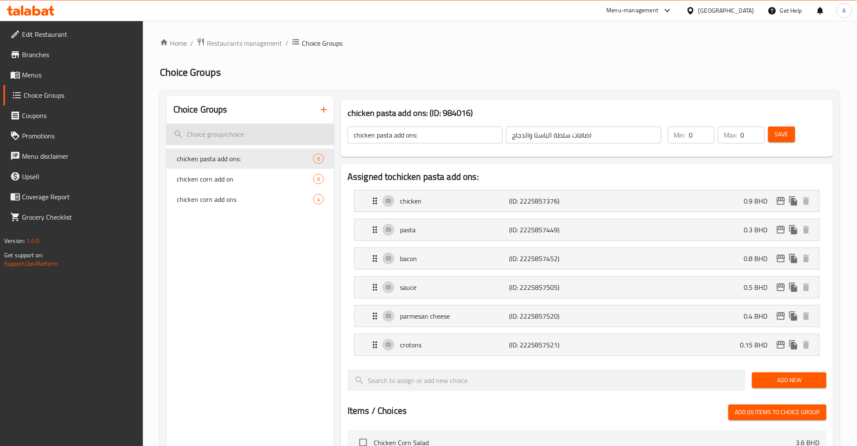
click at [308, 130] on input "search" at bounding box center [250, 134] width 167 height 22
click at [320, 115] on button "button" at bounding box center [324, 109] width 20 height 20
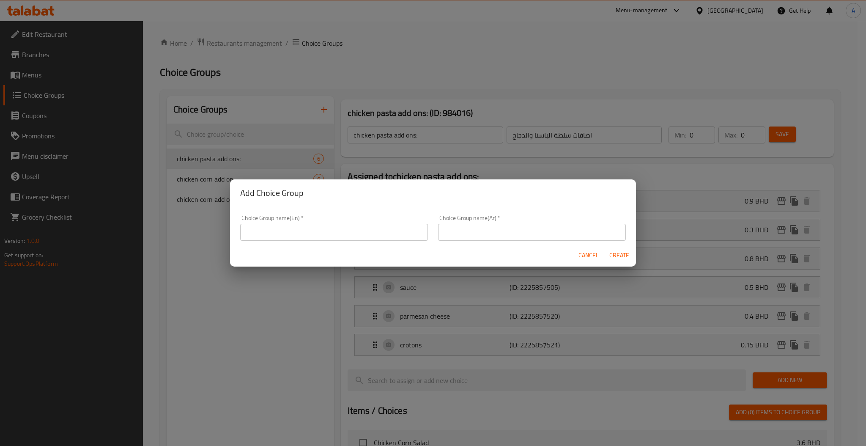
click at [303, 240] on input "text" at bounding box center [334, 232] width 188 height 17
paste input "chicken santa fe"
type input "chicken santa fe add ons:"
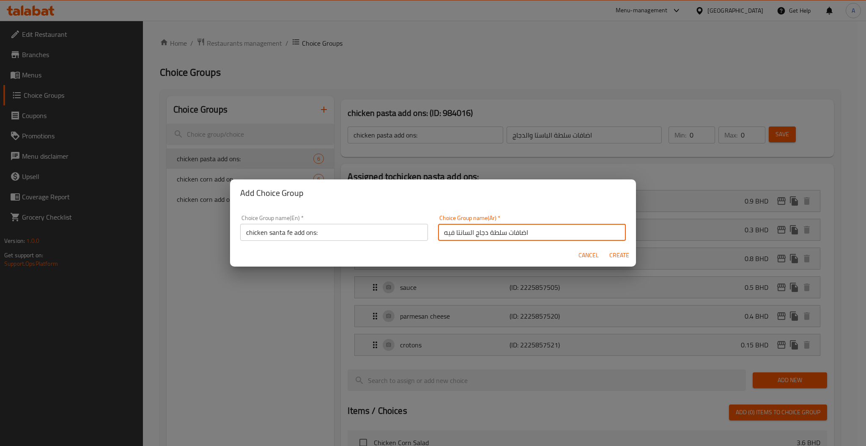
type input "اضافات سلطة دجاج السانتا فيه"
click at [605, 247] on button "Create" at bounding box center [618, 255] width 27 height 16
type input "chicken santa fe add ons:"
type input "اضافات سلطة دجاج السانتا فيه"
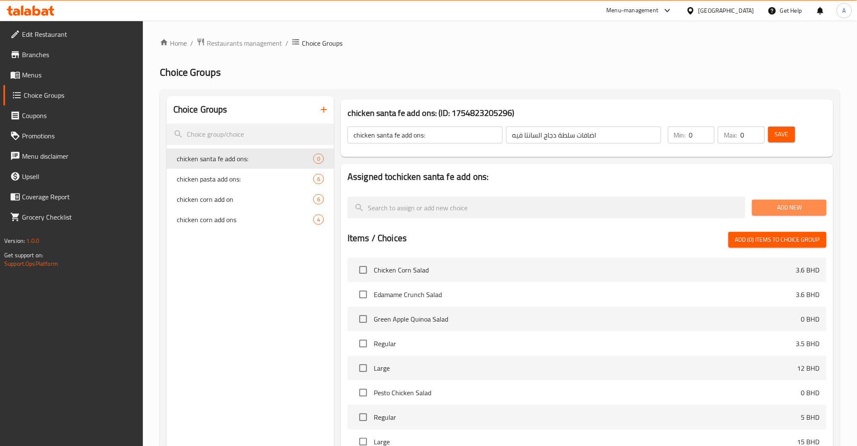
click at [779, 200] on button "Add New" at bounding box center [789, 208] width 74 height 16
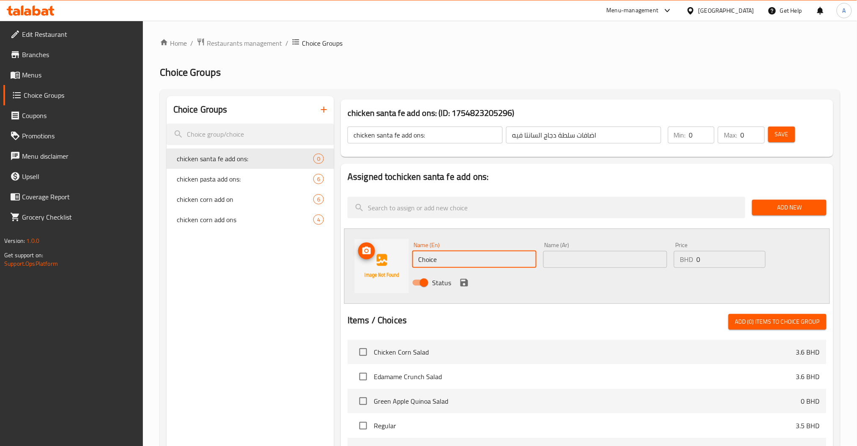
drag, startPoint x: 382, startPoint y: 265, endPoint x: 355, endPoint y: 270, distance: 26.5
click at [369, 268] on div "Name (En) Choice Name (En) Name (Ar) Name (Ar) Price BHD 0 Price Status" at bounding box center [587, 265] width 486 height 75
paste input "chicken"
type input "chicken"
click at [635, 264] on input "text" at bounding box center [605, 259] width 124 height 17
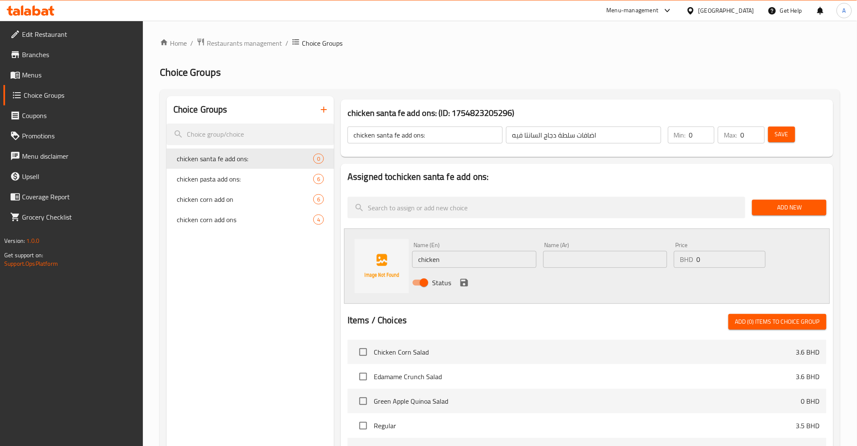
paste input "دجاج"
type input "دجاج"
click at [621, 265] on div "Name (En) chicken Name (En) Name (Ar) دجاج Name (Ar) Price BHD 0 Price Status" at bounding box center [605, 265] width 393 height 55
paste input ".9"
type input "0.9"
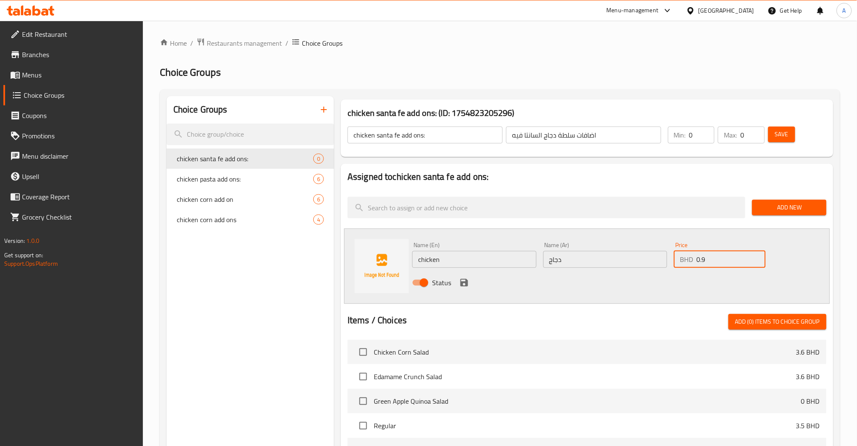
click at [462, 282] on icon "save" at bounding box center [464, 283] width 8 height 8
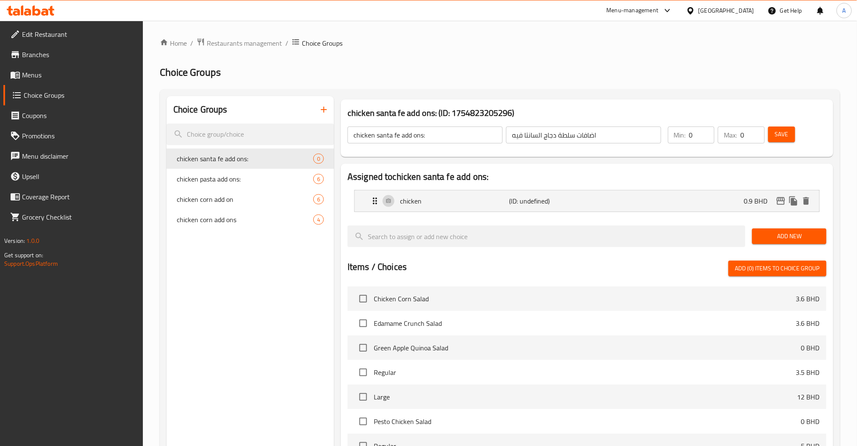
click at [775, 135] on span "Save" at bounding box center [782, 134] width 14 height 11
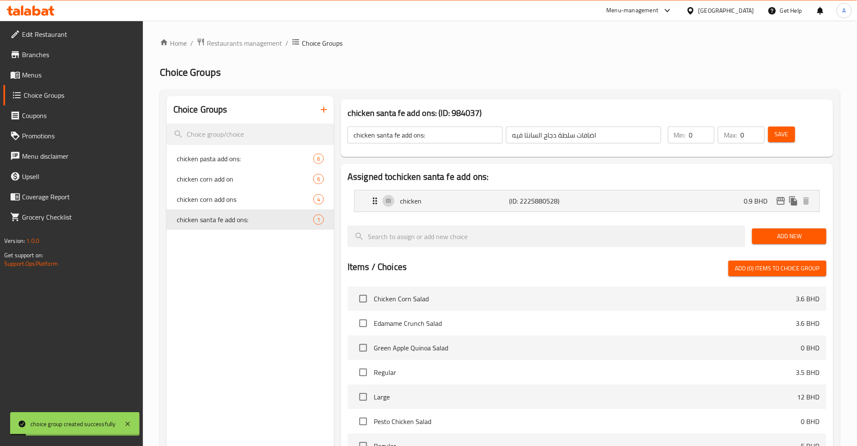
drag, startPoint x: 798, startPoint y: 233, endPoint x: 784, endPoint y: 235, distance: 14.6
click at [798, 233] on span "Add New" at bounding box center [789, 236] width 60 height 11
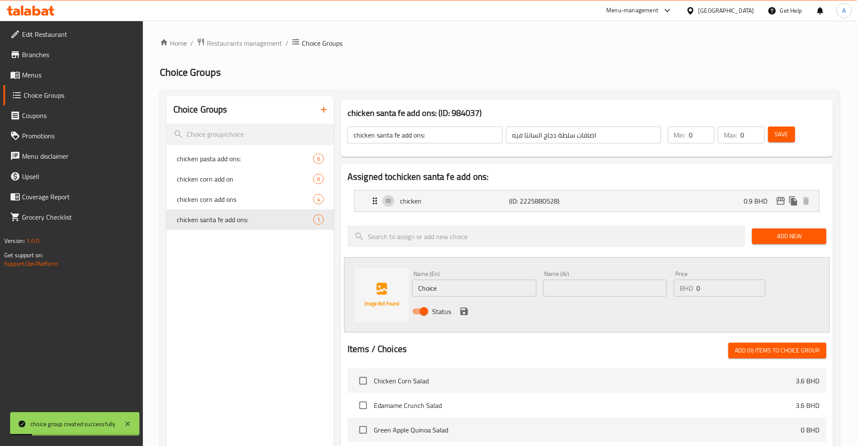
click at [361, 286] on div "Name (En) Choice Name (En) Name (Ar) Name (Ar) Price BHD 0 Price Status" at bounding box center [587, 294] width 486 height 75
paste input "cheddar chees"
type input "cheddar cheese"
click at [563, 281] on input "text" at bounding box center [605, 287] width 124 height 17
paste input "جبن شيدر"
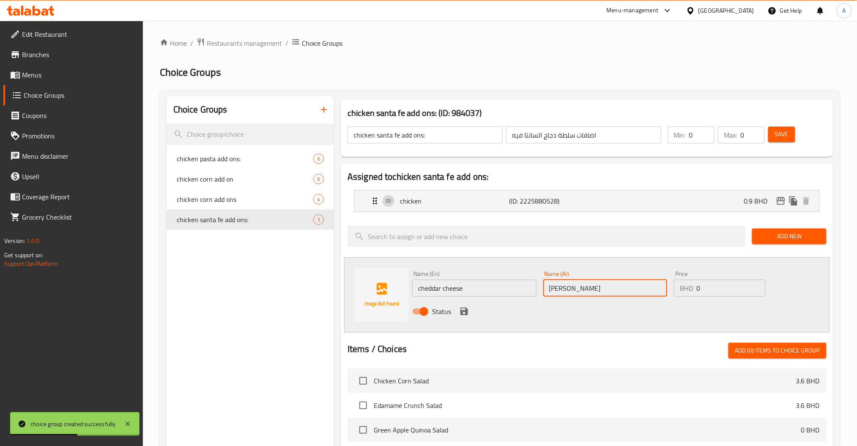
type input "جبن شيدر"
drag, startPoint x: 758, startPoint y: 300, endPoint x: 570, endPoint y: 301, distance: 187.7
click at [612, 303] on div "Name (En) cheddar cheese Name (En) Name (Ar) جبن شيدر Name (Ar) Price BHD 0 Pri…" at bounding box center [605, 294] width 393 height 55
drag, startPoint x: 685, startPoint y: 274, endPoint x: 606, endPoint y: 274, distance: 79.0
click at [635, 274] on div "Name (En) cheddar cheese Name (En) Name (Ar) جبن شيدر Name (Ar) Price BHD 0 Pri…" at bounding box center [605, 294] width 393 height 55
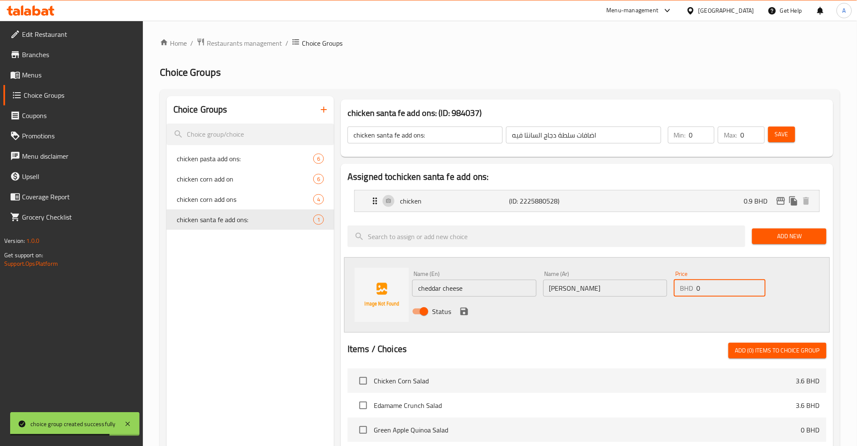
click at [703, 284] on input "0" at bounding box center [730, 287] width 69 height 17
drag, startPoint x: 729, startPoint y: 277, endPoint x: 592, endPoint y: 279, distance: 137.0
click at [606, 279] on div "Name (En) cheddar cheese Name (En) Name (Ar) جبن شيدر Name (Ar) Price BHD 0 Pri…" at bounding box center [605, 294] width 393 height 55
drag, startPoint x: 743, startPoint y: 279, endPoint x: 631, endPoint y: 282, distance: 112.5
click at [637, 282] on div "Name (En) cheddar cheese Name (En) Name (Ar) جبن شيدر Name (Ar) Price BHD 0 Pri…" at bounding box center [605, 294] width 393 height 55
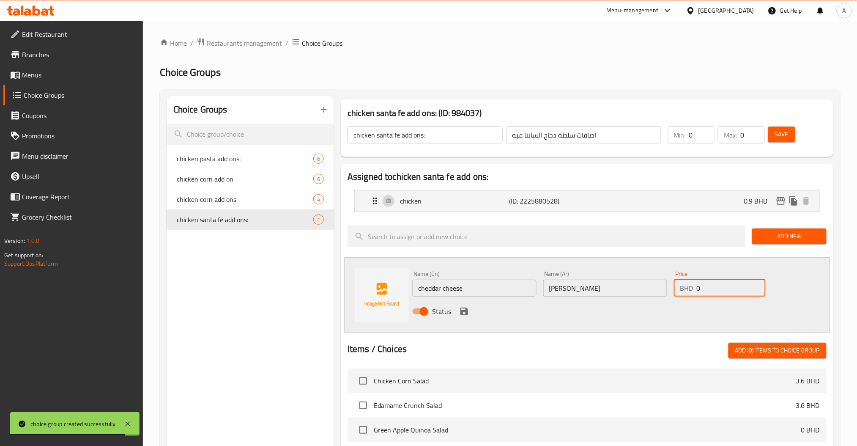
paste input ".3"
type input "0.3"
click at [464, 314] on icon "save" at bounding box center [464, 311] width 10 height 10
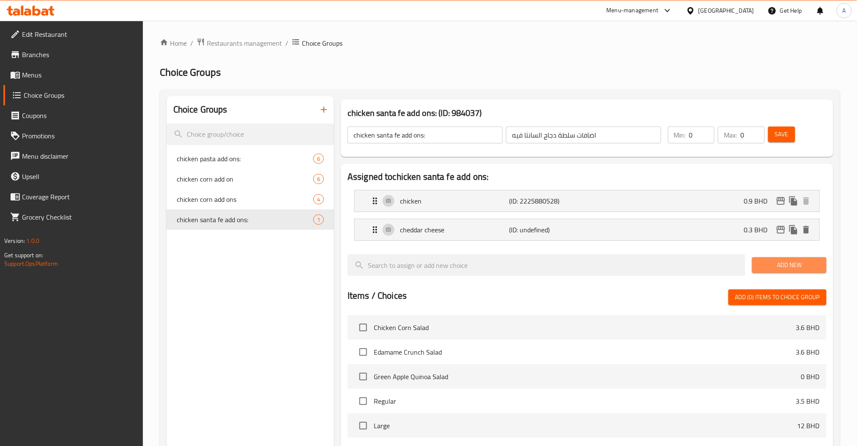
click at [775, 258] on button "Add New" at bounding box center [789, 265] width 74 height 16
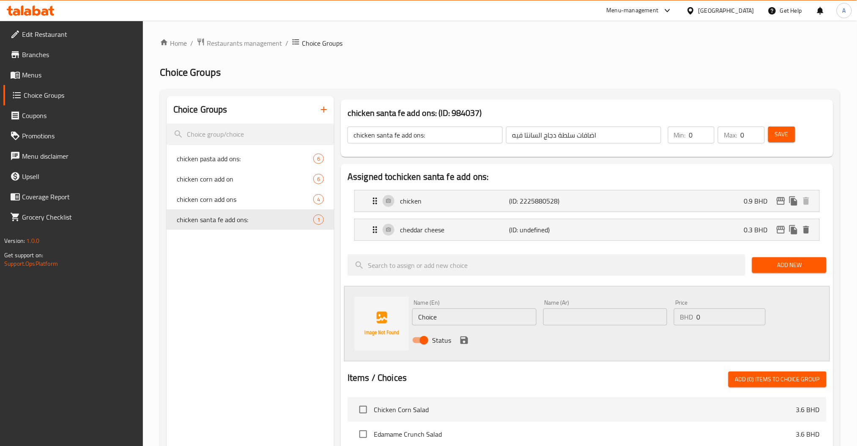
click at [333, 322] on div "Choice Groups chicken pasta add ons: 6 chicken corn add on 6 chicken corn add o…" at bounding box center [502, 413] width 670 height 634
paste input "sau"
type input "sauce"
click at [567, 304] on div "Name (Ar) Name (Ar)" at bounding box center [605, 312] width 124 height 26
click at [574, 314] on input "text" at bounding box center [605, 316] width 124 height 17
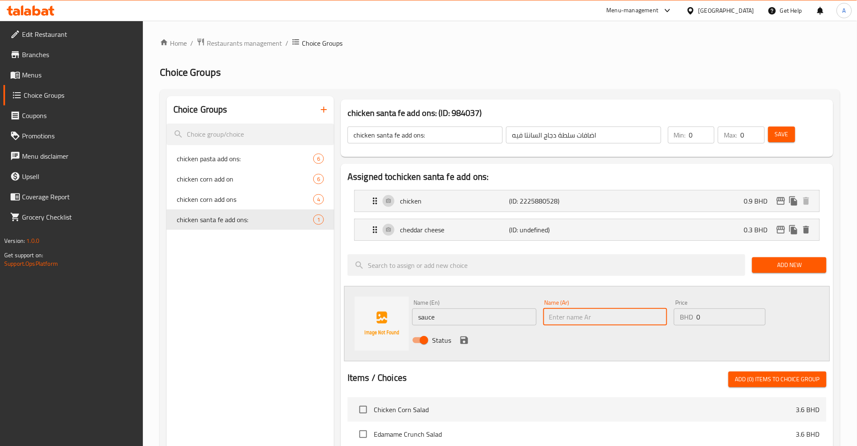
paste input "صلصة"
type input "صلصة"
click at [612, 324] on div "Name (En) sauce Name (En) Name (Ar) صلصة Name (Ar) Price BHD 0 Price Status" at bounding box center [605, 323] width 393 height 55
paste input ".5"
type input "0.5"
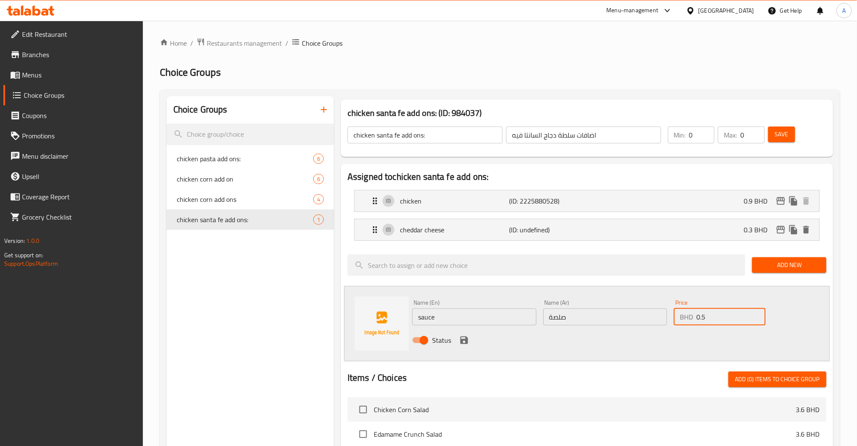
click at [768, 268] on span "Add New" at bounding box center [789, 265] width 60 height 11
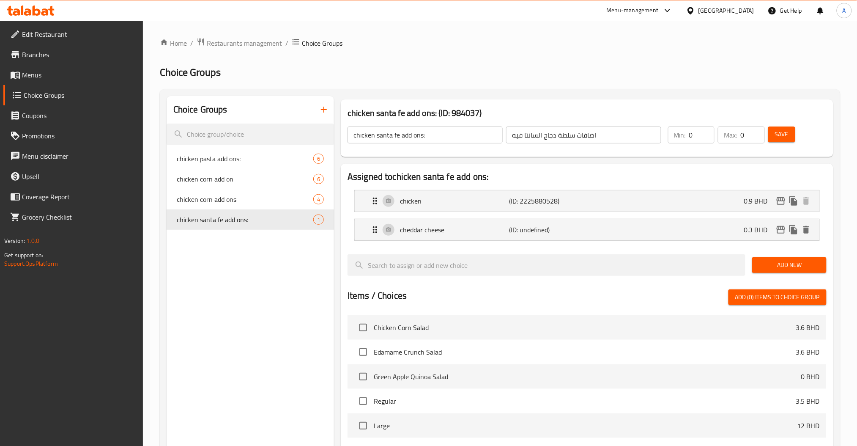
click at [782, 132] on span "Save" at bounding box center [782, 134] width 14 height 11
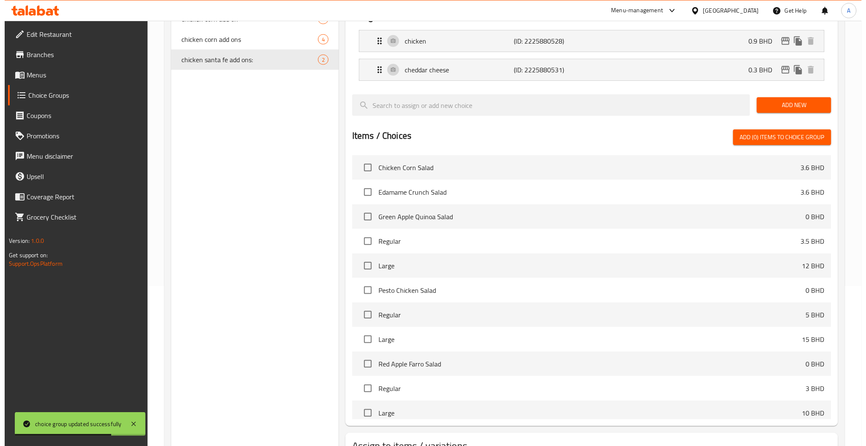
scroll to position [227, 0]
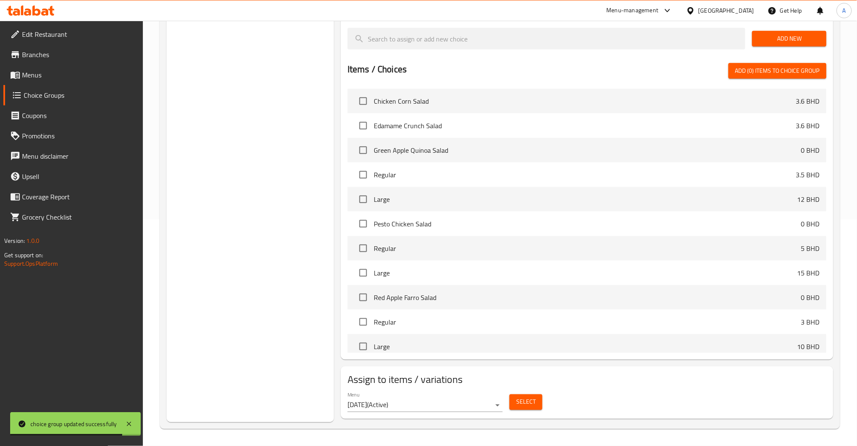
click at [533, 401] on span "Select" at bounding box center [525, 401] width 19 height 11
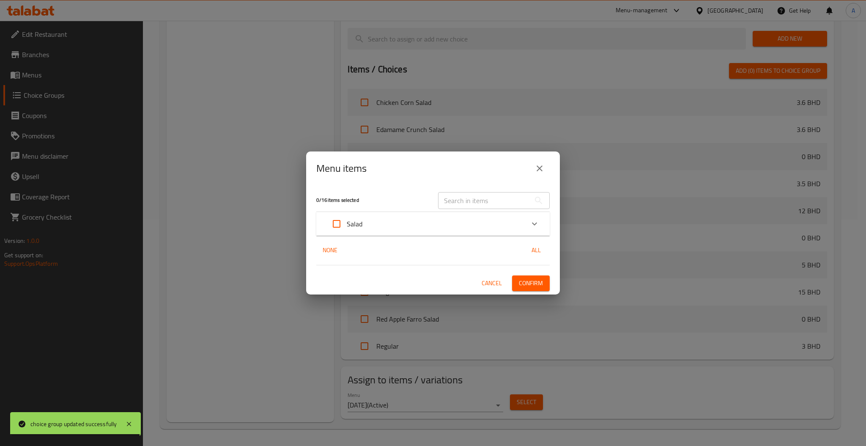
click at [468, 192] on input "text" at bounding box center [484, 200] width 92 height 17
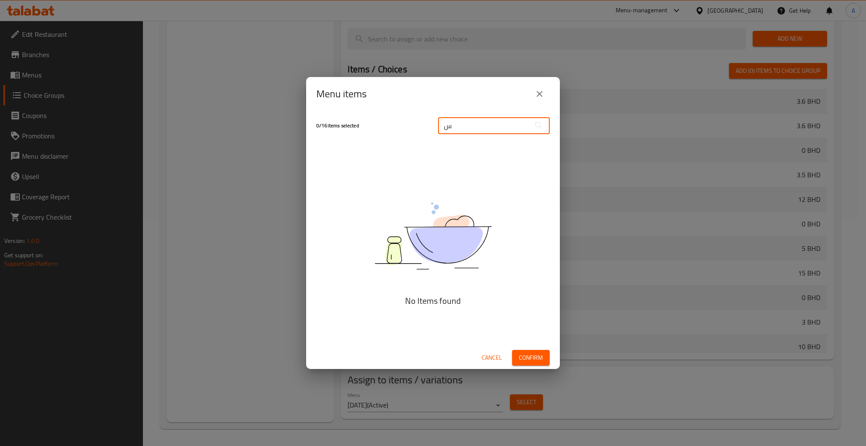
scroll to position [213, 0]
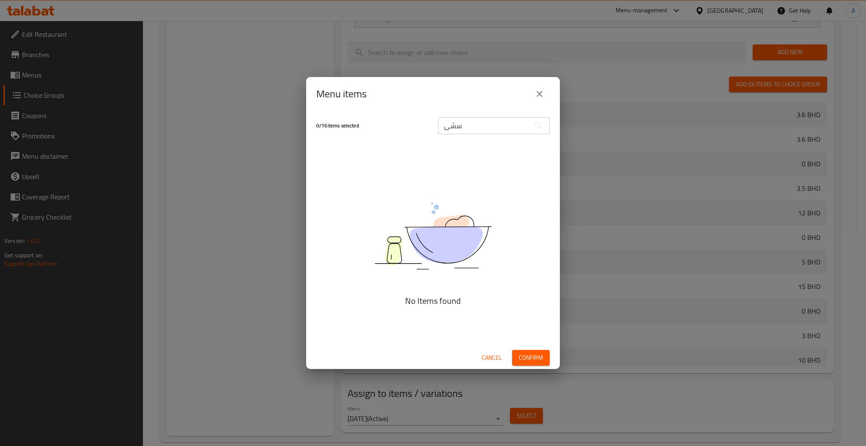
drag, startPoint x: 490, startPoint y: 139, endPoint x: 360, endPoint y: 162, distance: 132.2
click at [371, 159] on div "0 / 16 items selected سشى ​ No Items found Cancel Confirm" at bounding box center [433, 240] width 254 height 258
drag, startPoint x: 479, startPoint y: 126, endPoint x: 314, endPoint y: 144, distance: 165.4
click at [320, 144] on div "0 / 16 items selected سشى ​ No Items found Cancel Confirm" at bounding box center [433, 240] width 254 height 258
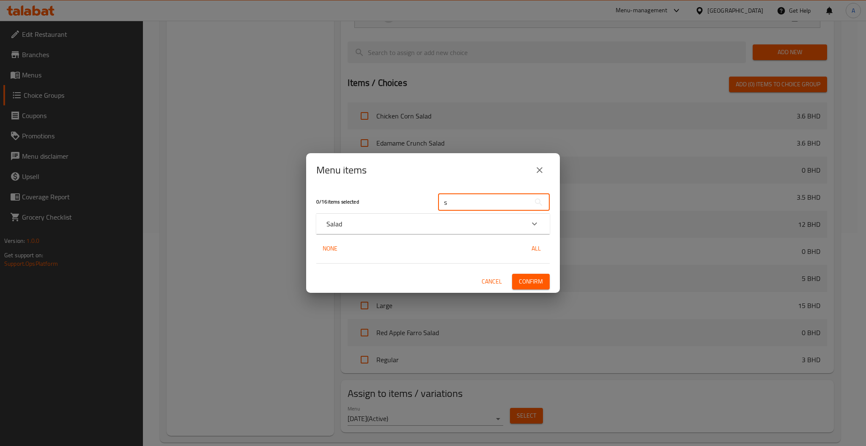
scroll to position [227, 0]
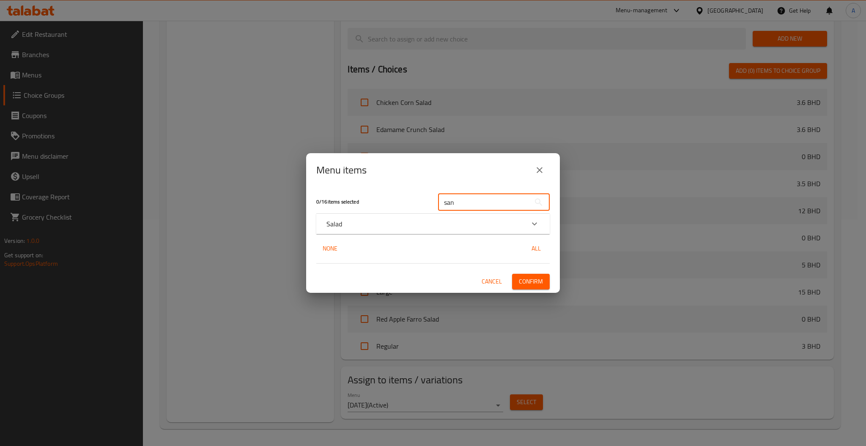
type input "san"
click at [523, 221] on div "Salad" at bounding box center [425, 224] width 198 height 10
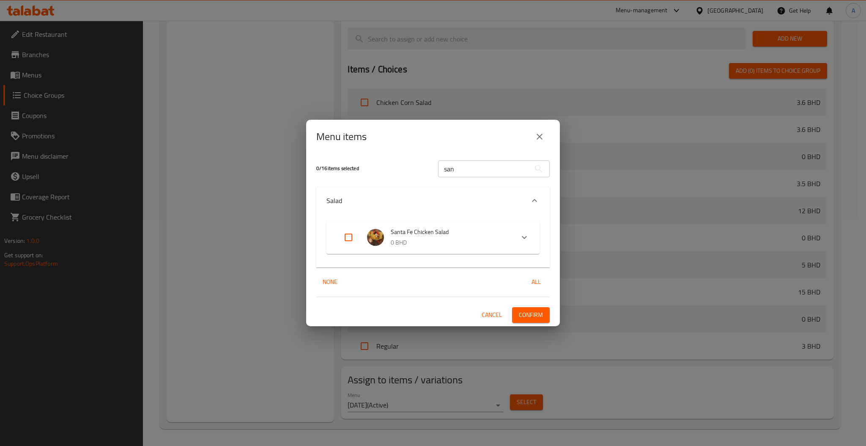
click at [359, 238] on div "Expand" at bounding box center [355, 237] width 24 height 20
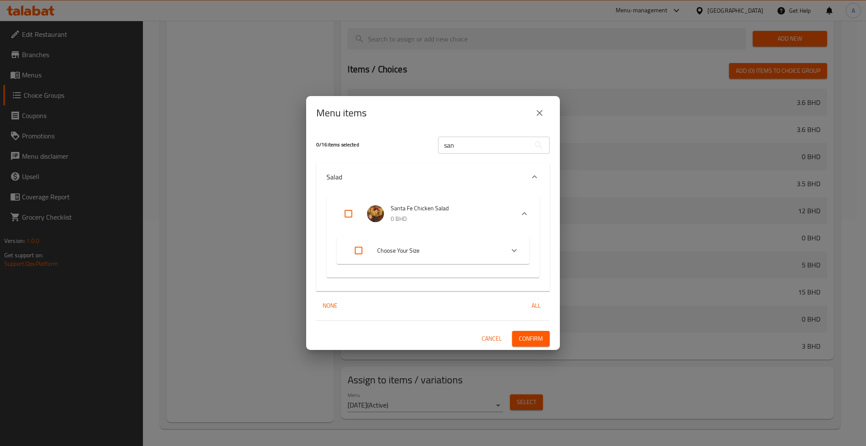
click at [348, 224] on li "Santa Fe Chicken Salad 0 BHD" at bounding box center [425, 214] width 178 height 30
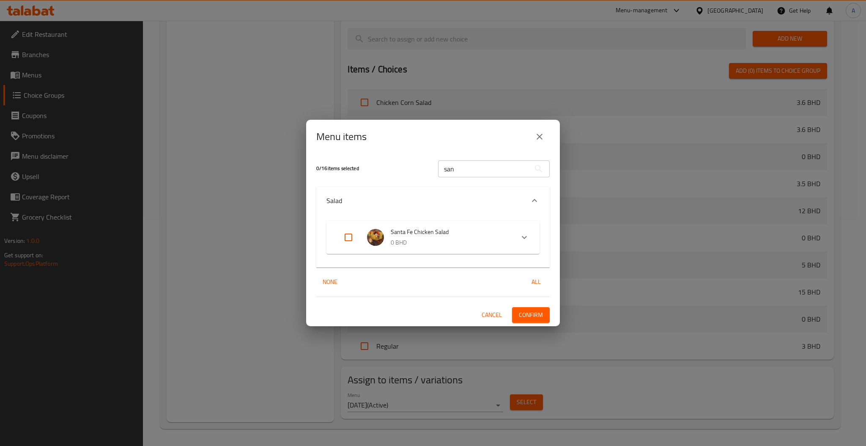
click at [347, 246] on input "Expand" at bounding box center [348, 237] width 20 height 20
checkbox input "true"
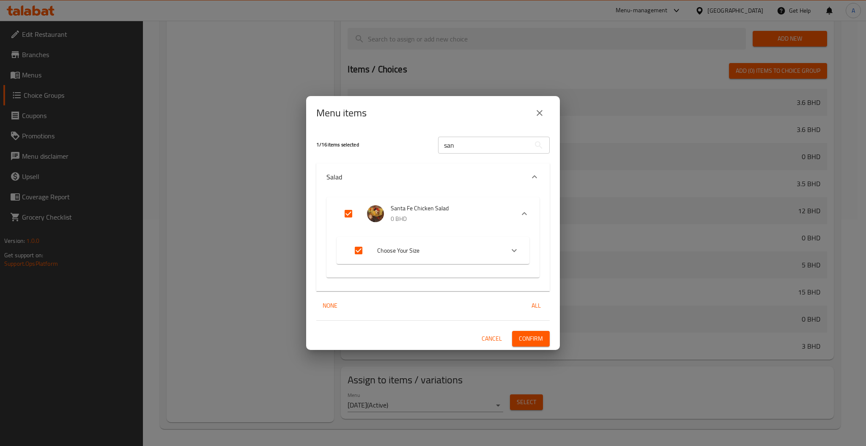
click at [524, 337] on span "Confirm" at bounding box center [531, 338] width 24 height 11
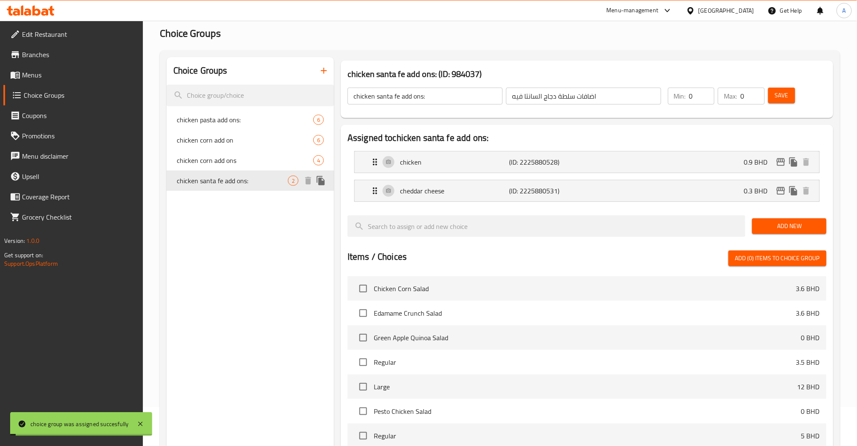
scroll to position [0, 0]
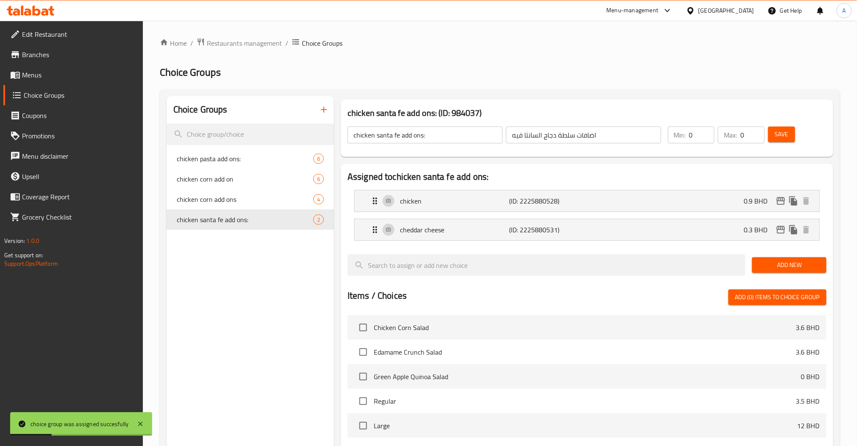
click at [325, 114] on icon "button" at bounding box center [324, 109] width 10 height 10
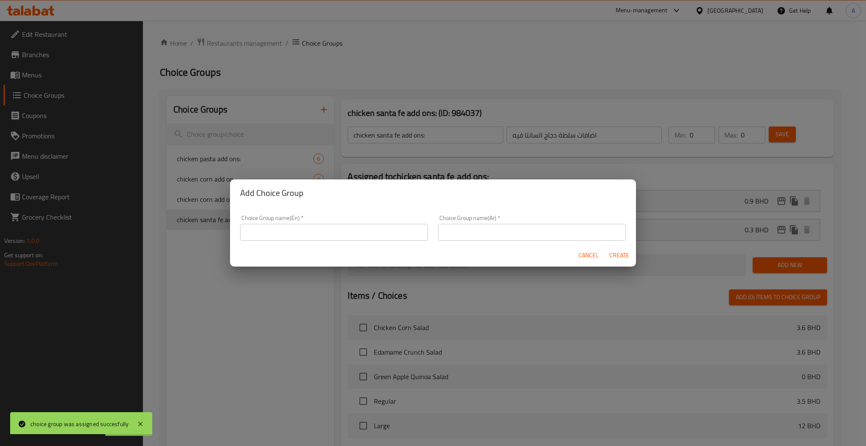
click at [331, 215] on div "Choice Group name(En)   * Choice Group name(En) *" at bounding box center [334, 228] width 188 height 26
click at [353, 246] on div "Cancel Create" at bounding box center [433, 255] width 406 height 22
click at [355, 244] on div "Cancel Create" at bounding box center [433, 255] width 406 height 22
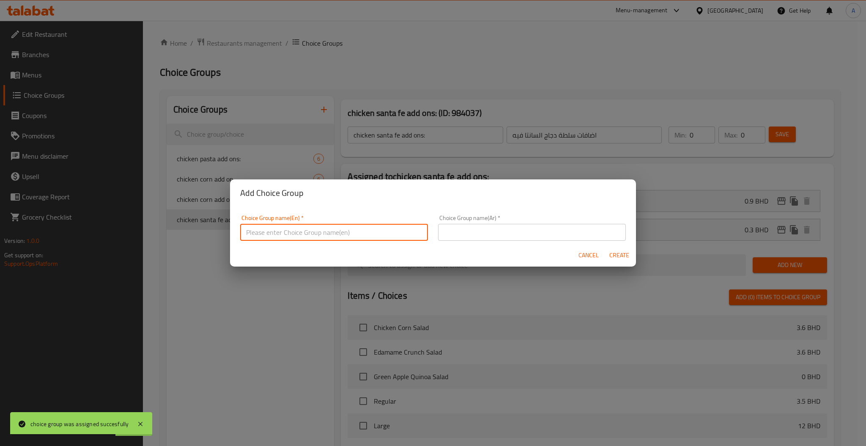
click at [355, 240] on input "text" at bounding box center [334, 232] width 188 height 17
paste input "kale orange"
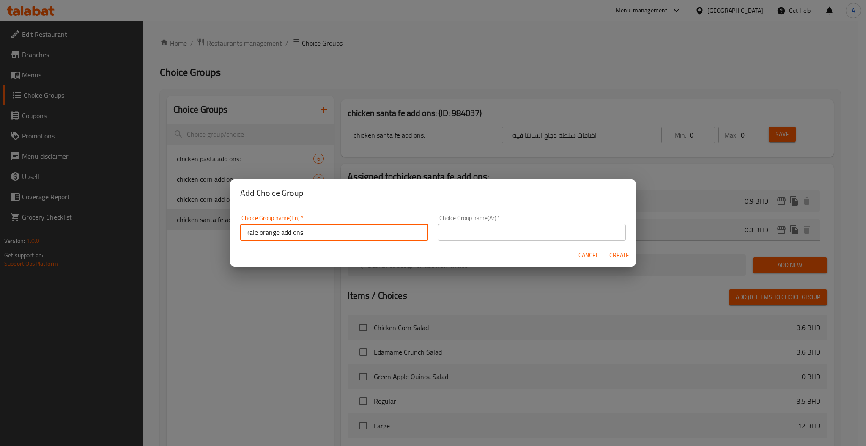
type input "kale orange add ons"
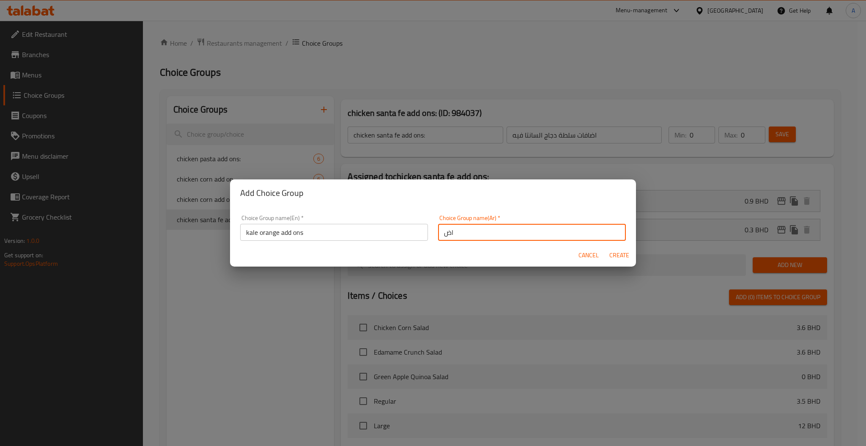
type input "ا"
type input "الاضافات"
click at [605, 247] on button "Create" at bounding box center [618, 255] width 27 height 16
type input "kale orange add ons"
type input "الاضافات"
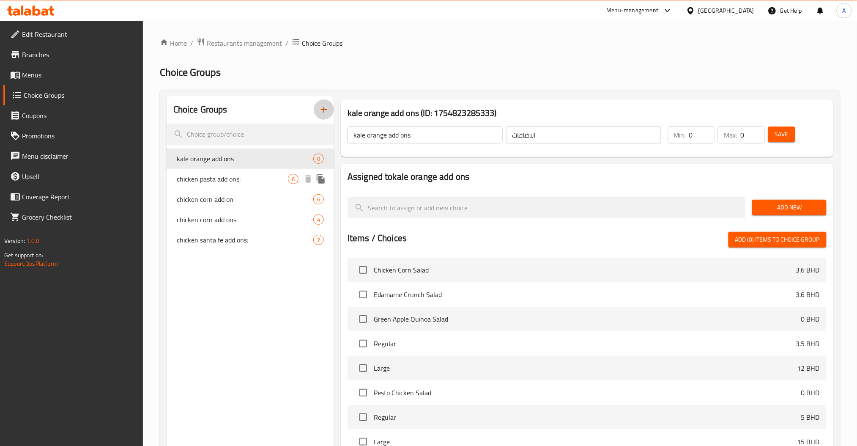
click at [272, 185] on div "chicken pasta add ons: 6" at bounding box center [250, 179] width 167 height 20
type input "chicken pasta add ons:"
type input "اضافات سلطة الباستا والدجاج"
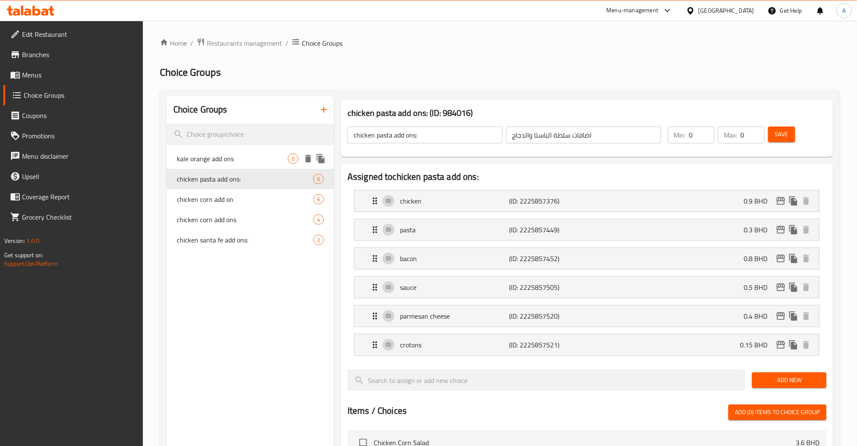
click at [269, 161] on span "kale orange add ons" at bounding box center [232, 158] width 111 height 10
type input "kale orange add ons"
type input "الاضافات"
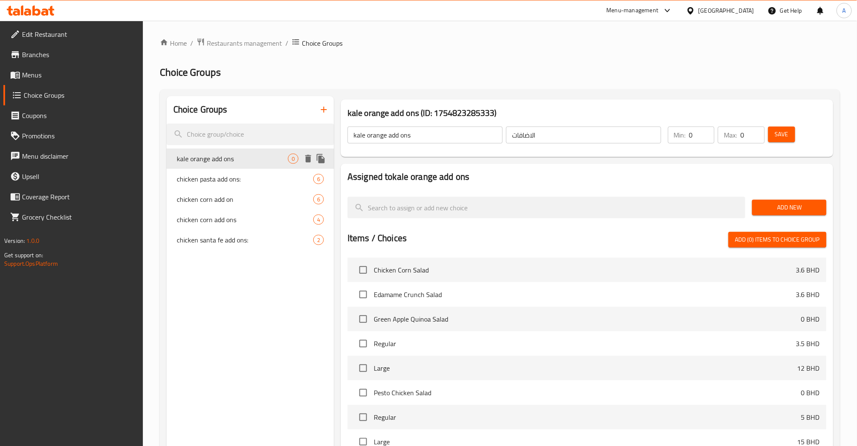
click at [269, 161] on span "kale orange add ons" at bounding box center [232, 158] width 111 height 10
click at [787, 210] on span "Add New" at bounding box center [789, 207] width 60 height 11
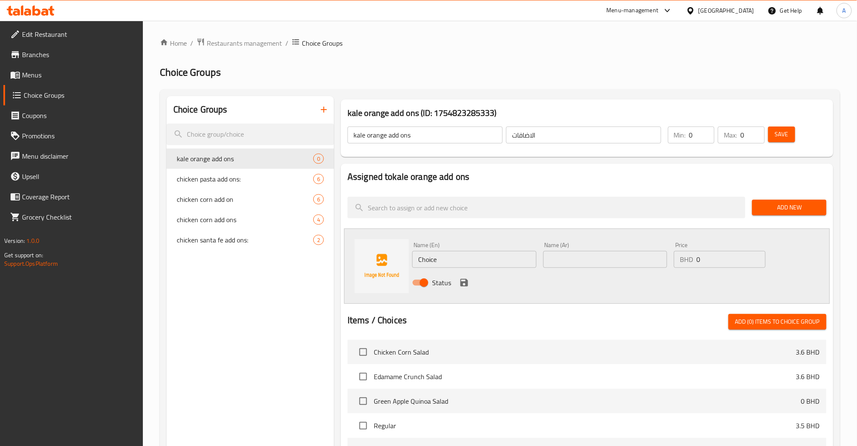
drag, startPoint x: 459, startPoint y: 256, endPoint x: 363, endPoint y: 281, distance: 99.2
click at [389, 274] on div "Name (En) Choice Name (En) Name (Ar) Name (Ar) Price BHD 0 Price Status" at bounding box center [587, 265] width 486 height 75
paste input "chicken"
type input "chicken"
click at [606, 271] on div "Status" at bounding box center [605, 282] width 393 height 23
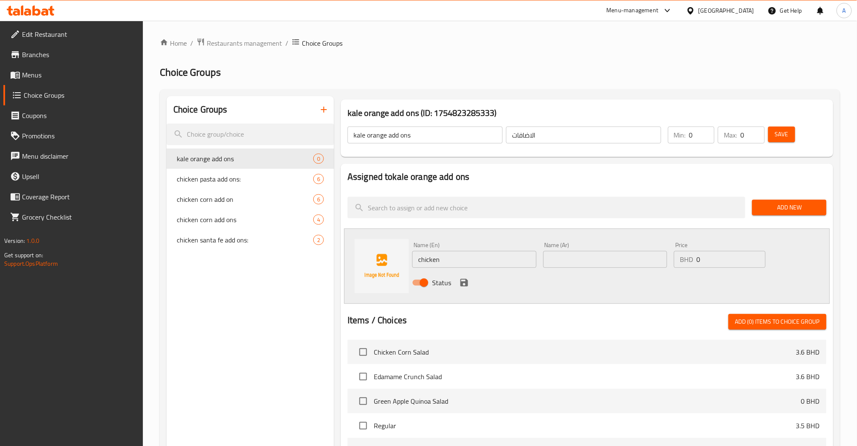
click at [604, 264] on input "text" at bounding box center [605, 259] width 124 height 17
paste input "دجاج"
type input "دجاج"
drag, startPoint x: 706, startPoint y: 256, endPoint x: 601, endPoint y: 278, distance: 107.5
click at [632, 270] on div "Name (En) chicken Name (En) Name (Ar) دجاج Name (Ar) Price BHD 0 Price Status" at bounding box center [605, 265] width 393 height 55
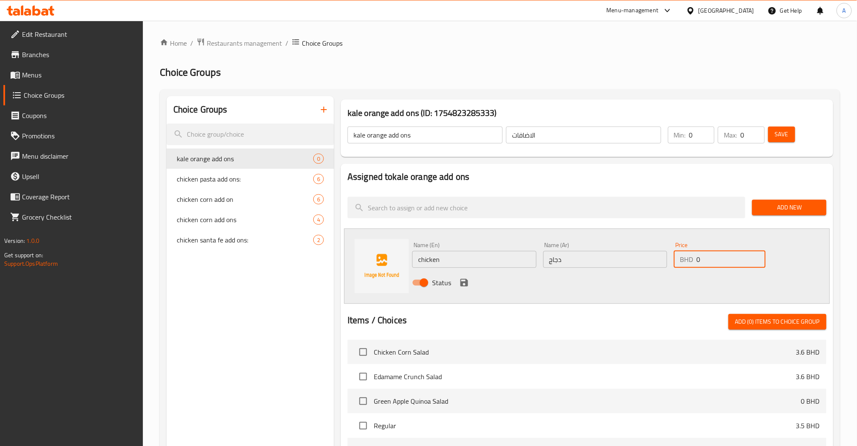
paste input ".9"
type input "0.9"
click at [465, 282] on icon "save" at bounding box center [464, 283] width 8 height 8
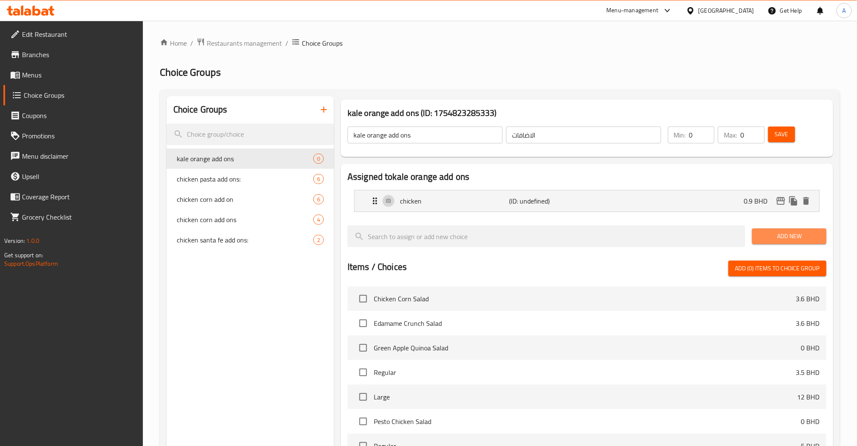
click at [785, 232] on span "Add New" at bounding box center [789, 236] width 60 height 11
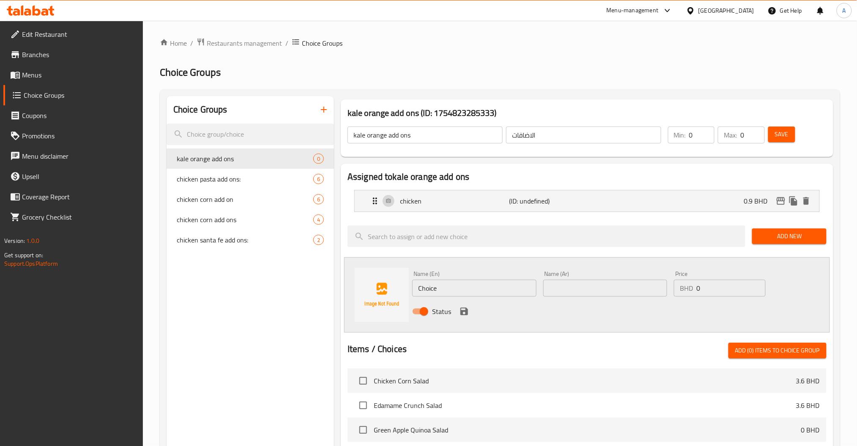
click at [475, 298] on div "Name (En) Choice Name (En)" at bounding box center [474, 283] width 131 height 33
click at [388, 299] on div "Name (En) Choice Name (En) Name (Ar) Name (Ar) Price BHD 0 Price Status" at bounding box center [587, 294] width 486 height 75
click at [475, 290] on input "Choice" at bounding box center [474, 287] width 124 height 17
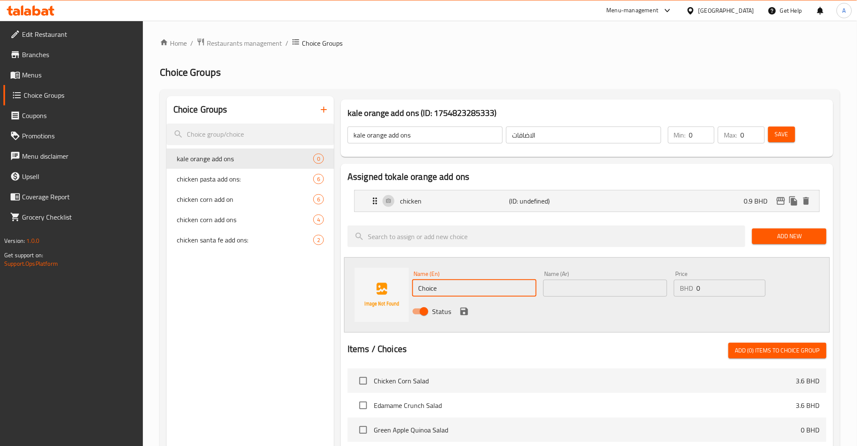
paste input "beetroot"
type input "beetroot"
drag, startPoint x: 584, startPoint y: 288, endPoint x: 589, endPoint y: 287, distance: 4.7
click at [584, 288] on input "text" at bounding box center [605, 287] width 124 height 17
paste input "شمندر"
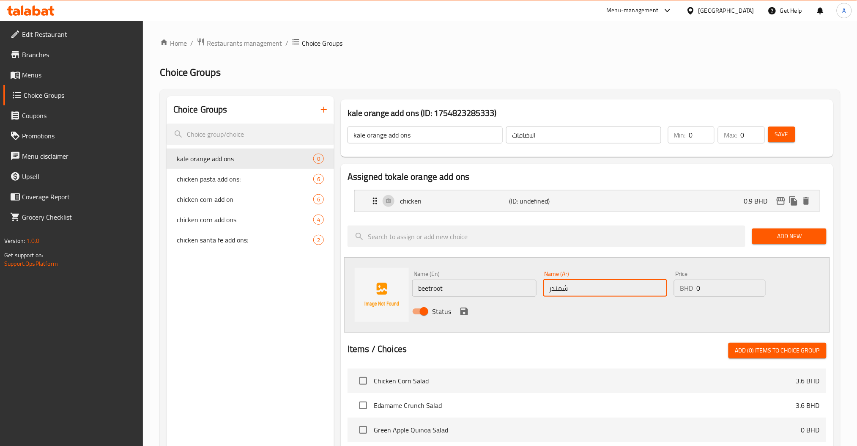
type input "شمندر"
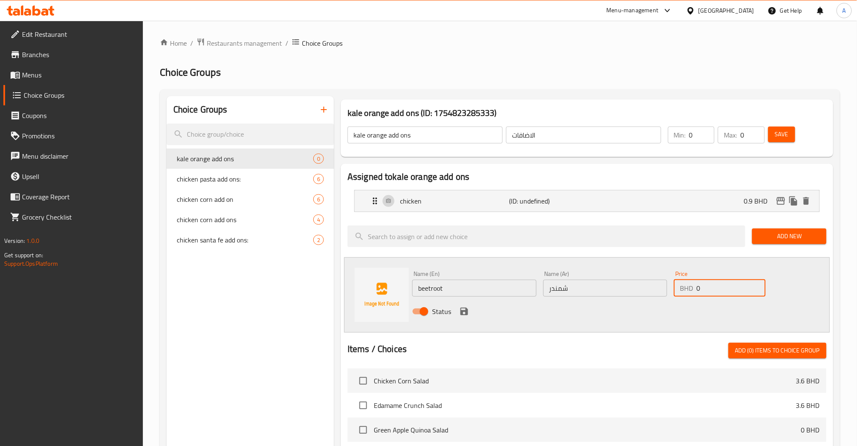
drag, startPoint x: 713, startPoint y: 287, endPoint x: 542, endPoint y: 304, distance: 171.6
click at [660, 295] on div "Name (En) beetroot Name (En) Name (Ar) شمندر Name (Ar) Price BHD 0 Price Status" at bounding box center [605, 294] width 393 height 55
paste input ".2"
type input "0.2"
click at [463, 310] on icon "save" at bounding box center [464, 311] width 8 height 8
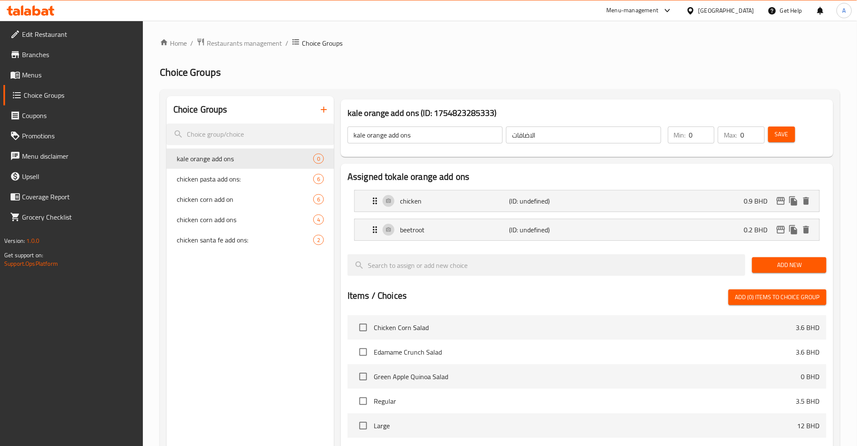
click at [774, 267] on span "Add New" at bounding box center [789, 265] width 60 height 11
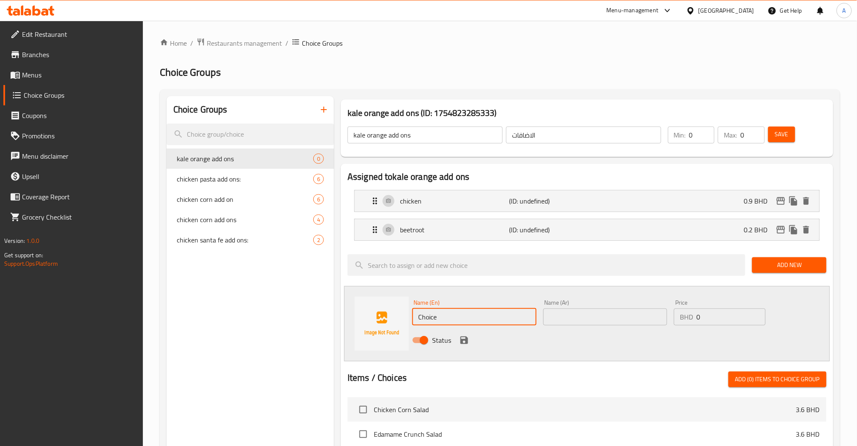
drag, startPoint x: 463, startPoint y: 311, endPoint x: 284, endPoint y: 317, distance: 178.9
click at [290, 317] on div "Choice Groups kale orange add ons 0 chicken pasta add ons: 6 chicken corn add o…" at bounding box center [502, 413] width 670 height 634
paste input "orang"
type input "orange"
click at [598, 320] on input "text" at bounding box center [605, 316] width 124 height 17
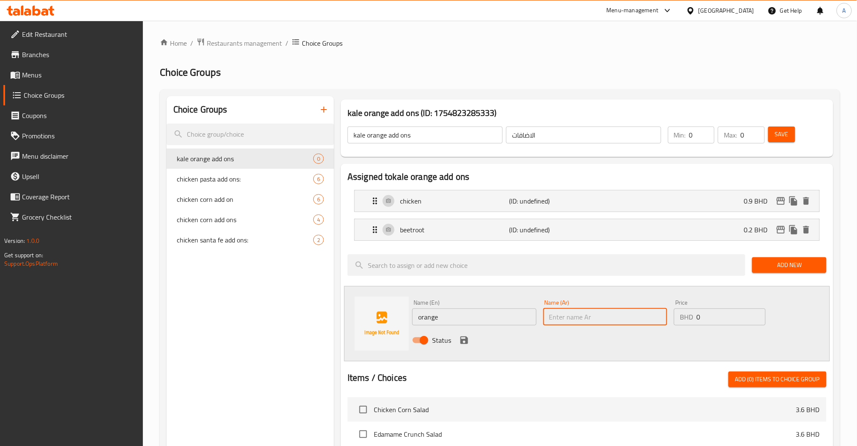
paste input "برتقال"
type input "برتقال"
click at [646, 325] on div "Name (En) orange Name (En) Name (Ar) برتقال Name (Ar) Price BHD 0 Price Status" at bounding box center [605, 323] width 393 height 55
paste input ".45"
type input "0.45"
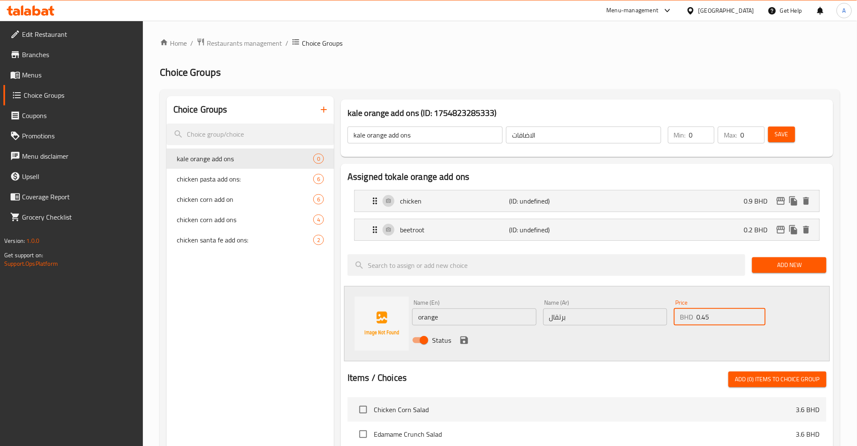
click at [472, 340] on div "Status" at bounding box center [605, 339] width 393 height 23
click at [467, 341] on icon "save" at bounding box center [464, 340] width 8 height 8
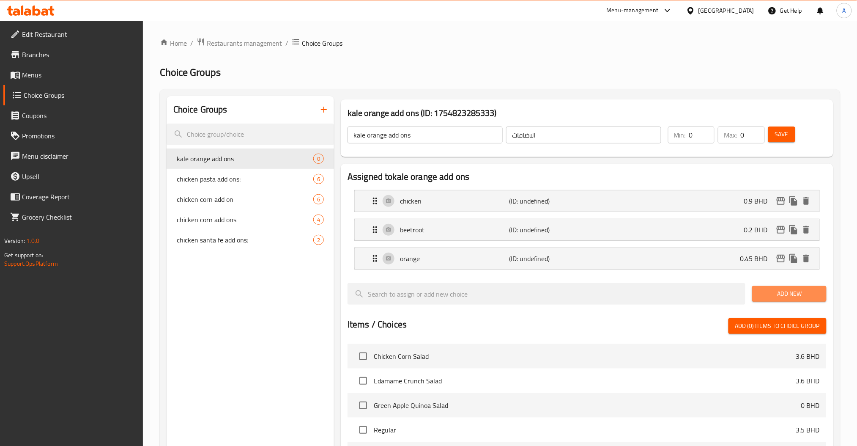
click at [791, 293] on span "Add New" at bounding box center [789, 293] width 60 height 11
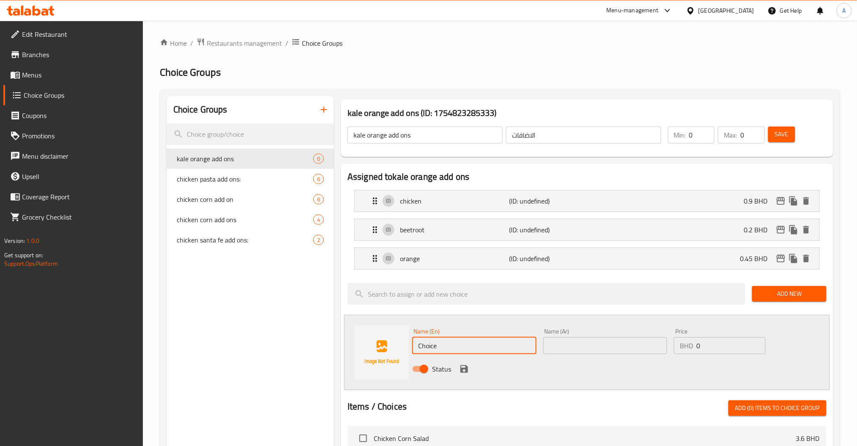
drag, startPoint x: 490, startPoint y: 350, endPoint x: 300, endPoint y: 354, distance: 190.3
click at [306, 354] on div "Choice Groups kale orange add ons 0 chicken pasta add ons: 6 chicken corn add o…" at bounding box center [502, 427] width 670 height 663
paste input "sau"
type input "sauce"
drag, startPoint x: 606, startPoint y: 356, endPoint x: 577, endPoint y: 356, distance: 29.2
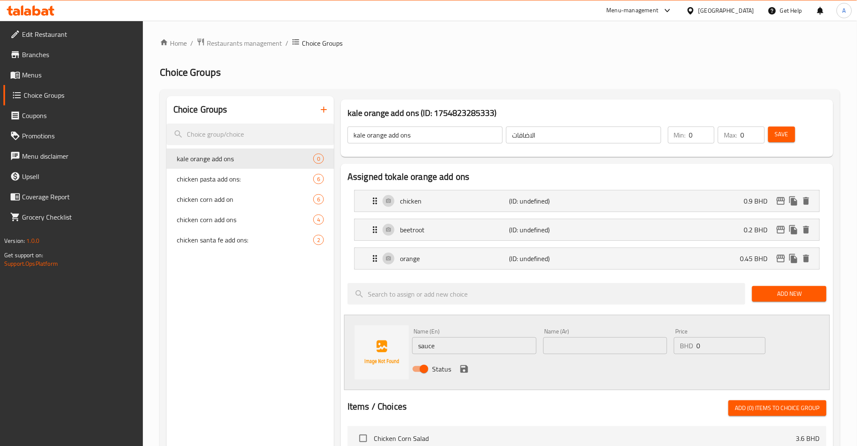
click at [584, 356] on div "Name (Ar) Name (Ar)" at bounding box center [605, 341] width 131 height 33
click at [591, 353] on input "text" at bounding box center [605, 345] width 124 height 17
click at [591, 349] on input "text" at bounding box center [605, 345] width 124 height 17
paste input "صلصة"
type input "صلصة"
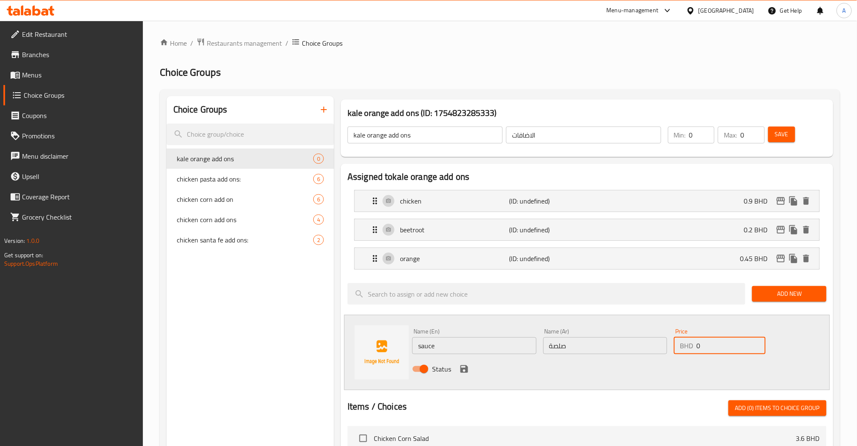
drag, startPoint x: 704, startPoint y: 348, endPoint x: 580, endPoint y: 365, distance: 125.8
click at [623, 359] on div "Name (En) sauce Name (En) Name (Ar) صلصة Name (Ar) Price BHD 0 Price Status" at bounding box center [605, 352] width 393 height 55
paste input ".5"
type input "0.5"
click at [466, 369] on icon "save" at bounding box center [464, 369] width 8 height 8
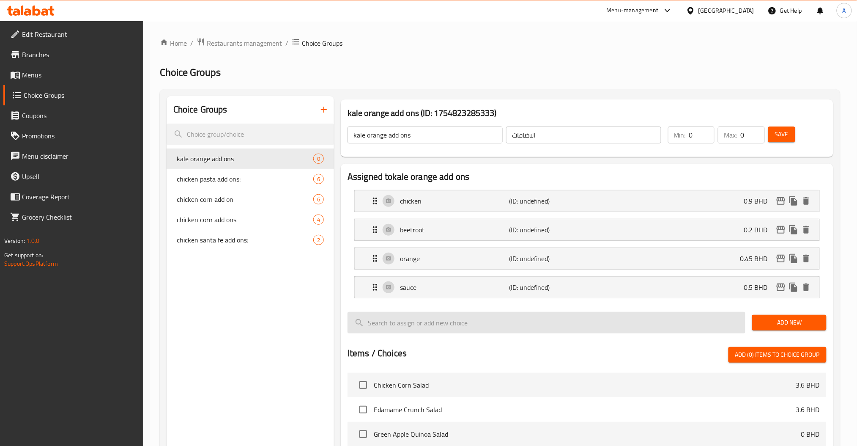
drag, startPoint x: 778, startPoint y: 318, endPoint x: 738, endPoint y: 318, distance: 39.7
click at [778, 318] on span "Add New" at bounding box center [789, 322] width 60 height 11
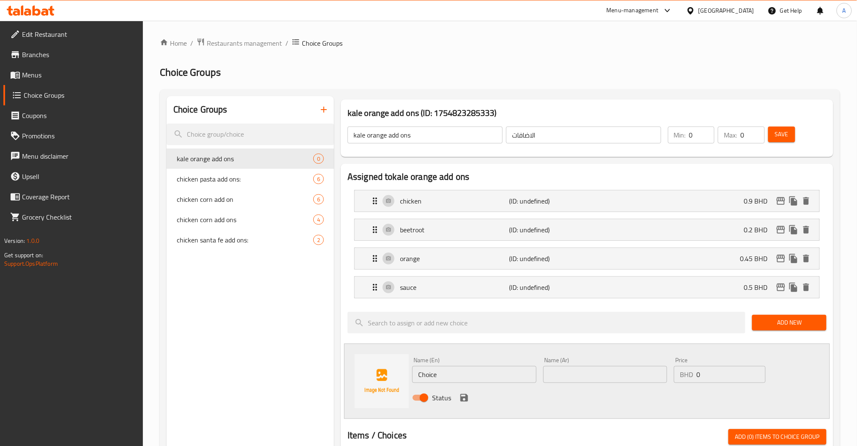
click at [406, 373] on div "Name (En) Choice Name (En) Name (Ar) Name (Ar) Price BHD 0 Price Status" at bounding box center [587, 380] width 486 height 75
paste input "feta chees"
type input "feta cheese"
click at [575, 384] on div "Name (Ar) Name (Ar)" at bounding box center [605, 369] width 131 height 33
click at [571, 377] on input "text" at bounding box center [605, 374] width 124 height 17
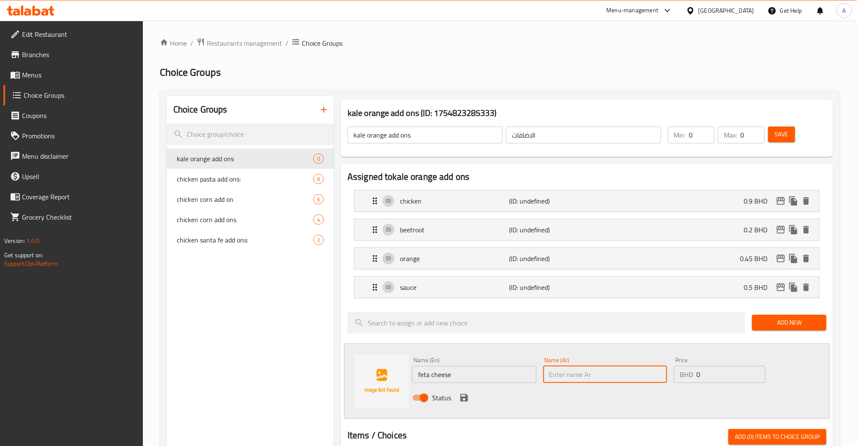
paste input "جبن فيتا"
type input "جبن فيتا"
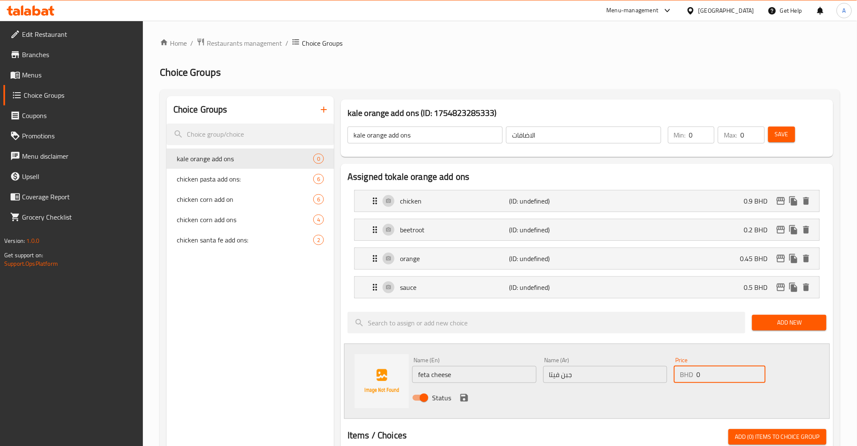
drag, startPoint x: 686, startPoint y: 374, endPoint x: 585, endPoint y: 380, distance: 101.2
click at [591, 379] on div "Name (En) feta cheese Name (En) Name (Ar) جبن فيتا Name (Ar) Price BHD 0 Price …" at bounding box center [605, 380] width 393 height 55
paste input ".25"
type input "0.25"
click at [459, 398] on icon "save" at bounding box center [464, 397] width 10 height 10
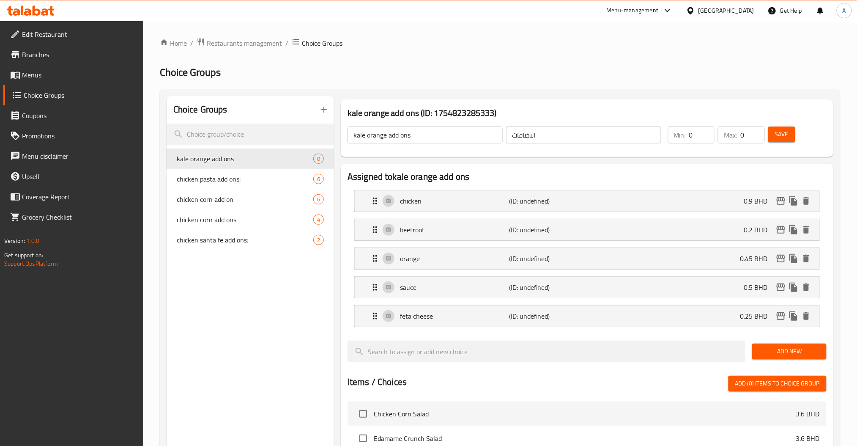
click at [790, 130] on button "Save" at bounding box center [781, 134] width 27 height 16
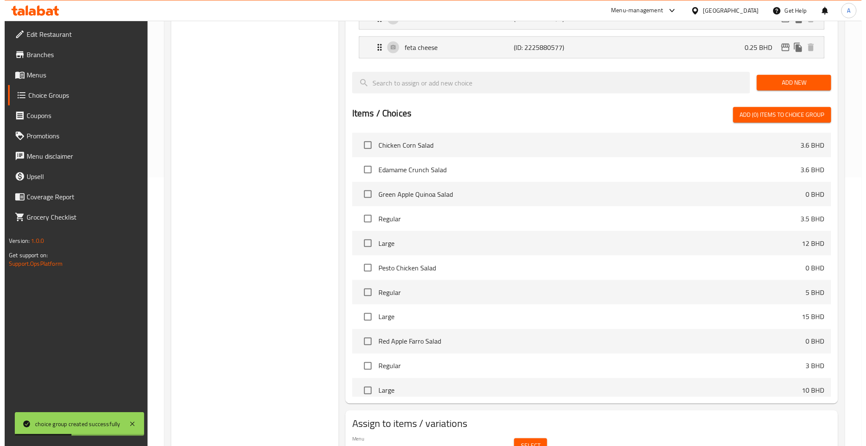
scroll to position [313, 0]
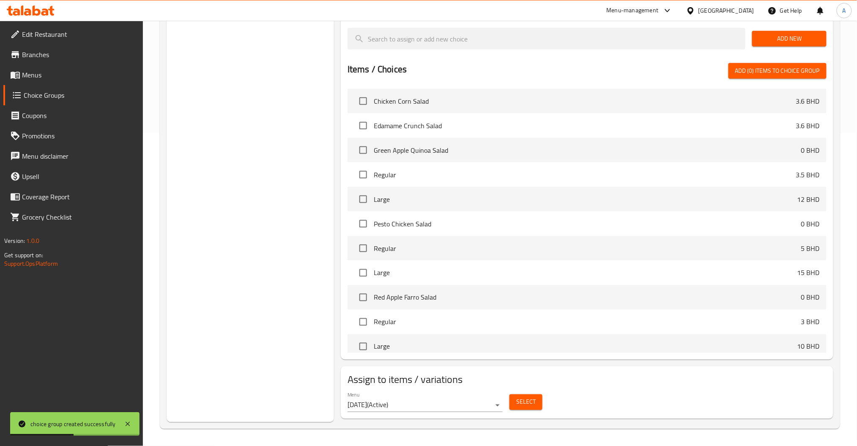
click at [539, 395] on button "Select" at bounding box center [525, 402] width 33 height 16
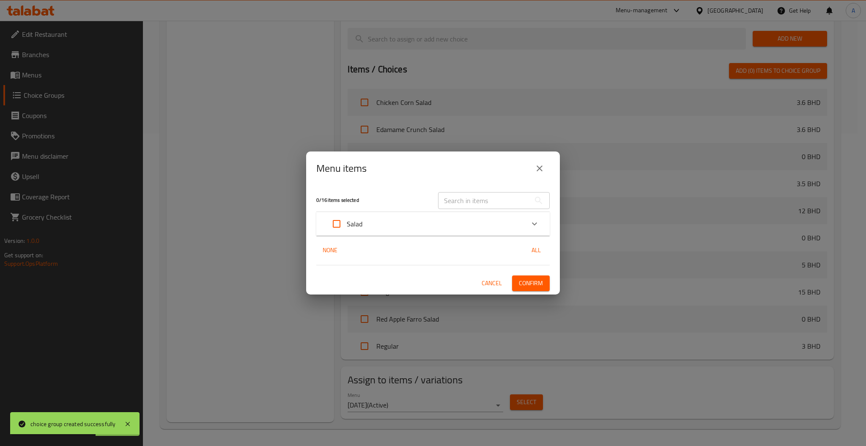
click at [497, 193] on input "text" at bounding box center [484, 200] width 92 height 17
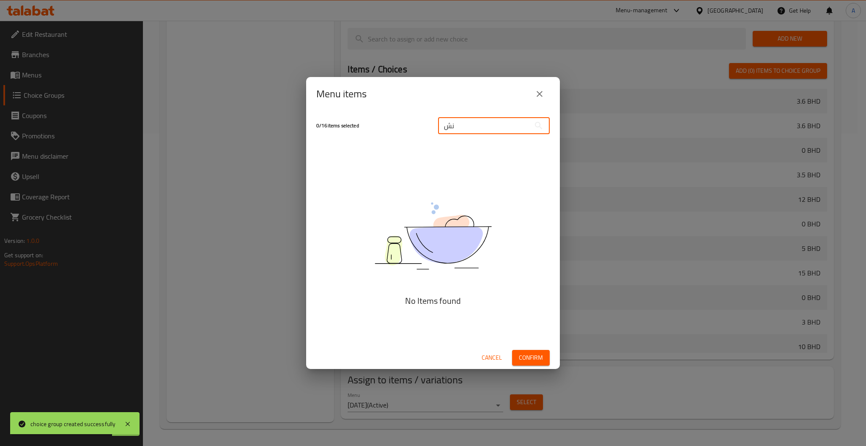
scroll to position [299, 0]
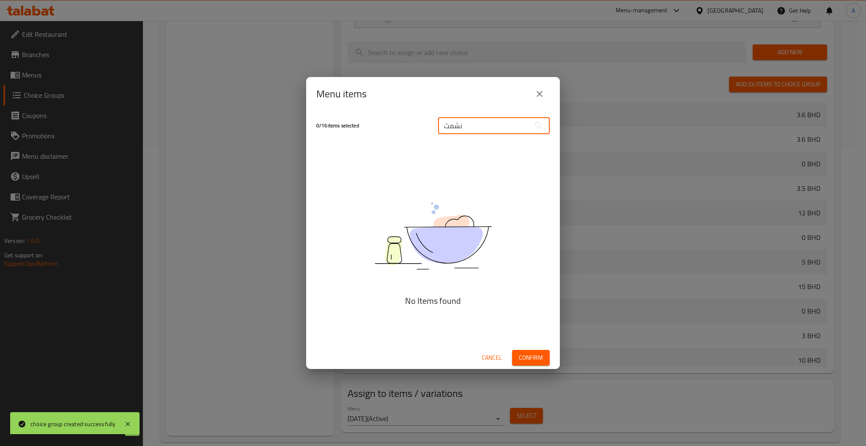
drag, startPoint x: 470, startPoint y: 126, endPoint x: 335, endPoint y: 146, distance: 136.7
click at [394, 134] on div "0 / 16 items selected نشمث ​" at bounding box center [432, 125] width 243 height 33
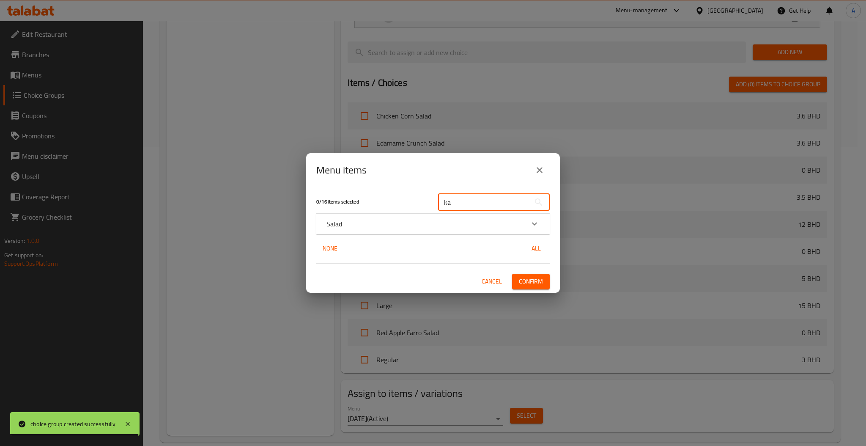
scroll to position [313, 0]
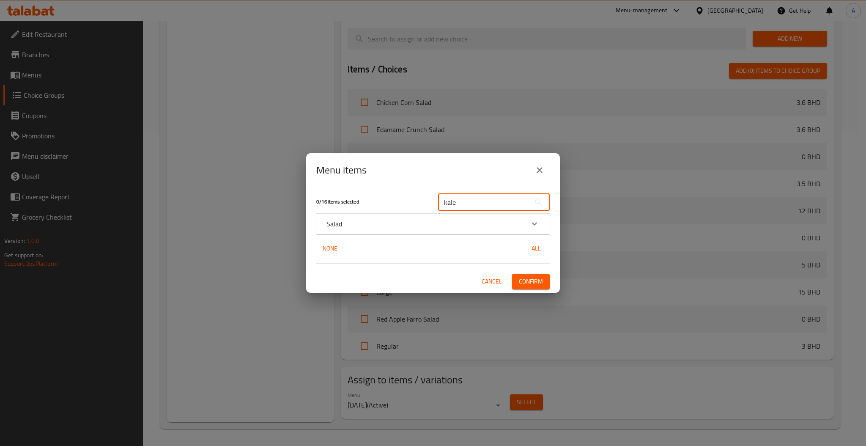
type input "kale"
click at [537, 222] on icon "Expand" at bounding box center [534, 224] width 10 height 10
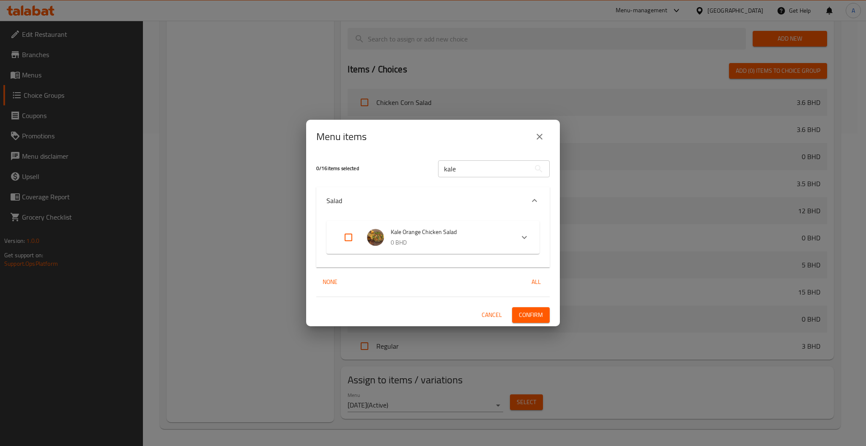
click at [346, 235] on input "Expand" at bounding box center [348, 237] width 20 height 20
checkbox input "true"
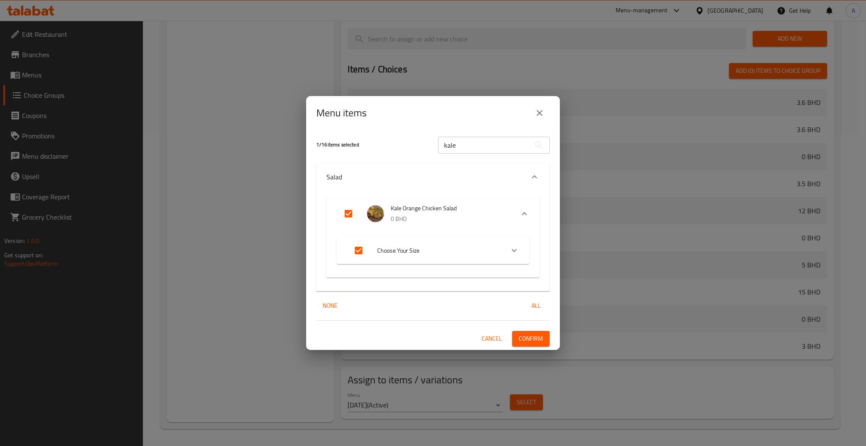
click at [546, 343] on button "Confirm" at bounding box center [531, 339] width 38 height 16
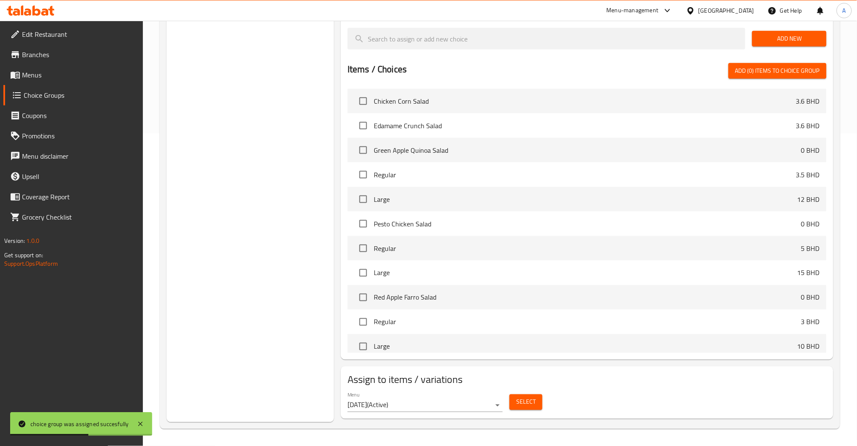
scroll to position [0, 0]
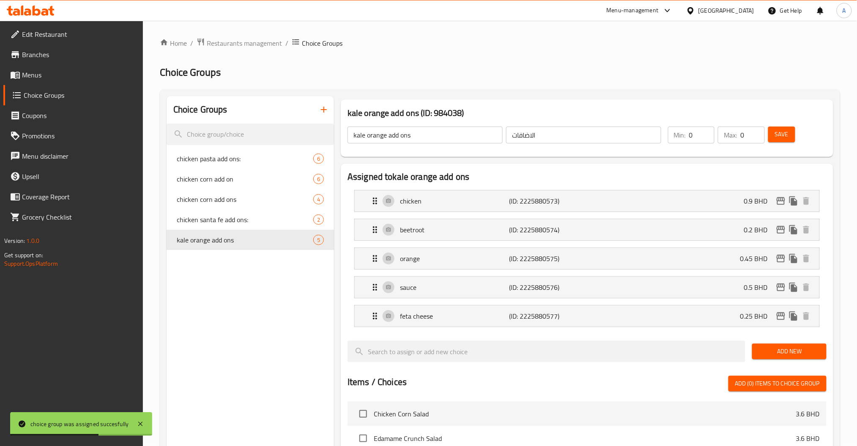
click at [326, 115] on icon "button" at bounding box center [324, 109] width 10 height 10
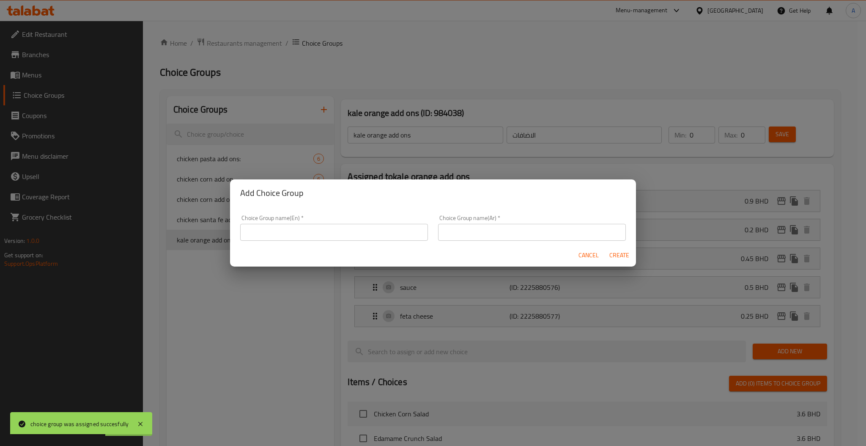
click at [336, 225] on div "Choice Group name(En)   * Choice Group name(En) *" at bounding box center [334, 228] width 188 height 26
click at [333, 228] on input "text" at bounding box center [334, 232] width 188 height 17
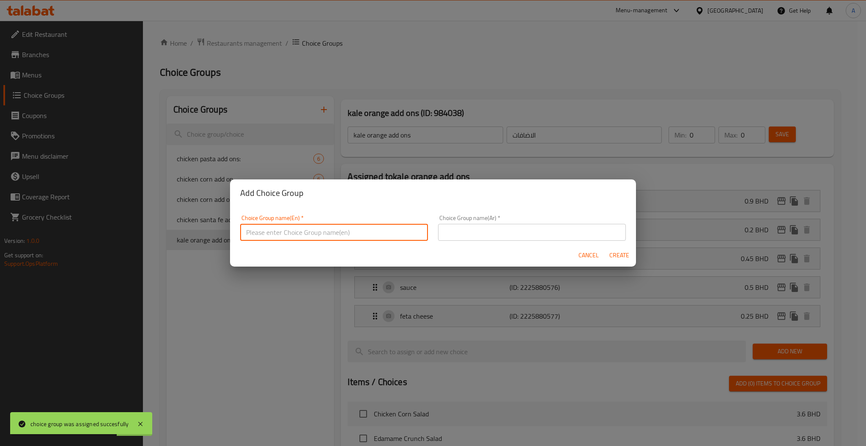
click at [536, 224] on input "text" at bounding box center [532, 232] width 188 height 17
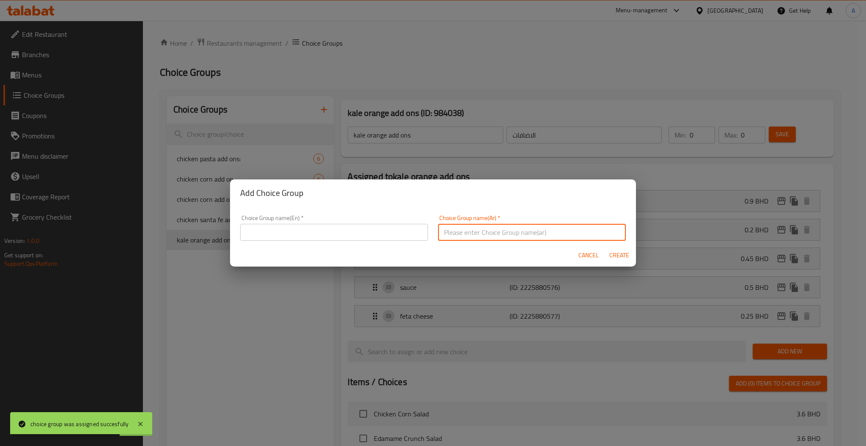
click at [353, 228] on input "text" at bounding box center [334, 232] width 188 height 17
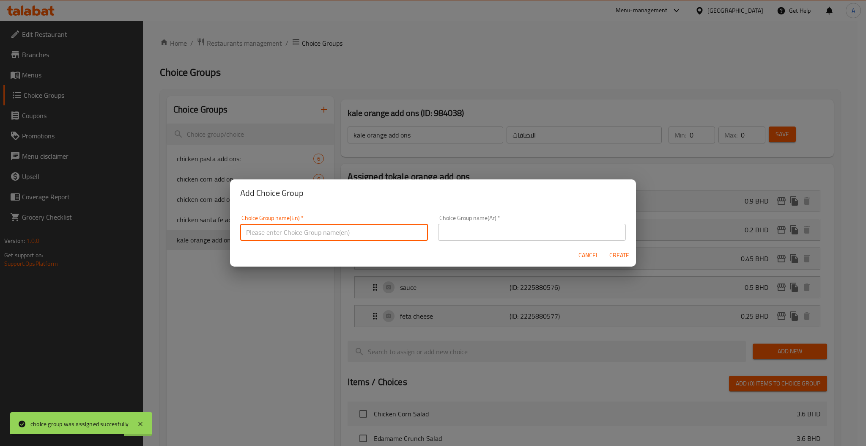
paste input "chicken pesto"
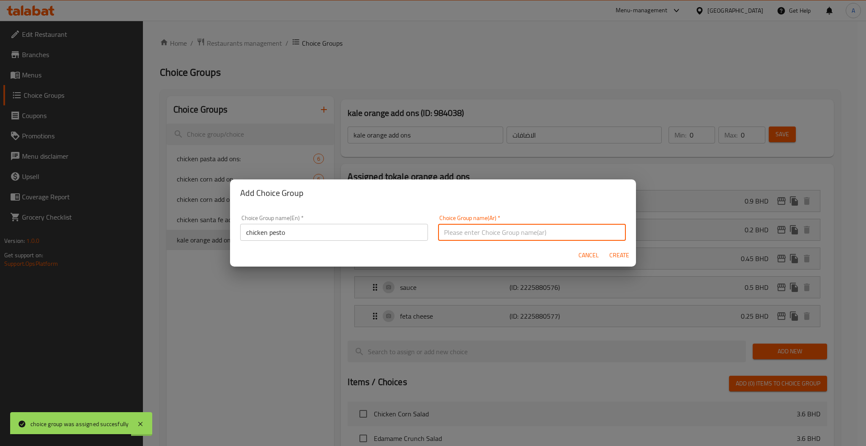
click at [531, 232] on input "text" at bounding box center [532, 232] width 188 height 17
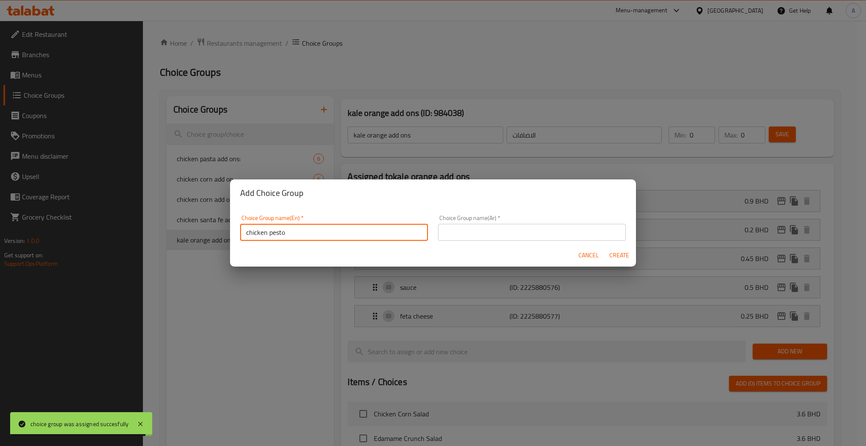
click at [339, 228] on input "chicken pesto" at bounding box center [334, 232] width 188 height 17
type input "chicken pesto add ons"
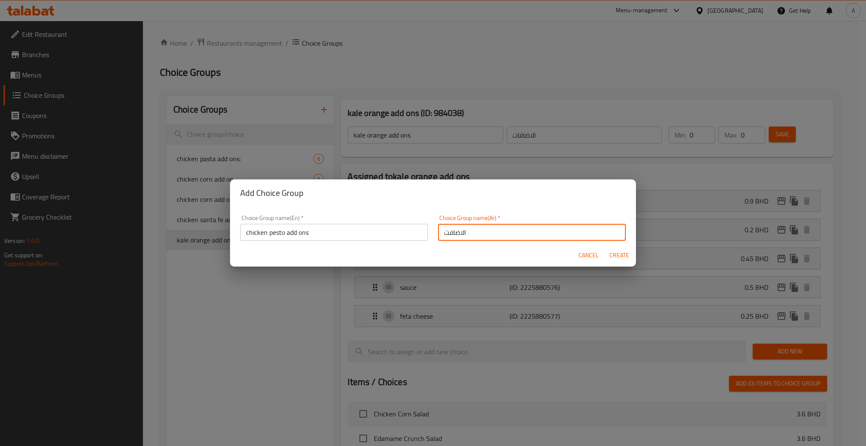
type input "الاضافت"
click at [615, 254] on span "Create" at bounding box center [619, 255] width 20 height 11
type input "chicken pesto add ons"
type input "الاضافت"
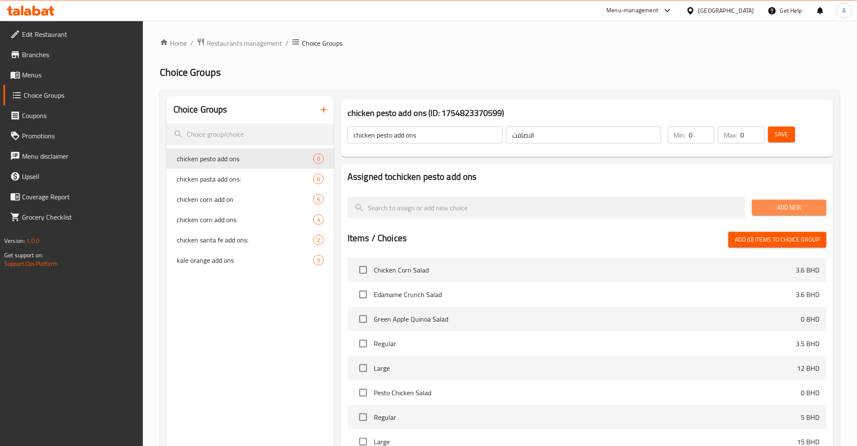
click at [788, 206] on span "Add New" at bounding box center [789, 207] width 60 height 11
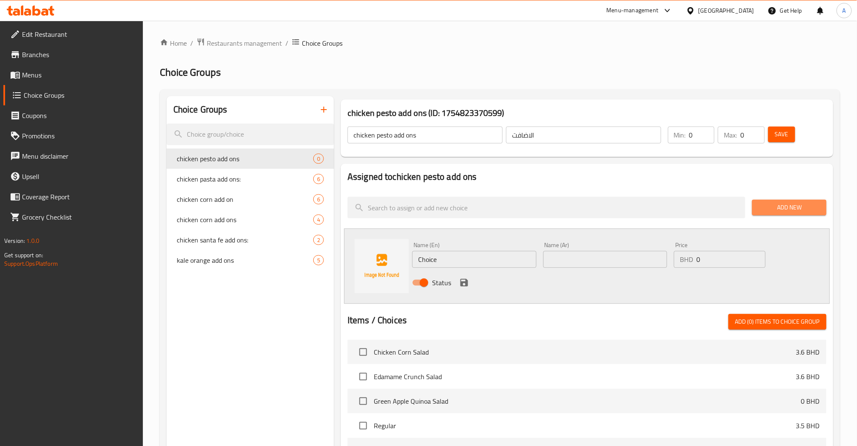
click at [790, 210] on span "Add New" at bounding box center [789, 207] width 60 height 11
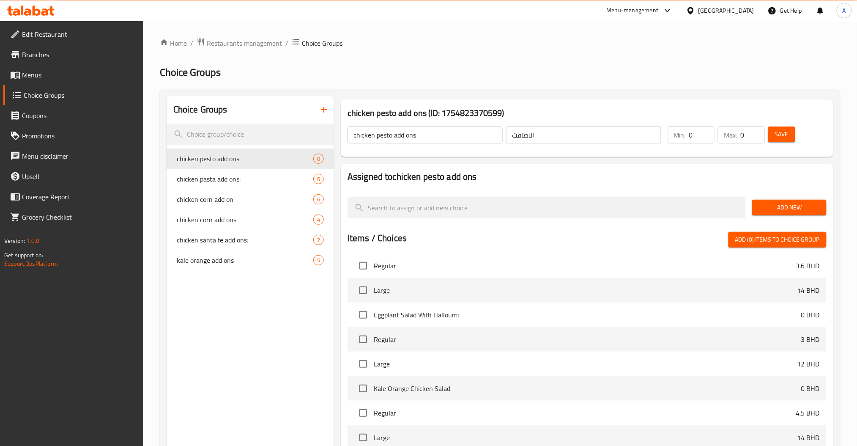
scroll to position [813, 0]
click at [790, 208] on span "Add New" at bounding box center [789, 207] width 60 height 11
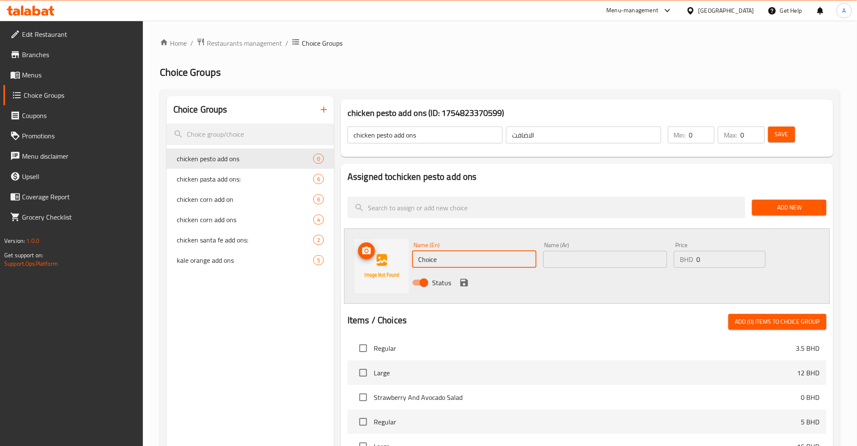
click at [302, 260] on div "Choice Groups chicken pesto add ons 0 chicken pasta add ons: 6 chicken corn add…" at bounding box center [502, 384] width 670 height 577
type input "C"
click at [437, 261] on input "text" at bounding box center [474, 259] width 124 height 17
paste input "chicken"
type input "chicken"
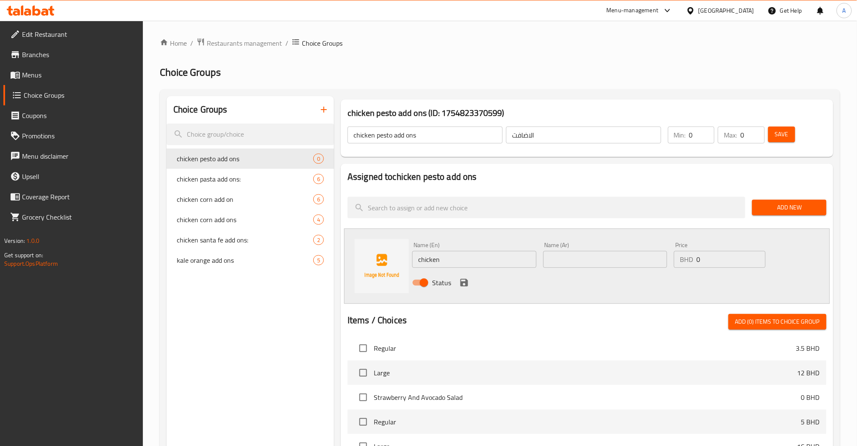
click at [583, 255] on input "text" at bounding box center [605, 259] width 124 height 17
paste input "دجاج"
type input "دجاج"
drag, startPoint x: 707, startPoint y: 257, endPoint x: 510, endPoint y: 293, distance: 200.4
click at [646, 273] on div "Name (En) chicken Name (En) Name (Ar) دجاج Name (Ar) Price BHD 0 Price Status" at bounding box center [605, 265] width 393 height 55
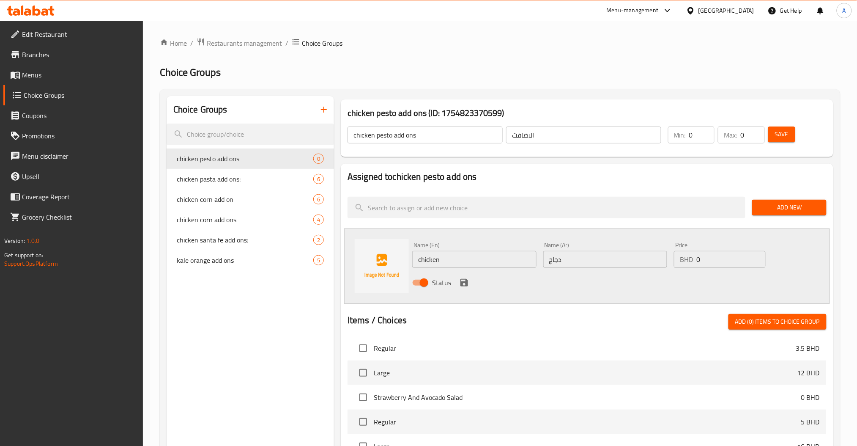
paste input ".9"
type input "0.9"
click at [473, 286] on div "Status" at bounding box center [605, 282] width 393 height 23
click at [468, 286] on icon "save" at bounding box center [464, 282] width 10 height 10
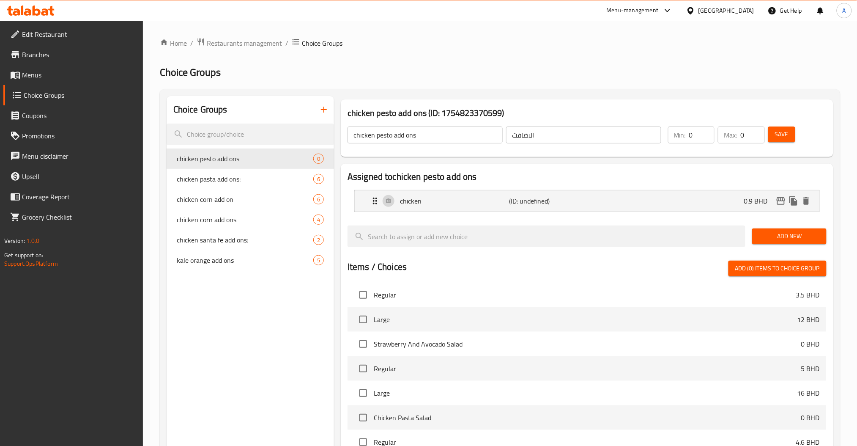
click at [769, 240] on span "Add New" at bounding box center [789, 236] width 60 height 11
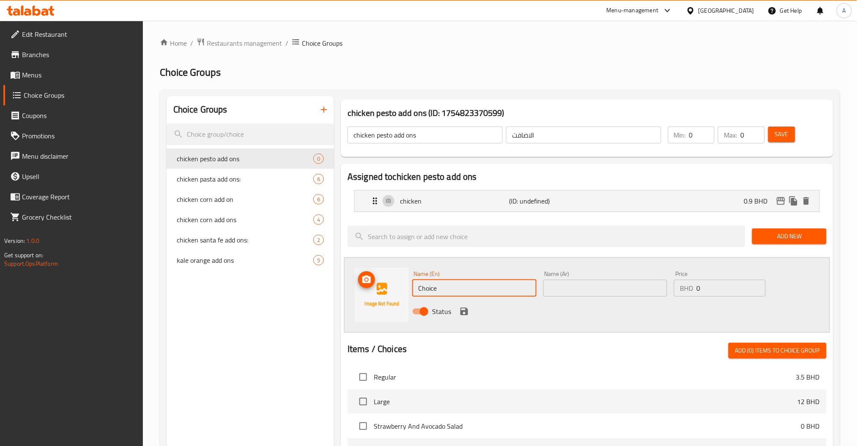
drag, startPoint x: 485, startPoint y: 282, endPoint x: 333, endPoint y: 295, distance: 152.7
click at [336, 295] on div "chicken pesto add ons (ID: 1754823370599) chicken pesto add ons ​ الاضافت ​ Min…" at bounding box center [585, 398] width 503 height 605
paste input "pasta"
type input "pasta"
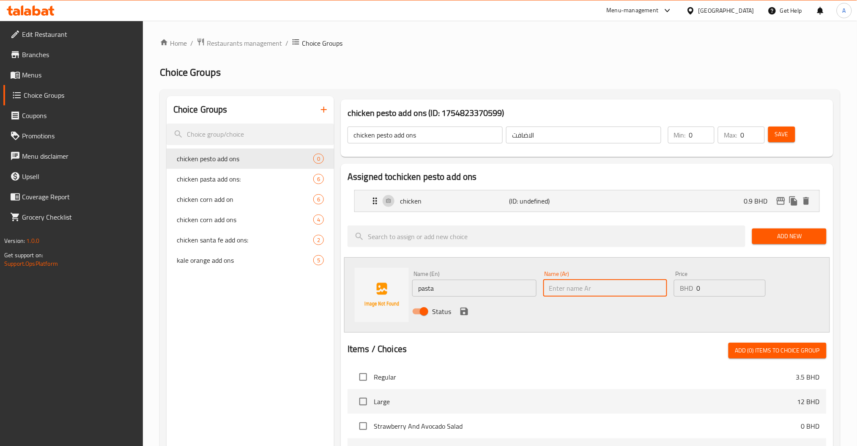
click at [576, 295] on input "text" at bounding box center [605, 287] width 124 height 17
paste input "باستا"
type input "باستا"
drag, startPoint x: 711, startPoint y: 289, endPoint x: 594, endPoint y: 289, distance: 116.7
click at [675, 289] on div "BHD 0 Price" at bounding box center [719, 287] width 91 height 17
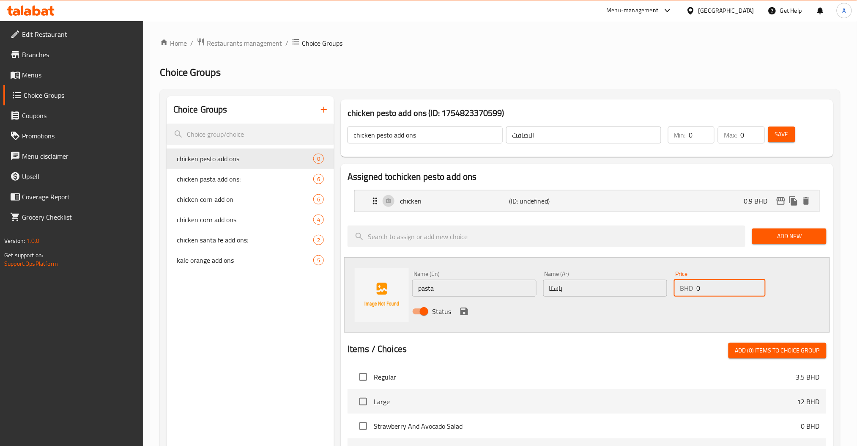
paste input ".3"
type input "0.3"
click at [467, 310] on icon "save" at bounding box center [464, 311] width 8 height 8
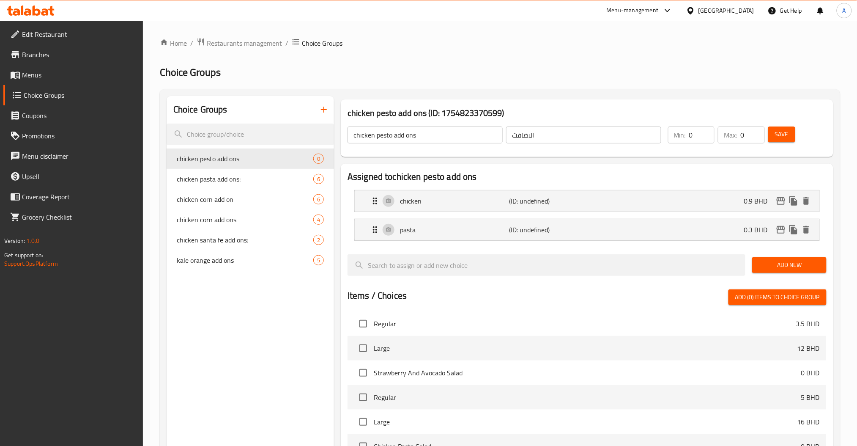
click at [790, 262] on span "Add New" at bounding box center [789, 265] width 60 height 11
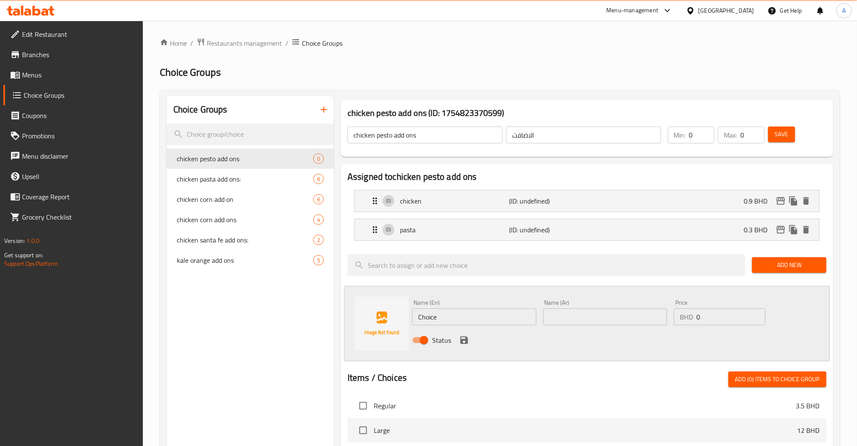
click at [375, 314] on div "Name (En) Choice Name (En) Name (Ar) Name (Ar) Price BHD 0 Price Status" at bounding box center [587, 323] width 486 height 75
paste input "sau"
type input "sauce"
drag, startPoint x: 578, startPoint y: 314, endPoint x: 606, endPoint y: 314, distance: 27.5
click at [578, 314] on input "text" at bounding box center [605, 316] width 124 height 17
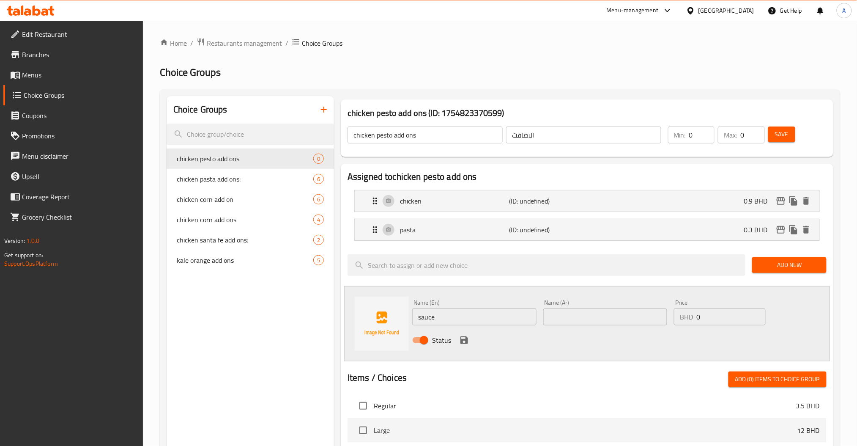
paste input "صلصة"
type input "صلصة"
drag, startPoint x: 716, startPoint y: 321, endPoint x: 551, endPoint y: 327, distance: 165.0
click at [667, 326] on div "Name (En) sauce Name (En) Name (Ar) صلصة Name (Ar) Price BHD 0 Price Status" at bounding box center [605, 323] width 393 height 55
paste input ".5"
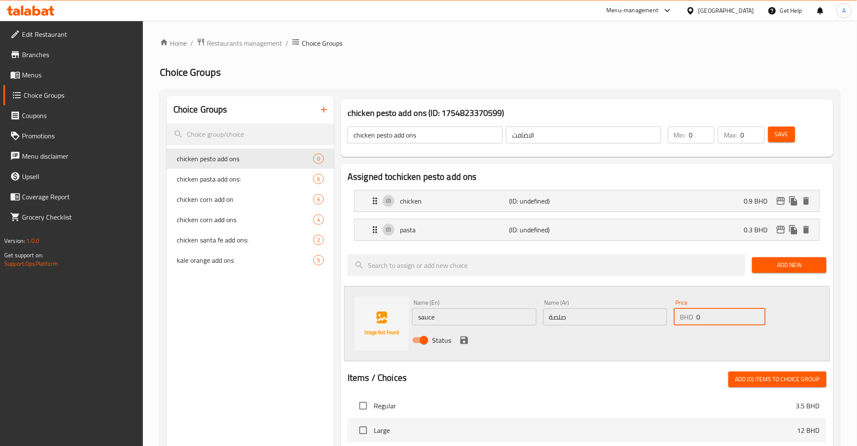
type input "0.5"
click at [459, 340] on icon "save" at bounding box center [464, 340] width 10 height 10
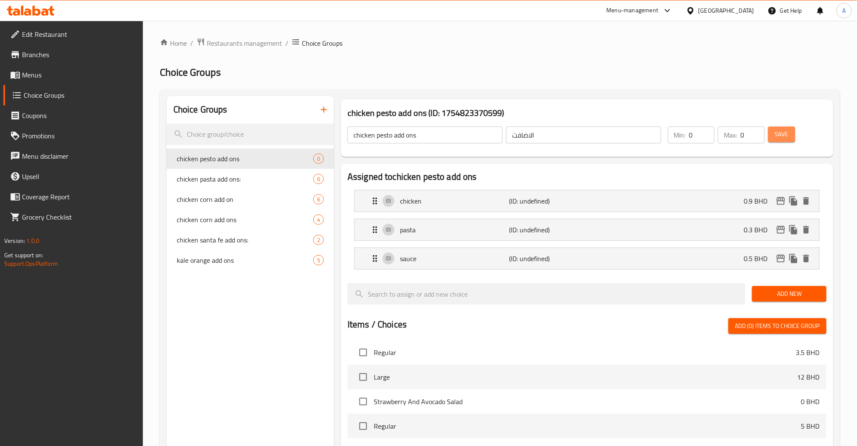
click at [785, 136] on span "Save" at bounding box center [782, 134] width 14 height 11
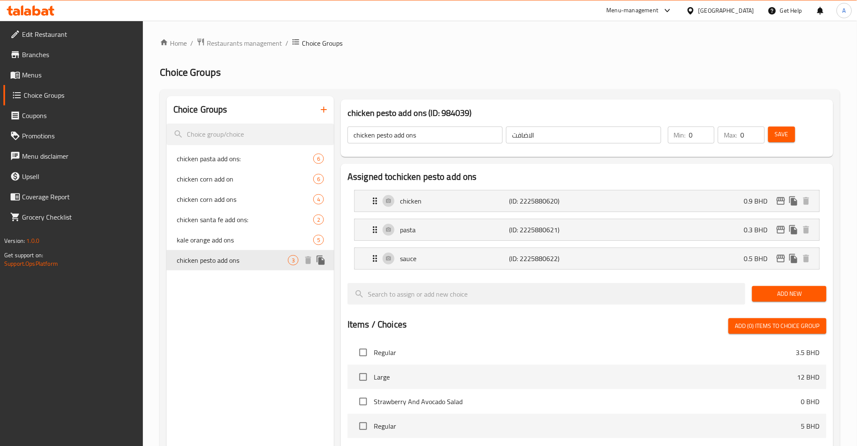
click at [211, 246] on div "kale orange add ons 5" at bounding box center [250, 240] width 167 height 20
type input "kale orange add ons"
type input "الاضافات"
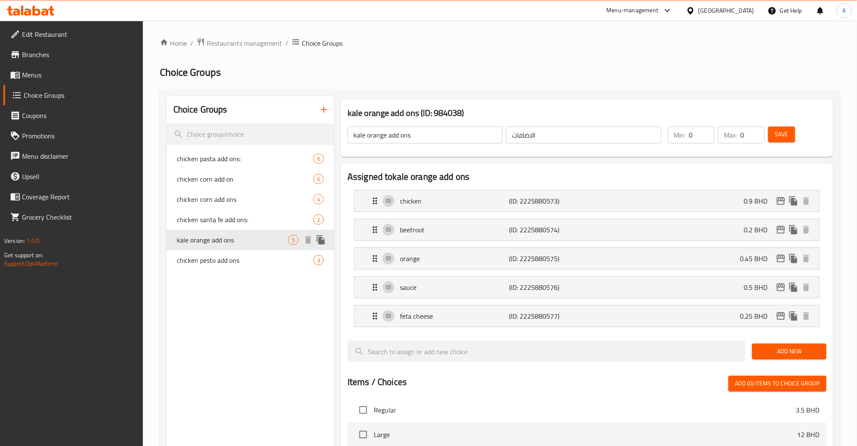
click at [211, 231] on div "kale orange add ons 5" at bounding box center [250, 240] width 167 height 20
click at [211, 227] on div "chicken santa fe add ons: 2" at bounding box center [250, 219] width 167 height 20
type input "chicken santa fe add ons:"
type input "اضافات سلطة دجاج السانتا فيه"
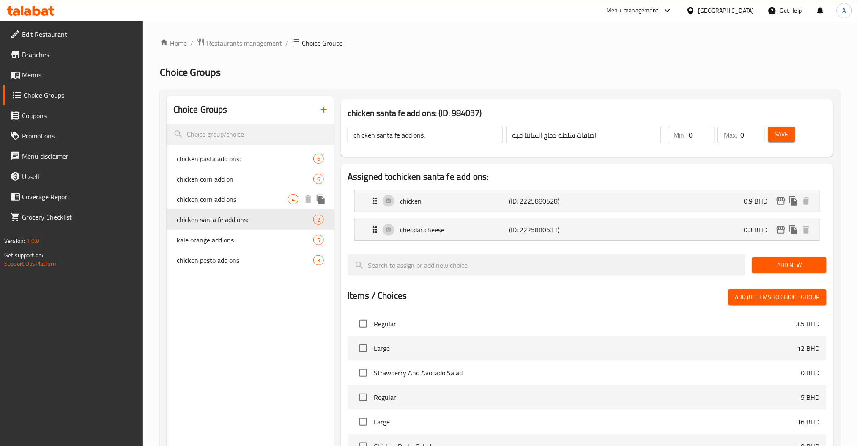
click at [222, 207] on div "chicken corn add ons 4" at bounding box center [250, 199] width 167 height 20
type input "chicken corn add ons"
type input "اضافات سلطة الذرة والدجاج"
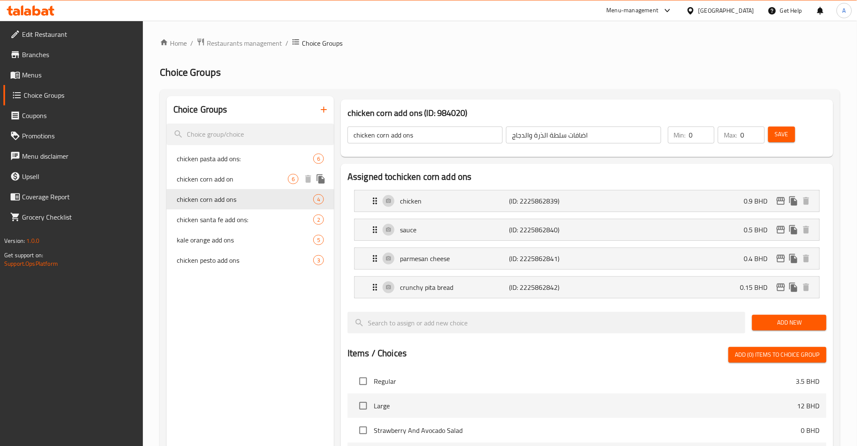
click at [218, 180] on span "chicken corn add on" at bounding box center [232, 179] width 111 height 10
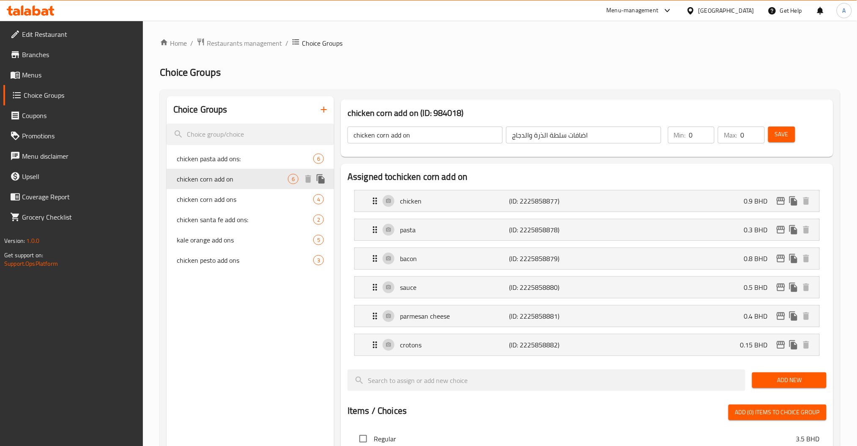
click at [230, 156] on span "chicken pasta add ons:" at bounding box center [245, 158] width 137 height 10
type input "chicken pasta add ons:"
type input "اضافات سلطة الباستا والدجاج"
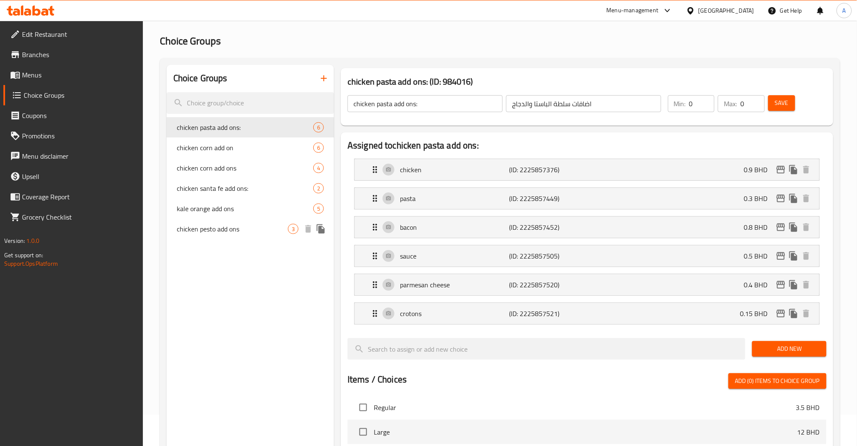
scroll to position [56, 0]
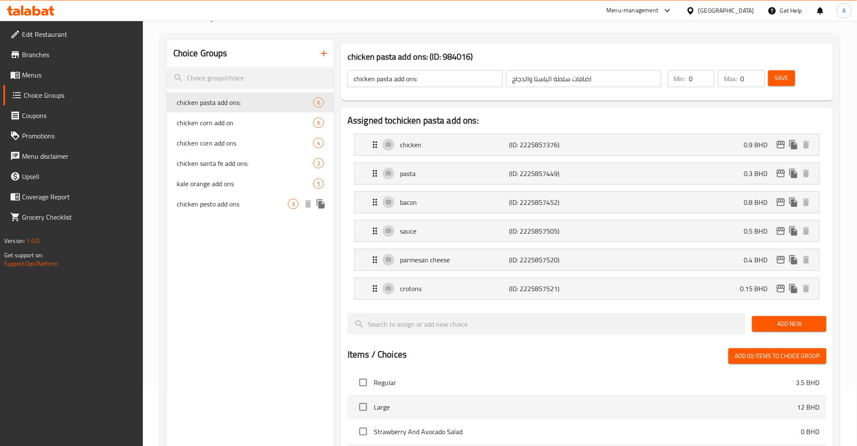
click at [214, 208] on span "chicken pesto add ons" at bounding box center [232, 204] width 111 height 10
type input "chicken pesto add ons"
type input "الاضافت"
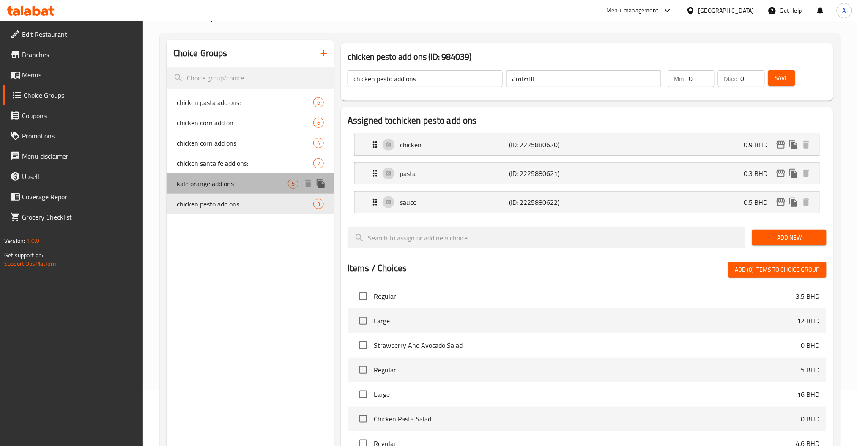
click at [216, 180] on span "kale orange add ons" at bounding box center [232, 183] width 111 height 10
type input "kale orange add ons"
type input "الاضافات"
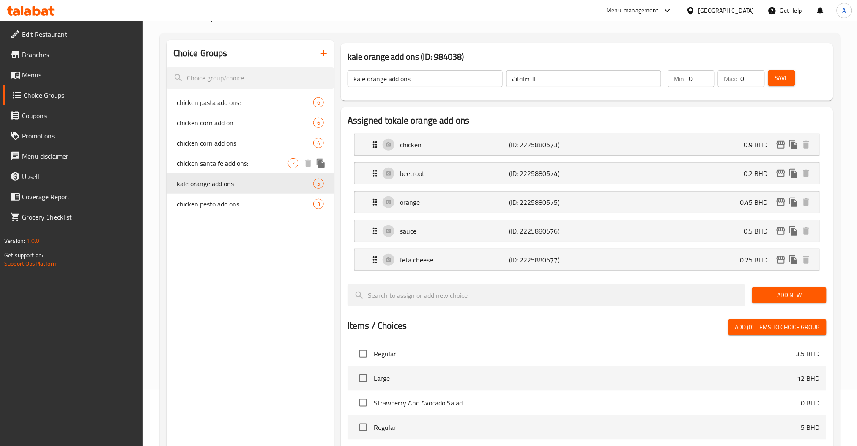
click at [223, 168] on span "chicken santa fe add ons:" at bounding box center [232, 163] width 111 height 10
type input "chicken santa fe add ons:"
type input "اضافات سلطة دجاج السانتا فيه"
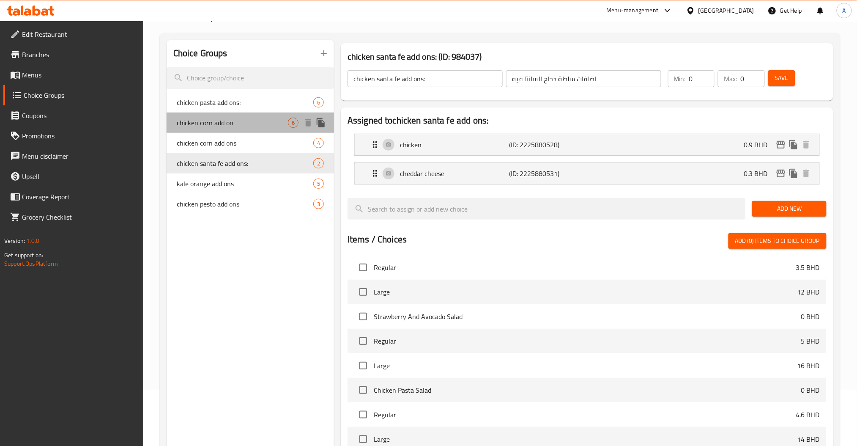
click at [221, 123] on span "chicken corn add on" at bounding box center [232, 123] width 111 height 10
type input "chicken corn add on"
type input "اضافات سلطة الذرة والدجاج"
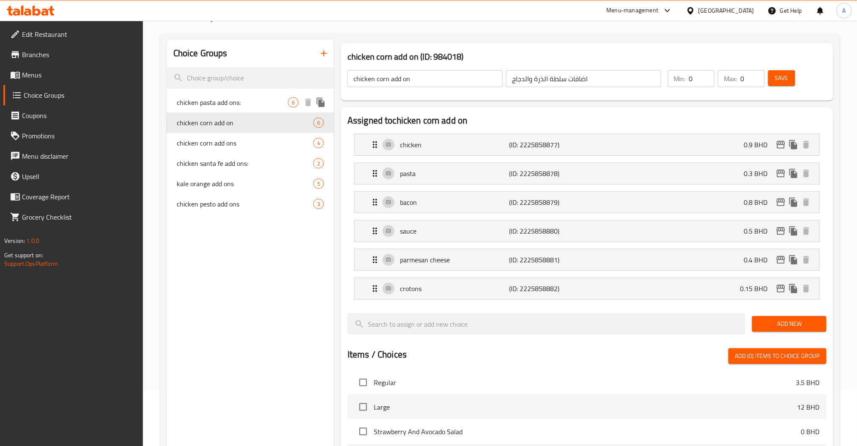
click at [221, 99] on span "chicken pasta add ons:" at bounding box center [232, 102] width 111 height 10
type input "chicken pasta add ons:"
type input "اضافات سلطة الباستا والدجاج"
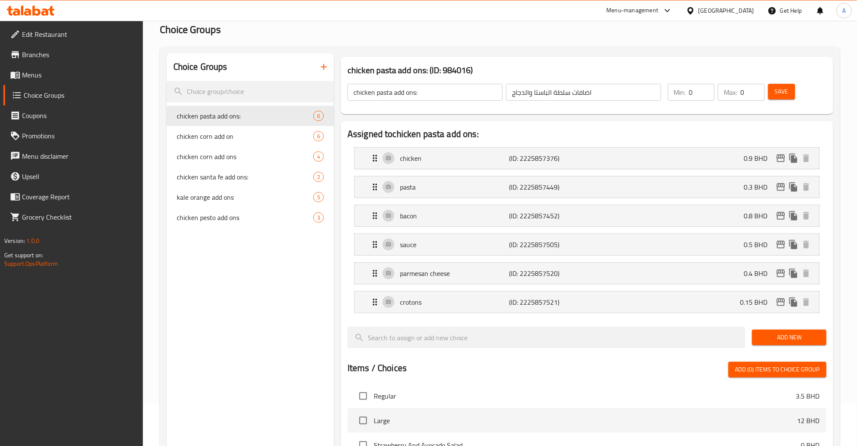
scroll to position [0, 0]
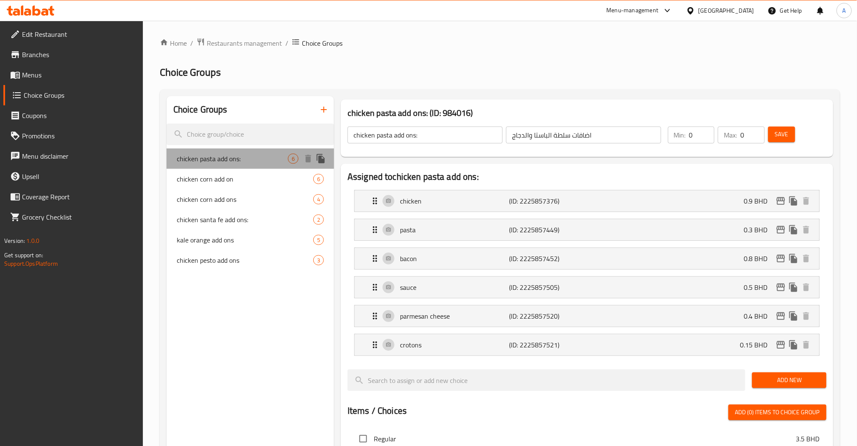
click at [246, 162] on span "chicken pasta add ons:" at bounding box center [232, 158] width 111 height 10
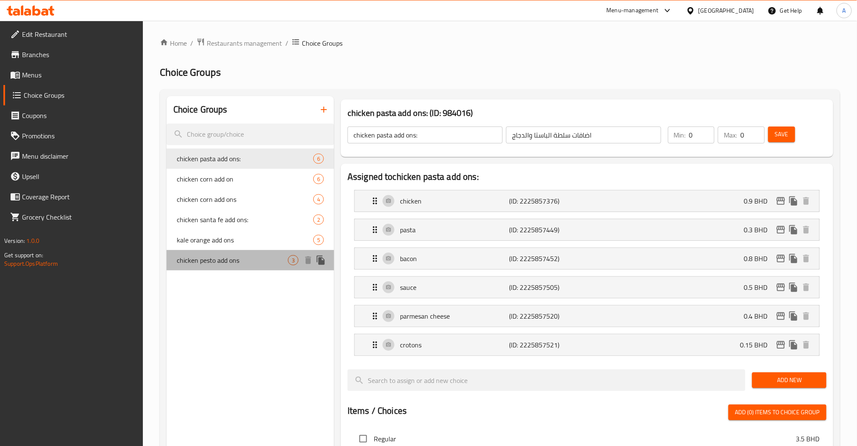
click at [230, 259] on span "chicken pesto add ons" at bounding box center [232, 260] width 111 height 10
type input "chicken pesto add ons"
type input "الاضافت"
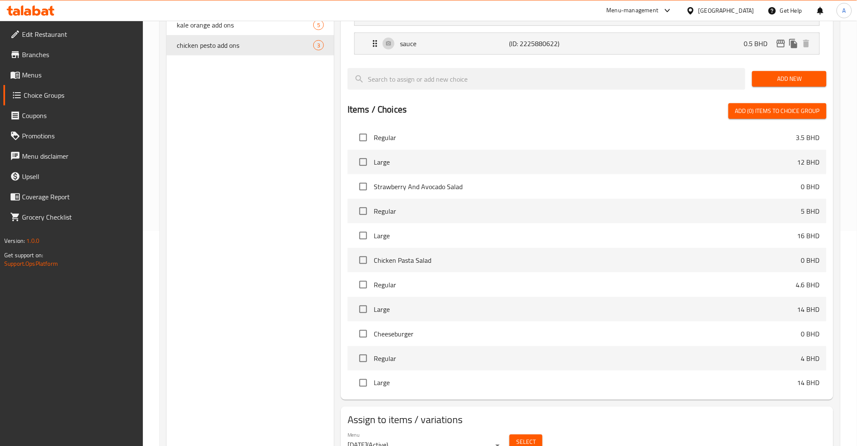
scroll to position [255, 0]
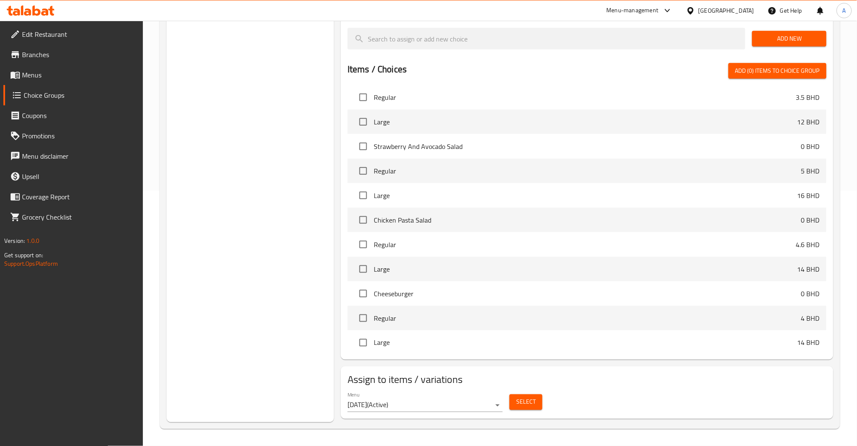
click at [514, 396] on button "Select" at bounding box center [525, 402] width 33 height 16
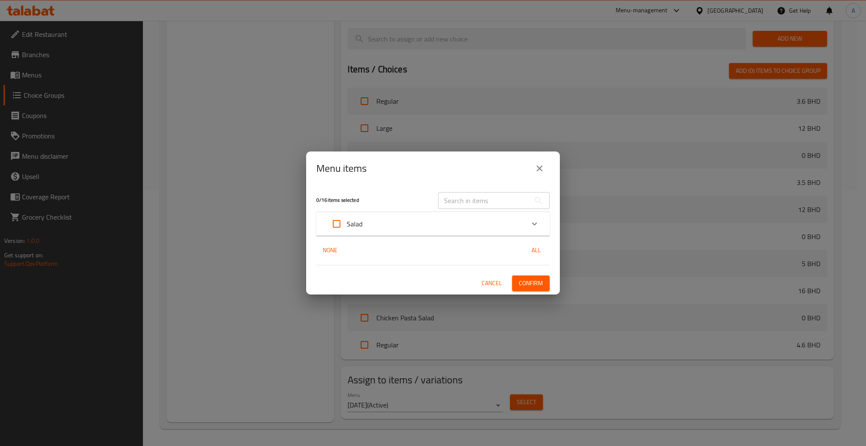
click at [468, 202] on input "text" at bounding box center [484, 200] width 92 height 17
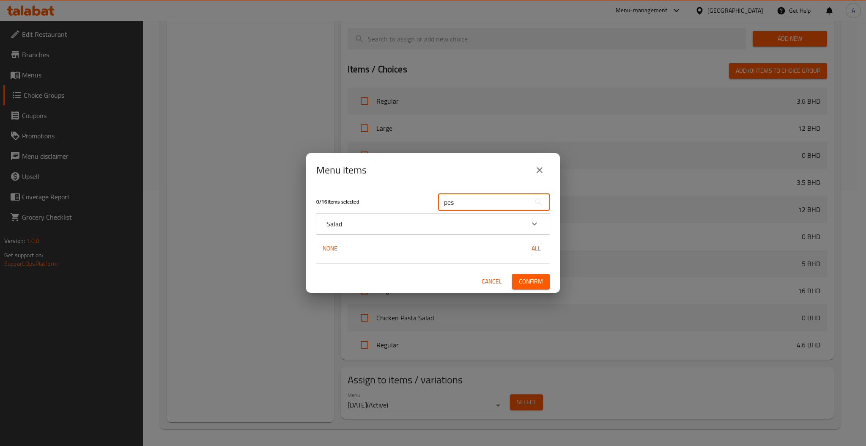
type input "pes"
click at [498, 243] on div "None All" at bounding box center [432, 249] width 233 height 16
click at [483, 221] on div "Salad" at bounding box center [425, 224] width 198 height 10
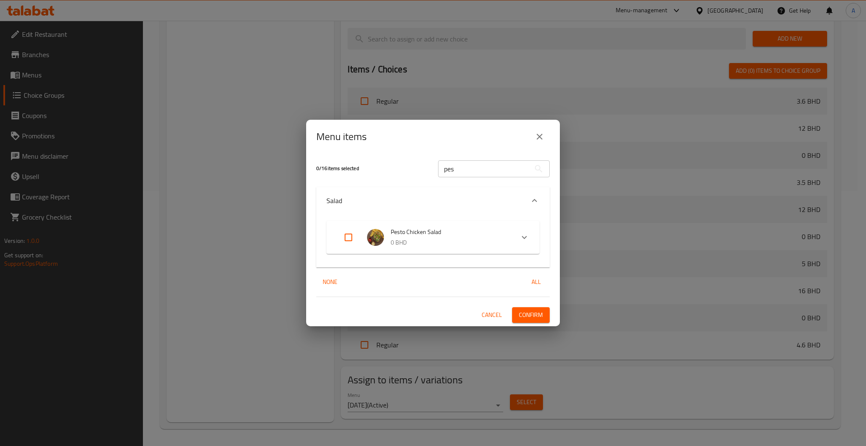
click at [336, 235] on li "Pesto Chicken Salad 0 BHD" at bounding box center [425, 237] width 178 height 30
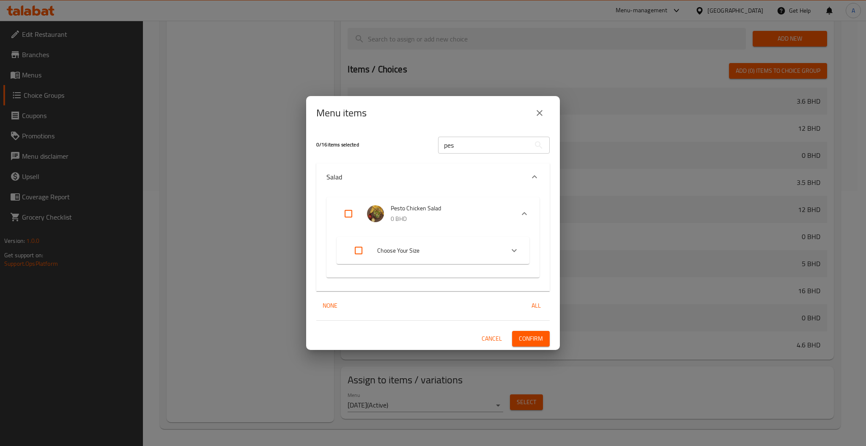
click at [338, 212] on input "Expand" at bounding box center [348, 213] width 20 height 20
checkbox input "true"
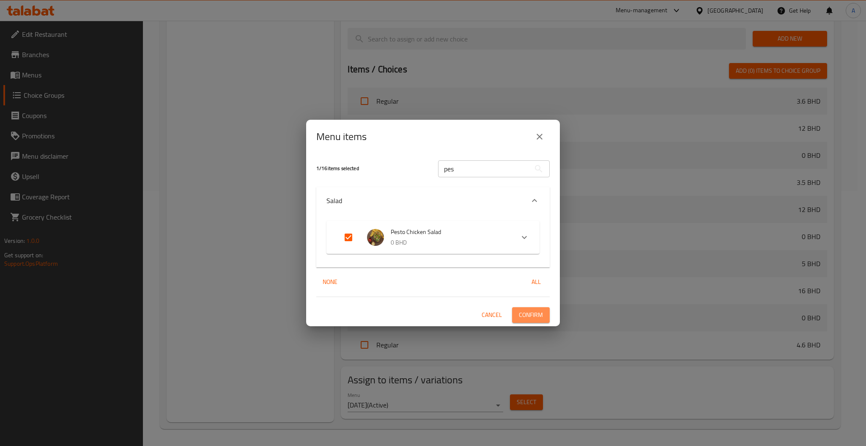
click at [520, 310] on span "Confirm" at bounding box center [531, 314] width 24 height 11
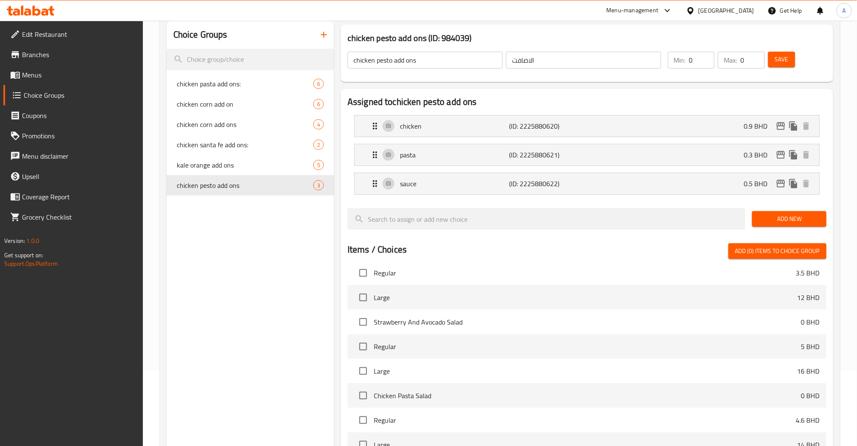
scroll to position [0, 0]
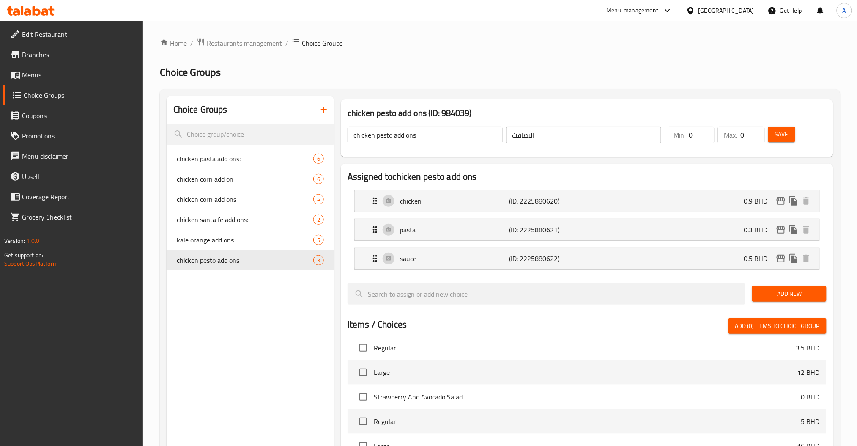
click at [326, 101] on button "button" at bounding box center [324, 109] width 20 height 20
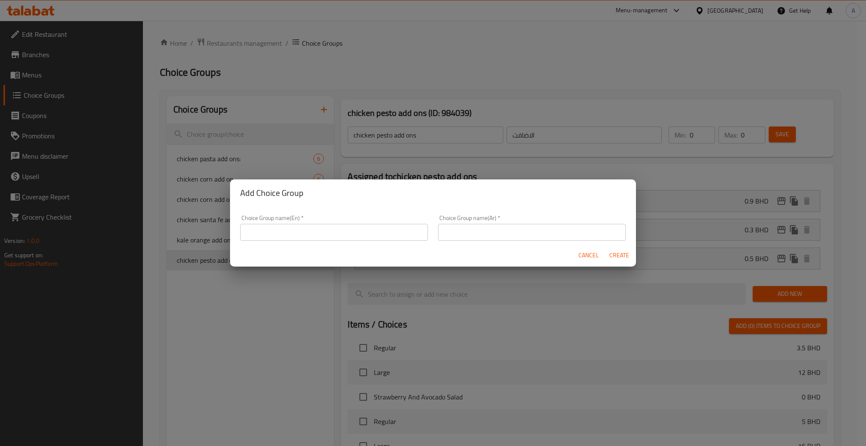
drag, startPoint x: 298, startPoint y: 219, endPoint x: 304, endPoint y: 224, distance: 7.9
click at [298, 220] on div "Choice Group name(En)   * Choice Group name(En) *" at bounding box center [334, 228] width 188 height 26
click at [308, 226] on input "text" at bounding box center [334, 232] width 188 height 17
paste input "thai salad"
type input "thai salad add ons"
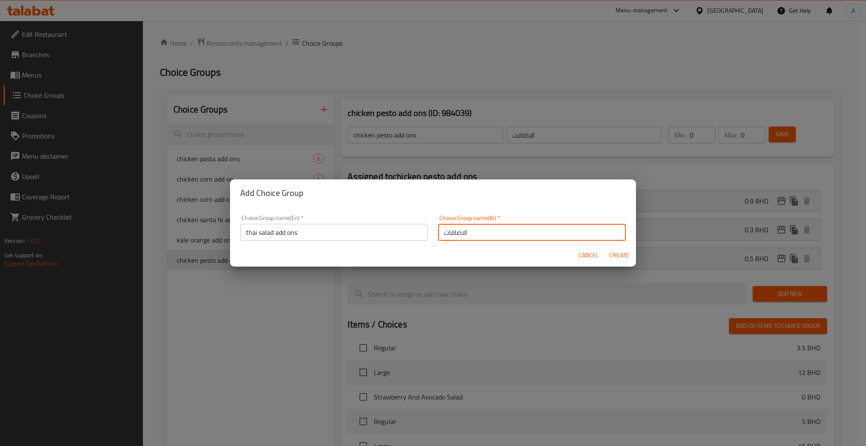
type input "الاضافات"
click at [605, 247] on button "Create" at bounding box center [618, 255] width 27 height 16
type input "thai salad add ons"
type input "الاضافات"
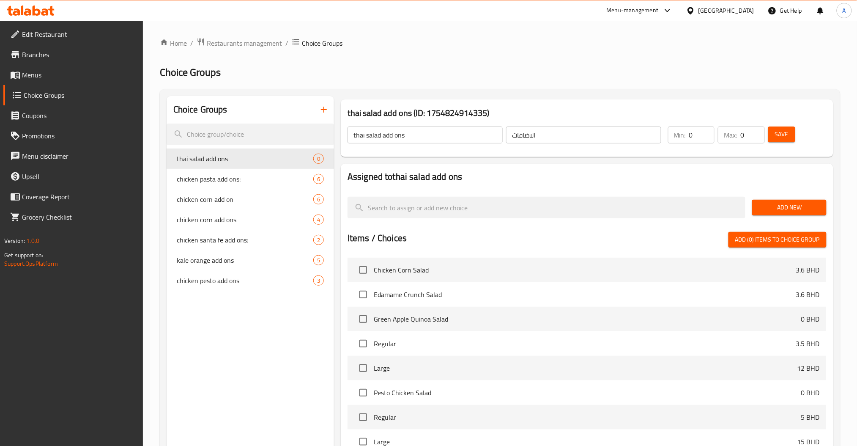
click at [784, 206] on span "Add New" at bounding box center [789, 207] width 60 height 11
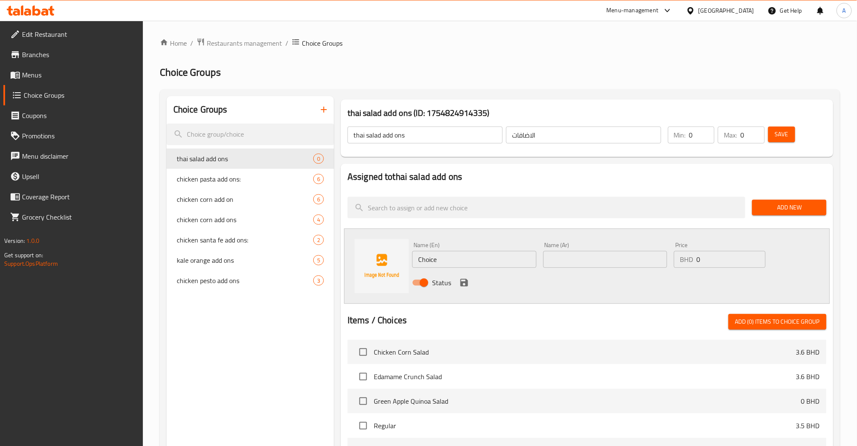
drag, startPoint x: 477, startPoint y: 261, endPoint x: 288, endPoint y: 262, distance: 188.9
click at [350, 262] on div "Name (En) Choice Name (En) Name (Ar) Name (Ar) Price BHD 0 Price Status" at bounding box center [587, 265] width 486 height 75
paste input "chicken"
type input "chicken"
click at [611, 262] on input "text" at bounding box center [605, 259] width 124 height 17
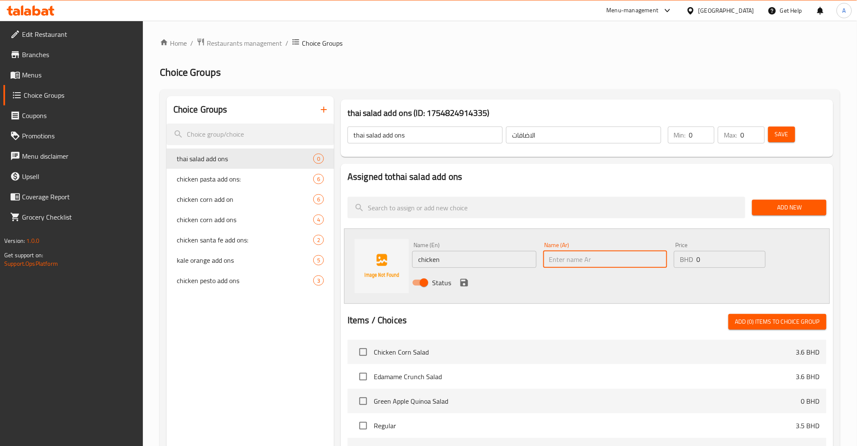
paste input "دجاج"
type input "دجاج"
click at [634, 260] on div "Name (En) chicken Name (En) Name (Ar) دجاج Name (Ar) Price BHD 0 Price Status" at bounding box center [605, 265] width 393 height 55
click at [713, 248] on div "Price BHD 0 Price" at bounding box center [719, 255] width 91 height 26
drag, startPoint x: 727, startPoint y: 257, endPoint x: 551, endPoint y: 260, distance: 175.9
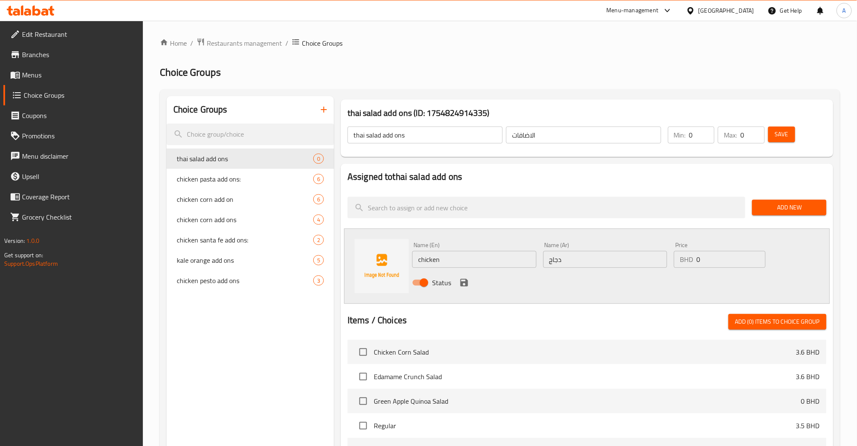
click at [623, 259] on div "Name (En) chicken Name (En) Name (Ar) دجاج Name (Ar) Price BHD 0 Price Status" at bounding box center [605, 265] width 393 height 55
paste input ".9"
type input "0.9"
click at [460, 279] on icon "save" at bounding box center [464, 282] width 10 height 10
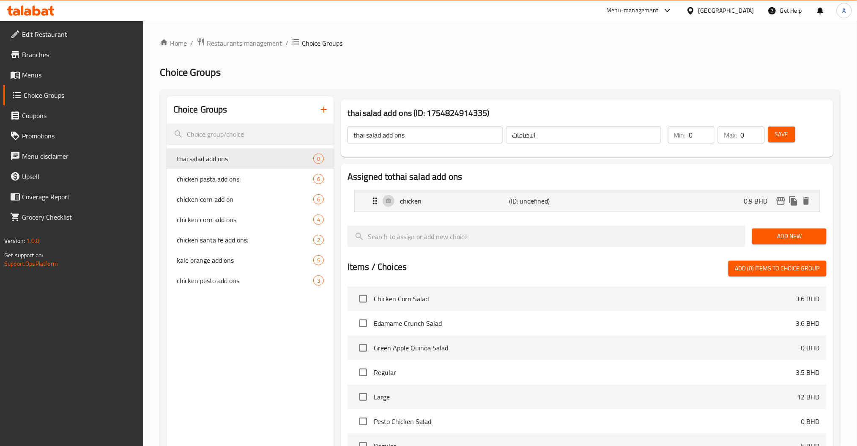
click at [797, 232] on span "Add New" at bounding box center [789, 236] width 60 height 11
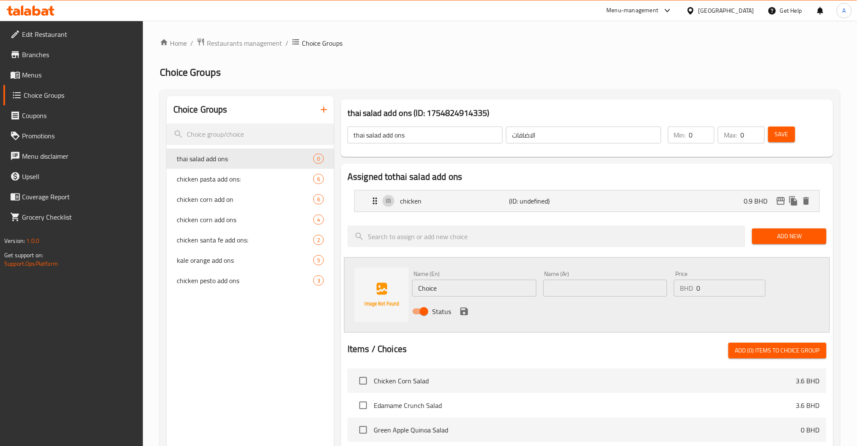
click at [377, 291] on div "Name (En) Choice Name (En) Name (Ar) Name (Ar) Price BHD 0 Price Status" at bounding box center [587, 294] width 486 height 75
paste input "noodles"
type input "noodles"
click at [560, 295] on input "text" at bounding box center [605, 287] width 124 height 17
paste input "نودلز"
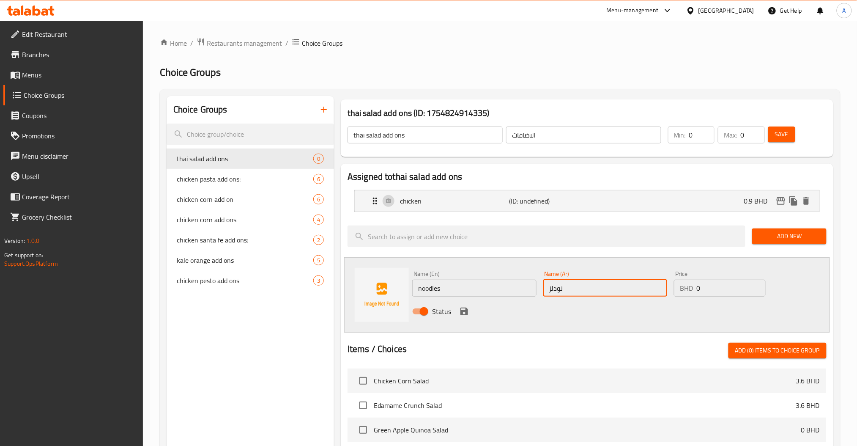
type input "نودلز"
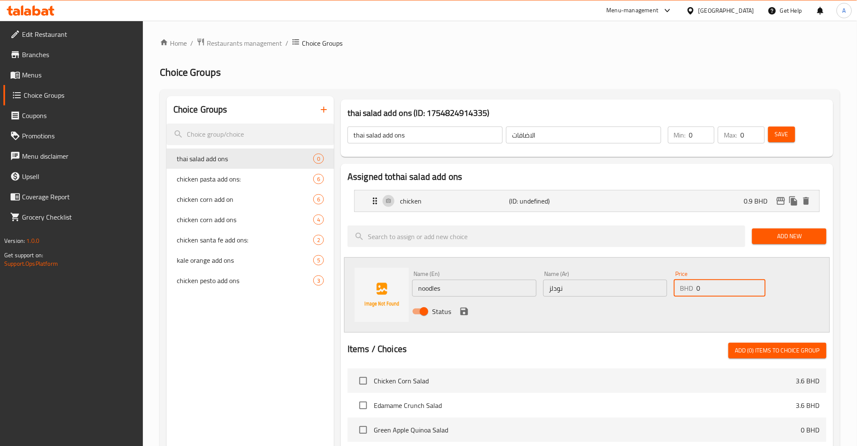
drag, startPoint x: 704, startPoint y: 290, endPoint x: 632, endPoint y: 291, distance: 72.3
click at [659, 291] on div "Name (En) noodles Name (En) Name (Ar) نودلز Name (Ar) Price BHD 0 Price Status" at bounding box center [605, 294] width 393 height 55
paste input ".3"
type input "0.3"
click at [464, 312] on icon "save" at bounding box center [464, 311] width 10 height 10
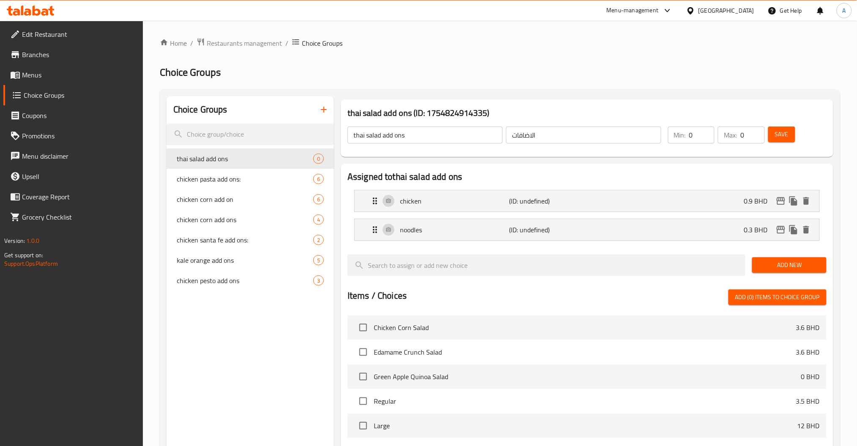
click at [776, 260] on span "Add New" at bounding box center [789, 265] width 60 height 11
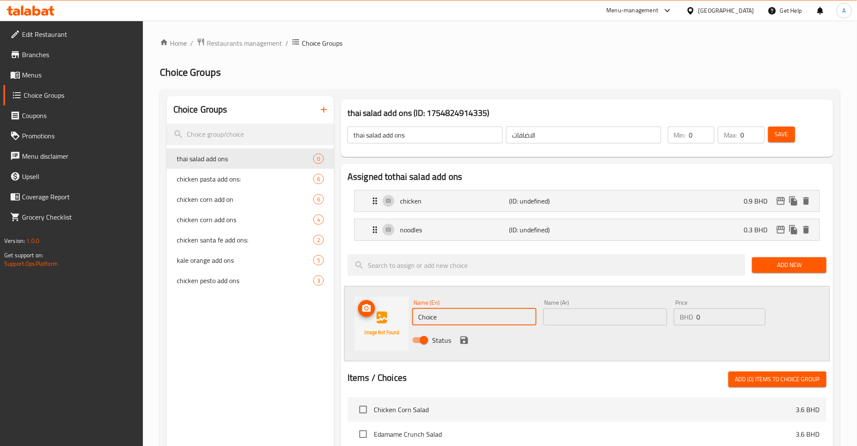
drag, startPoint x: 444, startPoint y: 315, endPoint x: 339, endPoint y: 324, distance: 106.0
click at [371, 319] on div "Name (En) Choice Name (En) Name (Ar) Name (Ar) Price BHD 0 Price Status" at bounding box center [587, 323] width 486 height 75
paste input "sau"
type input "sauce"
click at [574, 320] on input "text" at bounding box center [605, 316] width 124 height 17
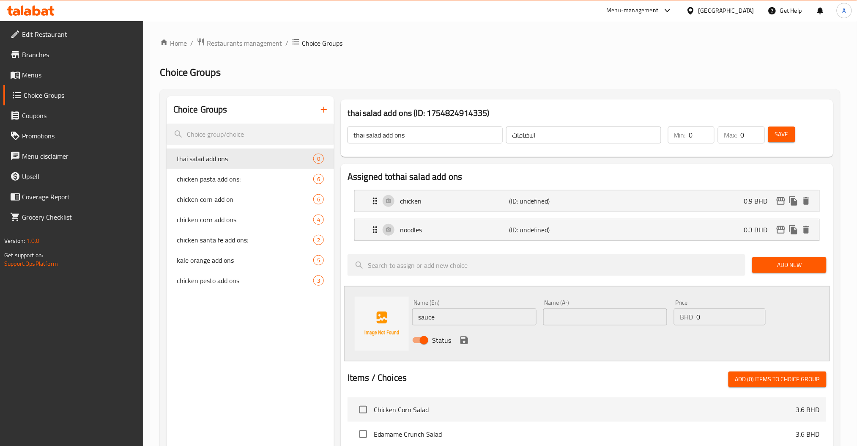
paste input "صلصة"
type input "صلصة"
drag, startPoint x: 705, startPoint y: 325, endPoint x: 607, endPoint y: 325, distance: 97.6
click at [636, 324] on div "Name (En) sauce Name (En) Name (Ar) صلصة Name (Ar) Price BHD 0 Price Status" at bounding box center [605, 323] width 393 height 55
paste input ".5"
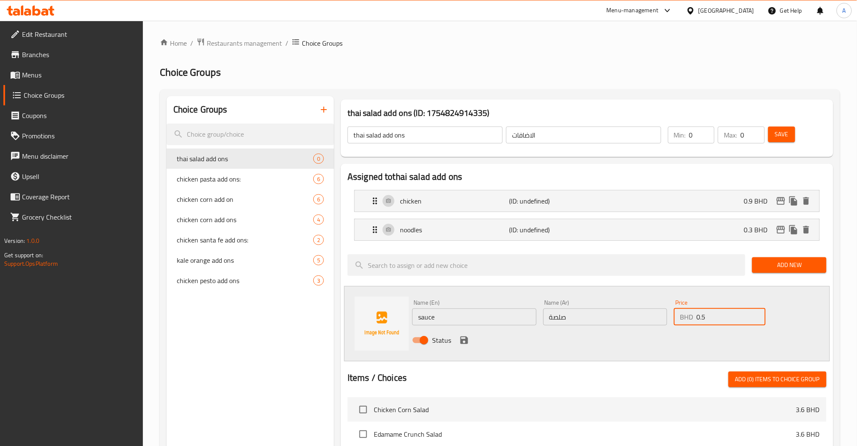
type input "0.5"
click at [450, 336] on span "Status" at bounding box center [441, 340] width 19 height 10
click at [448, 336] on input "Status" at bounding box center [424, 340] width 48 height 16
click at [429, 338] on input "Status" at bounding box center [415, 340] width 48 height 16
checkbox input "true"
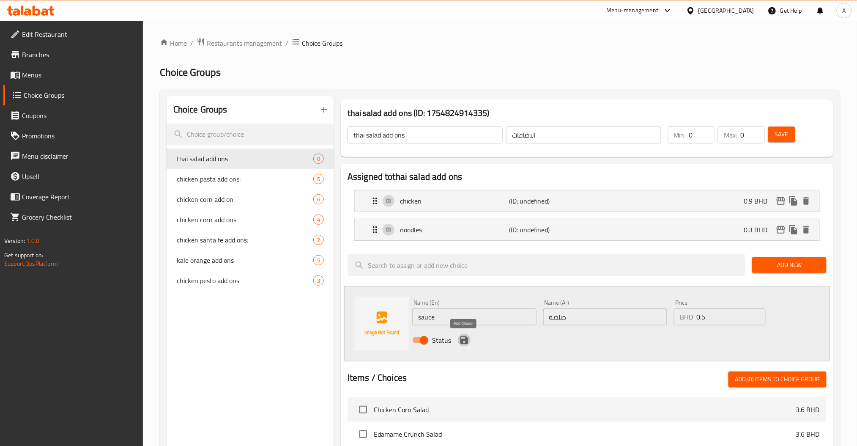
click at [465, 340] on icon "save" at bounding box center [464, 340] width 8 height 8
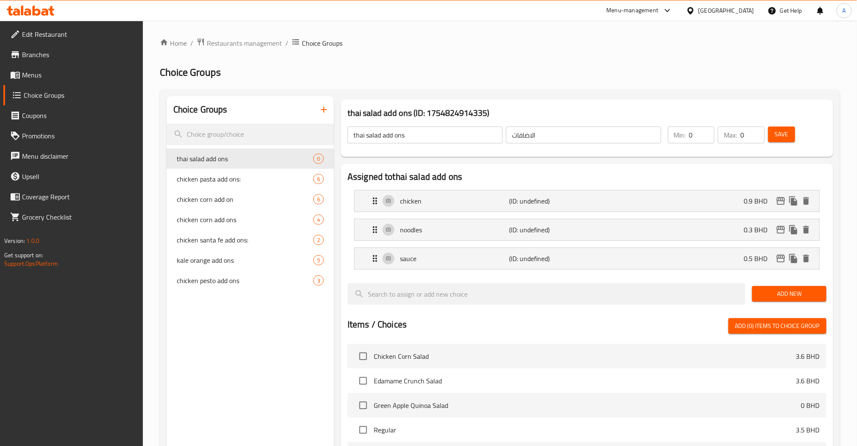
click at [796, 140] on div "Save" at bounding box center [792, 135] width 52 height 20
click at [790, 138] on button "Save" at bounding box center [781, 134] width 27 height 16
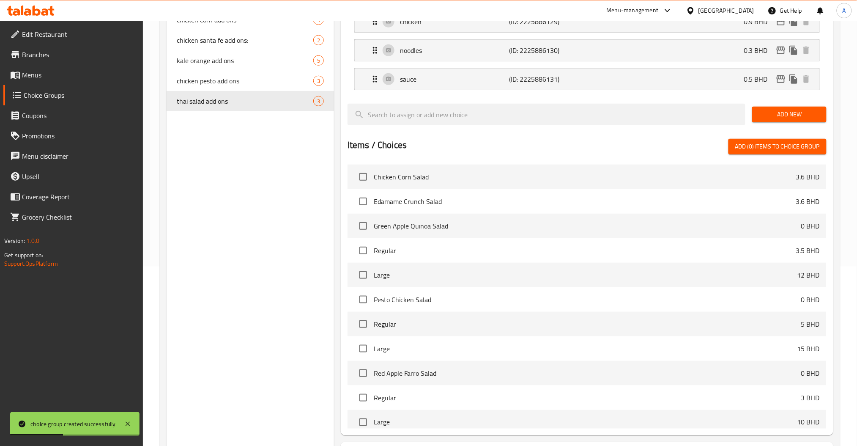
scroll to position [255, 0]
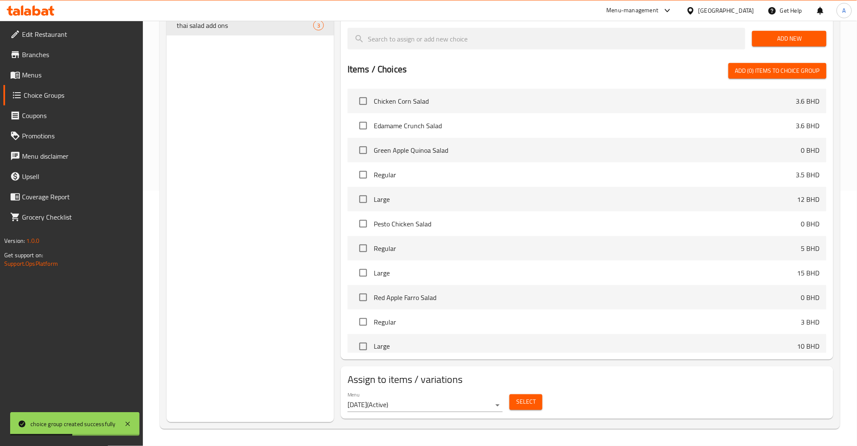
click at [528, 399] on span "Select" at bounding box center [525, 401] width 19 height 11
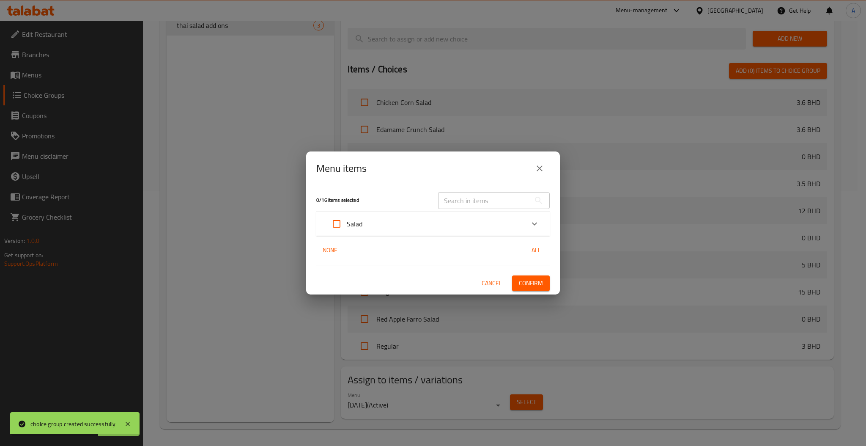
click at [549, 185] on div "0 / 16 items selected ​" at bounding box center [432, 199] width 243 height 33
click at [500, 193] on input "text" at bounding box center [484, 200] width 92 height 17
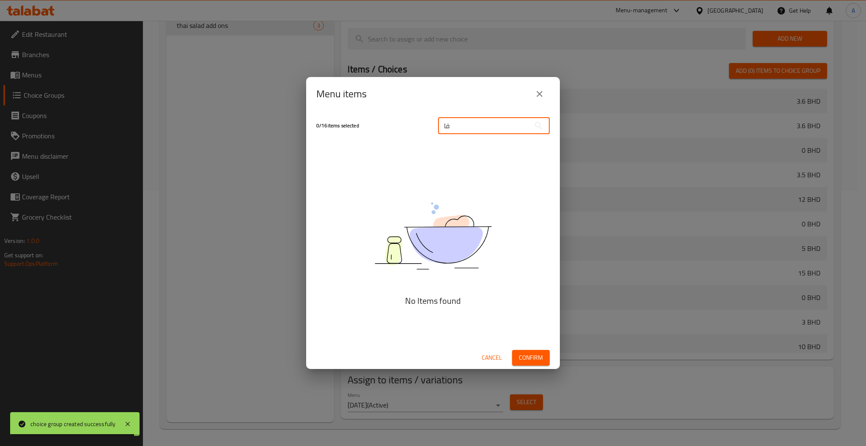
type input "ف"
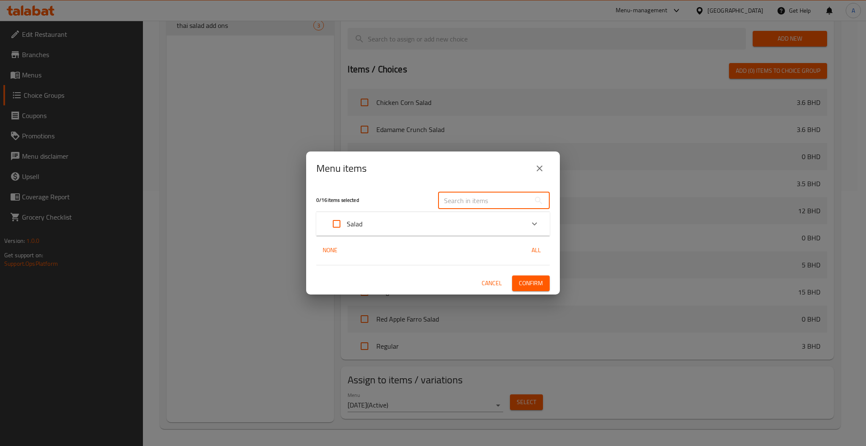
click at [499, 194] on input "text" at bounding box center [484, 200] width 92 height 17
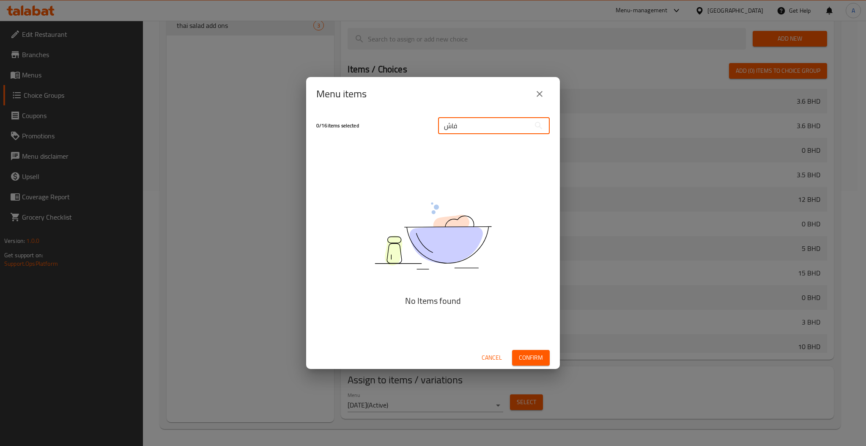
type input "فاشه"
drag, startPoint x: 472, startPoint y: 125, endPoint x: 320, endPoint y: 129, distance: 152.2
click at [323, 128] on div "0 / 16 items selected فاشه ​" at bounding box center [432, 125] width 243 height 33
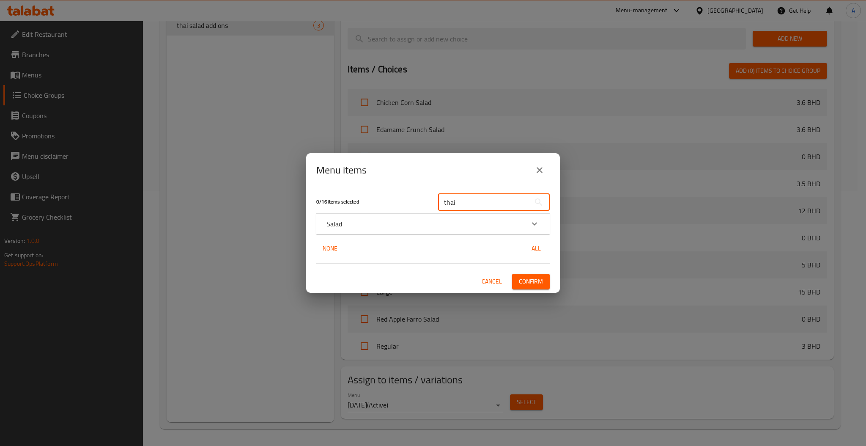
type input "thai"
click at [522, 221] on div "Salad" at bounding box center [425, 224] width 198 height 10
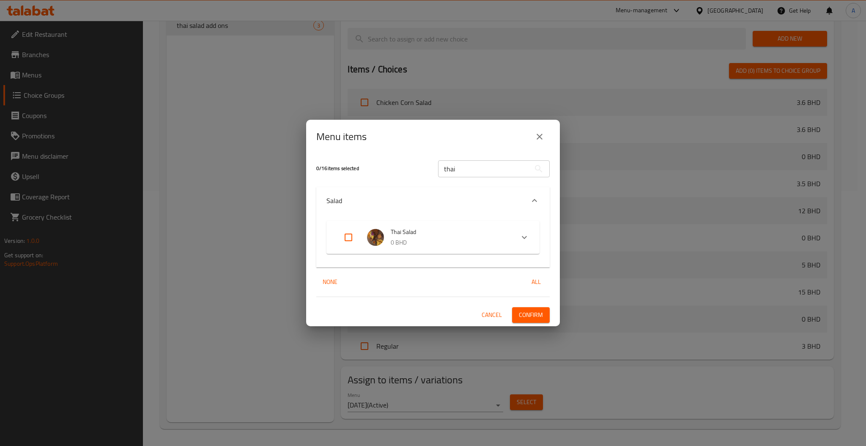
click at [350, 238] on input "Expand" at bounding box center [348, 237] width 20 height 20
checkbox input "true"
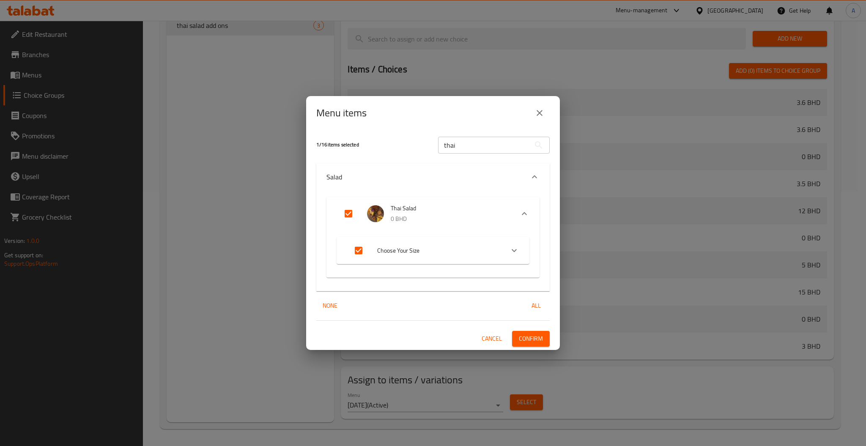
click at [549, 334] on button "Confirm" at bounding box center [531, 339] width 38 height 16
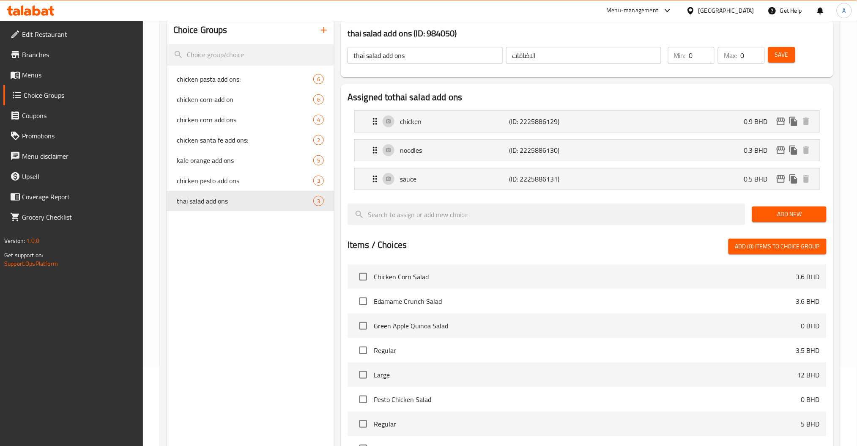
scroll to position [0, 0]
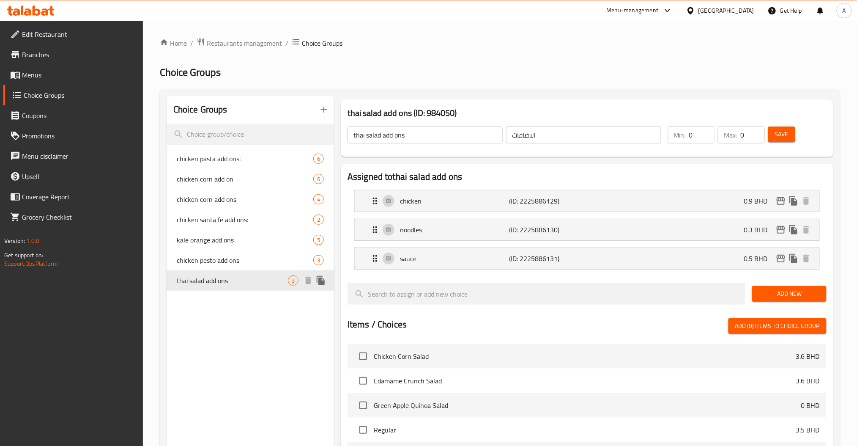
click at [213, 278] on span "thai salad add ons" at bounding box center [232, 280] width 111 height 10
click at [263, 131] on input "search" at bounding box center [250, 134] width 167 height 22
click at [25, 79] on span "Menus" at bounding box center [79, 75] width 115 height 10
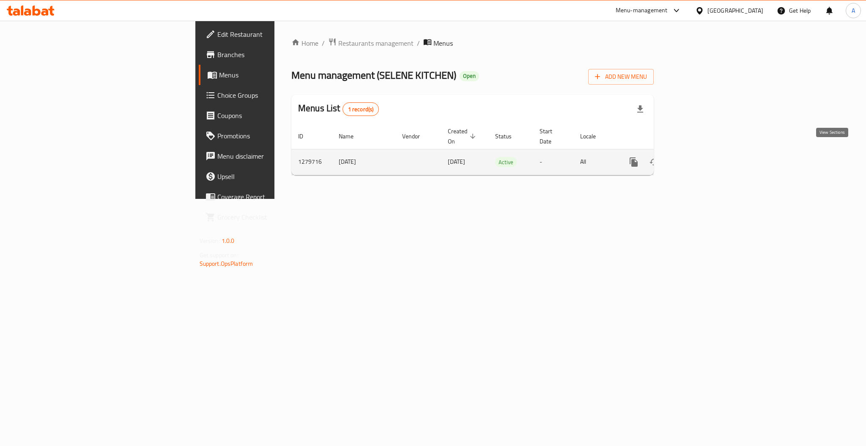
click at [705, 152] on link "enhanced table" at bounding box center [694, 162] width 20 height 20
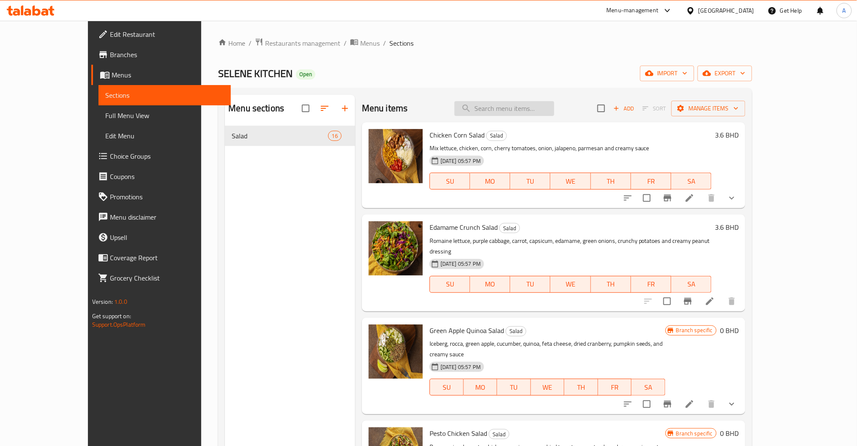
click at [516, 112] on input "search" at bounding box center [504, 108] width 100 height 15
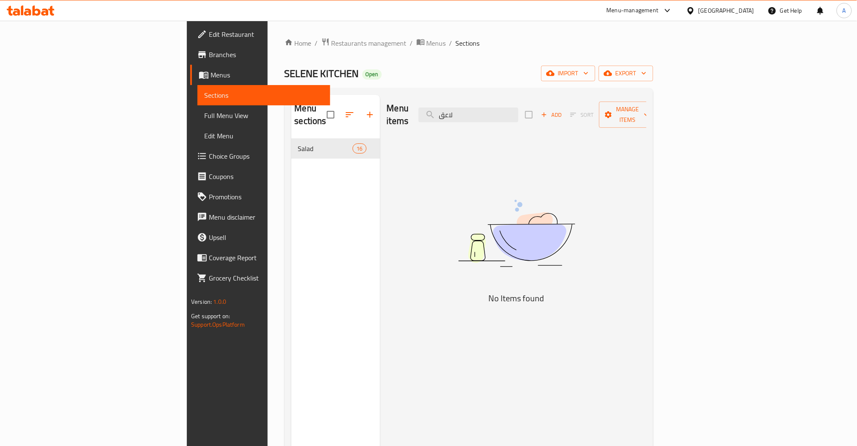
drag, startPoint x: 531, startPoint y: 110, endPoint x: 415, endPoint y: 117, distance: 116.5
click at [420, 117] on div "Menu items لاعق Add Sort Manage items" at bounding box center [517, 115] width 260 height 40
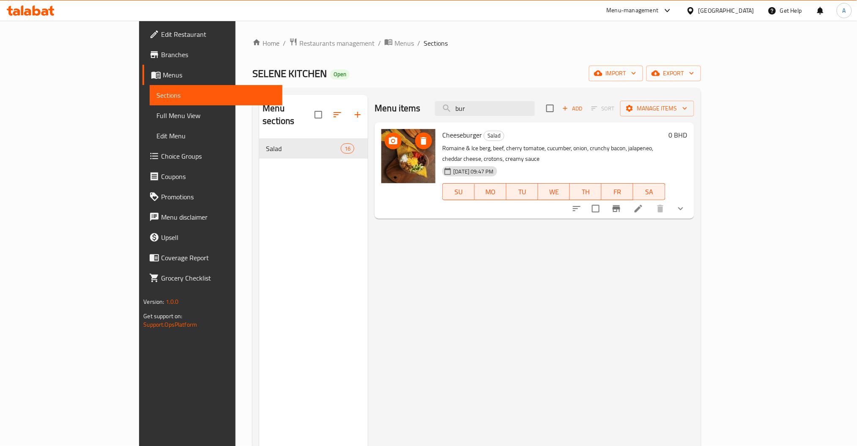
type input "bur"
click at [161, 153] on span "Choice Groups" at bounding box center [218, 156] width 115 height 10
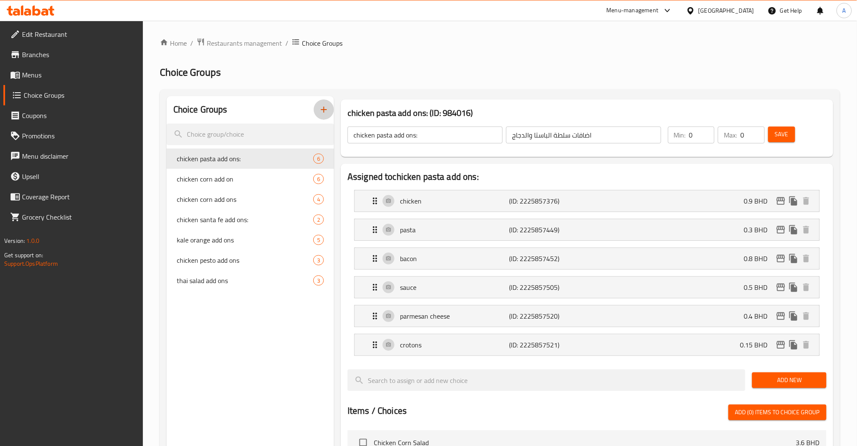
click at [317, 112] on button "button" at bounding box center [324, 109] width 20 height 20
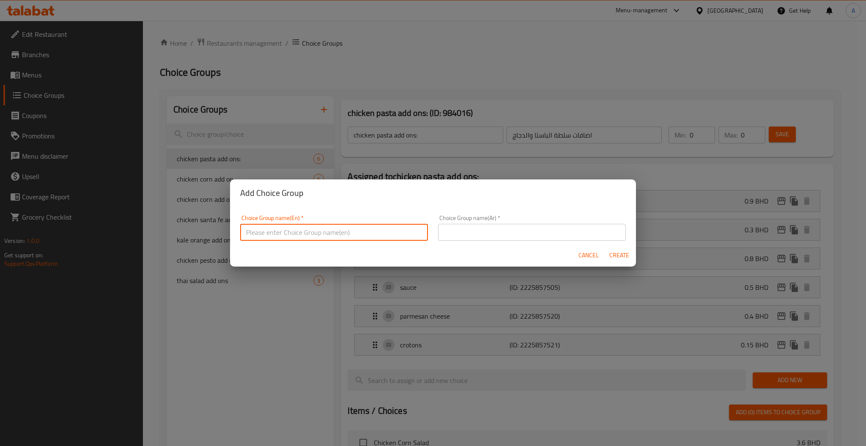
click at [308, 226] on input "text" at bounding box center [334, 232] width 188 height 17
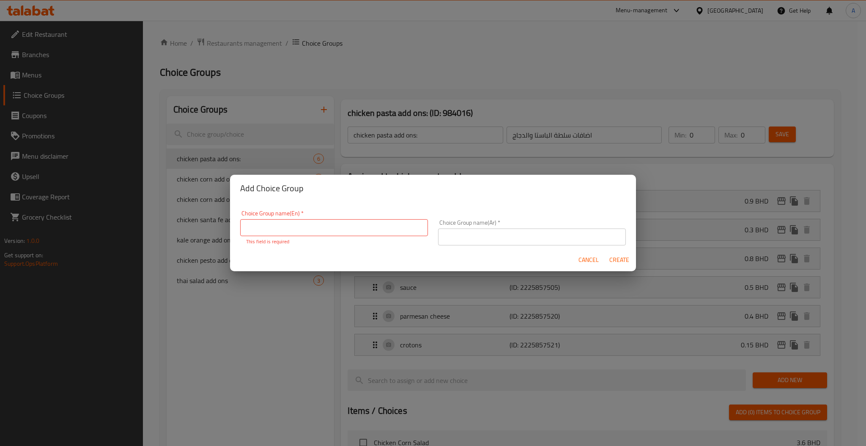
click at [319, 215] on div "Choice Group name(En)   * Choice Group name(En) * This field is required" at bounding box center [334, 227] width 188 height 35
click at [313, 224] on input "text" at bounding box center [334, 227] width 188 height 17
paste input "cheeseburger"
type input "cheeseburger Salad add ons"
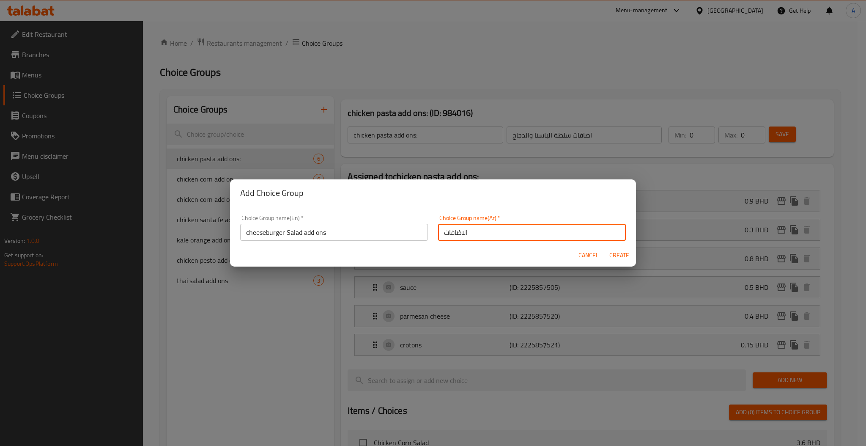
type input "الاضافات"
click at [605, 247] on button "Create" at bounding box center [618, 255] width 27 height 16
type input "cheeseburger Salad add ons"
type input "الاضافات"
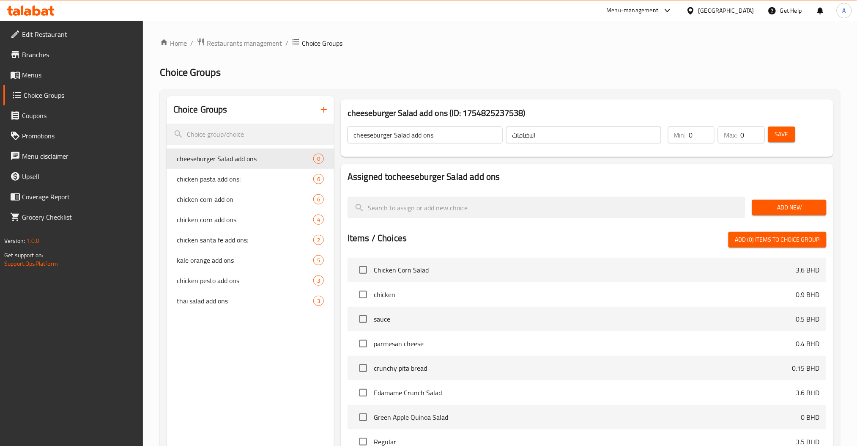
click at [773, 206] on span "Add New" at bounding box center [789, 207] width 60 height 11
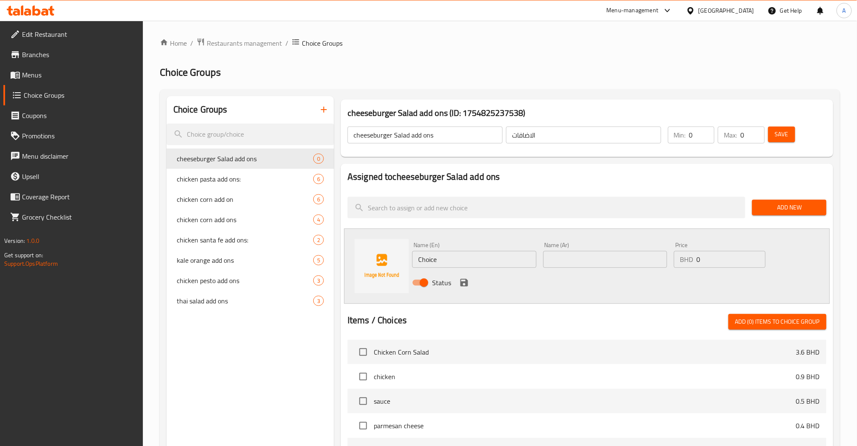
click at [417, 259] on input "Choice" at bounding box center [474, 259] width 124 height 17
paste input "beef"
click at [481, 251] on input "beef" at bounding box center [474, 259] width 124 height 17
type input "beef"
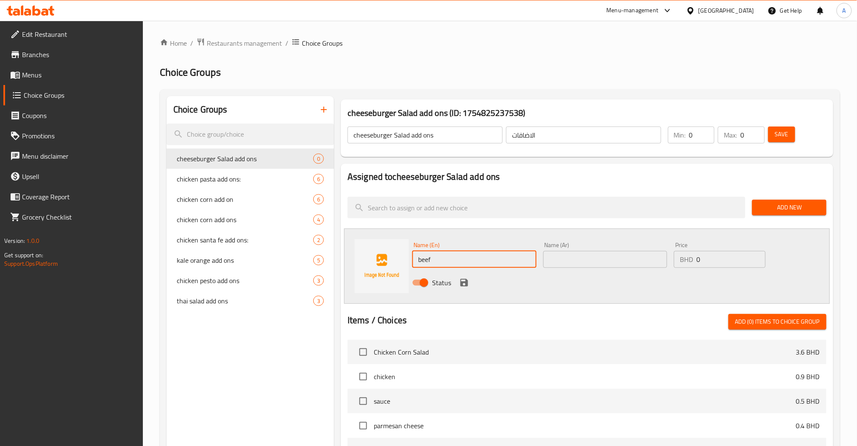
click at [528, 225] on div "Assigned to cheeseburger Salad add ons Add New Name (En) beef Name (En) Name (A…" at bounding box center [587, 387] width 492 height 446
drag, startPoint x: 593, startPoint y: 256, endPoint x: 545, endPoint y: 266, distance: 48.4
click at [545, 266] on input "text" at bounding box center [605, 259] width 124 height 17
paste input "لحم بقر"
drag, startPoint x: 560, startPoint y: 259, endPoint x: 530, endPoint y: 260, distance: 30.0
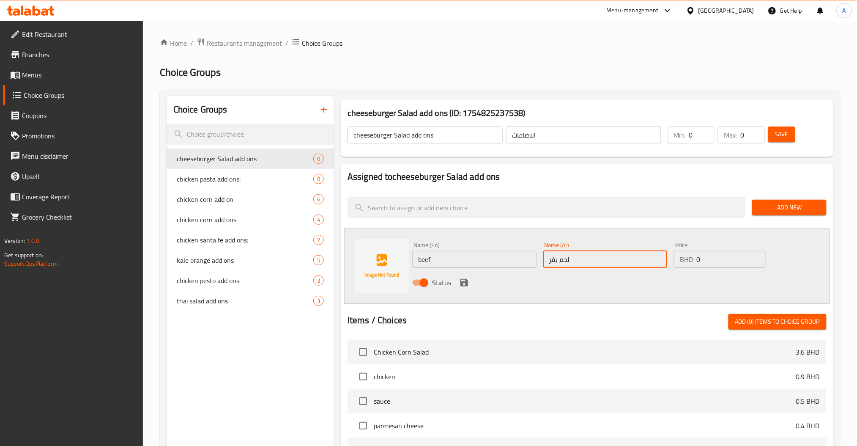
click at [530, 260] on div "Name (En) beef Name (En) Name (Ar) لحم بقر Name (Ar) Price BHD 0 Price Status" at bounding box center [605, 265] width 393 height 55
type input "لحم"
drag, startPoint x: 704, startPoint y: 263, endPoint x: 623, endPoint y: 273, distance: 81.4
click at [664, 263] on div "Name (En) beef Name (En) Name (Ar) لحم Name (Ar) Price BHD 0 Price Status" at bounding box center [605, 265] width 393 height 55
paste input "1"
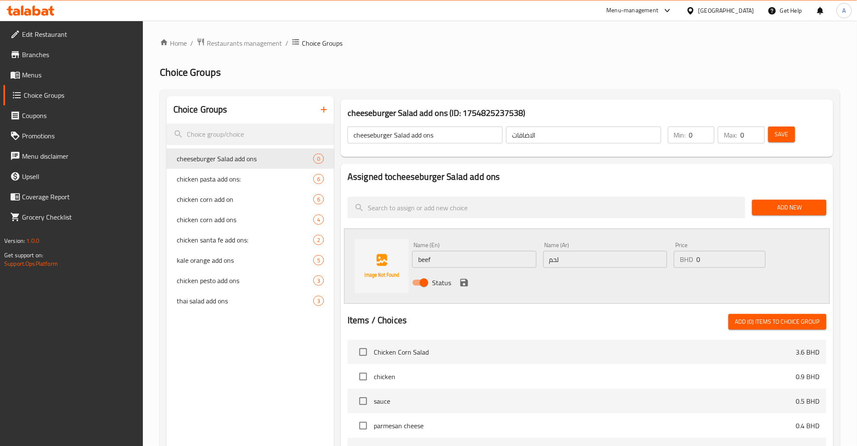
type input "1"
click at [465, 280] on icon "save" at bounding box center [464, 283] width 8 height 8
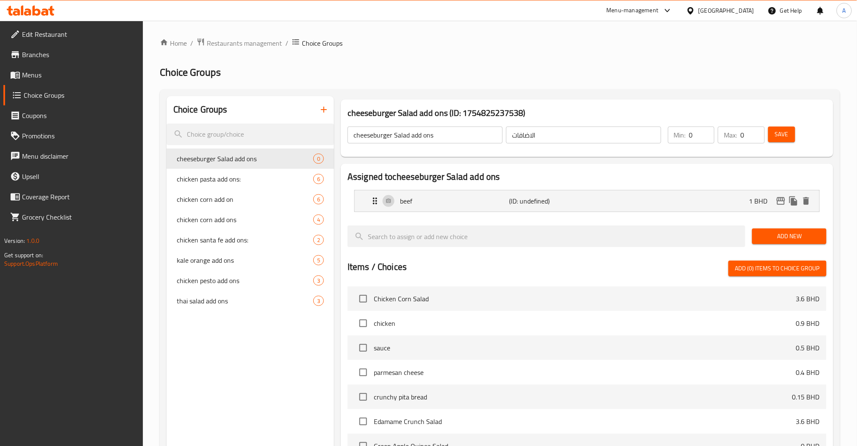
click at [808, 227] on div "Add New" at bounding box center [789, 236] width 81 height 28
click at [795, 231] on span "Add New" at bounding box center [789, 236] width 60 height 11
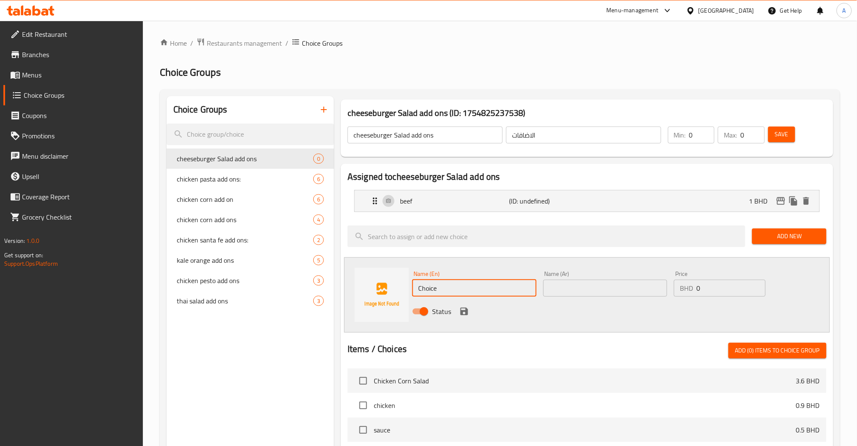
drag, startPoint x: 435, startPoint y: 290, endPoint x: 358, endPoint y: 296, distance: 76.3
click at [366, 296] on div "Name (En) Choice Name (En) Name (Ar) Name (Ar) Price BHD 0 Price Status" at bounding box center [587, 294] width 486 height 75
paste input "bacon"
type input "bacon"
click at [575, 293] on input "text" at bounding box center [605, 287] width 124 height 17
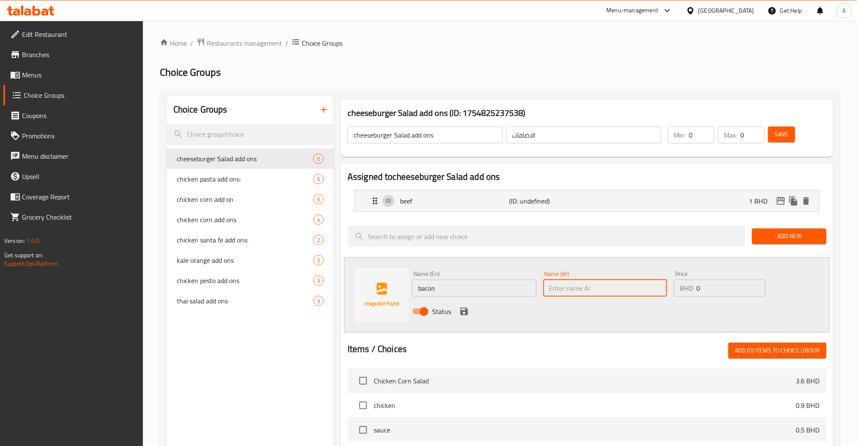
paste input "لحم مقدد (بيكون)"
type input "لحم مقدد (بيكون)"
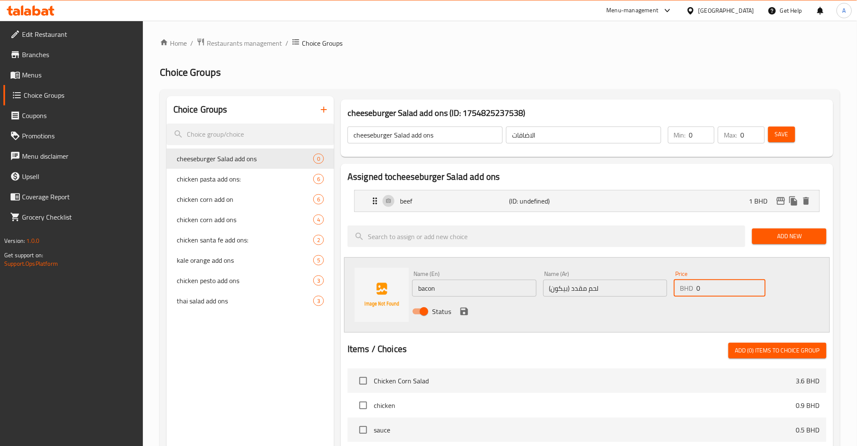
drag, startPoint x: 685, startPoint y: 295, endPoint x: 580, endPoint y: 306, distance: 105.8
click at [641, 295] on div "Name (En) bacon Name (En) Name (Ar) لحم مقدد (بيكون) Name (Ar) Price BHD 0 Pric…" at bounding box center [605, 294] width 393 height 55
paste input ".8"
type input "0.8"
click at [459, 316] on icon "save" at bounding box center [464, 311] width 10 height 10
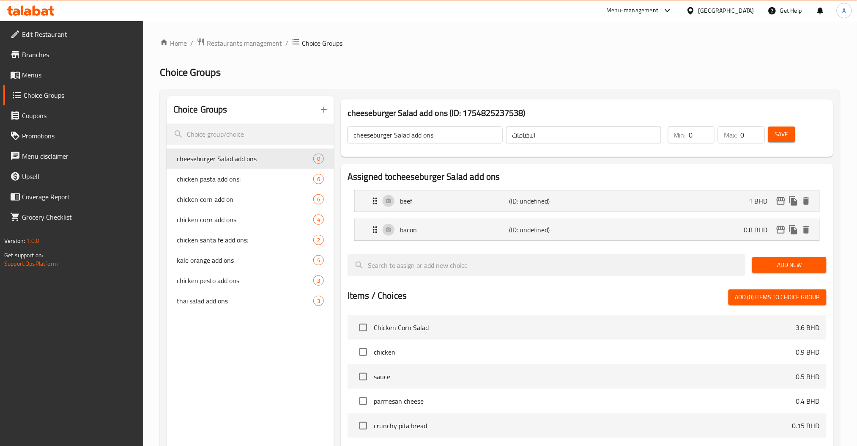
click at [775, 266] on span "Add New" at bounding box center [789, 265] width 60 height 11
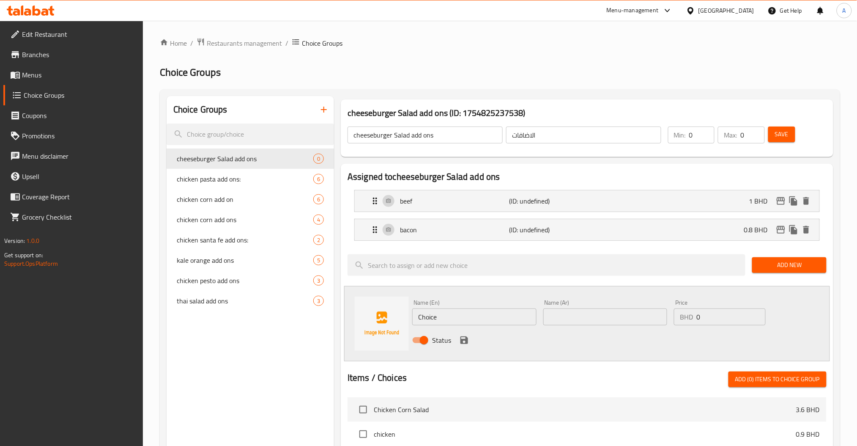
drag, startPoint x: 439, startPoint y: 315, endPoint x: 330, endPoint y: 320, distance: 108.8
click at [430, 315] on input "Choice" at bounding box center [474, 316] width 124 height 17
paste input "heddar chees"
click at [454, 309] on input "Choicheddar cheese" at bounding box center [474, 316] width 124 height 17
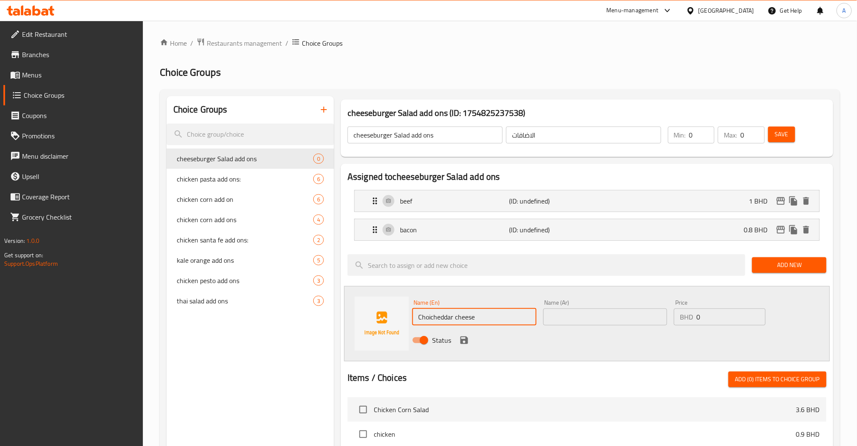
click at [454, 313] on input "Choicheddar cheese" at bounding box center [474, 316] width 124 height 17
click at [454, 314] on input "Choicheddar cheese" at bounding box center [474, 316] width 124 height 17
paste input "cheddar cheese"
click at [454, 314] on input "Choicheddarcheddar cheesecheese" at bounding box center [474, 316] width 124 height 17
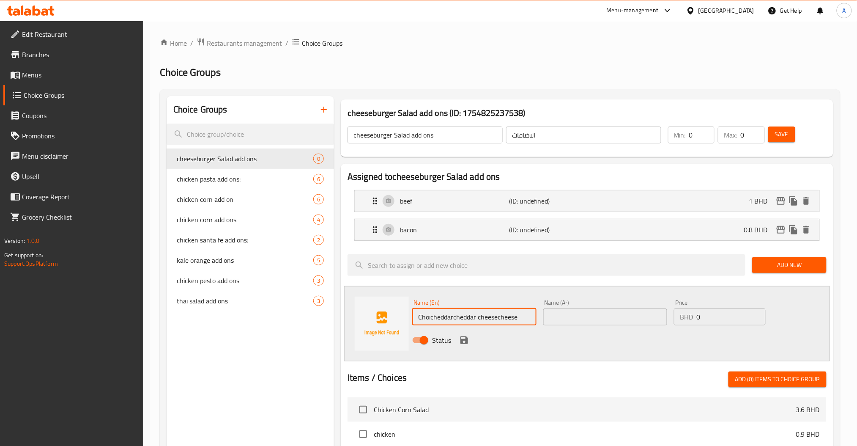
click at [454, 314] on input "Choicheddarcheddar cheesecheese" at bounding box center [474, 316] width 124 height 17
paste input "cheddar"
type input "cheddar cheese"
click at [610, 307] on div "Name (Ar) Name (Ar)" at bounding box center [605, 312] width 124 height 26
click at [618, 312] on input "text" at bounding box center [605, 316] width 124 height 17
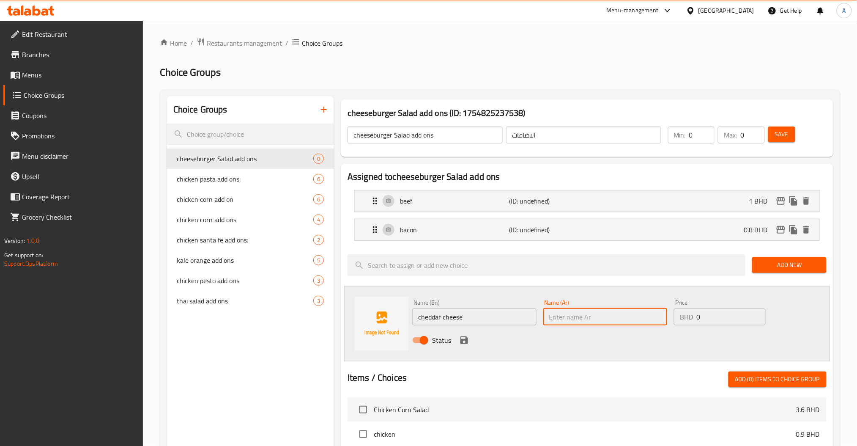
paste input "جبن شيدر"
drag, startPoint x: 684, startPoint y: 308, endPoint x: 555, endPoint y: 310, distance: 129.4
click at [633, 309] on div "Name (En) cheddar cheese Name (En) Name (Ar) جبن شيدر Name (Ar) Price BHD 0 Pri…" at bounding box center [605, 323] width 393 height 55
paste input "0.3"
drag, startPoint x: 738, startPoint y: 323, endPoint x: 569, endPoint y: 327, distance: 169.5
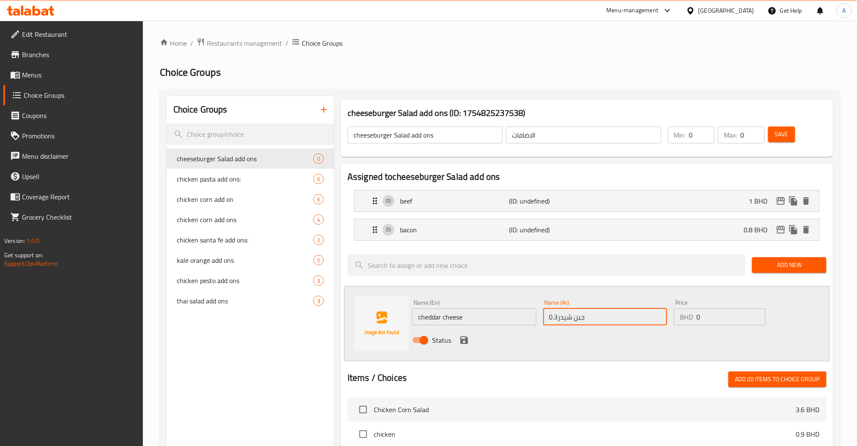
click at [626, 323] on div "Name (En) cheddar cheese Name (En) Name (Ar) جبن شيدر0.3 Name (Ar) Price BHD 0 …" at bounding box center [605, 323] width 393 height 55
type input "جبن شيدر"
drag, startPoint x: 714, startPoint y: 313, endPoint x: 594, endPoint y: 314, distance: 119.2
click at [637, 313] on div "Name (En) cheddar cheese Name (En) Name (Ar) جبن شيدر Name (Ar) Price BHD 0 Pri…" at bounding box center [605, 323] width 393 height 55
paste input ".3"
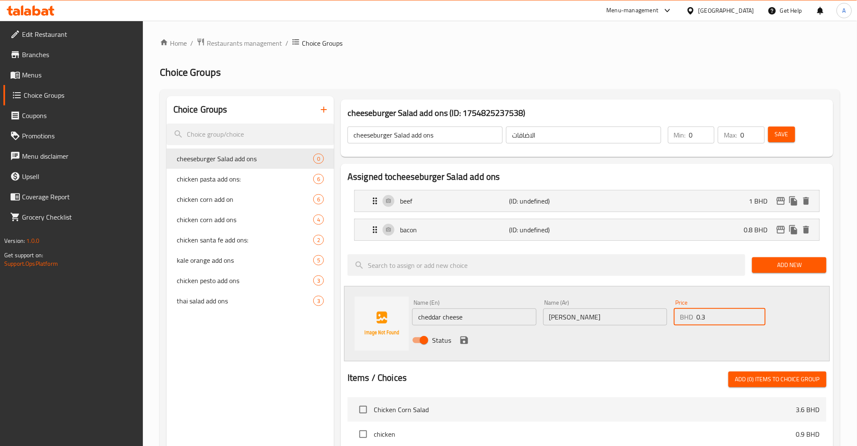
type input "0.3"
click at [462, 341] on icon "save" at bounding box center [464, 340] width 8 height 8
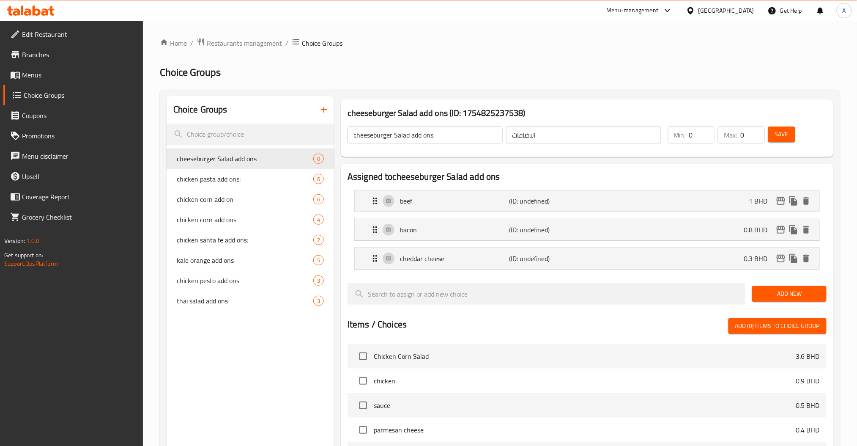
click at [798, 297] on span "Add New" at bounding box center [789, 293] width 60 height 11
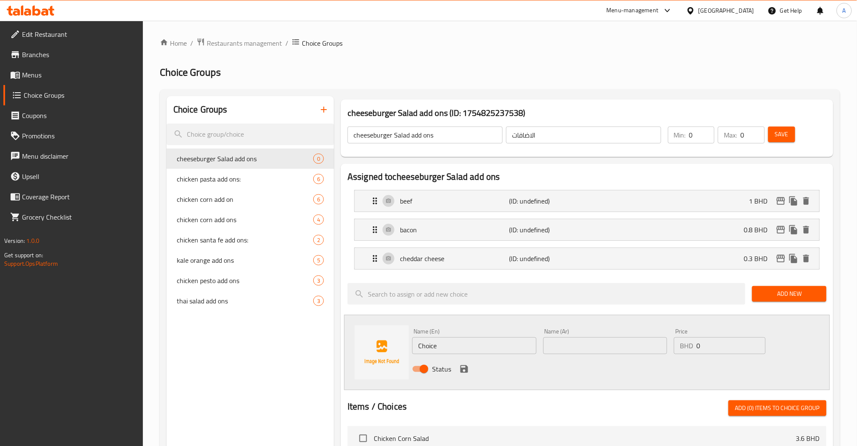
click at [449, 349] on input "Choice" at bounding box center [474, 345] width 124 height 17
paste input "crotons"
type input "crotons"
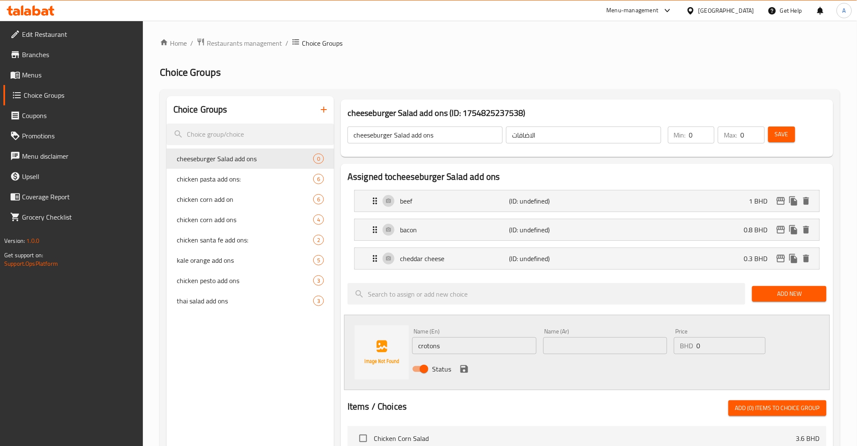
click at [598, 341] on input "text" at bounding box center [605, 345] width 124 height 17
paste input "كروتونز"
type input "كروتونز"
click at [645, 344] on div "Name (En) crotons Name (En) Name (Ar) كروتونز Name (Ar) Price BHD 0 Price Status" at bounding box center [605, 352] width 393 height 55
paste input ".15"
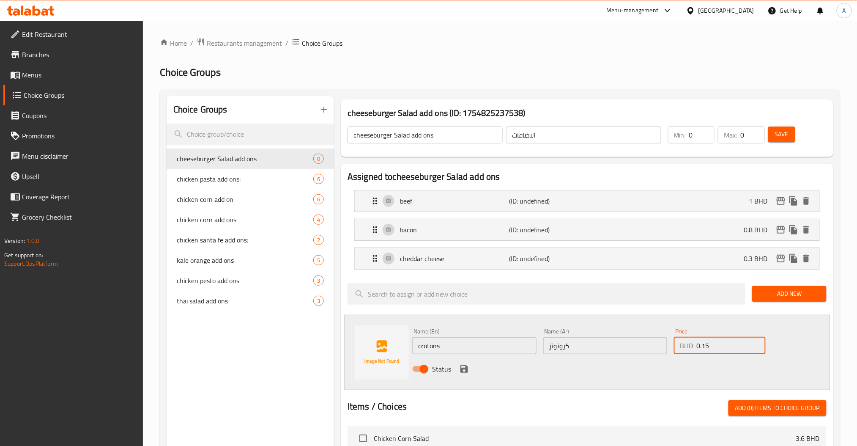
type input "0.15"
click at [457, 366] on div "Status" at bounding box center [605, 368] width 393 height 23
click at [460, 366] on icon "save" at bounding box center [464, 369] width 8 height 8
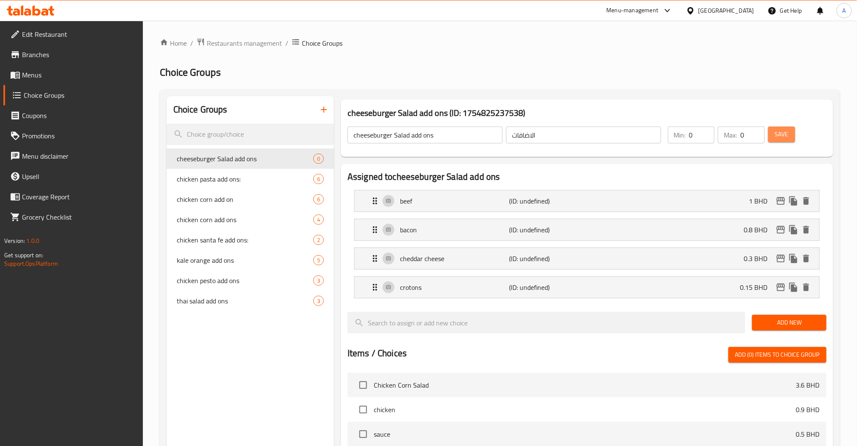
click at [786, 137] on span "Save" at bounding box center [782, 134] width 14 height 11
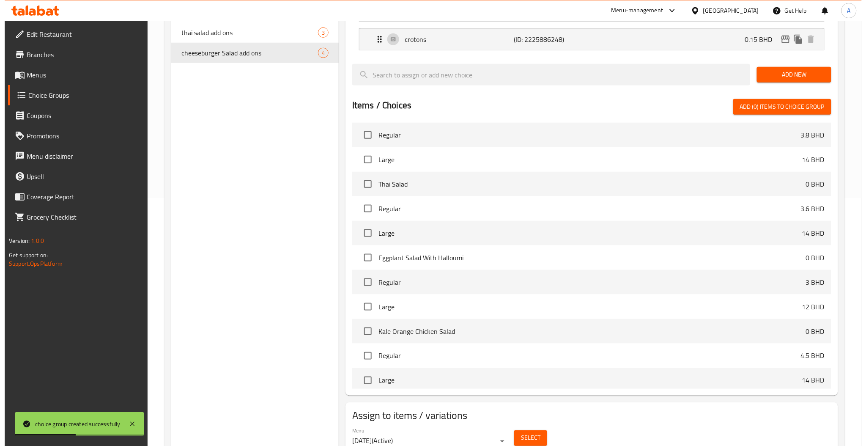
scroll to position [284, 0]
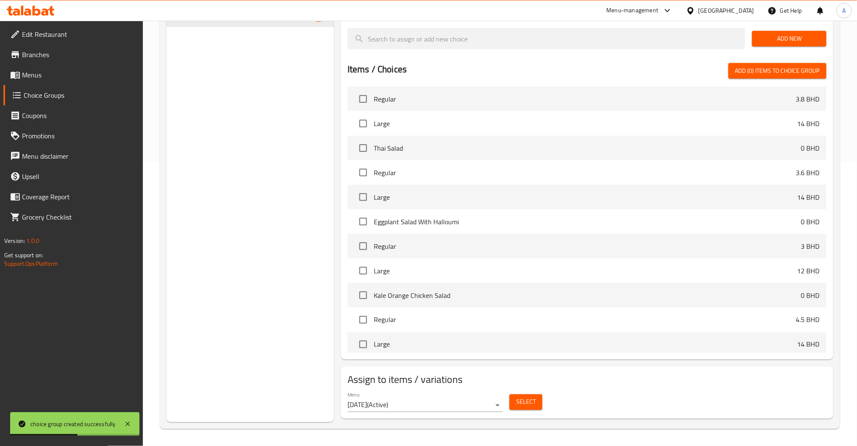
click at [525, 410] on div "Select" at bounding box center [526, 402] width 40 height 22
click at [525, 403] on span "Select" at bounding box center [525, 401] width 19 height 11
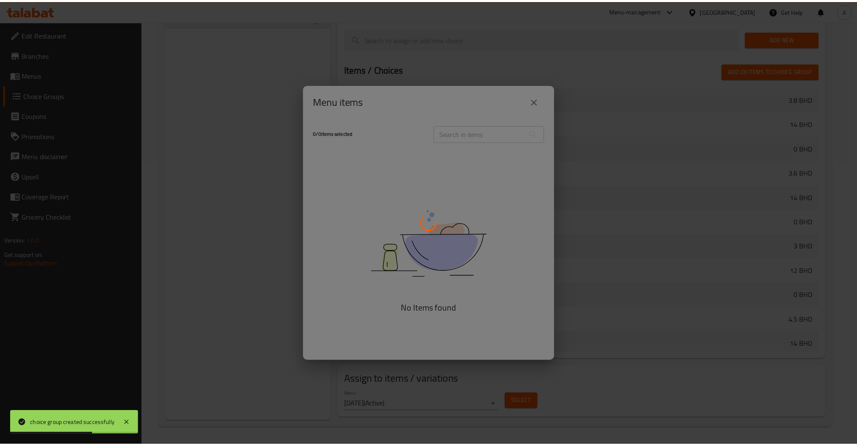
scroll to position [433, 0]
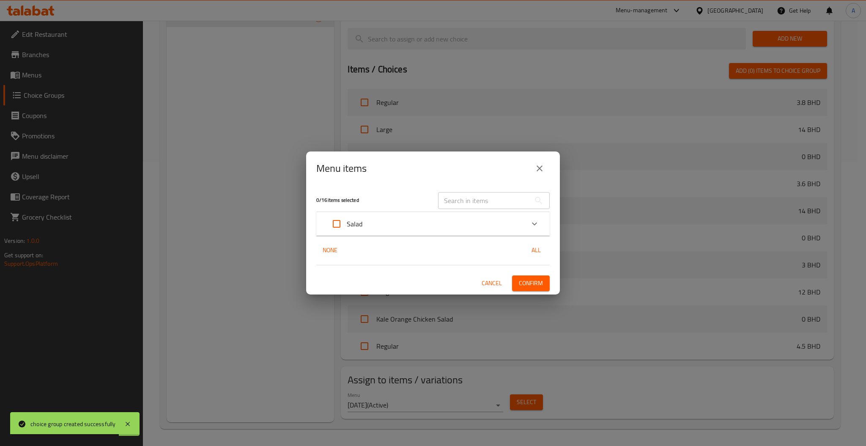
click at [460, 195] on input "text" at bounding box center [484, 200] width 92 height 17
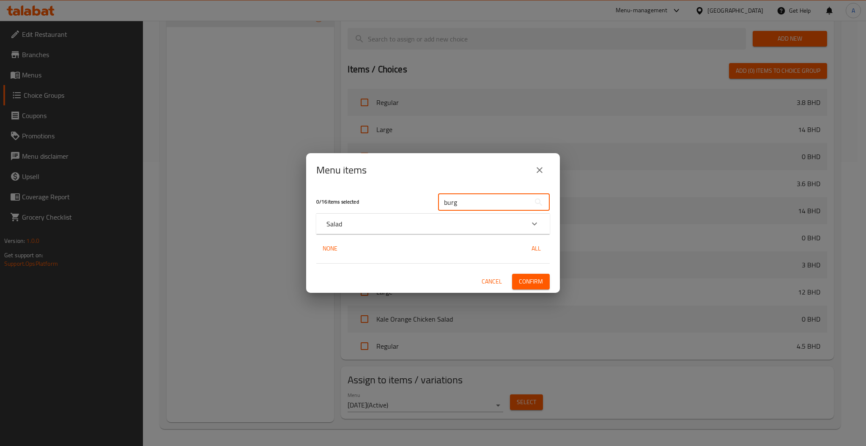
type input "burg"
click at [497, 223] on div "Salad" at bounding box center [425, 224] width 198 height 10
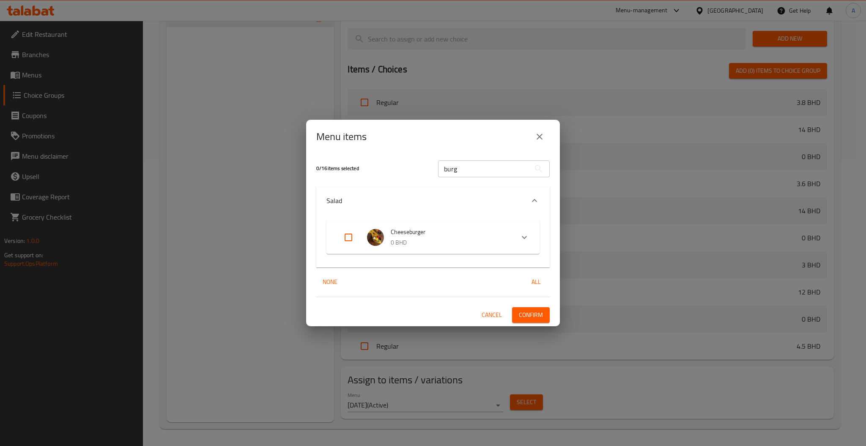
click at [353, 235] on input "Expand" at bounding box center [348, 237] width 20 height 20
checkbox input "true"
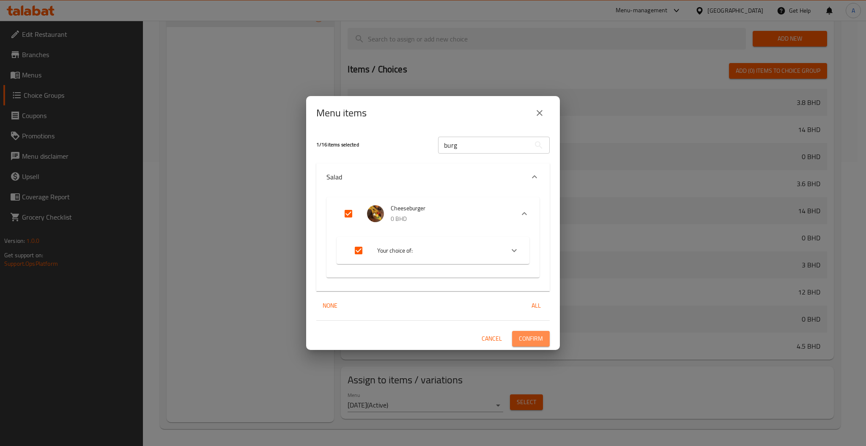
click at [544, 337] on button "Confirm" at bounding box center [531, 339] width 38 height 16
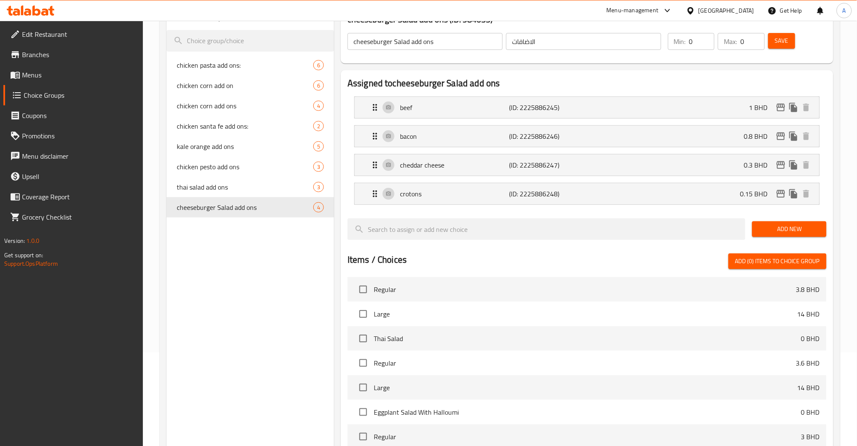
scroll to position [0, 0]
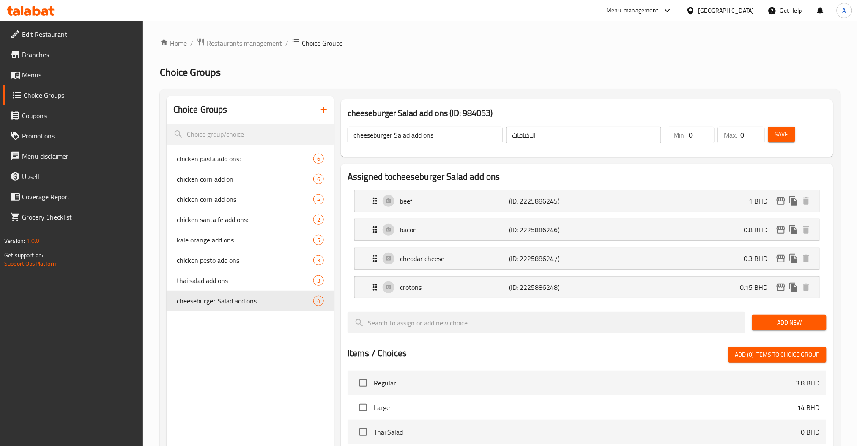
click at [448, 134] on input "cheeseburger Salad add ons" at bounding box center [424, 134] width 155 height 17
click at [393, 81] on div "Home / Restaurants management / Choice Groups Choice Groups Choice Groups chick…" at bounding box center [500, 375] width 680 height 675
click at [227, 337] on div "Choice Groups chicken pasta add ons: 6 chicken corn add on 6 chicken corn add o…" at bounding box center [250, 401] width 167 height 610
click at [431, 126] on div "cheeseburger Salad add ons ​" at bounding box center [425, 135] width 159 height 20
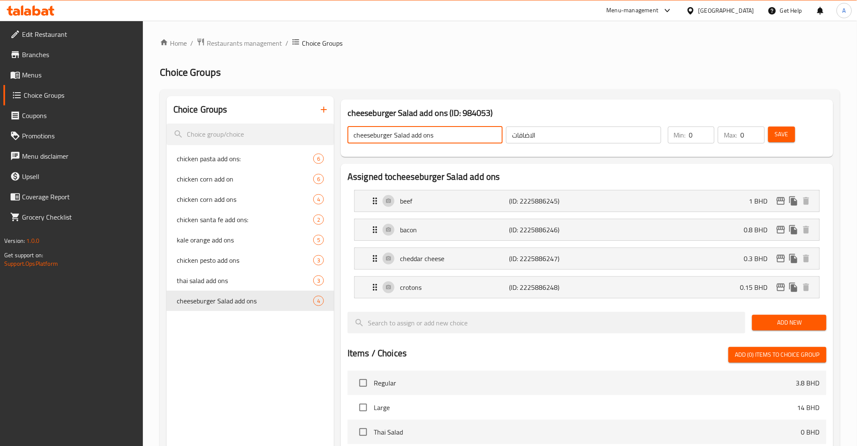
click at [440, 129] on input "cheeseburger Salad add ons" at bounding box center [424, 134] width 155 height 17
click at [261, 344] on div "Choice Groups chicken pasta add ons: 6 chicken corn add on 6 chicken corn add o…" at bounding box center [250, 401] width 167 height 610
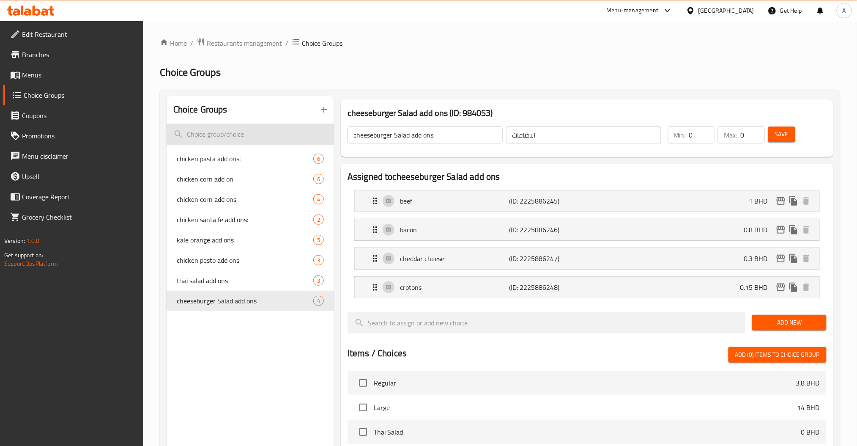
click at [228, 125] on input "search" at bounding box center [250, 134] width 167 height 22
paste input "apple quinoa"
type input "apple quinoa"
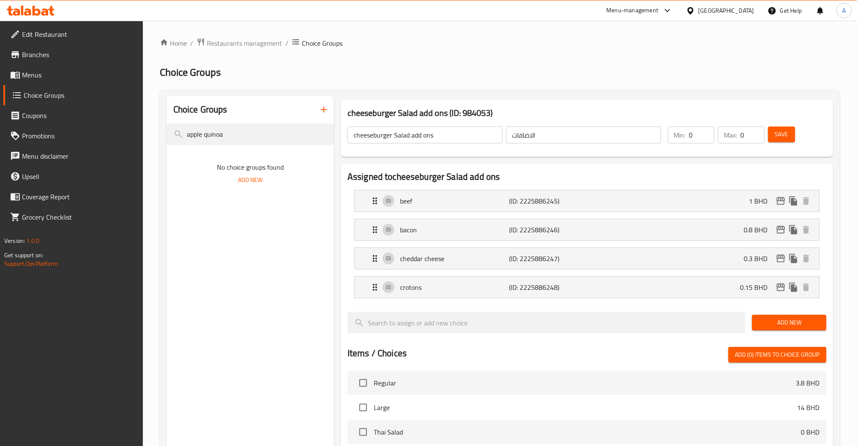
drag, startPoint x: 244, startPoint y: 135, endPoint x: 58, endPoint y: 175, distance: 190.8
click at [123, 160] on div "Edit Restaurant Branches Menus Choice Groups Coupons Promotions Menu disclaimer…" at bounding box center [428, 375] width 857 height 708
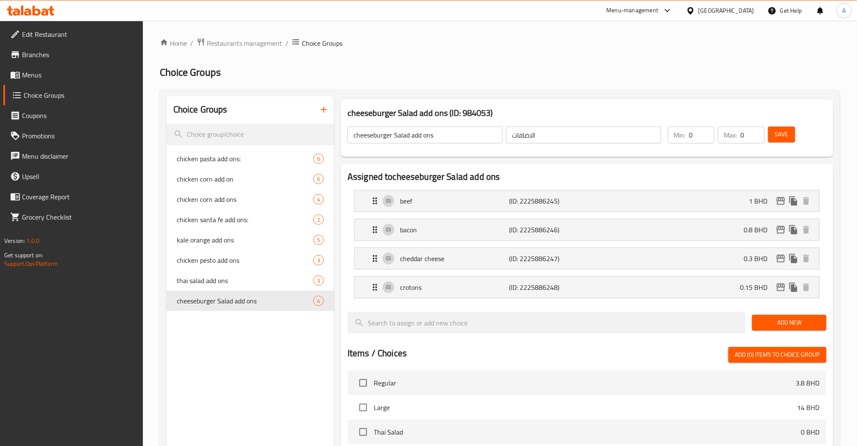
click at [329, 117] on button "button" at bounding box center [324, 109] width 20 height 20
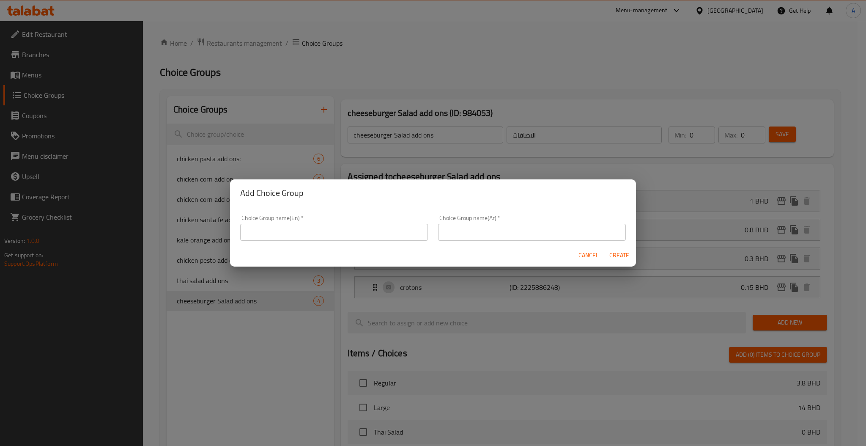
click at [301, 243] on div "Choice Group name(En)   * Choice Group name(En) *" at bounding box center [334, 228] width 198 height 36
click at [298, 222] on div "Choice Group name(En)   * Choice Group name(En) *" at bounding box center [334, 228] width 188 height 26
click at [315, 234] on input "text" at bounding box center [334, 232] width 188 height 17
paste input "apple quinoa"
type input "apple quinoa salad add ons"
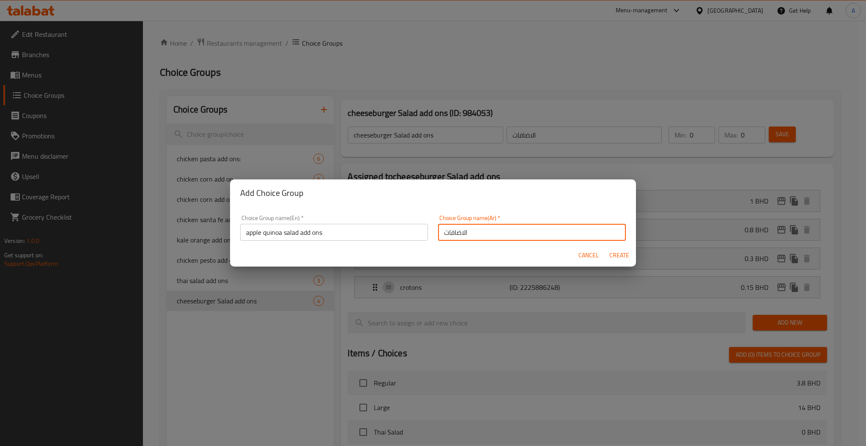
type input "الاضافات"
click at [608, 251] on button "Create" at bounding box center [618, 255] width 27 height 16
type input "apple quinoa salad add ons"
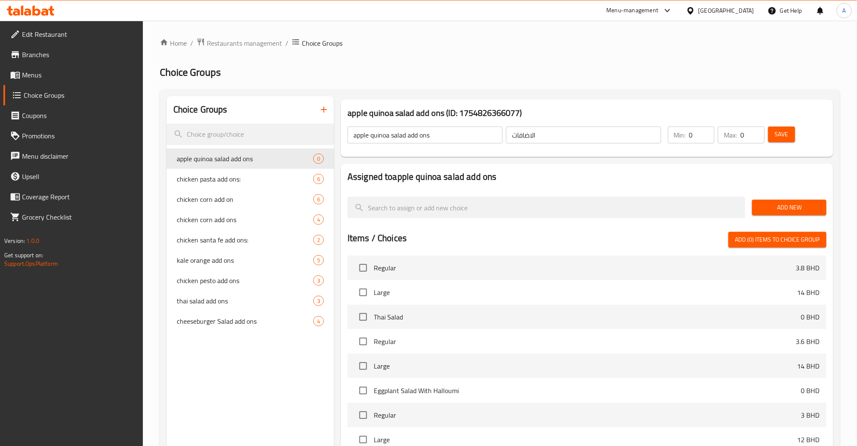
click at [790, 202] on span "Add New" at bounding box center [789, 207] width 60 height 11
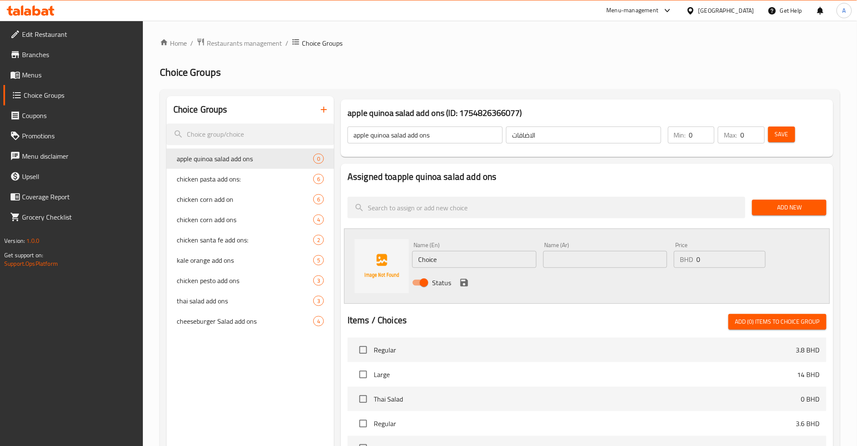
drag, startPoint x: 463, startPoint y: 267, endPoint x: 302, endPoint y: 269, distance: 161.1
click at [344, 268] on div "Name (En) Choice Name (En) Name (Ar) Name (Ar) Price BHD 0 Price Status" at bounding box center [587, 265] width 486 height 75
paste input "quinoa"
type input "quinoa"
click at [637, 268] on div "Name (Ar) Name (Ar)" at bounding box center [605, 254] width 131 height 33
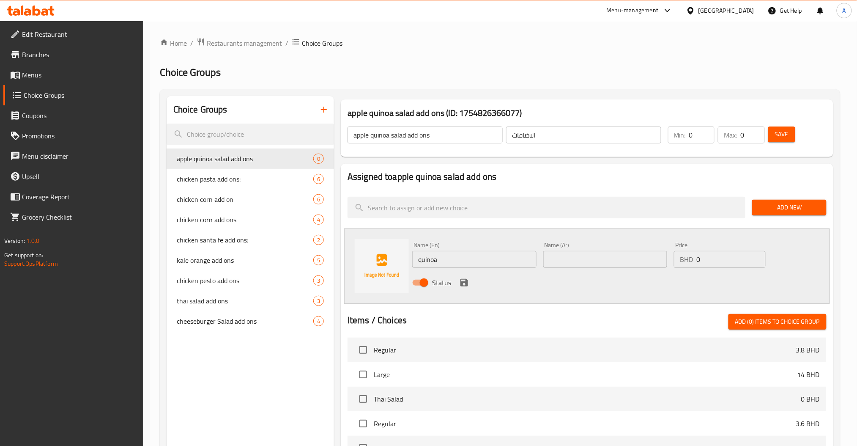
click at [629, 263] on input "text" at bounding box center [605, 259] width 124 height 17
paste input "كينوا"
type input "كينوا"
drag, startPoint x: 706, startPoint y: 261, endPoint x: 529, endPoint y: 303, distance: 182.1
click at [627, 276] on div "Name (En) quinoa Name (En) Name (Ar) كينوا Name (Ar) Price BHD 0 Price Status" at bounding box center [605, 265] width 393 height 55
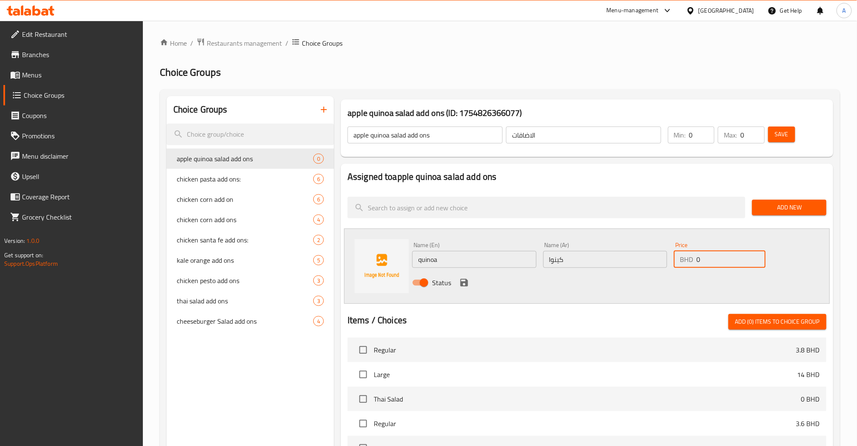
paste input ".8"
type input "0.8"
click at [465, 286] on icon "save" at bounding box center [464, 283] width 8 height 8
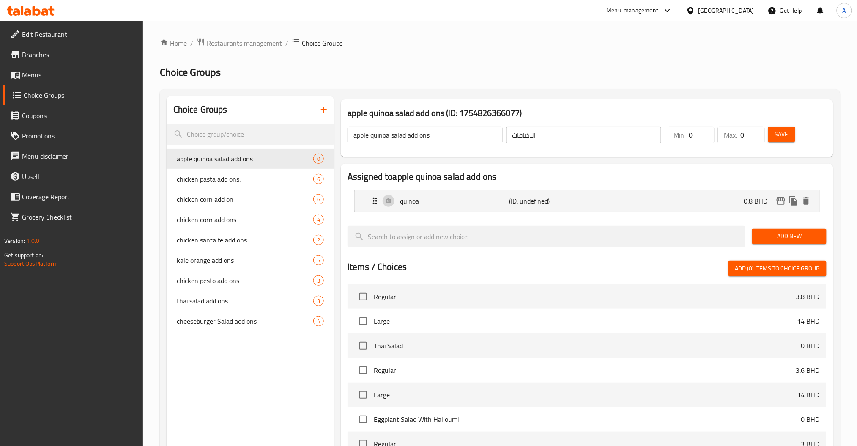
click at [815, 230] on button "Add New" at bounding box center [789, 236] width 74 height 16
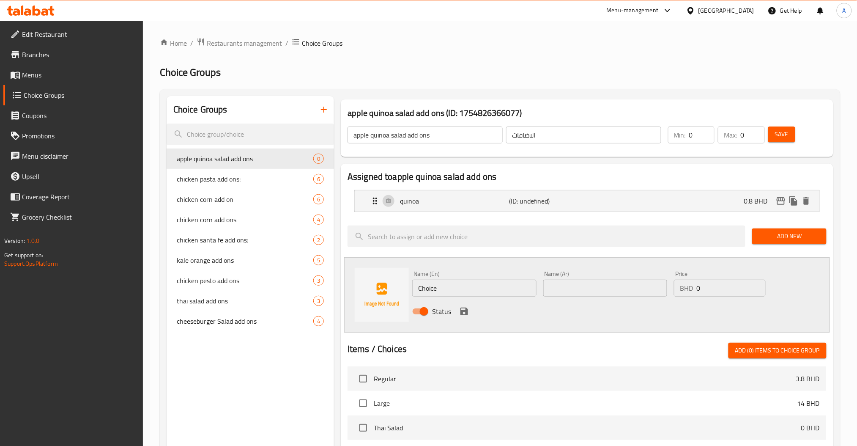
click at [383, 303] on div "Name (En) Choice Name (En) Name (Ar) Name (Ar) Price BHD 0 Price Status" at bounding box center [587, 294] width 486 height 75
paste input "chicken"
type input "chicken"
click at [620, 294] on input "text" at bounding box center [605, 287] width 124 height 17
paste input "دجاج"
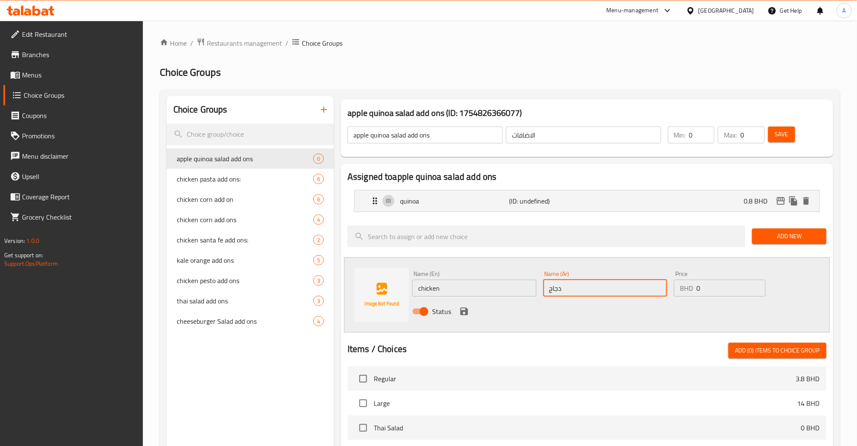
type input "دجاج"
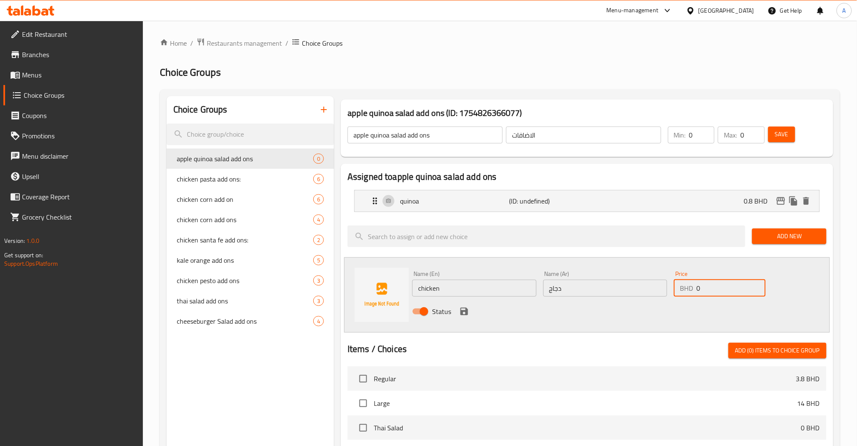
drag, startPoint x: 705, startPoint y: 284, endPoint x: 576, endPoint y: 287, distance: 129.8
click at [623, 286] on div "Name (En) chicken Name (En) Name (Ar) دجاج Name (Ar) Price BHD 0 Price Status" at bounding box center [605, 294] width 393 height 55
paste input ".9"
type input "0.9"
click at [468, 312] on icon "save" at bounding box center [464, 311] width 10 height 10
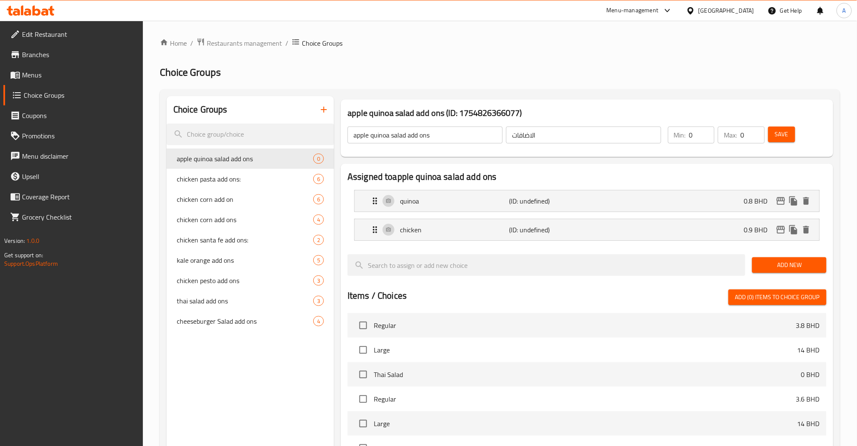
click at [793, 260] on span "Add New" at bounding box center [789, 265] width 60 height 11
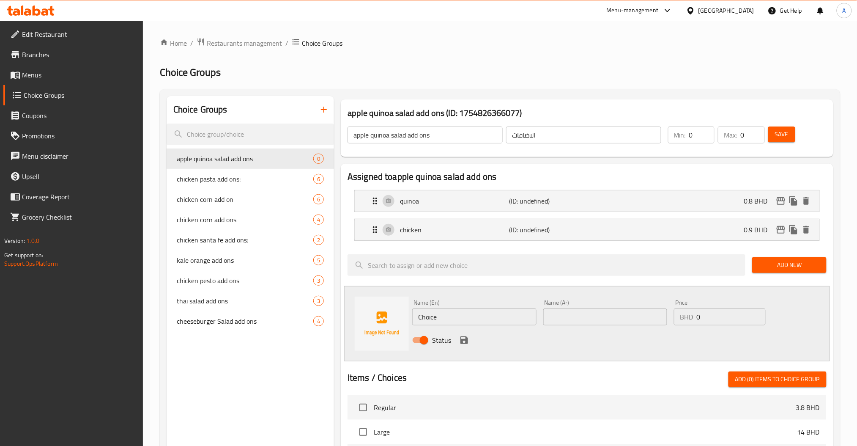
click at [362, 327] on div "Name (En) Choice Name (En) Name (Ar) Name (Ar) Price BHD 0 Price Status" at bounding box center [587, 323] width 486 height 75
paste input "sau"
type input "sauce"
click at [564, 316] on input "text" at bounding box center [605, 316] width 124 height 17
paste input "صلصة"
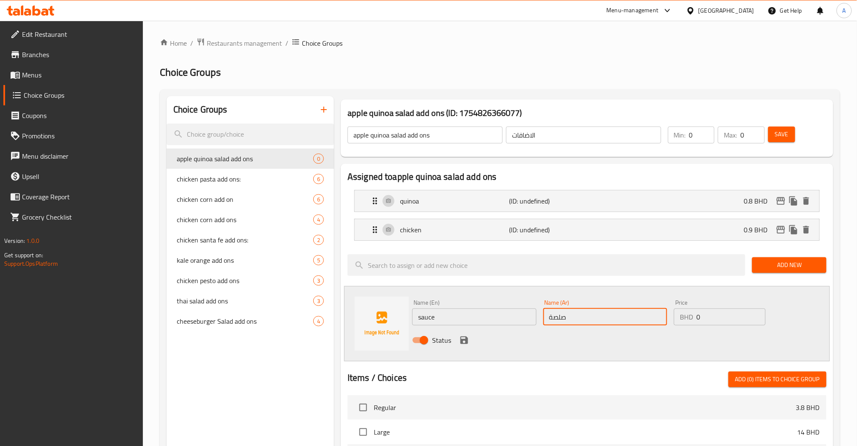
type input "صلصة"
drag, startPoint x: 700, startPoint y: 316, endPoint x: 581, endPoint y: 317, distance: 119.6
click at [618, 317] on div "Name (En) sauce Name (En) Name (Ar) صلصة Name (Ar) Price BHD 0 Price Status" at bounding box center [605, 323] width 393 height 55
paste input ".5"
type input "0.5"
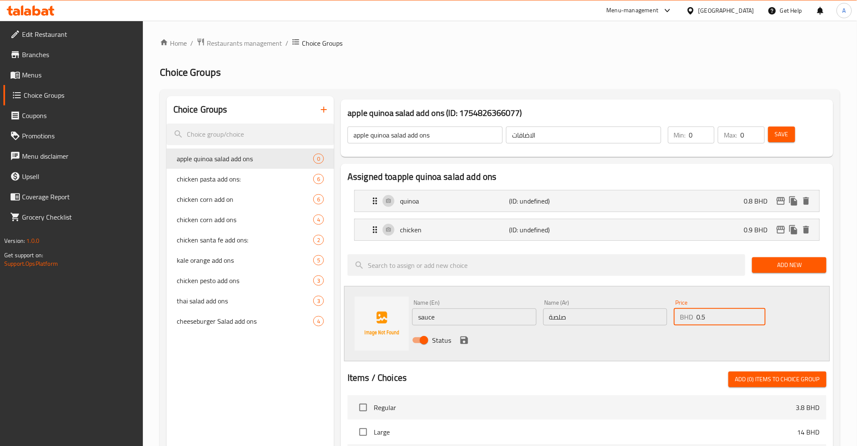
click at [463, 339] on icon "save" at bounding box center [464, 340] width 10 height 10
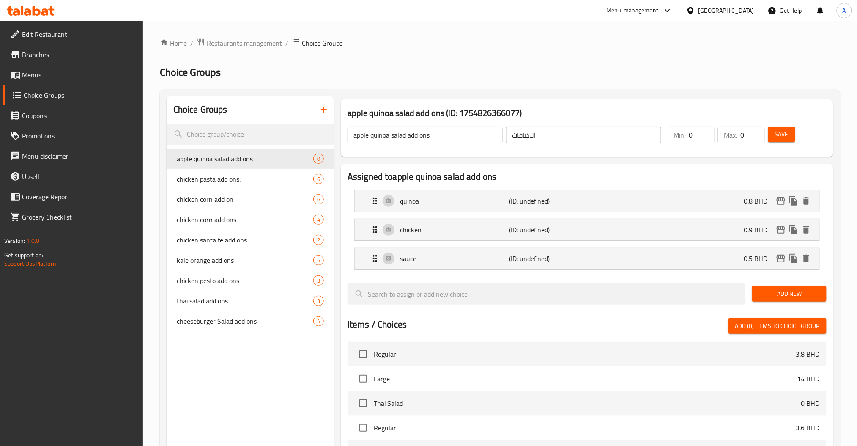
click at [782, 295] on span "Add New" at bounding box center [789, 293] width 60 height 11
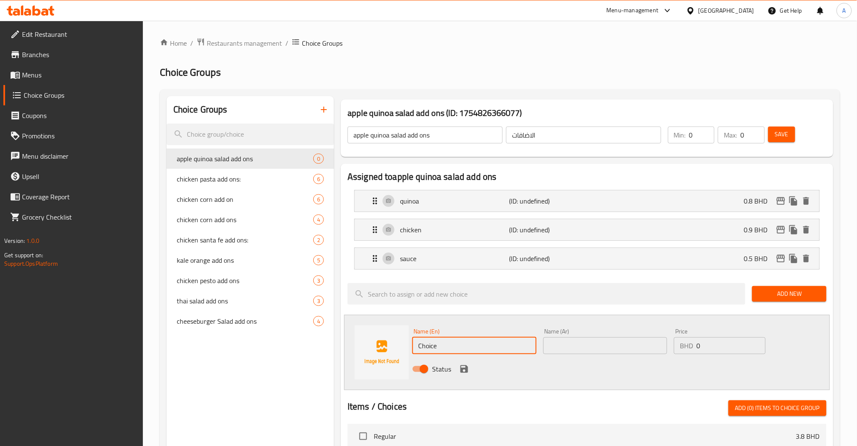
drag, startPoint x: 451, startPoint y: 354, endPoint x: 302, endPoint y: 350, distance: 149.7
click at [346, 355] on div "Name (En) Choice Name (En) Name (Ar) Name (Ar) Price BHD 0 Price Status" at bounding box center [587, 351] width 486 height 75
paste input "feta chees"
type input "feta cheese"
click at [558, 350] on input "text" at bounding box center [605, 345] width 124 height 17
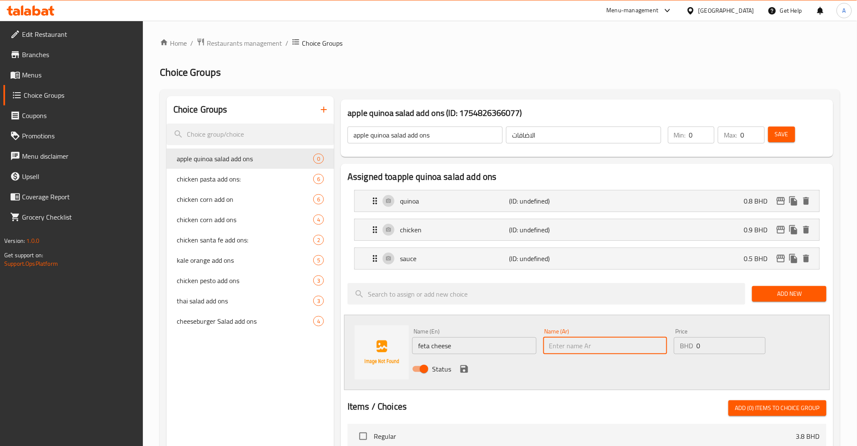
paste input "جبن فيتا"
type input "جبن فيتا"
click at [640, 356] on div "Name (En) feta cheese Name (En) Name (Ar) جبن فيتا Name (Ar) Price BHD 0 Price …" at bounding box center [605, 352] width 393 height 55
click at [705, 346] on input "0" at bounding box center [730, 345] width 69 height 17
drag, startPoint x: 705, startPoint y: 346, endPoint x: 527, endPoint y: 354, distance: 179.0
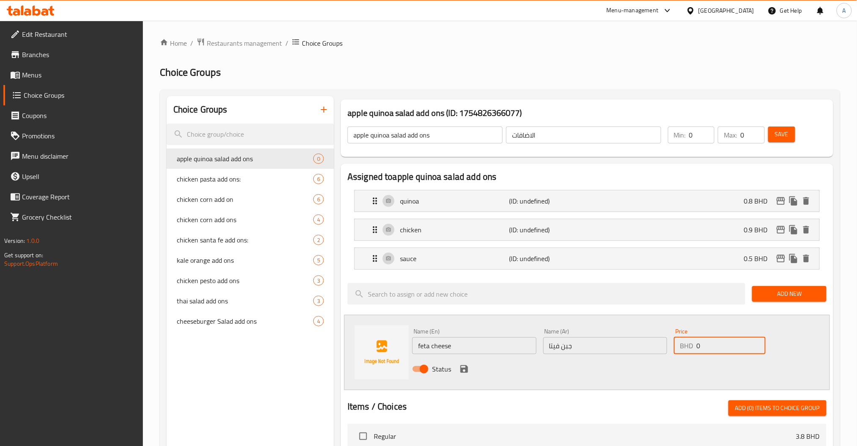
click at [591, 349] on div "Name (En) feta cheese Name (En) Name (Ar) جبن فيتا Name (Ar) Price BHD 0 Price …" at bounding box center [605, 352] width 393 height 55
paste input ".25"
type input "0.25"
click at [463, 370] on icon "save" at bounding box center [464, 369] width 10 height 10
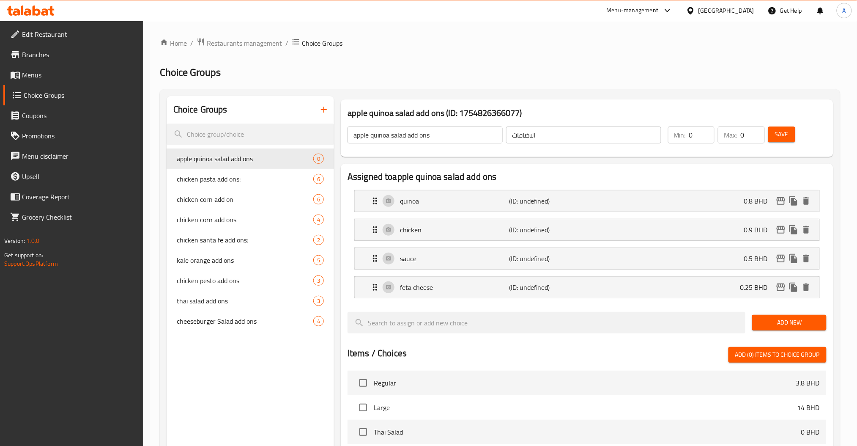
click at [801, 317] on span "Add New" at bounding box center [789, 322] width 60 height 11
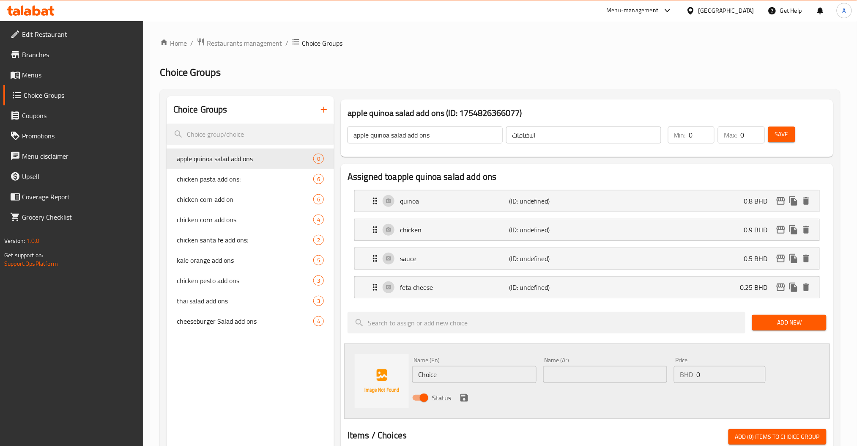
click at [795, 324] on span "Add New" at bounding box center [789, 322] width 60 height 11
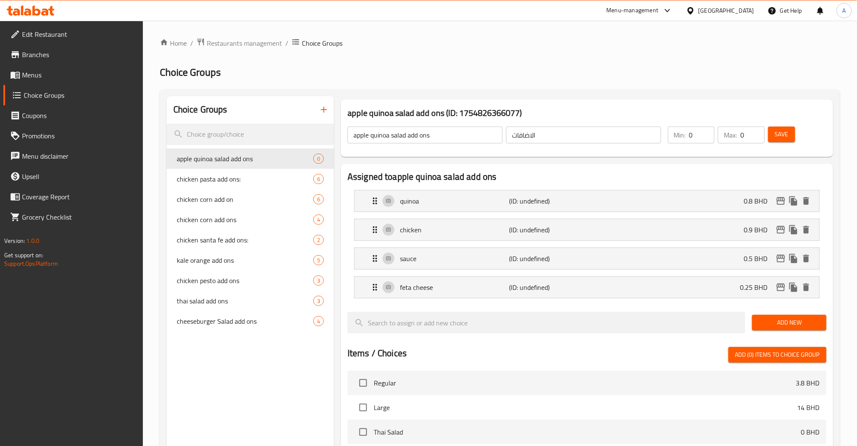
click at [787, 131] on span "Save" at bounding box center [782, 134] width 14 height 11
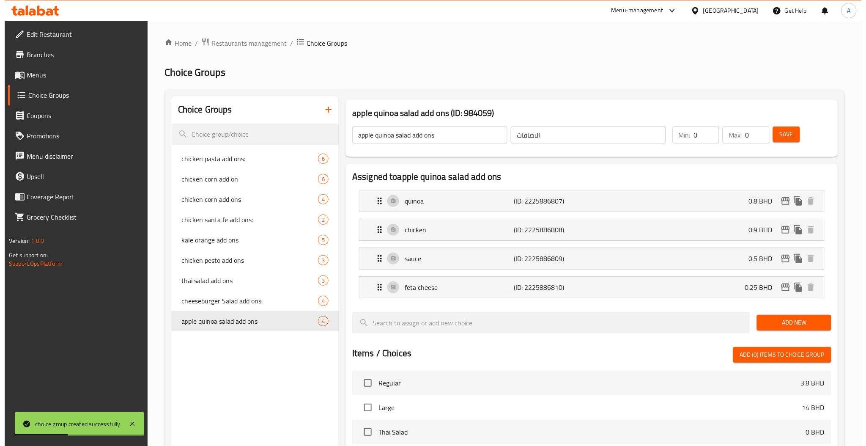
scroll to position [284, 0]
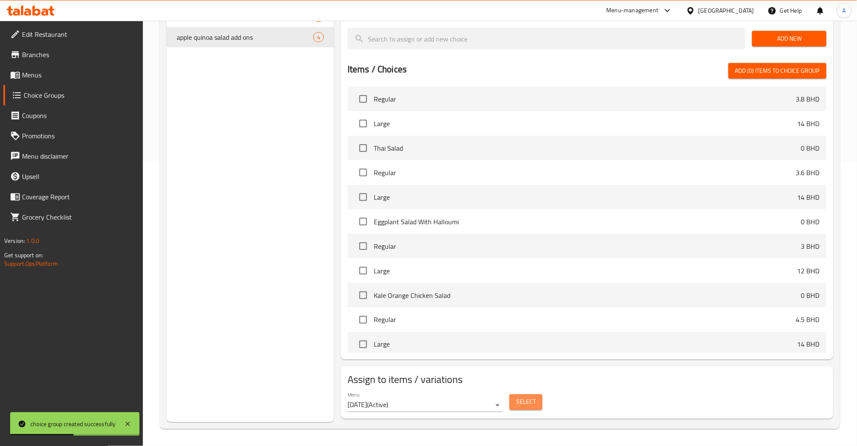
click at [536, 404] on button "Select" at bounding box center [525, 402] width 33 height 16
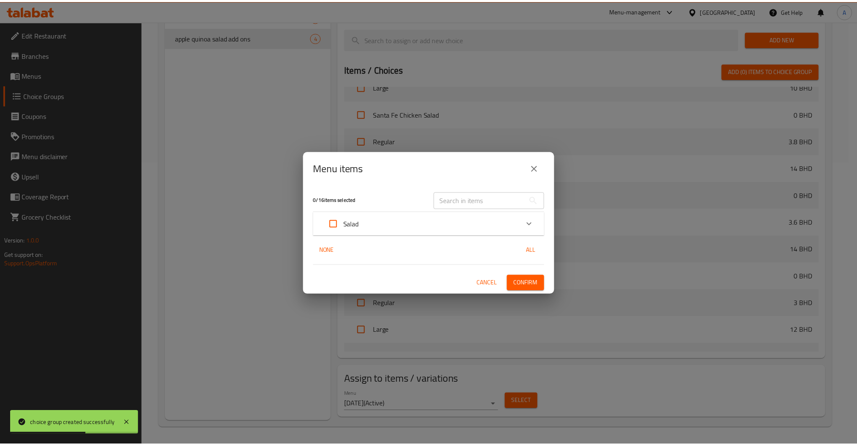
scroll to position [433, 0]
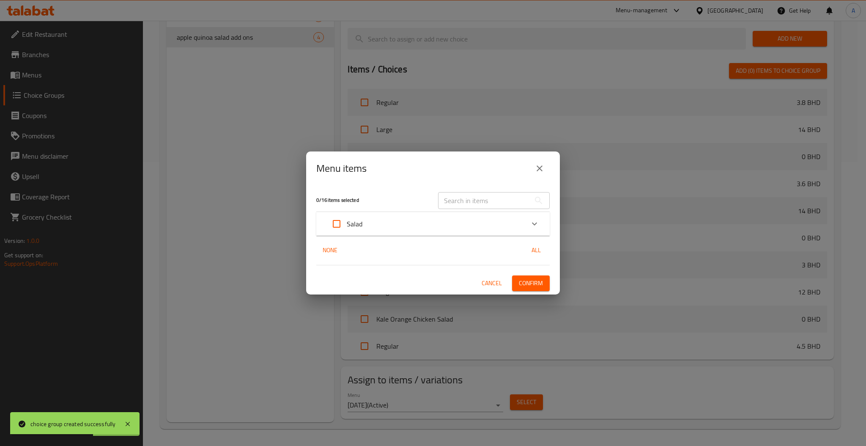
click at [482, 208] on input "text" at bounding box center [484, 200] width 92 height 17
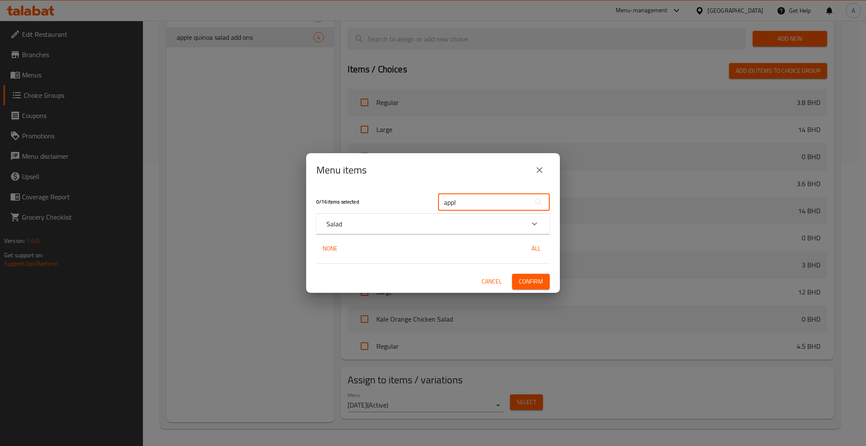
type input "appl"
click at [502, 232] on div "Salad" at bounding box center [432, 223] width 233 height 20
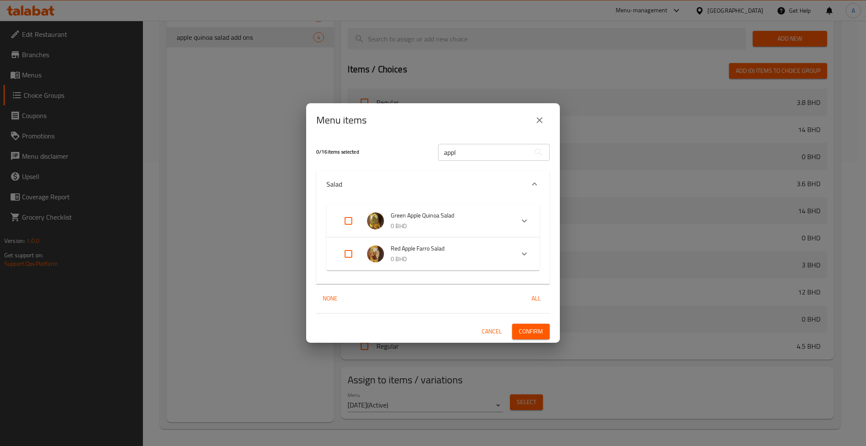
click at [347, 220] on input "Expand" at bounding box center [348, 221] width 20 height 20
checkbox input "true"
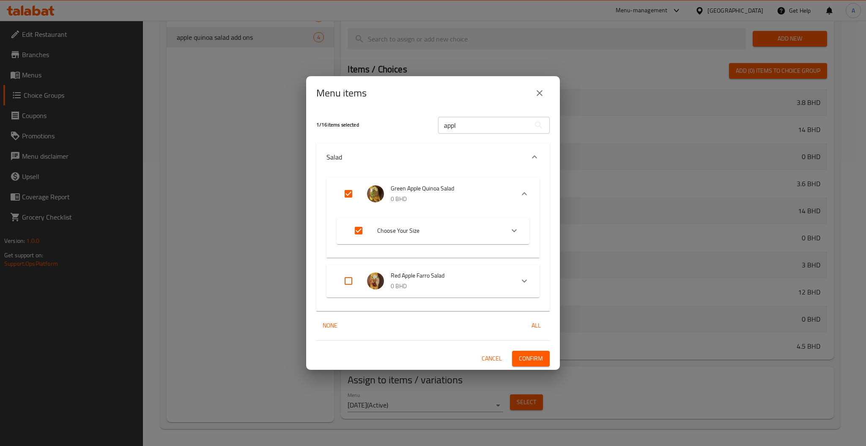
click at [540, 358] on span "Confirm" at bounding box center [531, 358] width 24 height 11
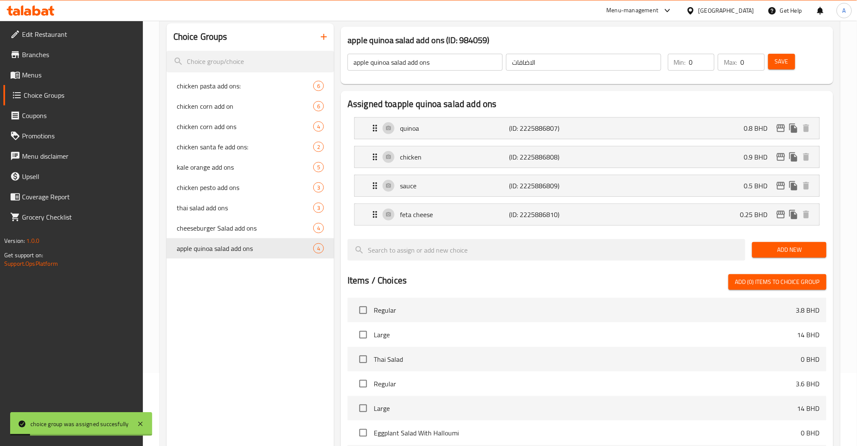
scroll to position [0, 0]
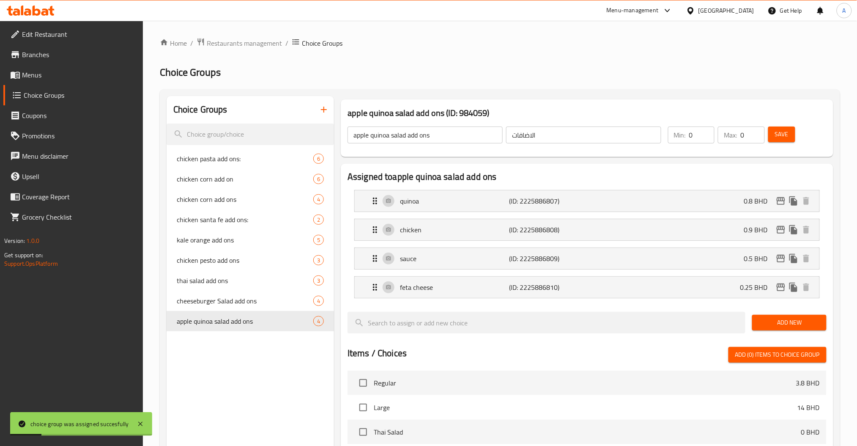
click at [318, 110] on button "button" at bounding box center [324, 109] width 20 height 20
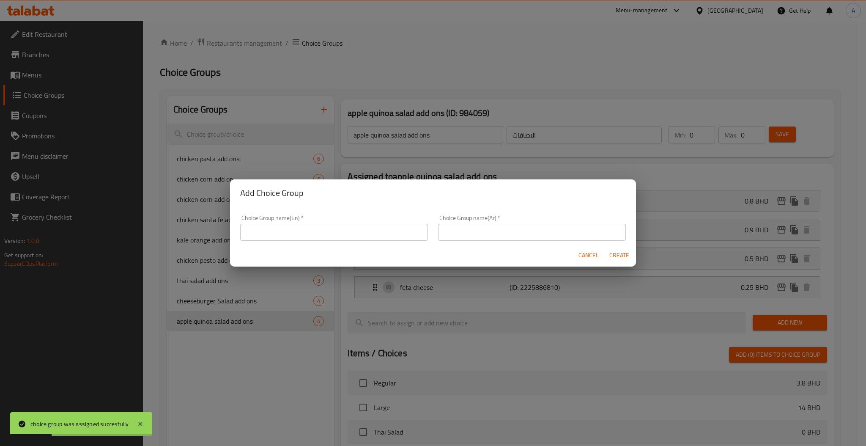
click at [346, 229] on input "text" at bounding box center [334, 232] width 188 height 17
paste input "edamame crunch"
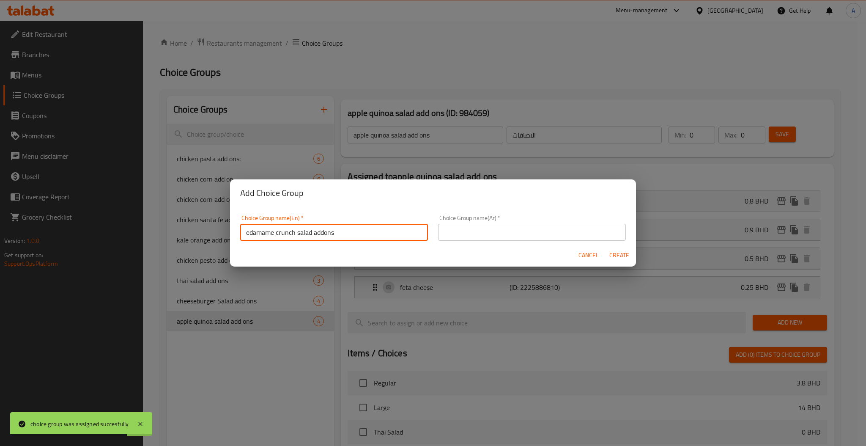
type input "edamame crunch salad addons"
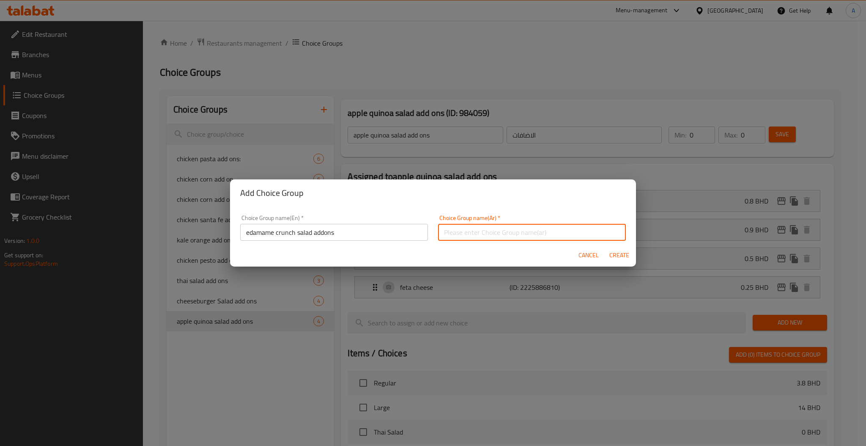
click at [519, 232] on input "text" at bounding box center [532, 232] width 188 height 17
click at [495, 238] on input "text" at bounding box center [532, 232] width 188 height 17
type input "الاضافات"
click at [621, 253] on span "Create" at bounding box center [619, 255] width 20 height 11
type input "edamame crunch salad addons"
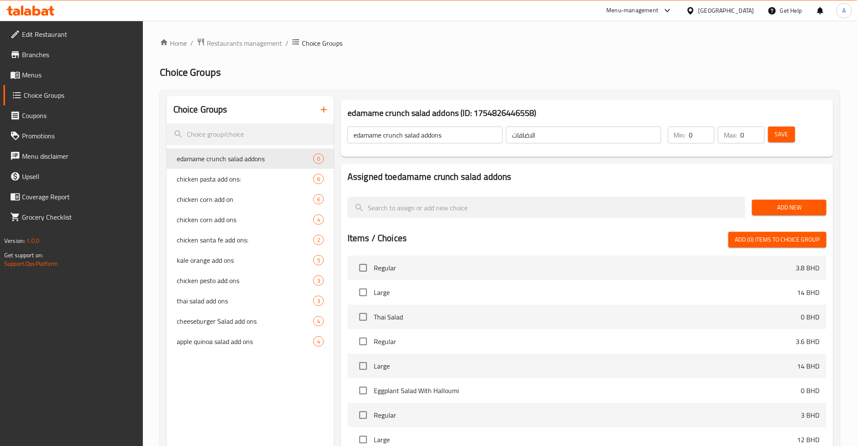
click at [774, 209] on span "Add New" at bounding box center [789, 207] width 60 height 11
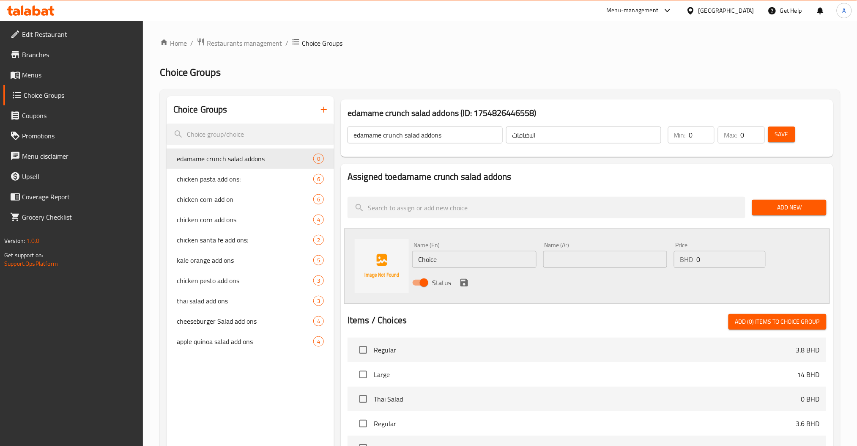
drag, startPoint x: 457, startPoint y: 259, endPoint x: 239, endPoint y: 264, distance: 218.2
click at [272, 264] on div "Choice Groups edamame crunch salad addons 0 chicken pasta add ons: 6 chicken co…" at bounding box center [502, 384] width 670 height 577
paste input "chicken"
type input "chicken"
click at [587, 257] on input "text" at bounding box center [605, 259] width 124 height 17
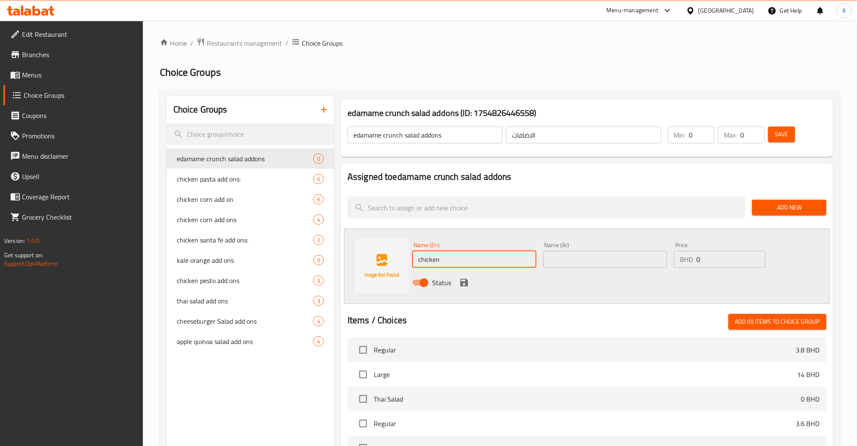
paste input "دجاج"
type input "دجاج"
click at [621, 252] on div "Name (En) chicken Name (En) Name (Ar) دجاج Name (Ar) Price BHD 0 Price Status" at bounding box center [605, 265] width 393 height 55
paste input ".9"
type input "0.9"
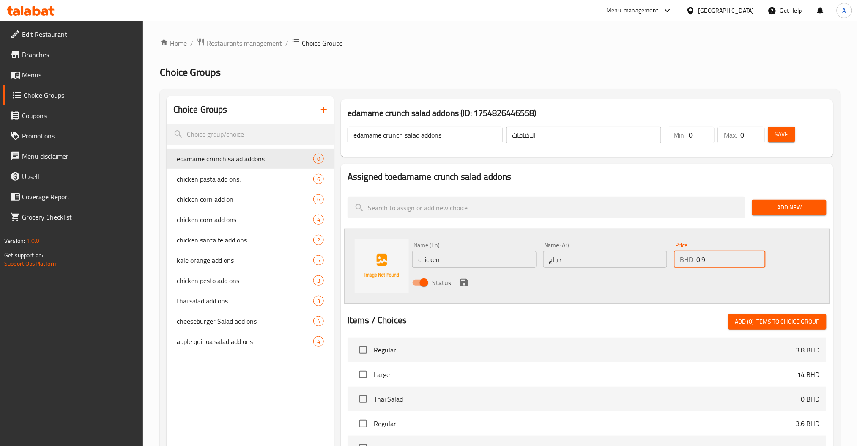
click at [461, 282] on icon "save" at bounding box center [464, 283] width 8 height 8
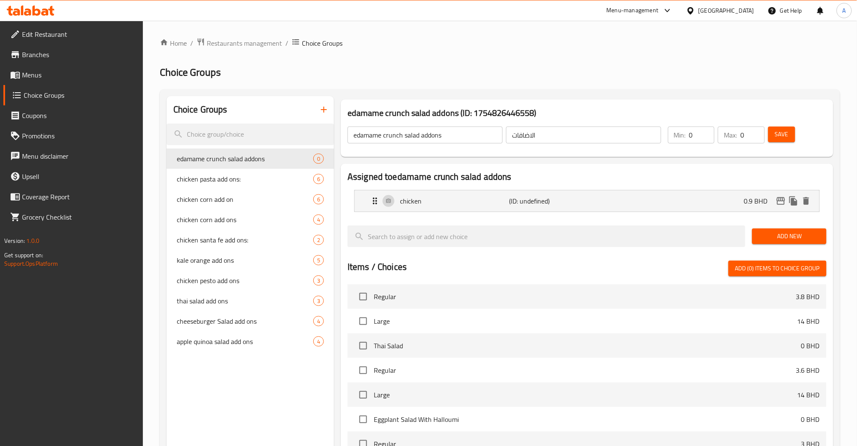
click at [799, 238] on span "Add New" at bounding box center [789, 236] width 60 height 11
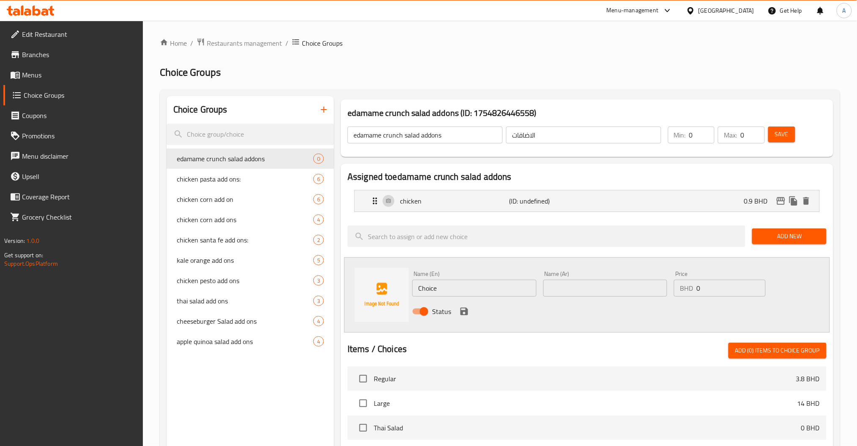
drag, startPoint x: 431, startPoint y: 290, endPoint x: 356, endPoint y: 290, distance: 74.8
click at [350, 290] on div "Name (En) Choice Name (En) Name (Ar) Name (Ar) Price BHD 0 Price Status" at bounding box center [587, 294] width 486 height 75
paste input "edamam"
type input "edamame"
click at [589, 288] on input "text" at bounding box center [605, 287] width 124 height 17
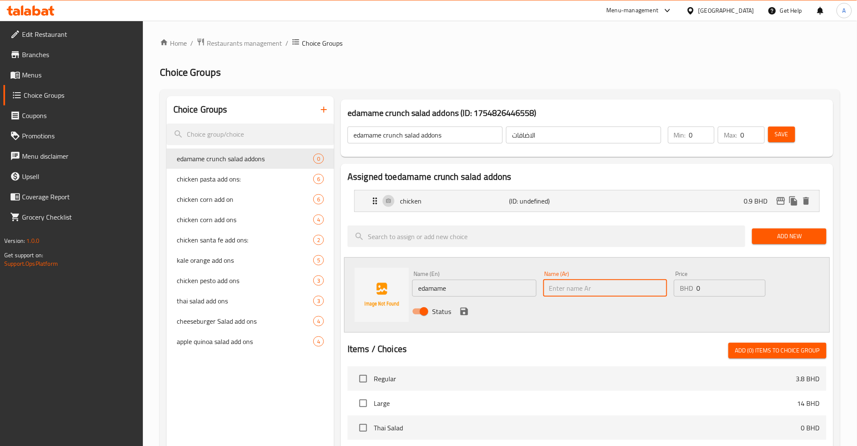
paste input "إدامامي"
type input "إدامامي"
click at [642, 294] on div "Name (En) edamame Name (En) Name (Ar) إدامامي Name (Ar) Price BHD 0 Price Status" at bounding box center [605, 294] width 393 height 55
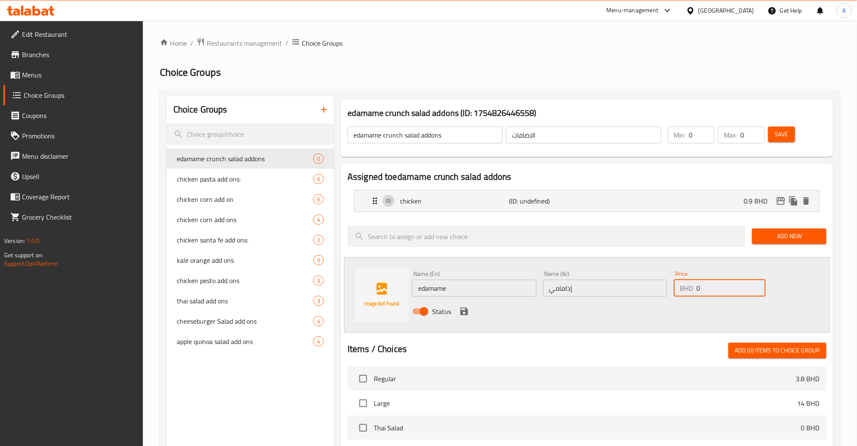
paste input ".7"
type input "0.7"
click at [461, 306] on icon "save" at bounding box center [464, 311] width 10 height 10
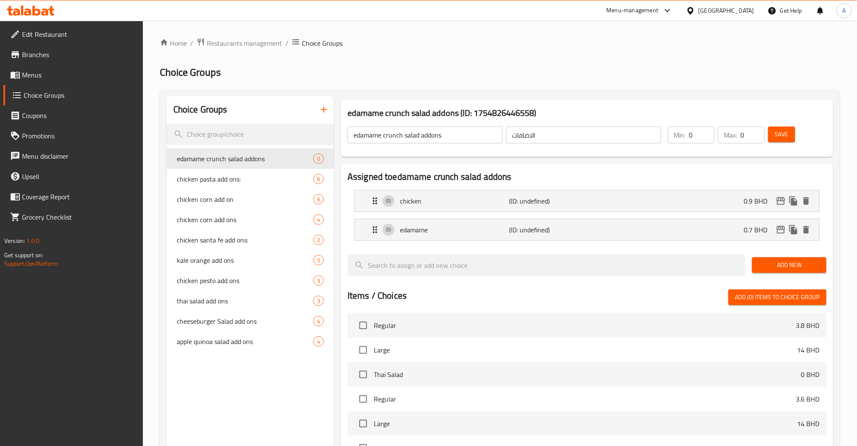
click at [766, 272] on button "Add New" at bounding box center [789, 265] width 74 height 16
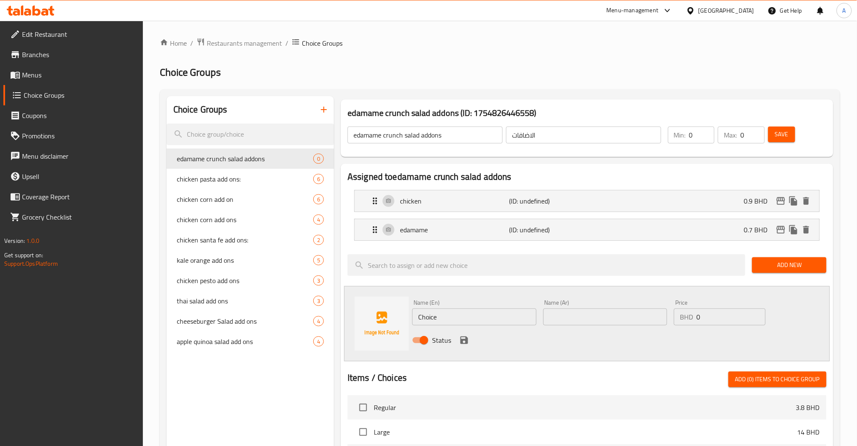
click at [317, 320] on div "Choice Groups edamame crunch salad addons 0 chicken pasta add ons: 6 chicken co…" at bounding box center [502, 413] width 670 height 634
paste input "sau"
type input "sauce"
click at [571, 325] on div "Name (Ar) Name (Ar)" at bounding box center [605, 312] width 131 height 33
drag, startPoint x: 597, startPoint y: 323, endPoint x: 605, endPoint y: 322, distance: 8.1
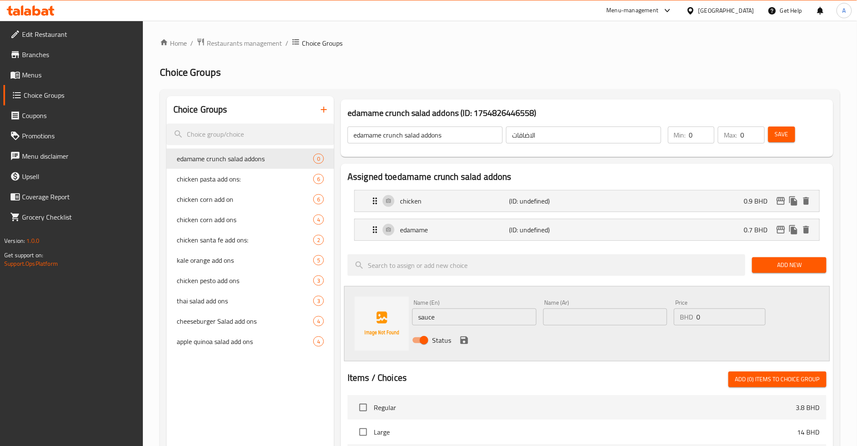
click at [598, 323] on input "text" at bounding box center [605, 316] width 124 height 17
paste input "صلصة"
type input "صلصة"
click at [693, 324] on div "BHD 0 Price" at bounding box center [719, 316] width 91 height 17
paste input ".5"
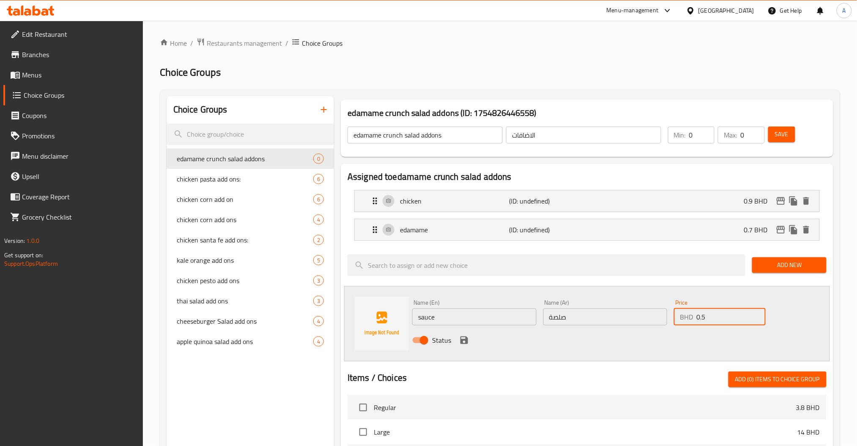
type input "0.5"
click at [465, 336] on icon "save" at bounding box center [464, 340] width 10 height 10
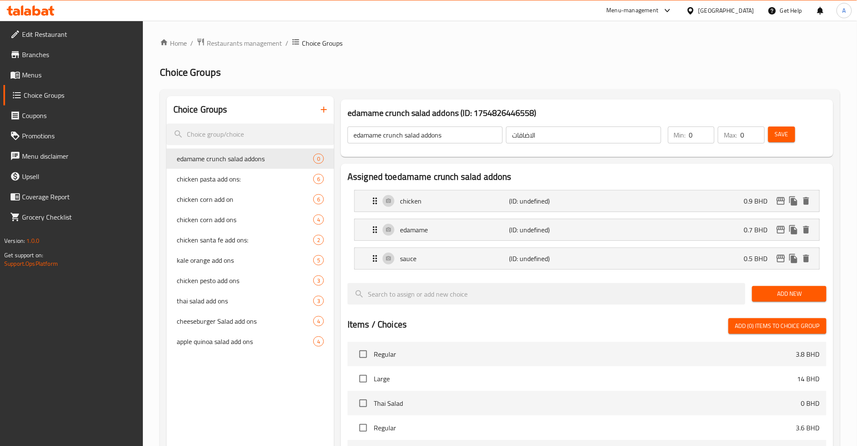
click at [792, 287] on button "Add New" at bounding box center [789, 294] width 74 height 16
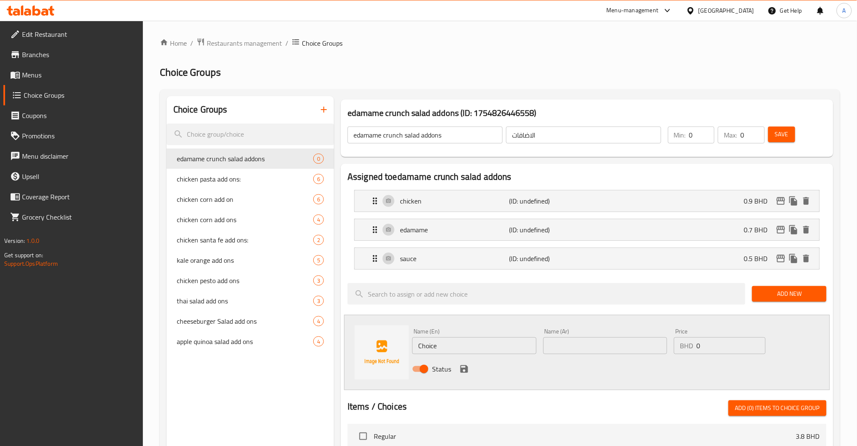
drag, startPoint x: 451, startPoint y: 337, endPoint x: 328, endPoint y: 345, distance: 123.3
click at [328, 345] on div "Choice Groups edamame crunch salad addons 0 chicken pasta add ons: 6 chicken co…" at bounding box center [502, 427] width 670 height 663
paste input "potato crunch"
type input "potato crunch"
click at [574, 348] on input "text" at bounding box center [605, 345] width 124 height 17
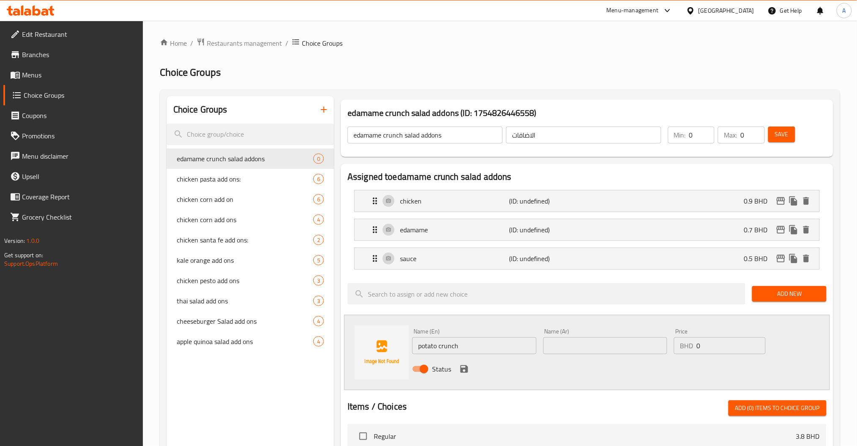
paste input "بطاطس مقرمشة"
type input "بطاطس مقرمشة"
click at [610, 370] on div "Name (En) potato crunch Name (En) Name (Ar) بطاطس مقرمشة Name (Ar) Price BHD 0 …" at bounding box center [605, 352] width 393 height 55
paste input ".2"
type input "0.2"
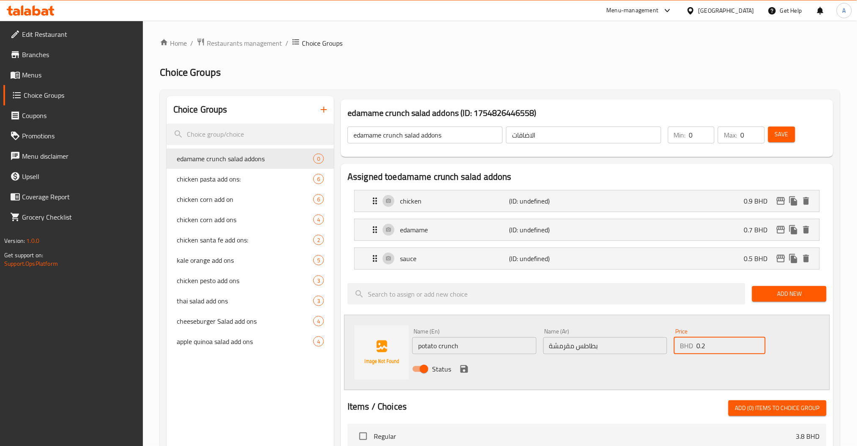
click at [458, 369] on button "save" at bounding box center [464, 368] width 13 height 13
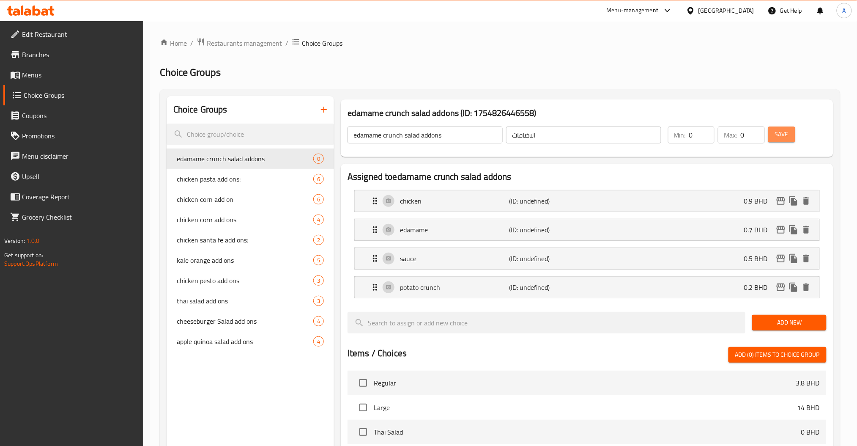
click at [783, 133] on span "Save" at bounding box center [782, 134] width 14 height 11
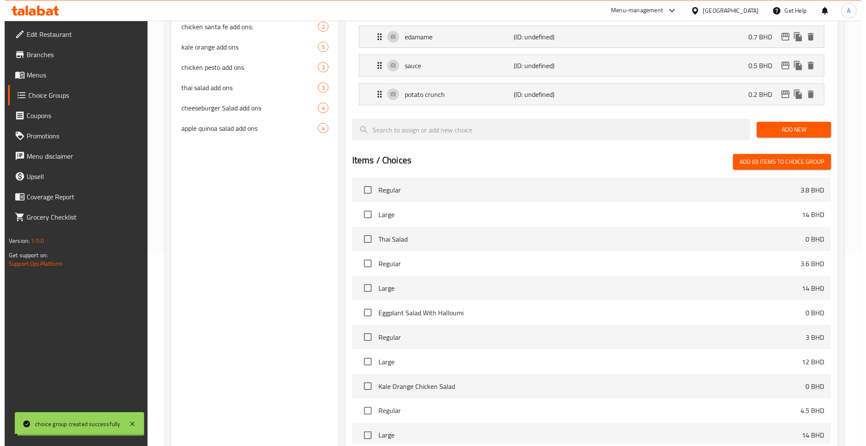
scroll to position [284, 0]
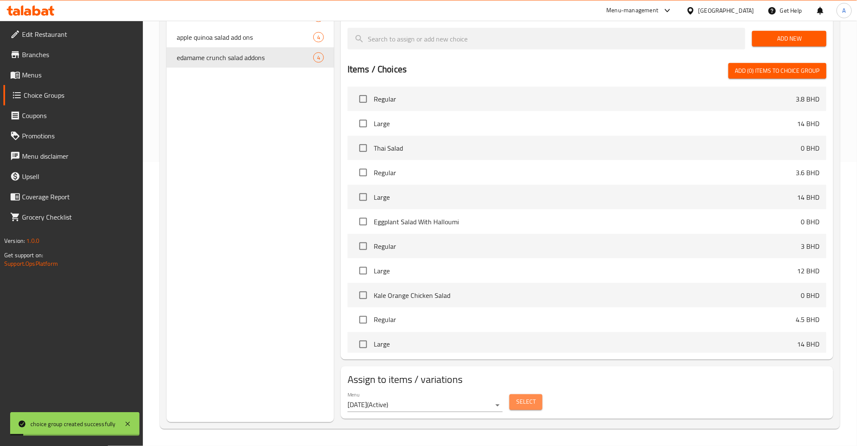
click at [539, 405] on button "Select" at bounding box center [525, 402] width 33 height 16
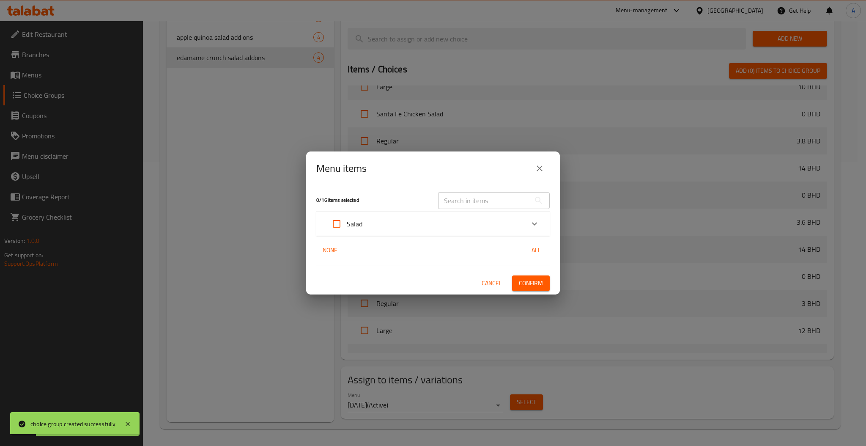
scroll to position [433, 0]
click at [459, 209] on div "​" at bounding box center [494, 200] width 122 height 27
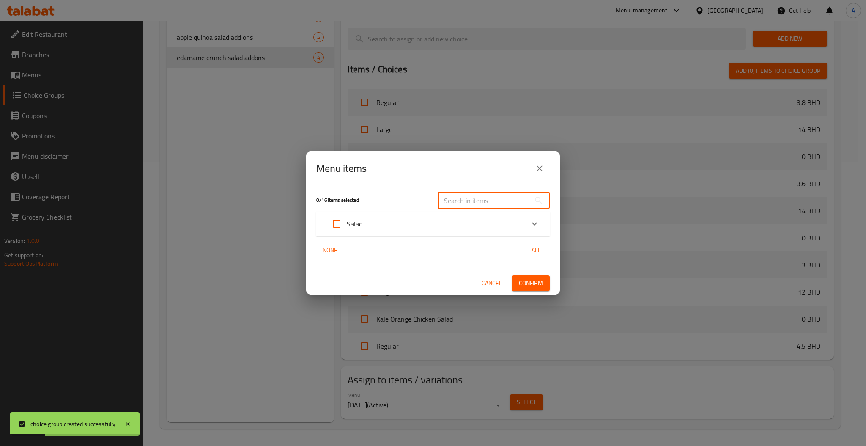
click at [461, 202] on input "text" at bounding box center [484, 200] width 92 height 17
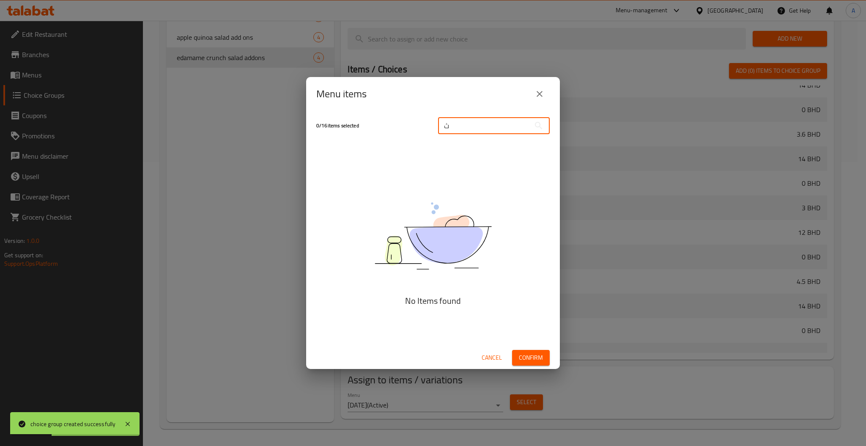
scroll to position [394, 0]
drag, startPoint x: 475, startPoint y: 121, endPoint x: 394, endPoint y: 135, distance: 82.8
click at [394, 135] on div "0 / 16 items selected ثي ​" at bounding box center [432, 125] width 243 height 33
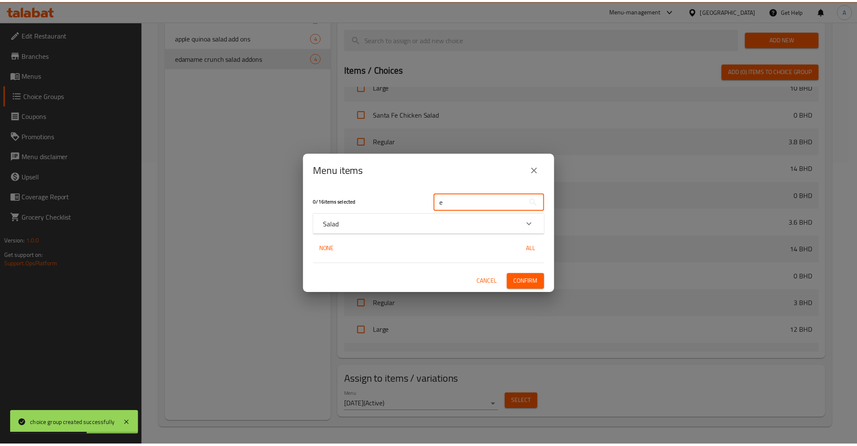
scroll to position [433, 0]
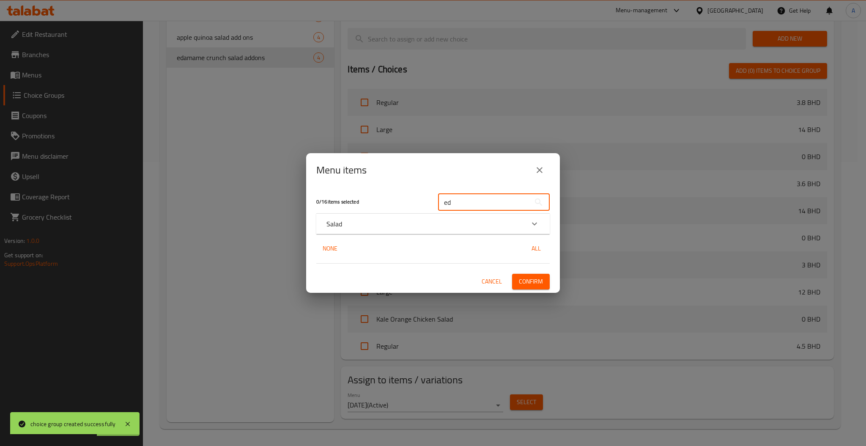
type input "ed"
click at [487, 221] on div "Salad" at bounding box center [425, 224] width 198 height 10
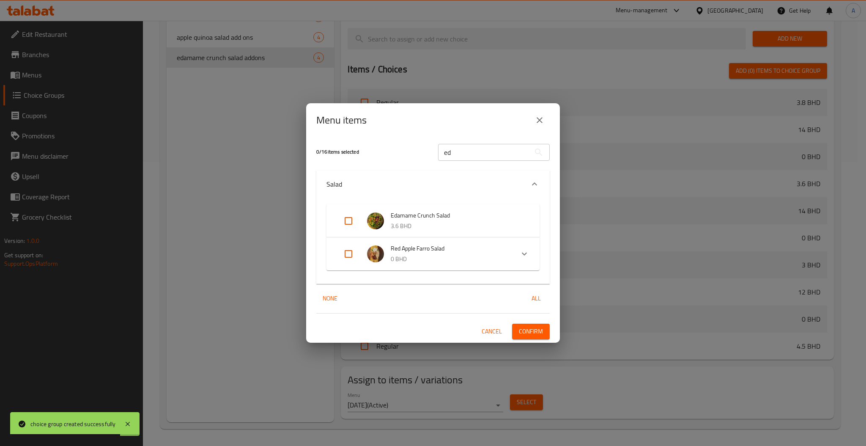
click at [340, 219] on input "Expand" at bounding box center [348, 221] width 20 height 20
checkbox input "true"
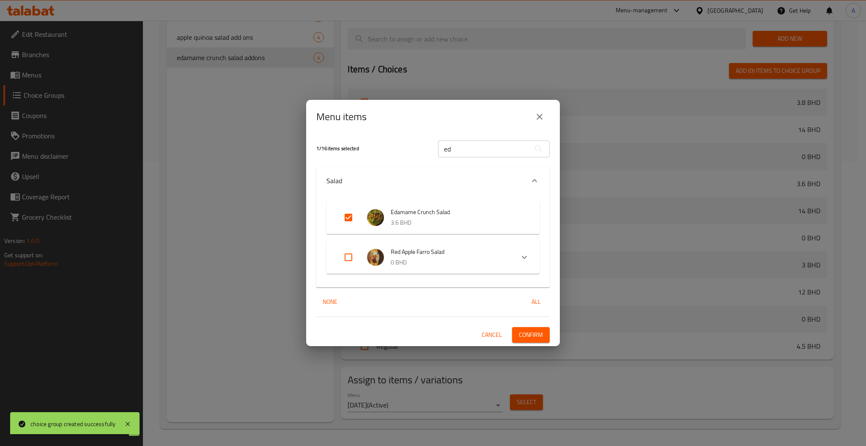
click at [525, 331] on span "Confirm" at bounding box center [531, 334] width 24 height 11
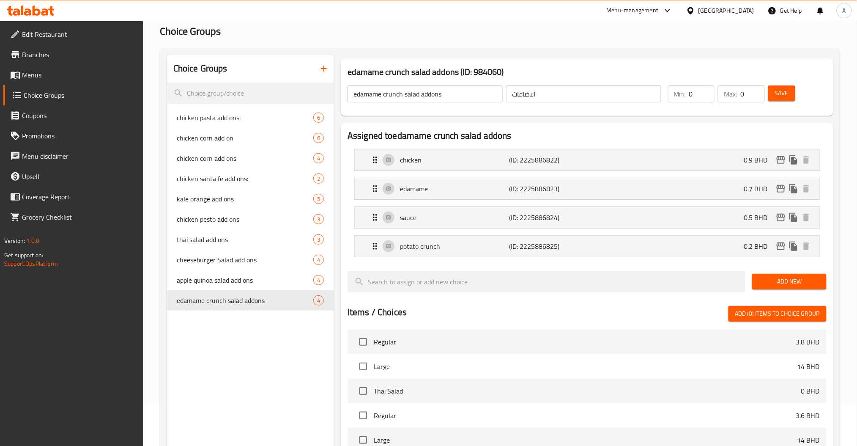
scroll to position [0, 0]
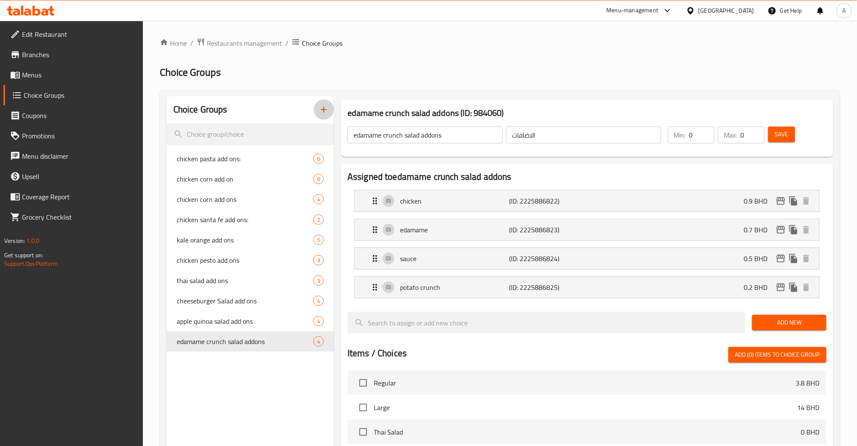
click at [322, 109] on icon "button" at bounding box center [324, 109] width 10 height 10
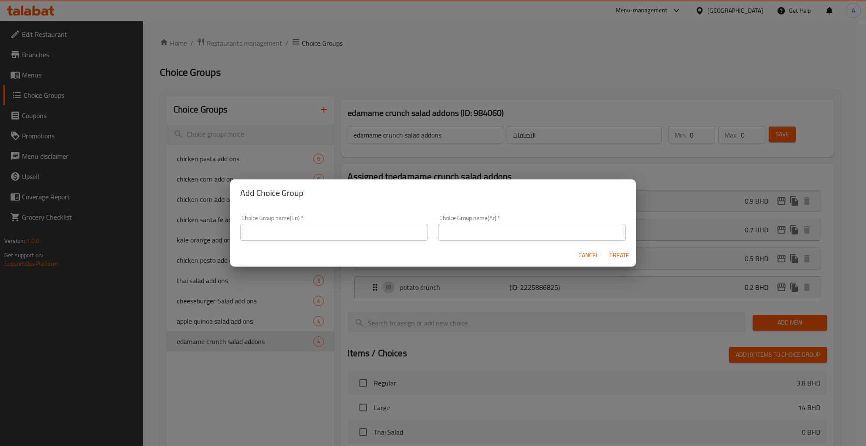
click at [380, 231] on input "text" at bounding box center [334, 232] width 188 height 17
paste input "halloumi couscous"
click at [545, 237] on input "text" at bounding box center [532, 232] width 188 height 17
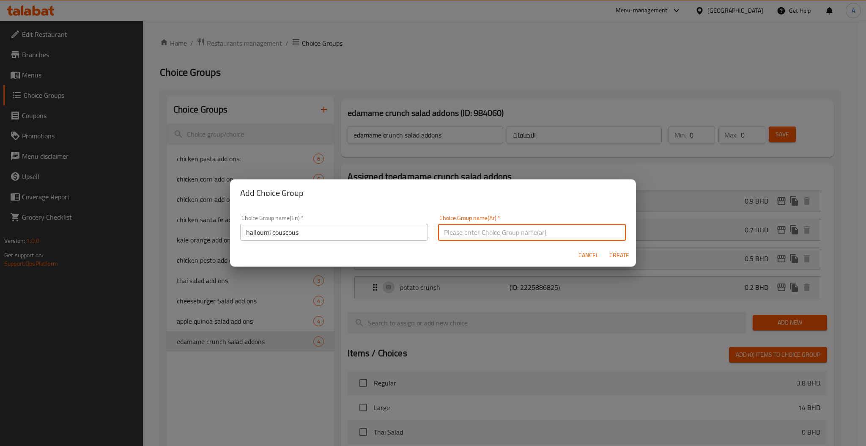
click at [362, 219] on div "Choice Group name(En)   * halloumi couscous Choice Group name(En) *" at bounding box center [334, 228] width 188 height 26
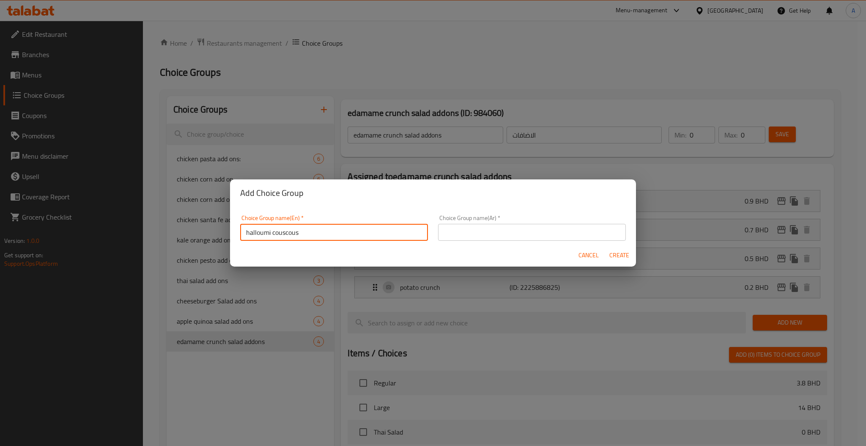
click at [364, 224] on input "halloumi couscous" at bounding box center [334, 232] width 188 height 17
type input "halloumi couscous salad addons"
click at [605, 247] on button "Create" at bounding box center [618, 255] width 27 height 16
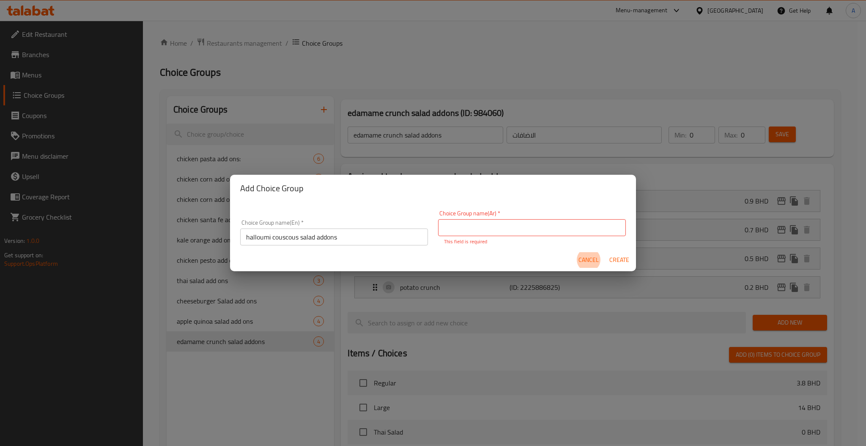
click at [498, 238] on p "This field is required" at bounding box center [532, 242] width 176 height 8
click at [503, 230] on input "text" at bounding box center [532, 227] width 188 height 17
click at [507, 235] on input "text" at bounding box center [532, 227] width 188 height 17
type input "الاضافات"
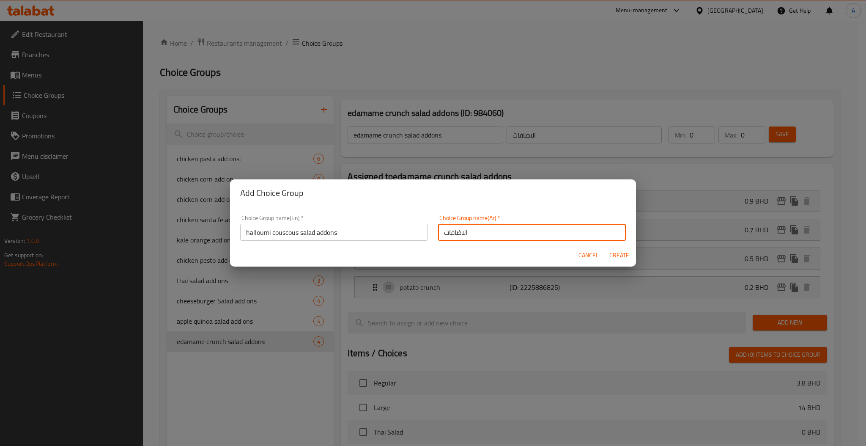
click at [622, 256] on span "Create" at bounding box center [619, 255] width 20 height 11
type input "halloumi couscous salad addons"
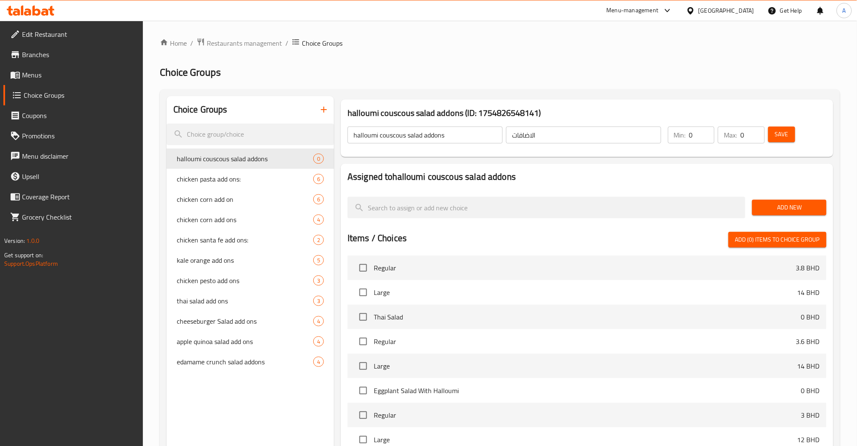
click at [776, 217] on div "Add New" at bounding box center [789, 207] width 81 height 28
click at [776, 216] on div "Add New" at bounding box center [789, 207] width 81 height 28
click at [788, 196] on div "Add New" at bounding box center [789, 207] width 81 height 28
click at [798, 200] on button "Add New" at bounding box center [789, 208] width 74 height 16
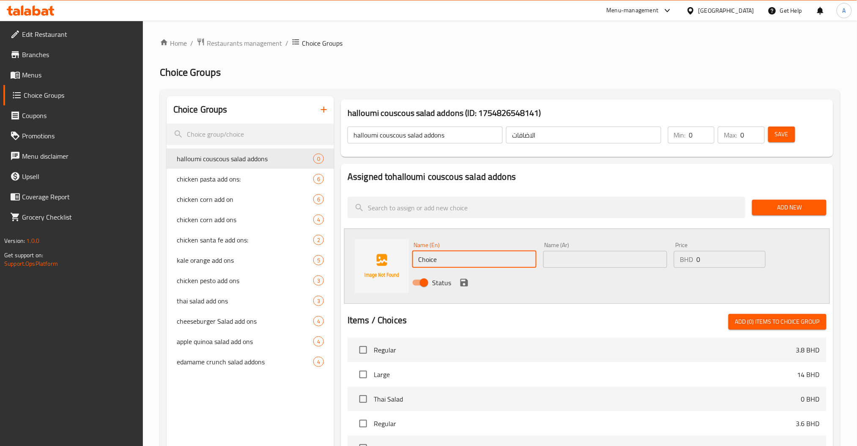
paste input "chicken"
drag, startPoint x: 454, startPoint y: 260, endPoint x: 316, endPoint y: 268, distance: 138.5
click at [360, 267] on div "Name (En) chicken Name (En) Name (Ar) Name (Ar) Price BHD 0 Price Status" at bounding box center [587, 265] width 486 height 75
type input "chicken"
click at [624, 270] on div "Name (Ar) Name (Ar)" at bounding box center [605, 254] width 131 height 33
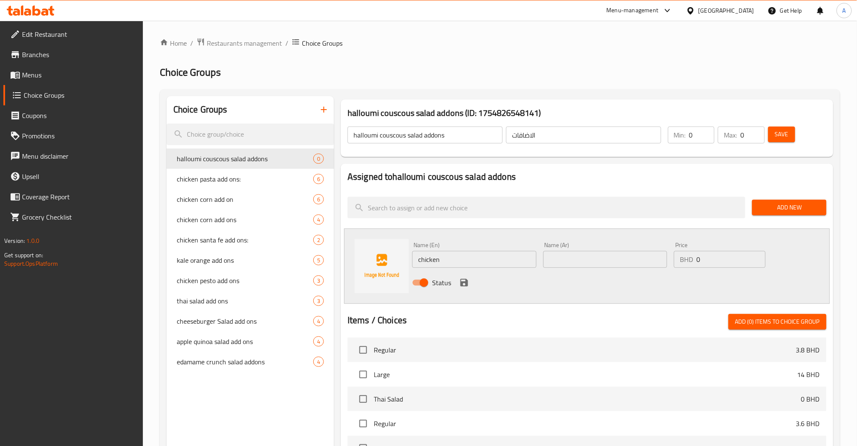
click at [615, 257] on input "text" at bounding box center [605, 259] width 124 height 17
paste input "دجاج"
type input "دجاج"
drag, startPoint x: 702, startPoint y: 263, endPoint x: 641, endPoint y: 263, distance: 61.3
click at [672, 263] on div "Price BHD 0 Price" at bounding box center [719, 254] width 98 height 33
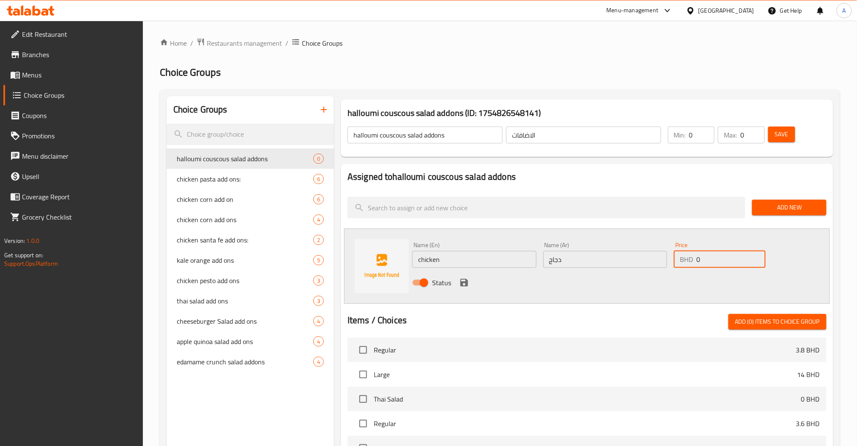
paste input ".9"
type input "0.9"
click at [462, 284] on icon "save" at bounding box center [464, 283] width 8 height 8
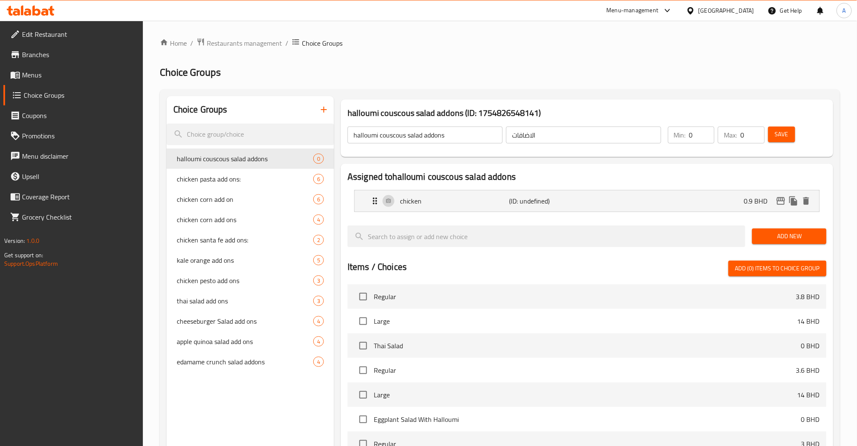
click at [779, 232] on span "Add New" at bounding box center [789, 236] width 60 height 11
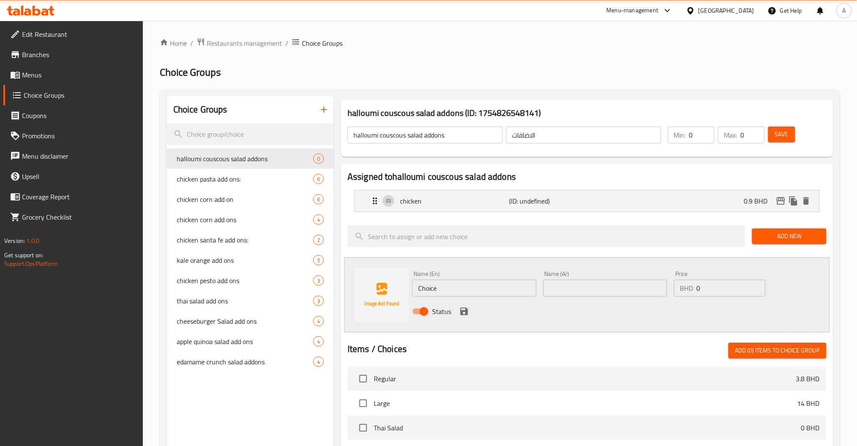
click at [348, 283] on div "Name (En) Choice Name (En) Name (Ar) Name (Ar) Price BHD 0 Price Status" at bounding box center [587, 294] width 486 height 75
paste input "halloumi"
type input "halloumi"
click at [592, 296] on input "text" at bounding box center [605, 287] width 124 height 17
paste input "حلومي"
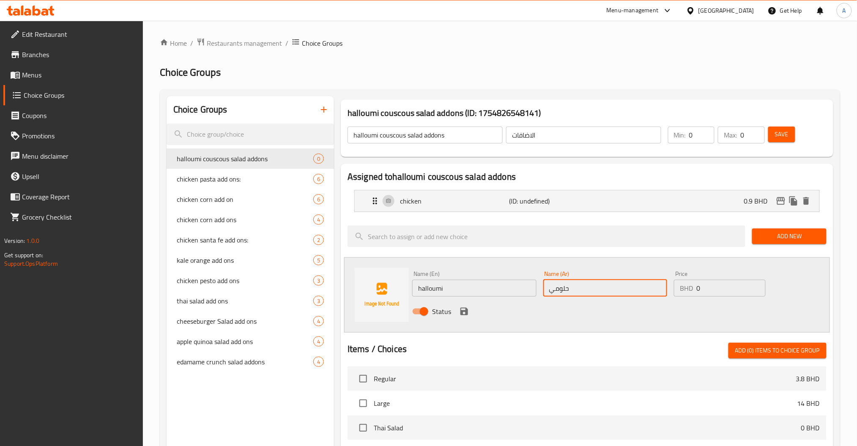
type input "حلومي"
drag, startPoint x: 720, startPoint y: 286, endPoint x: 627, endPoint y: 290, distance: 93.1
click at [652, 289] on div "Name (En) halloumi Name (En) Name (Ar) حلومي Name (Ar) Price BHD 0 Price Status" at bounding box center [605, 294] width 393 height 55
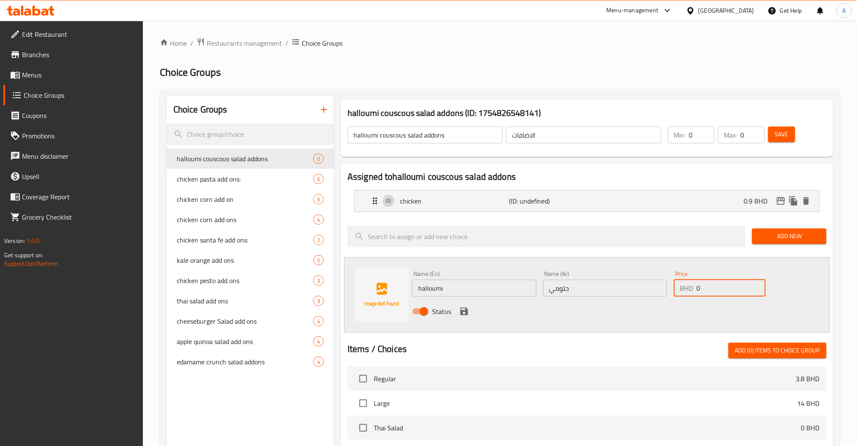
paste input ".55"
type input "0.55"
click at [465, 314] on icon "save" at bounding box center [464, 311] width 8 height 8
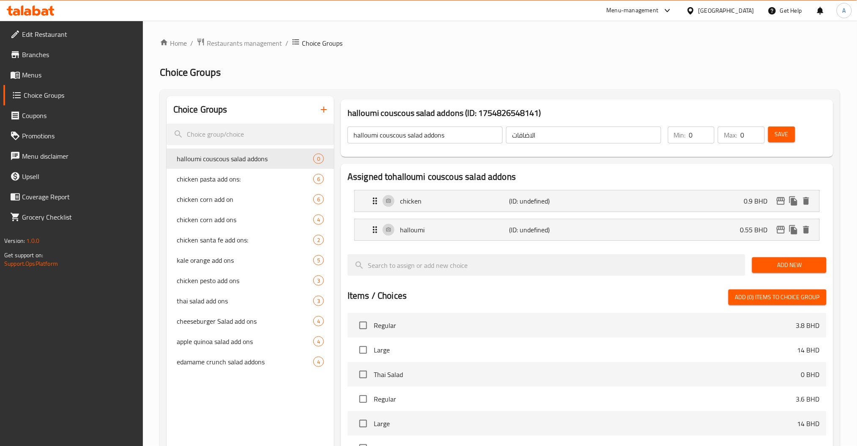
click at [786, 271] on button "Add New" at bounding box center [789, 265] width 74 height 16
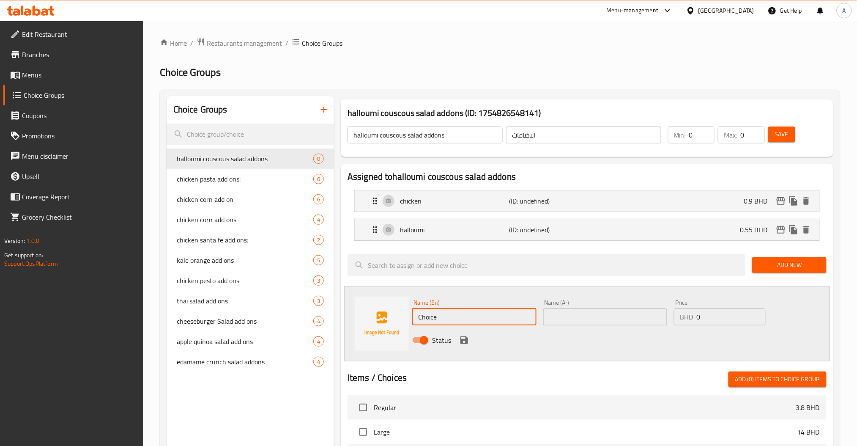
drag, startPoint x: 463, startPoint y: 313, endPoint x: 328, endPoint y: 343, distance: 138.1
click at [388, 335] on div "Name (En) Choice Name (En) Name (Ar) Name (Ar) Price BHD 0 Price Status" at bounding box center [587, 323] width 486 height 75
paste input "sau"
type input "sauce"
click at [546, 325] on div "Name (Ar) Name (Ar)" at bounding box center [605, 312] width 131 height 33
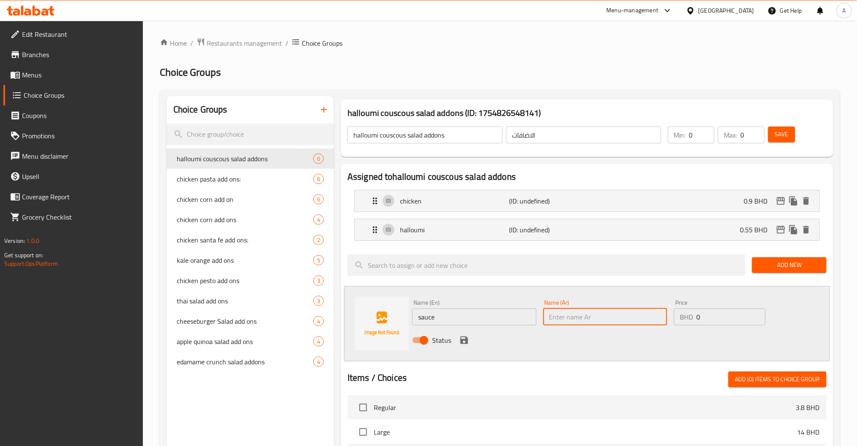
click at [555, 320] on input "text" at bounding box center [605, 316] width 124 height 17
paste input "صلصة"
type input "صلصة"
click at [700, 328] on div "Name (En) sauce Name (En) Name (Ar) صلصة Name (Ar) Price BHD 0 Price Status" at bounding box center [605, 323] width 393 height 55
drag, startPoint x: 703, startPoint y: 320, endPoint x: 550, endPoint y: 328, distance: 153.2
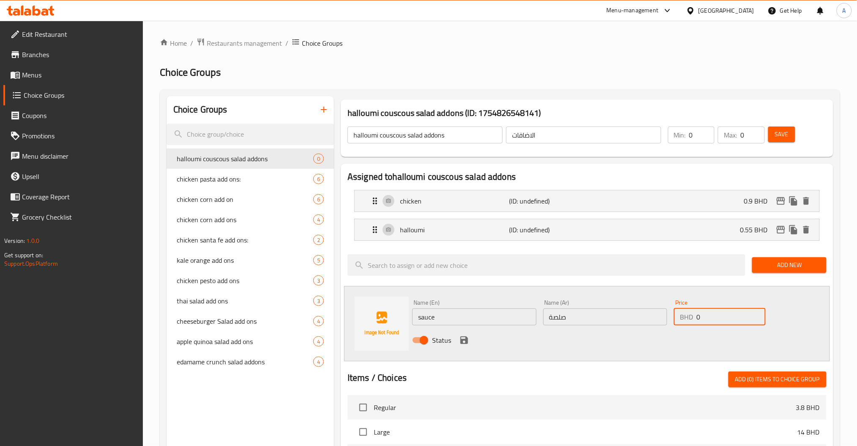
click at [694, 320] on div "BHD 0 Price" at bounding box center [719, 316] width 91 height 17
paste input ".5"
type input "0.5"
click at [467, 336] on icon "save" at bounding box center [464, 340] width 10 height 10
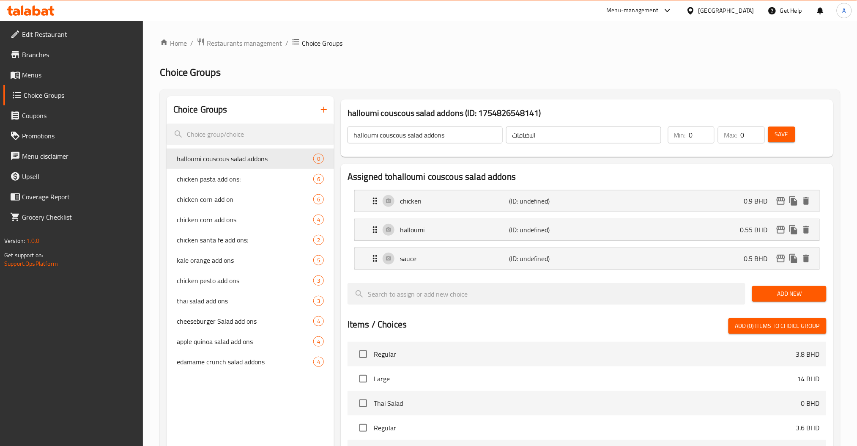
click at [789, 295] on span "Add New" at bounding box center [789, 293] width 60 height 11
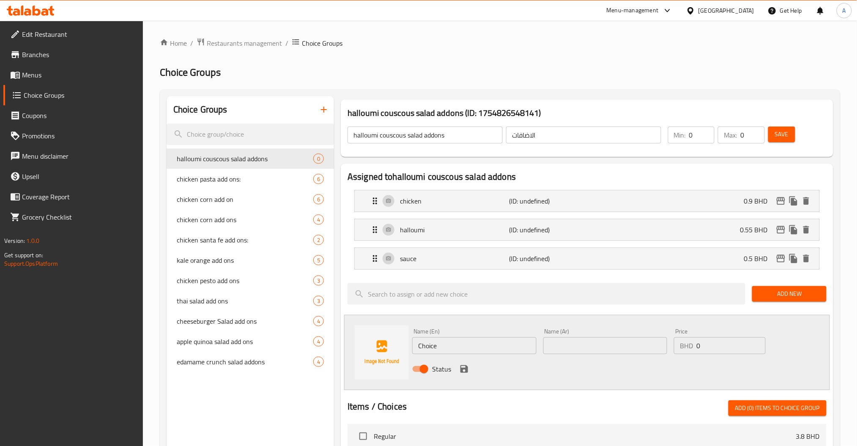
drag, startPoint x: 391, startPoint y: 346, endPoint x: 343, endPoint y: 351, distance: 48.1
click at [350, 351] on div "Name (En) Choice Name (En) Name (Ar) Name (Ar) Price BHD 0 Price Status" at bounding box center [587, 351] width 486 height 75
paste input "crunchy pita bread"
type input "crunchy pita bread"
click at [607, 353] on input "text" at bounding box center [605, 345] width 124 height 17
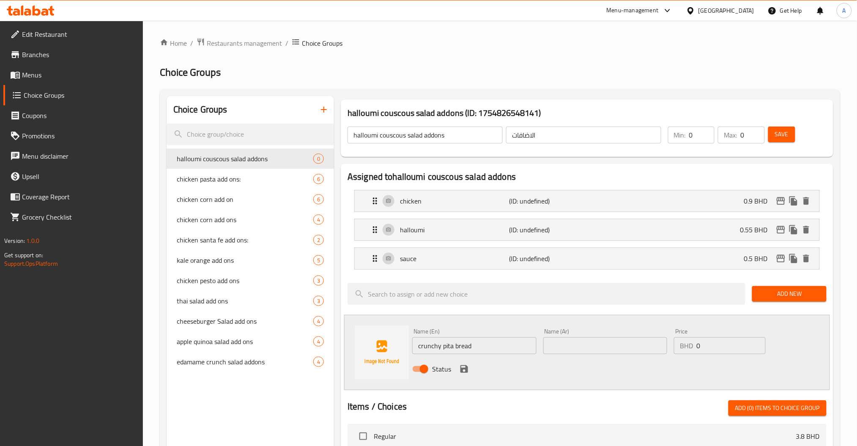
paste
type input "خبز بيتا مقرمش"
drag, startPoint x: 616, startPoint y: 356, endPoint x: 558, endPoint y: 357, distance: 57.9
click at [600, 356] on div "Name (En) crunchy pita bread Name (En) Name (Ar) خبز بيتا مقرمش Name (Ar) Price…" at bounding box center [605, 352] width 393 height 55
type input "0.15"
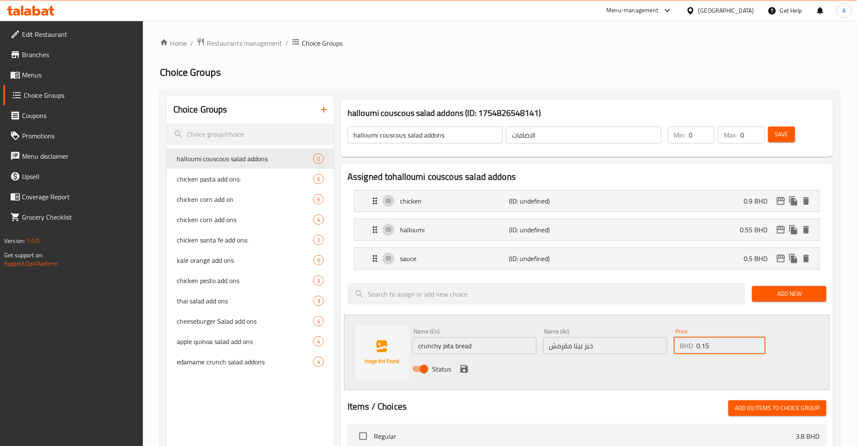
click at [458, 372] on div "Status" at bounding box center [605, 368] width 393 height 23
click at [462, 367] on icon "save" at bounding box center [464, 369] width 10 height 10
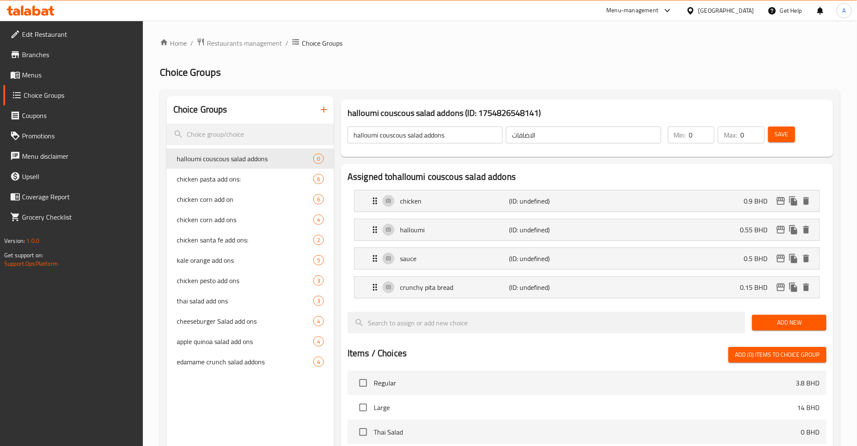
click at [773, 129] on button "Save" at bounding box center [781, 134] width 27 height 16
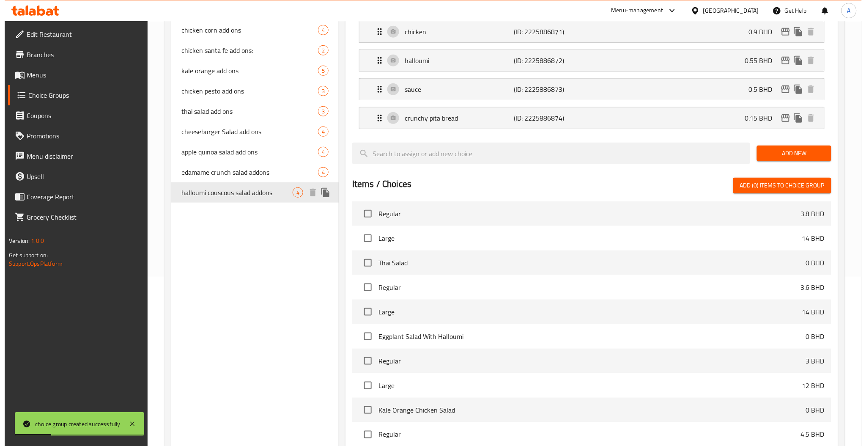
scroll to position [284, 0]
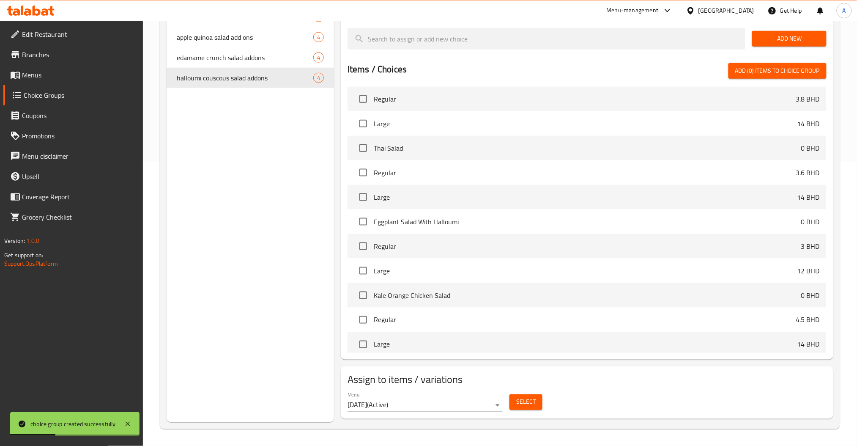
click at [521, 400] on span "Select" at bounding box center [525, 401] width 19 height 11
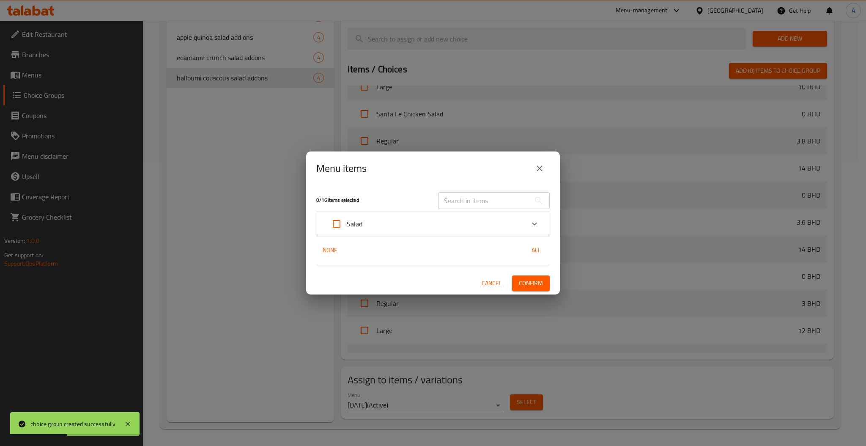
scroll to position [433, 0]
click at [500, 224] on div "Salad" at bounding box center [425, 223] width 198 height 20
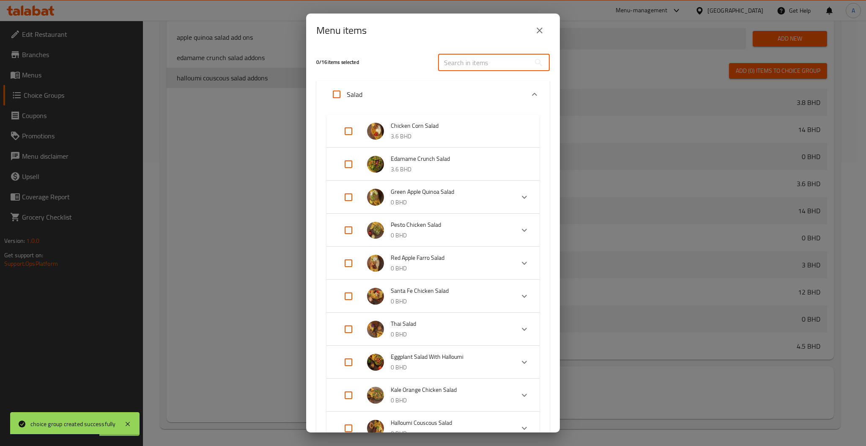
click at [455, 63] on input "text" at bounding box center [484, 62] width 92 height 17
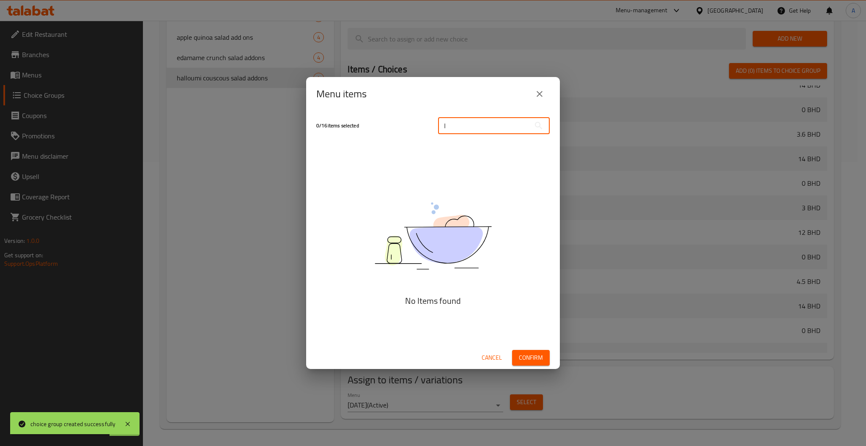
scroll to position [394, 0]
drag, startPoint x: 447, startPoint y: 127, endPoint x: 346, endPoint y: 140, distance: 101.9
click at [386, 134] on div "0 / 16 items selected اشم ​" at bounding box center [432, 125] width 243 height 33
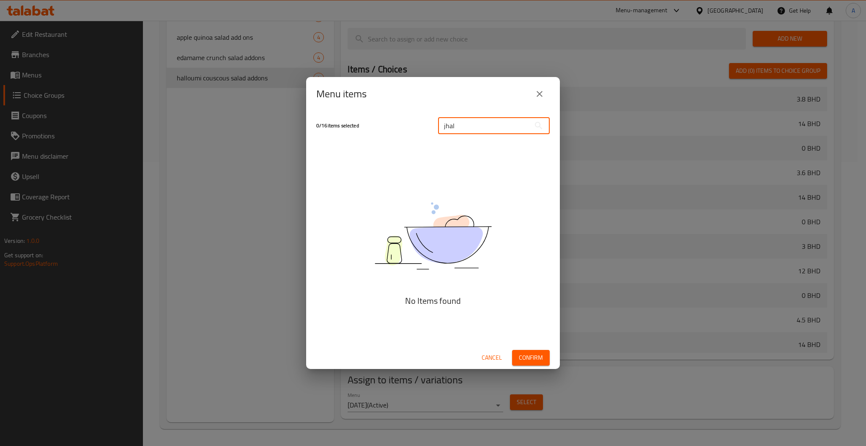
drag, startPoint x: 486, startPoint y: 119, endPoint x: 312, endPoint y: 149, distance: 177.2
click at [389, 140] on div "0 / 16 items selected jhal ​" at bounding box center [432, 125] width 243 height 33
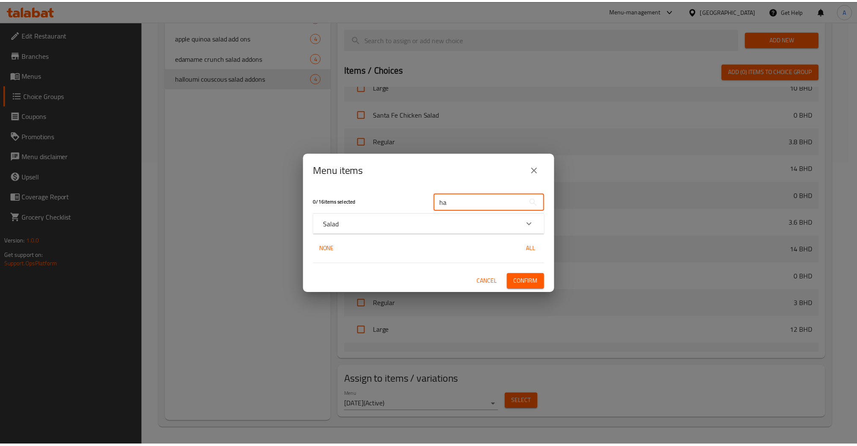
scroll to position [433, 0]
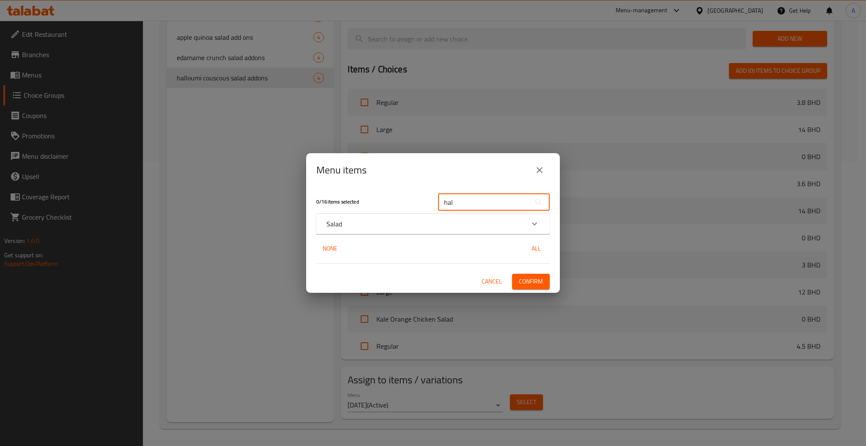
type input "hal"
click at [439, 225] on div "Salad" at bounding box center [425, 224] width 198 height 10
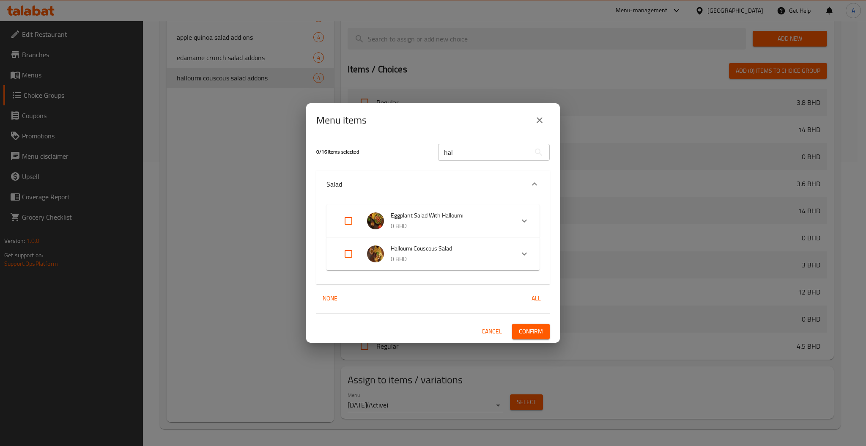
click at [343, 258] on input "Expand" at bounding box center [348, 253] width 20 height 20
checkbox input "true"
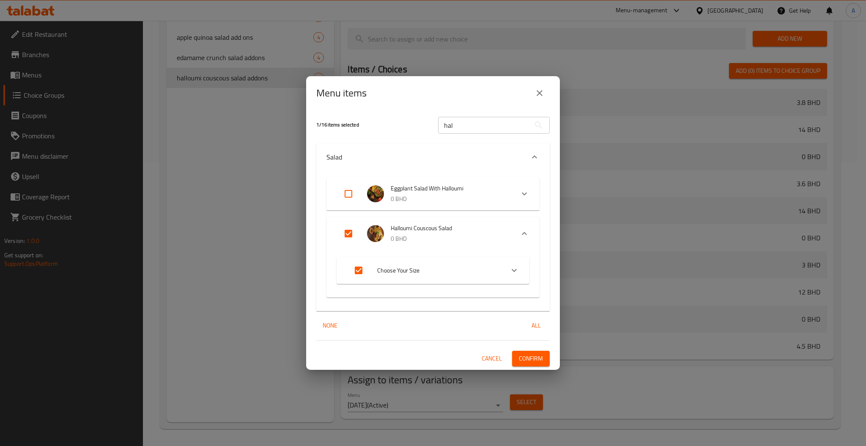
click at [539, 353] on span "Confirm" at bounding box center [531, 358] width 24 height 11
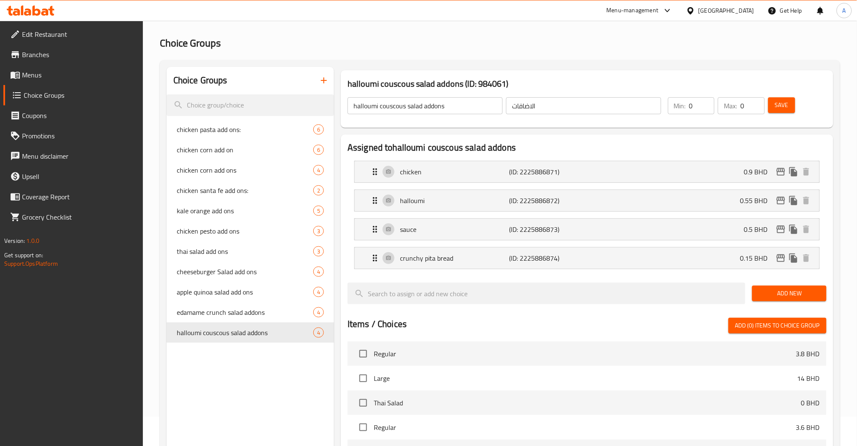
scroll to position [0, 0]
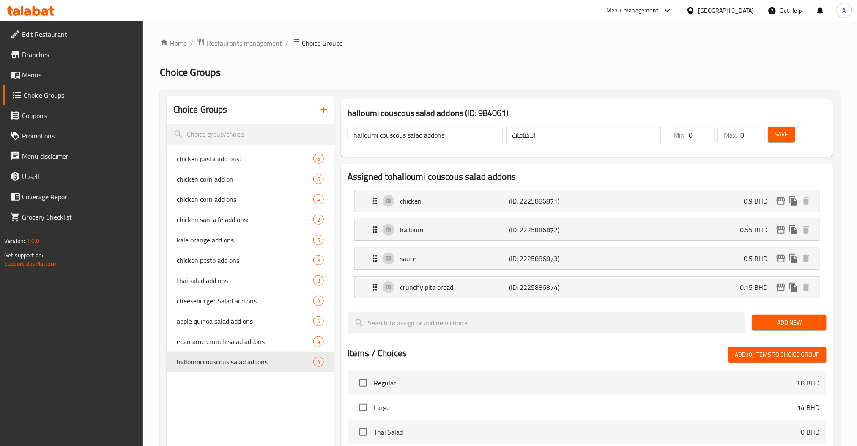
click at [329, 112] on button "button" at bounding box center [324, 109] width 20 height 20
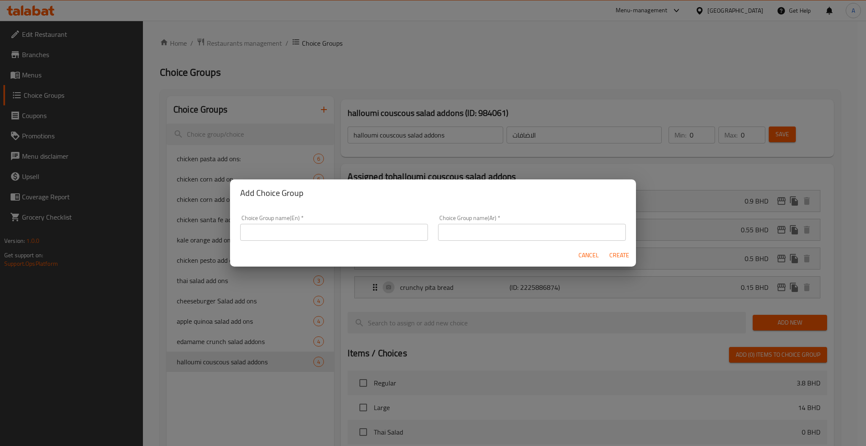
click at [463, 241] on div "Choice Group name(Ar)   * Choice Group name(Ar) *" at bounding box center [532, 228] width 198 height 36
drag, startPoint x: 364, startPoint y: 238, endPoint x: 360, endPoint y: 236, distance: 4.6
click at [364, 238] on input "text" at bounding box center [334, 232] width 188 height 17
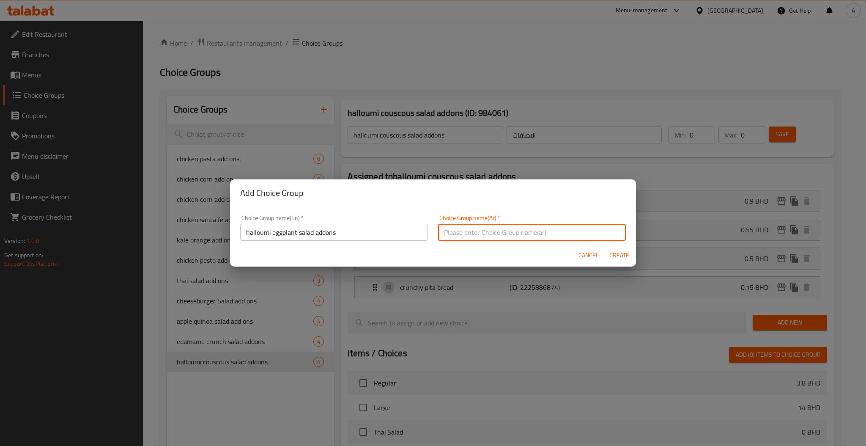
drag, startPoint x: 448, startPoint y: 227, endPoint x: 455, endPoint y: 228, distance: 7.6
click at [448, 227] on input "text" at bounding box center [532, 232] width 188 height 17
click at [616, 255] on span "Create" at bounding box center [619, 255] width 20 height 11
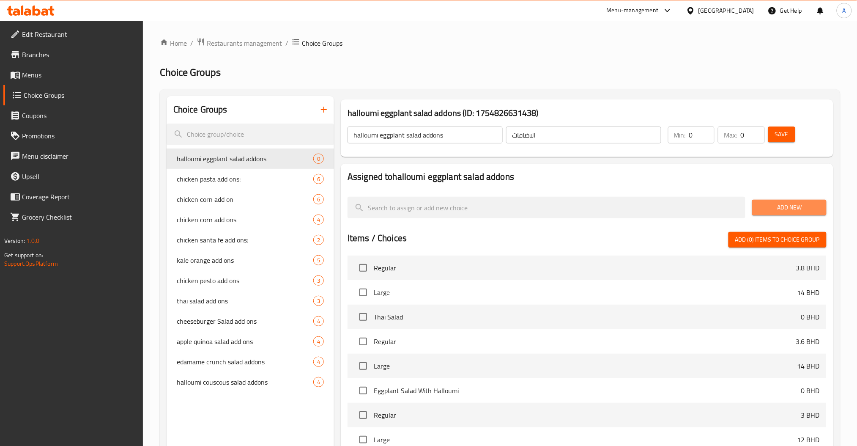
click at [781, 208] on span "Add New" at bounding box center [789, 207] width 60 height 11
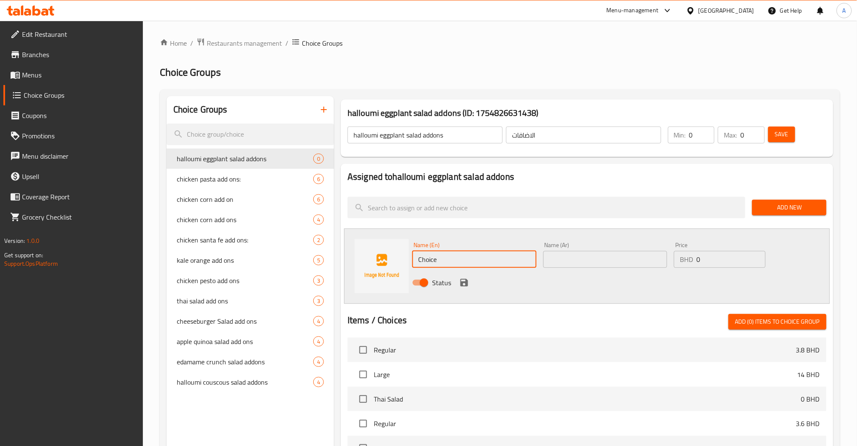
drag, startPoint x: 417, startPoint y: 259, endPoint x: 331, endPoint y: 260, distance: 85.8
click at [356, 259] on div "Name (En) Choice Name (En) Name (Ar) Name (Ar) Price BHD 0 Price Status" at bounding box center [587, 265] width 486 height 75
click at [616, 259] on input "text" at bounding box center [605, 259] width 124 height 17
drag, startPoint x: 731, startPoint y: 262, endPoint x: 551, endPoint y: 263, distance: 180.5
click at [610, 263] on div "Name (En) eggplant Name (En) Name (Ar) باذنجان Name (Ar) Price BHD 0 Price Stat…" at bounding box center [605, 265] width 393 height 55
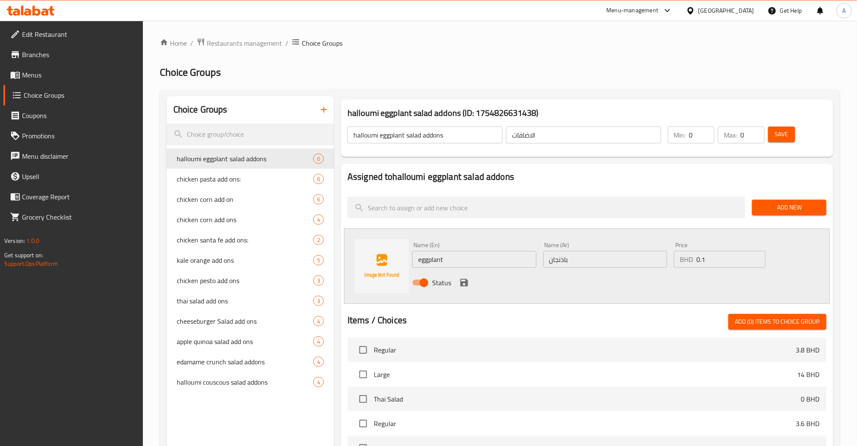
click at [464, 275] on div "Status" at bounding box center [605, 282] width 393 height 23
click at [464, 284] on icon "save" at bounding box center [464, 282] width 10 height 10
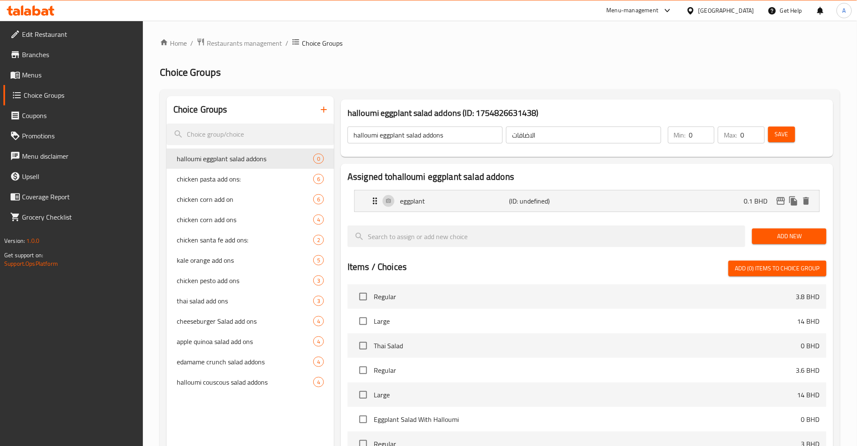
click at [773, 241] on span "Add New" at bounding box center [789, 236] width 60 height 11
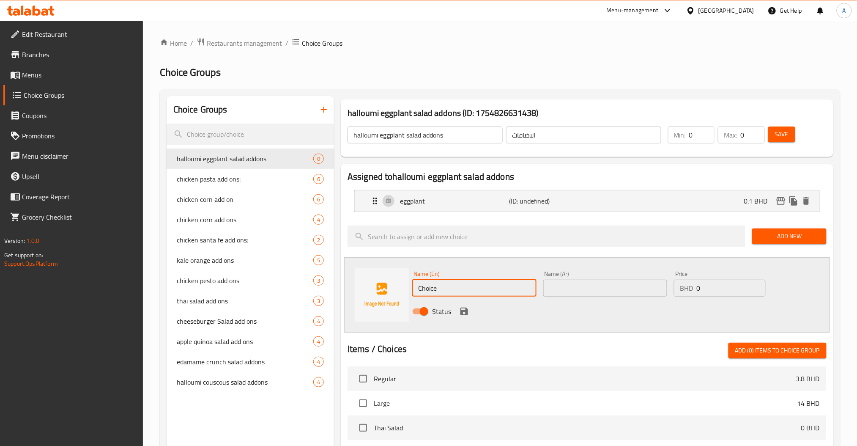
drag, startPoint x: 470, startPoint y: 290, endPoint x: 301, endPoint y: 295, distance: 169.2
click at [390, 295] on div "Name (En) Choice Name (En) Name (Ar) Name (Ar) Price BHD 0 Price Status" at bounding box center [587, 294] width 486 height 75
click at [615, 287] on input "text" at bounding box center [605, 287] width 124 height 17
drag, startPoint x: 704, startPoint y: 291, endPoint x: 564, endPoint y: 301, distance: 140.2
click at [644, 292] on div "Name (En) halloumi Name (En) Name (Ar) حلومي Name (Ar) Price BHD 0 Price Status" at bounding box center [605, 294] width 393 height 55
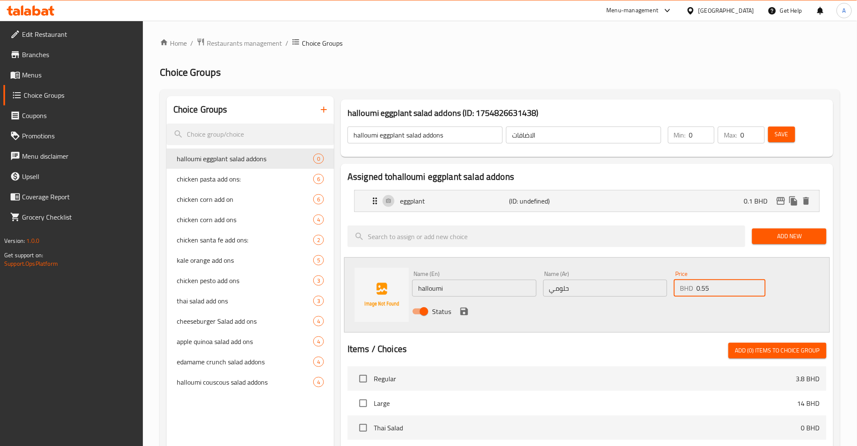
click at [462, 311] on icon "save" at bounding box center [464, 311] width 8 height 8
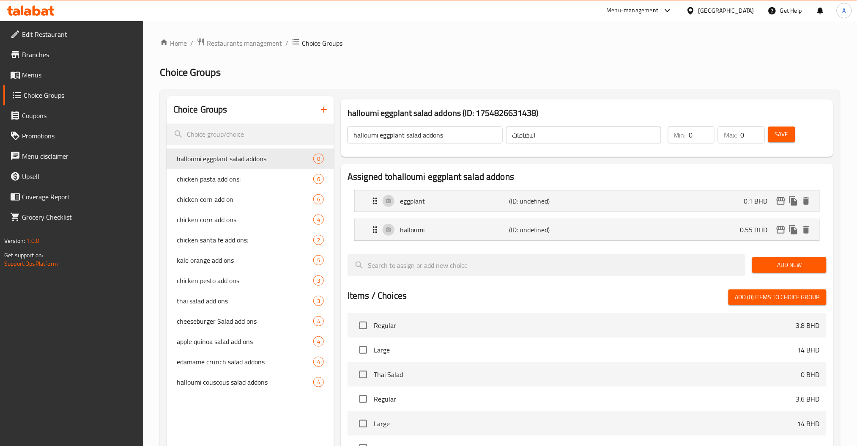
click at [798, 268] on span "Add New" at bounding box center [789, 265] width 60 height 11
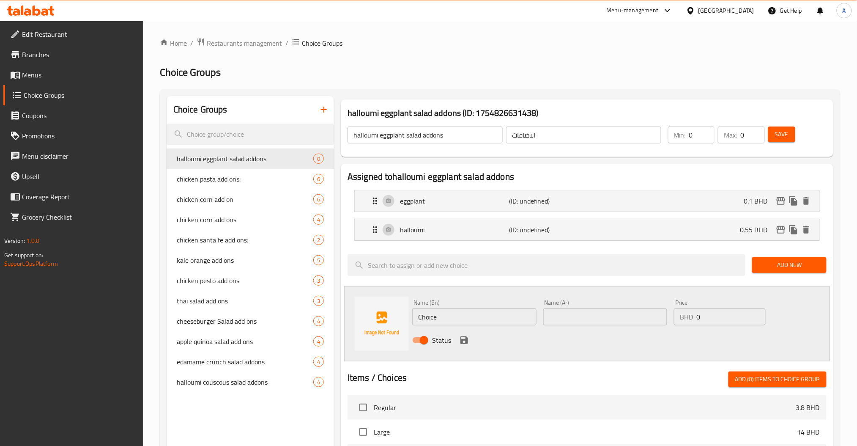
click at [369, 319] on div "Name (En) Choice Name (En) Name (Ar) Name (Ar) Price BHD 0 Price Status" at bounding box center [587, 323] width 486 height 75
click at [575, 327] on div "Name (Ar) Name (Ar)" at bounding box center [605, 312] width 131 height 33
click at [575, 323] on input "text" at bounding box center [605, 316] width 124 height 17
drag, startPoint x: 719, startPoint y: 325, endPoint x: 579, endPoint y: 326, distance: 140.8
click at [646, 325] on div "Name (En) sauce Name (En) Name (Ar) صلصة Name (Ar) Price BHD 0 Price Status" at bounding box center [605, 323] width 393 height 55
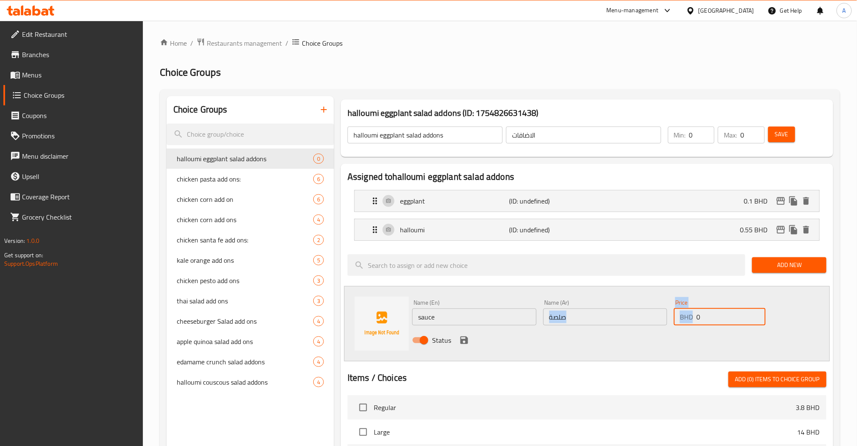
click at [716, 312] on input "0" at bounding box center [730, 316] width 69 height 17
click at [643, 313] on div "Name (En) sauce Name (En) Name (Ar) صلصة Name (Ar) Price BHD 0 Price Status" at bounding box center [605, 323] width 393 height 55
click at [468, 339] on icon "save" at bounding box center [464, 340] width 10 height 10
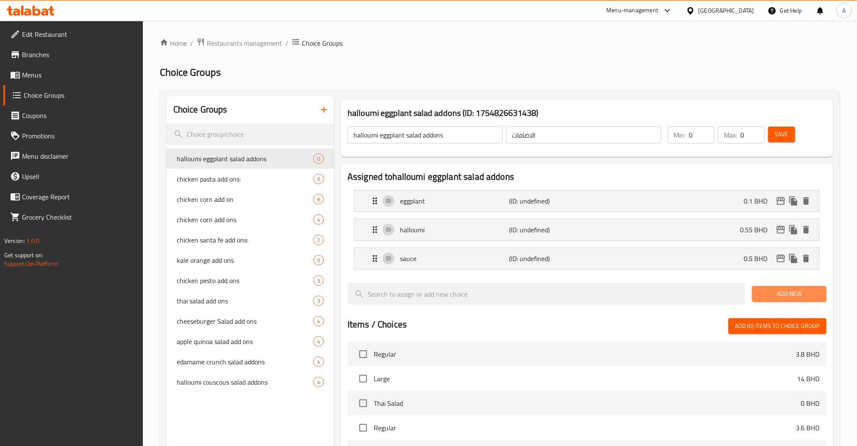
click at [775, 290] on span "Add New" at bounding box center [789, 293] width 60 height 11
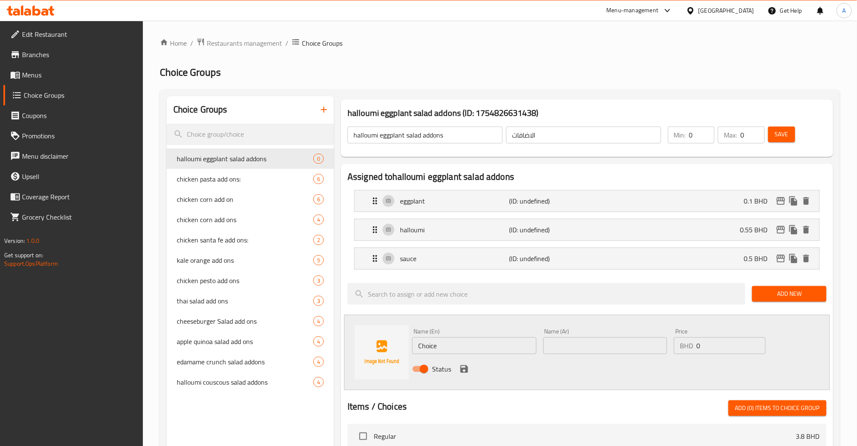
click at [419, 342] on input "Choice" at bounding box center [474, 345] width 124 height 17
click at [588, 352] on input "text" at bounding box center [605, 345] width 124 height 17
drag, startPoint x: 697, startPoint y: 350, endPoint x: 688, endPoint y: 351, distance: 9.3
click at [671, 350] on div "Price BHD 0 Price" at bounding box center [719, 341] width 98 height 33
click at [459, 368] on icon "save" at bounding box center [464, 369] width 10 height 10
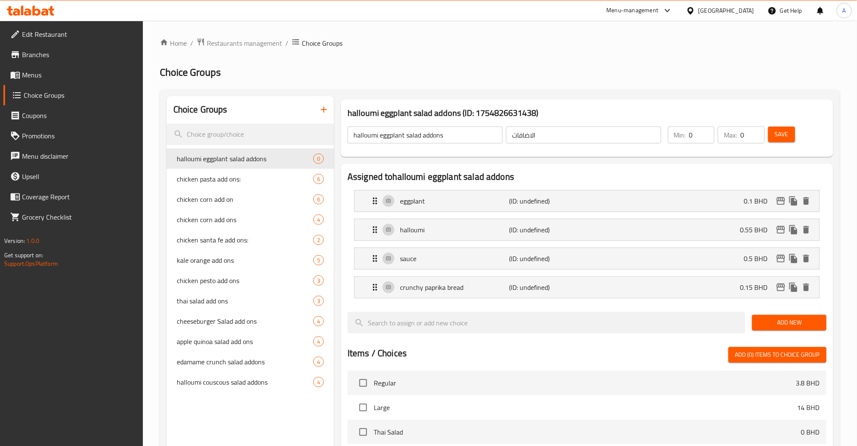
click at [785, 133] on span "Save" at bounding box center [782, 134] width 14 height 11
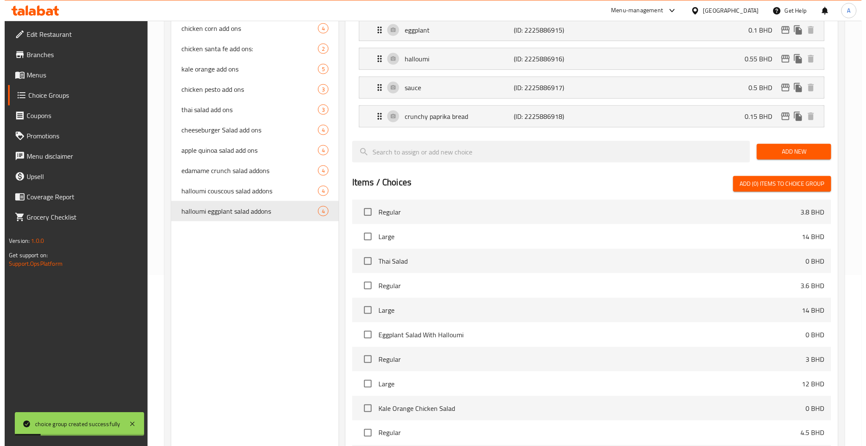
scroll to position [284, 0]
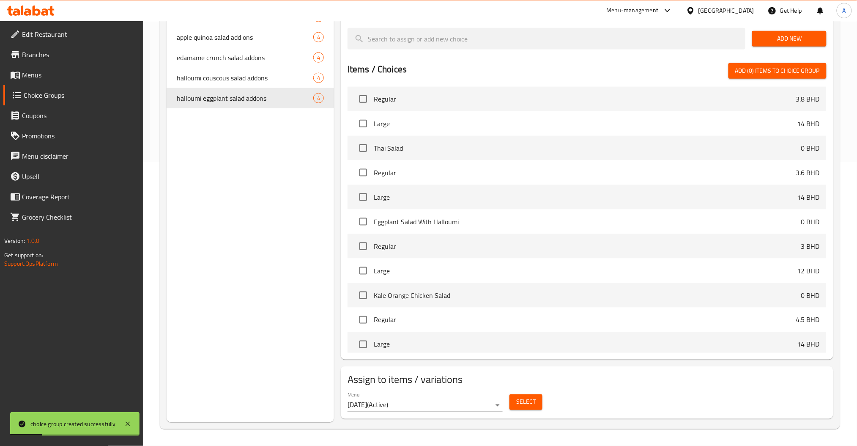
click at [532, 403] on span "Select" at bounding box center [525, 401] width 19 height 11
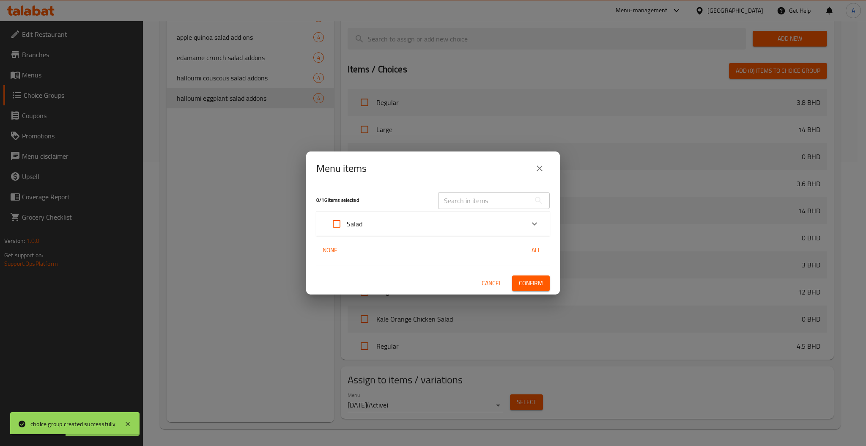
click at [464, 192] on input "text" at bounding box center [484, 200] width 92 height 17
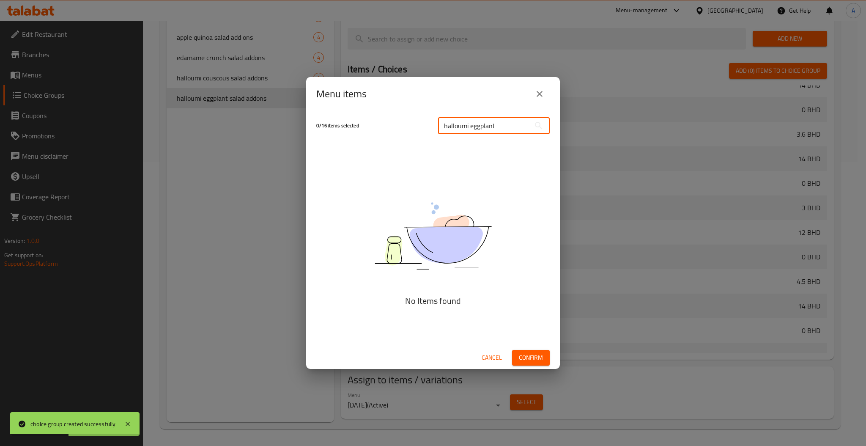
scroll to position [394, 0]
drag, startPoint x: 510, startPoint y: 129, endPoint x: 341, endPoint y: 127, distance: 169.5
click at [390, 127] on div "0 / 16 items selected halloumi eggplant ​" at bounding box center [432, 125] width 243 height 33
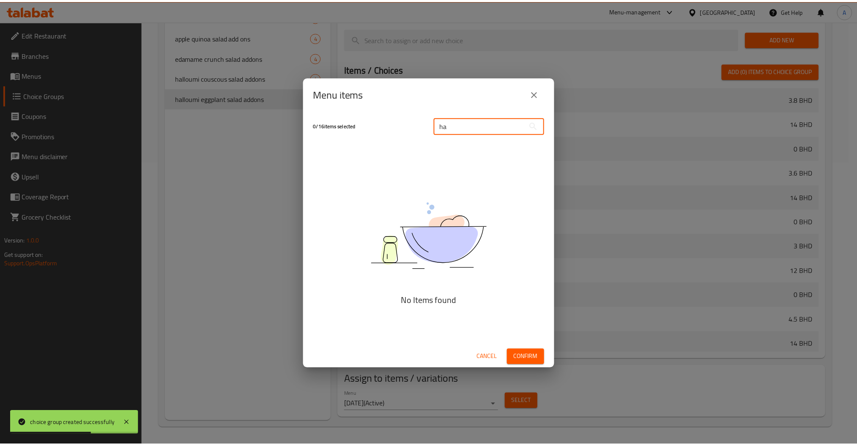
scroll to position [433, 0]
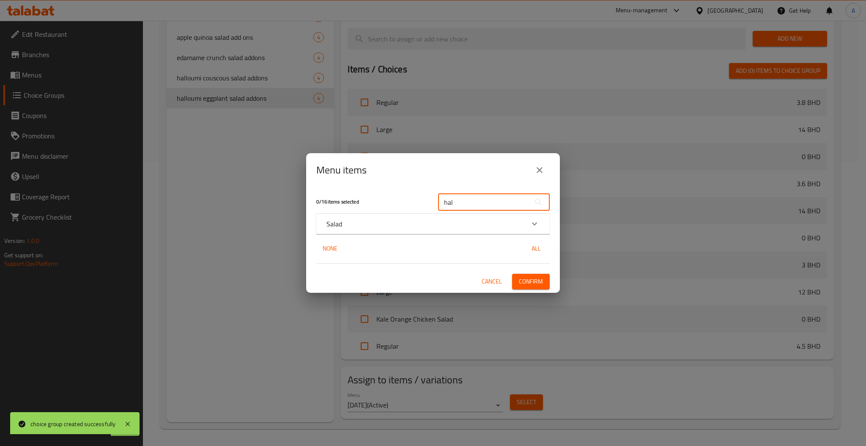
click at [454, 229] on div "Salad" at bounding box center [432, 223] width 233 height 20
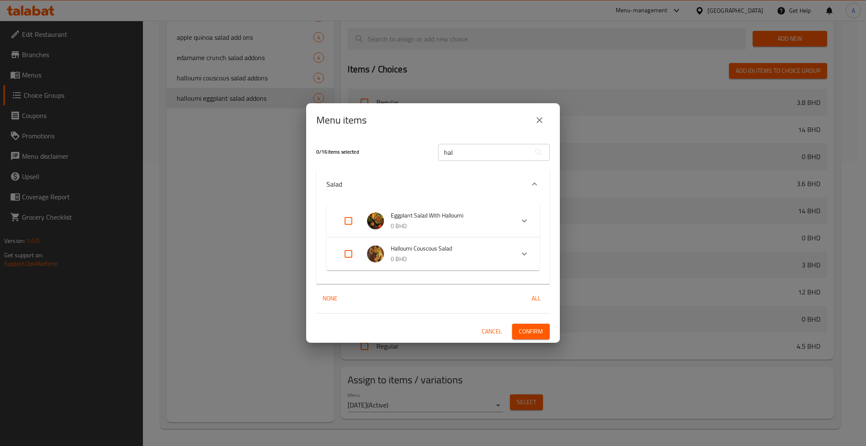
click at [342, 221] on input "Expand" at bounding box center [348, 221] width 20 height 20
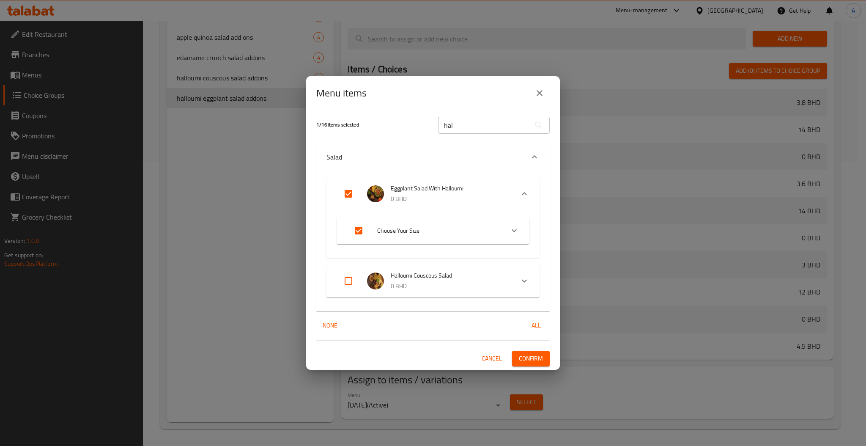
click at [535, 357] on span "Confirm" at bounding box center [531, 358] width 24 height 11
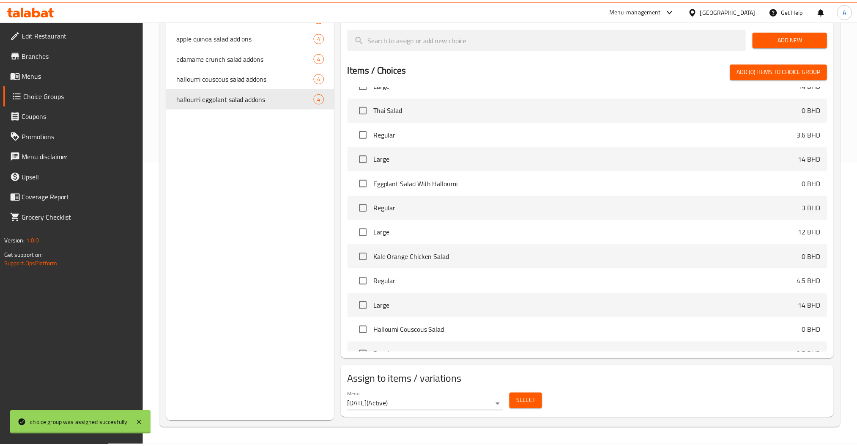
scroll to position [394, 0]
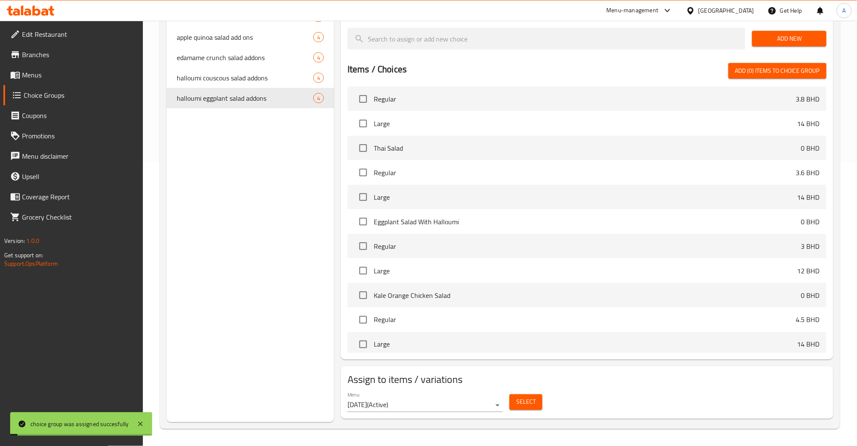
click at [288, 224] on div "Choice Groups chicken pasta add ons: 6 chicken corn add on 6 chicken corn add o…" at bounding box center [250, 117] width 167 height 610
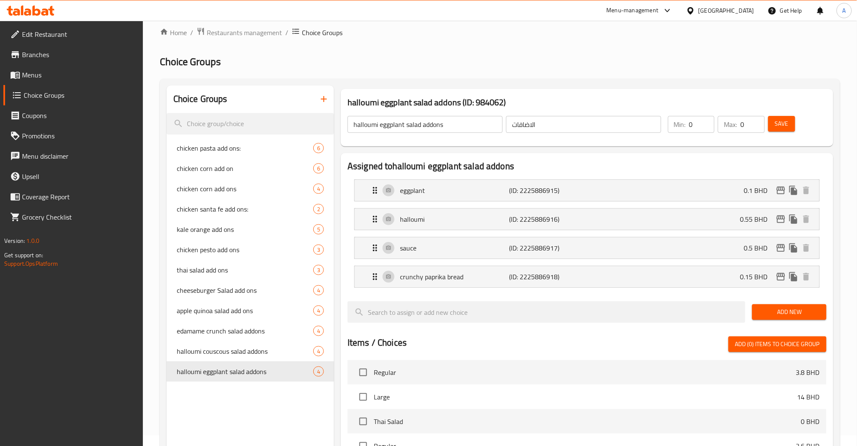
scroll to position [0, 0]
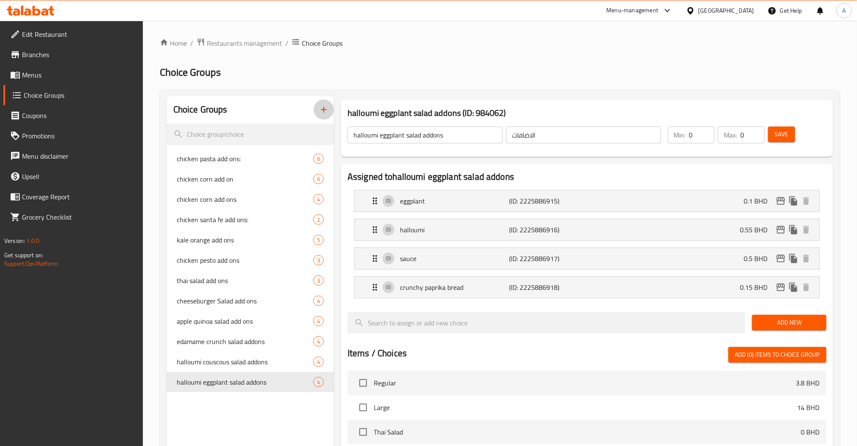
click at [325, 109] on icon "button" at bounding box center [324, 109] width 10 height 10
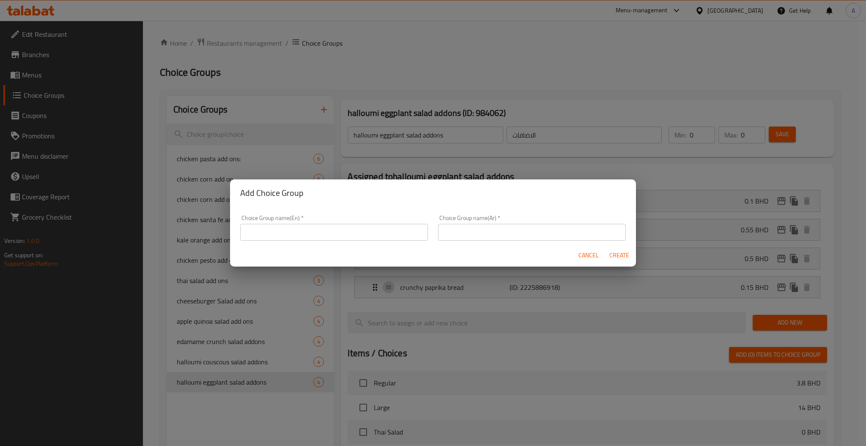
click at [329, 221] on div "Choice Group name(En)   * Choice Group name(En) *" at bounding box center [334, 228] width 188 height 26
click at [331, 230] on input "text" at bounding box center [334, 232] width 188 height 17
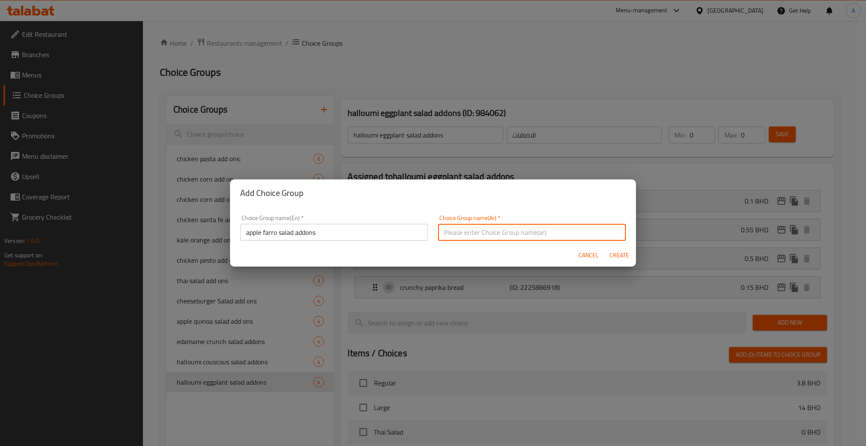
click at [438, 220] on div "Choice Group name(Ar)   * Choice Group name(Ar) *" at bounding box center [532, 228] width 188 height 26
click at [484, 242] on div "Choice Group name(Ar)   * Choice Group name(Ar) *" at bounding box center [532, 228] width 198 height 36
click at [482, 232] on input "text" at bounding box center [532, 232] width 188 height 17
click at [618, 250] on span "Create" at bounding box center [619, 255] width 20 height 11
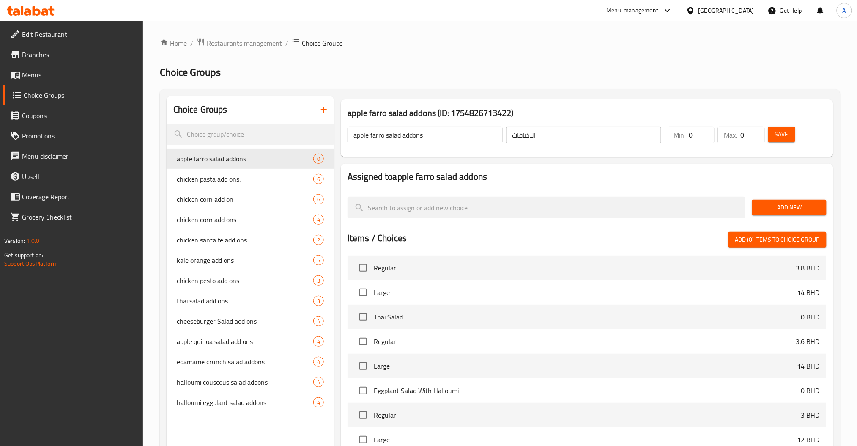
click at [775, 205] on span "Add New" at bounding box center [789, 207] width 60 height 11
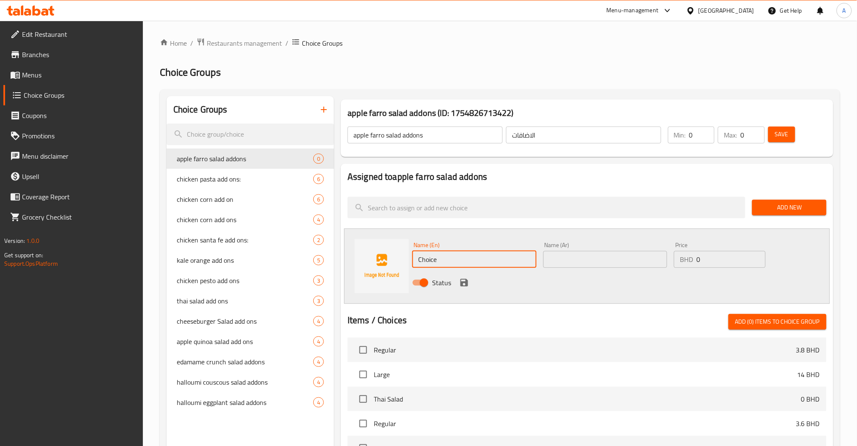
drag, startPoint x: 477, startPoint y: 254, endPoint x: 341, endPoint y: 256, distance: 135.7
click at [357, 256] on div "Name (En) Choice Name (En) Name (Ar) Name (Ar) Price BHD 0 Price Status" at bounding box center [587, 265] width 486 height 75
click at [587, 263] on input "text" at bounding box center [605, 259] width 124 height 17
drag, startPoint x: 704, startPoint y: 256, endPoint x: 582, endPoint y: 261, distance: 121.4
click at [648, 261] on div "Name (En) chicken Name (En) Name (Ar) دجاج Name (Ar) Price BHD 0 Price Status" at bounding box center [605, 265] width 393 height 55
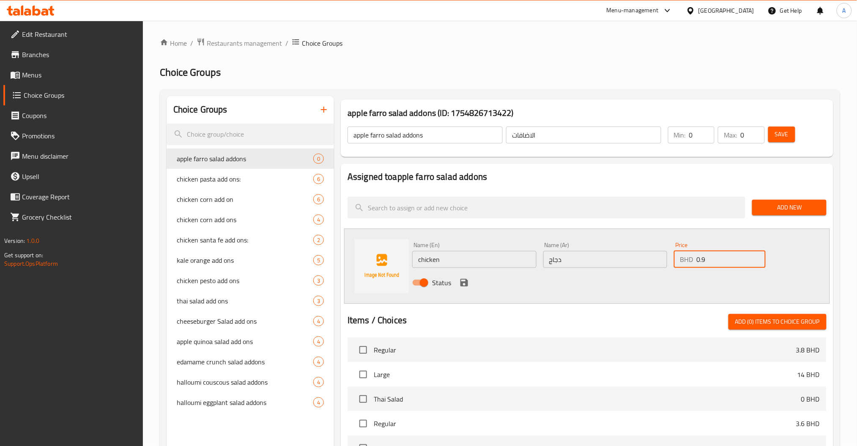
click at [463, 288] on button "save" at bounding box center [464, 282] width 13 height 13
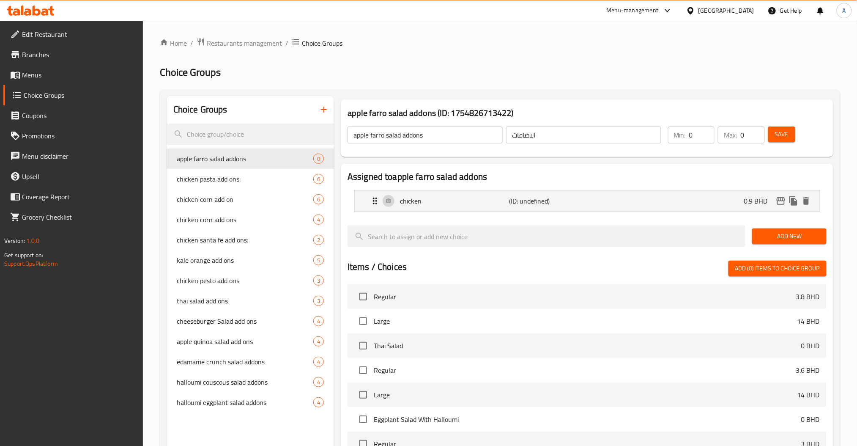
click at [783, 236] on span "Add New" at bounding box center [789, 236] width 60 height 11
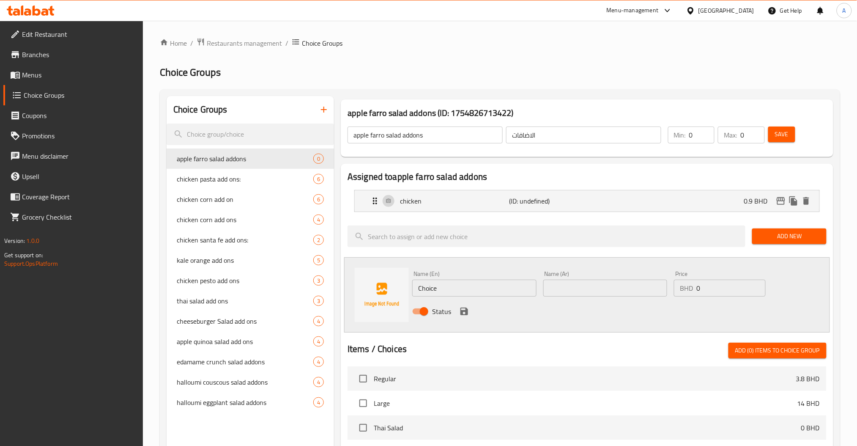
click at [360, 284] on div "Name (En) Choice Name (En) Name (Ar) Name (Ar) Price BHD 0 Price Status" at bounding box center [587, 294] width 486 height 75
click at [558, 277] on div "Name (Ar) Name (Ar)" at bounding box center [605, 284] width 124 height 26
click at [560, 284] on input "text" at bounding box center [605, 287] width 124 height 17
drag, startPoint x: 684, startPoint y: 291, endPoint x: 649, endPoint y: 291, distance: 34.7
click at [660, 291] on div "Name (En) dates Name (En) Name (Ar) تمر Name (Ar) Price BHD 0 Price Status" at bounding box center [605, 294] width 393 height 55
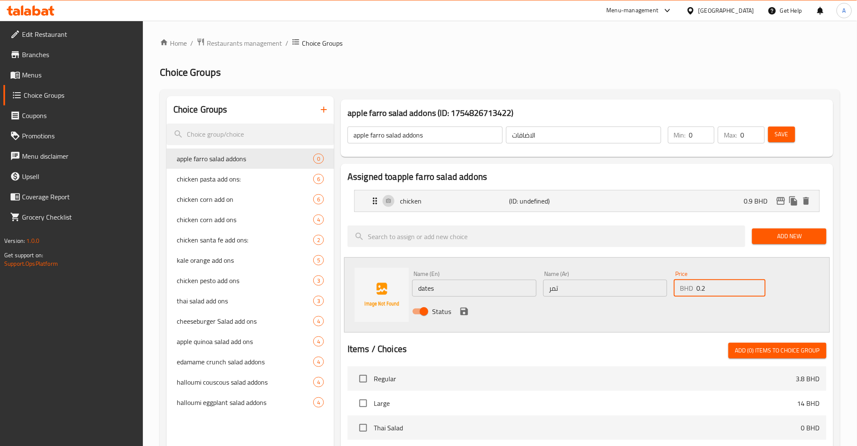
click at [465, 312] on icon "save" at bounding box center [464, 311] width 8 height 8
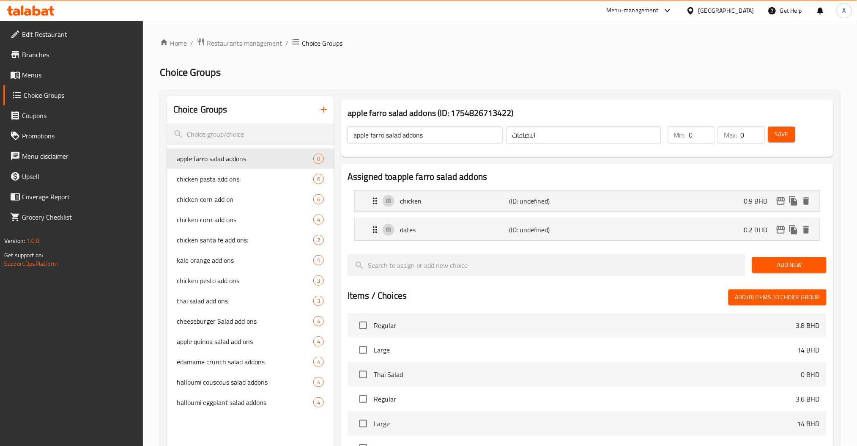
click at [789, 268] on span "Add New" at bounding box center [789, 265] width 60 height 11
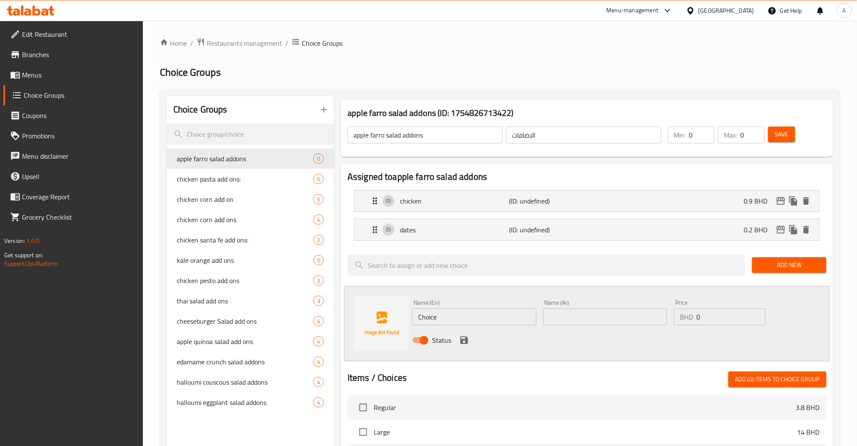
click at [454, 317] on input "Choice" at bounding box center [474, 316] width 124 height 17
click at [611, 317] on input "text" at bounding box center [605, 316] width 124 height 17
click at [671, 317] on div "Price BHD 0 Price" at bounding box center [719, 312] width 98 height 33
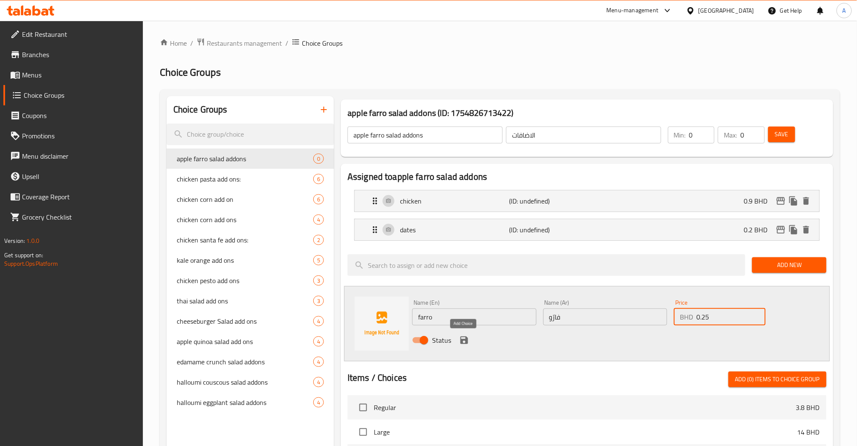
click at [467, 343] on icon "save" at bounding box center [464, 340] width 8 height 8
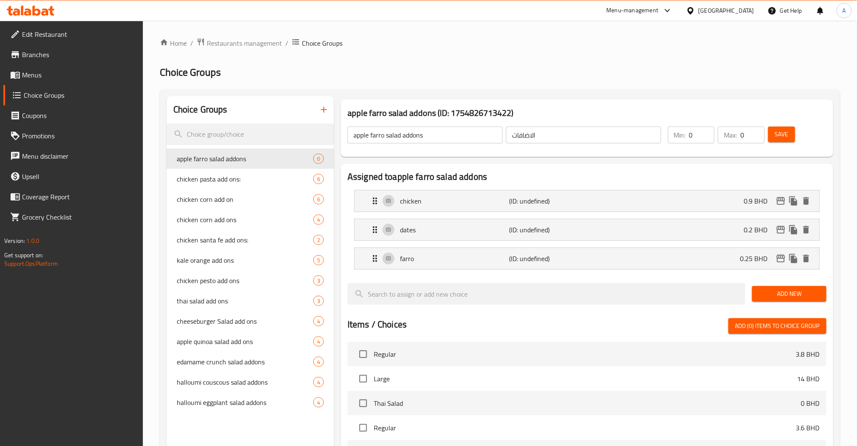
click at [782, 295] on span "Add New" at bounding box center [789, 293] width 60 height 11
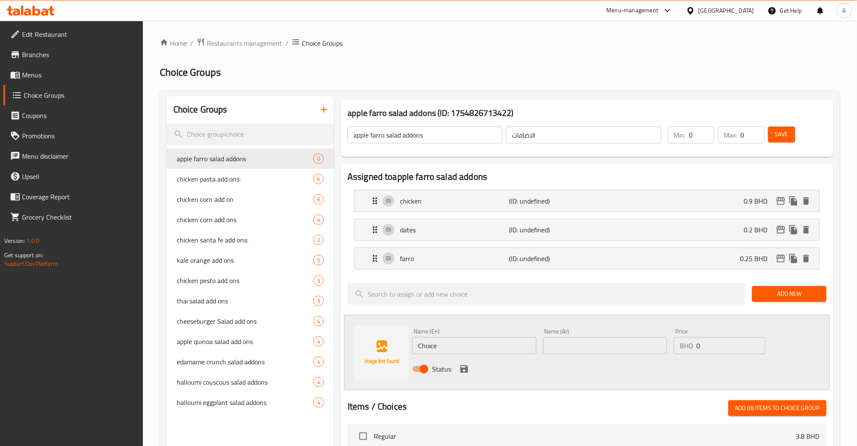
click at [476, 350] on input "Choice" at bounding box center [474, 345] width 124 height 17
click at [580, 354] on div "Name (Ar) Name (Ar)" at bounding box center [605, 341] width 131 height 33
click at [582, 348] on input "جبن فيتا" at bounding box center [605, 345] width 124 height 17
drag, startPoint x: 667, startPoint y: 345, endPoint x: 648, endPoint y: 349, distance: 18.7
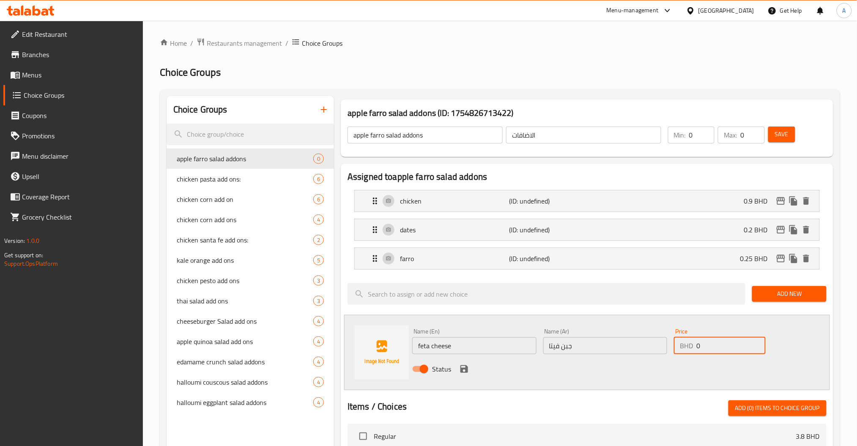
click at [655, 347] on div "Name (En) feta cheese Name (En) Name (Ar) جبن فيتا Name (Ar) Price BHD 0 Price …" at bounding box center [605, 352] width 393 height 55
click at [464, 368] on icon "save" at bounding box center [464, 369] width 8 height 8
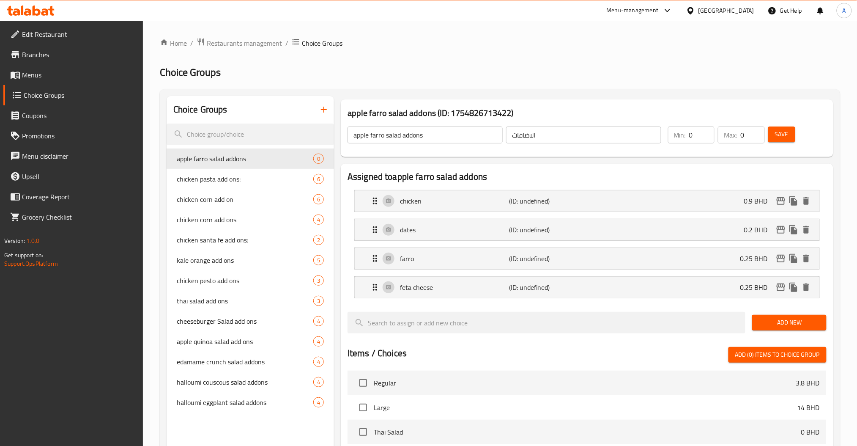
click at [780, 137] on span "Save" at bounding box center [782, 134] width 14 height 11
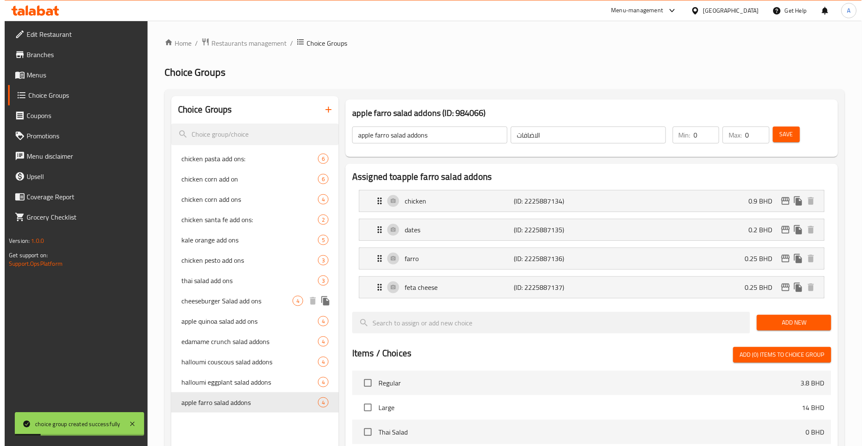
scroll to position [284, 0]
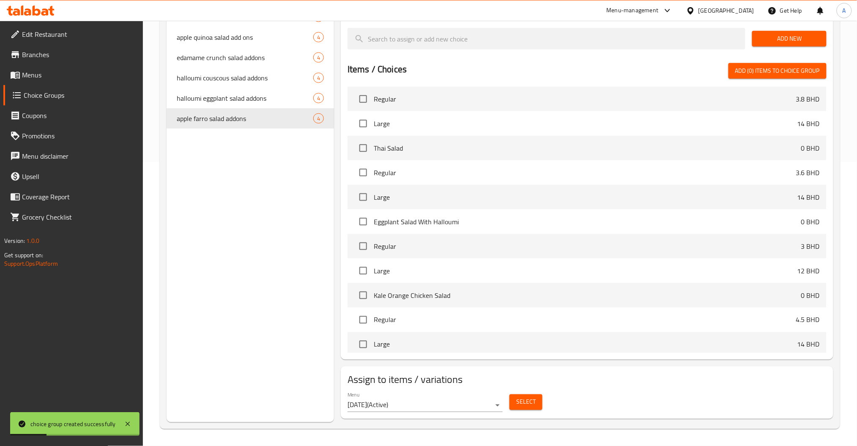
drag, startPoint x: 548, startPoint y: 390, endPoint x: 544, endPoint y: 397, distance: 8.2
click at [548, 390] on div "Menu 3/11/2025 ( Active ) Select" at bounding box center [587, 401] width 486 height 27
click at [540, 399] on button "Select" at bounding box center [525, 402] width 33 height 16
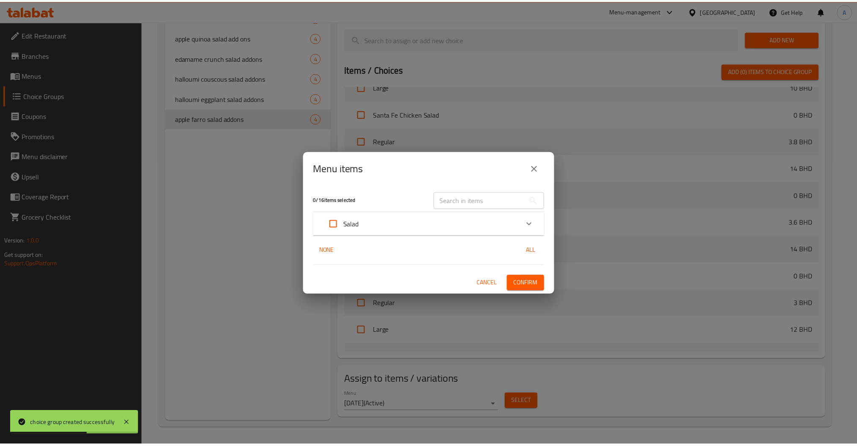
scroll to position [433, 0]
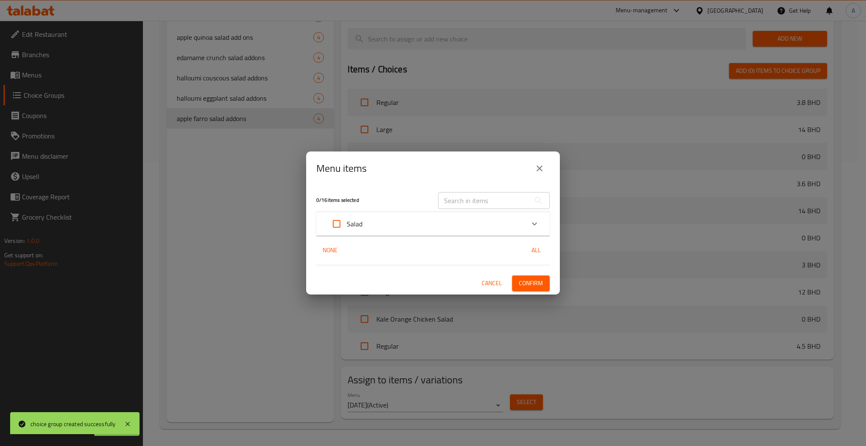
click at [465, 212] on div "Salad" at bounding box center [432, 224] width 233 height 24
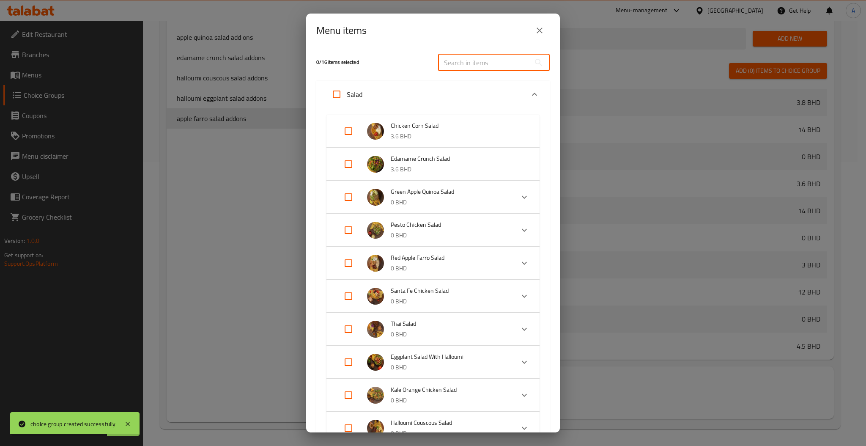
click at [470, 70] on input "text" at bounding box center [484, 62] width 92 height 17
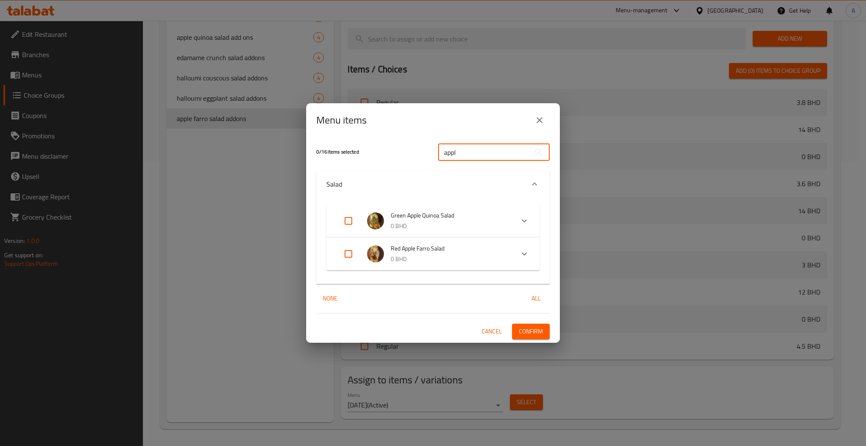
click at [346, 250] on input "Expand" at bounding box center [348, 253] width 20 height 20
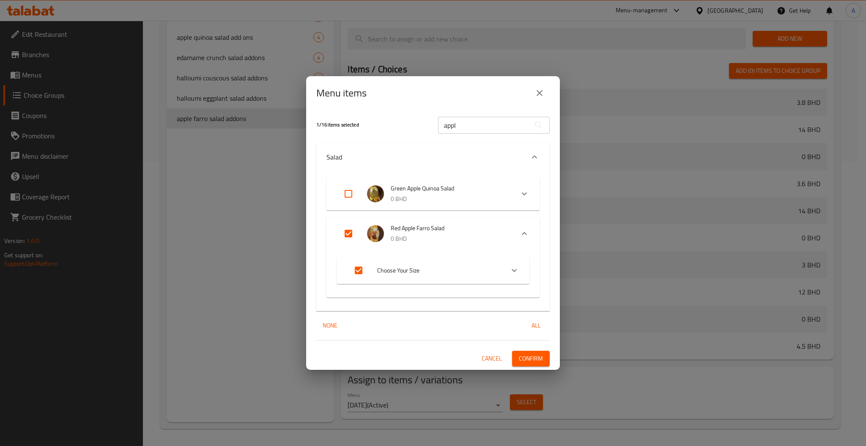
click at [530, 348] on div "1 / 16 items selected appl ​ Salad Green Apple Quinoa Salad 0 BHD Choose Your S…" at bounding box center [433, 240] width 254 height 260
click at [530, 352] on button "Confirm" at bounding box center [531, 358] width 38 height 16
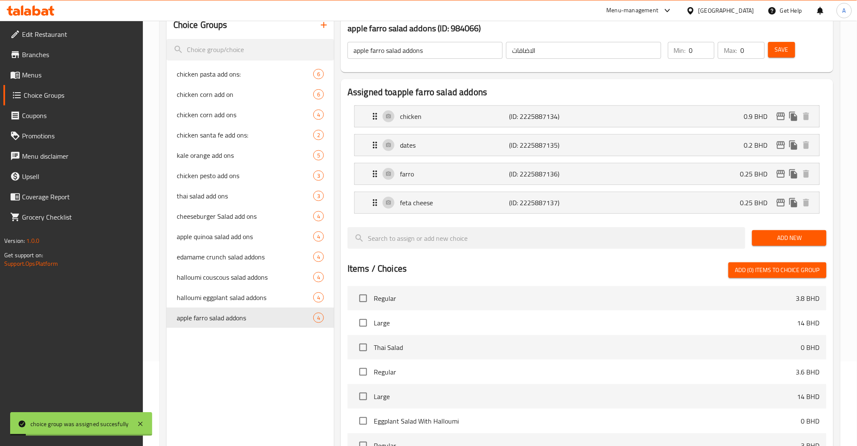
scroll to position [0, 0]
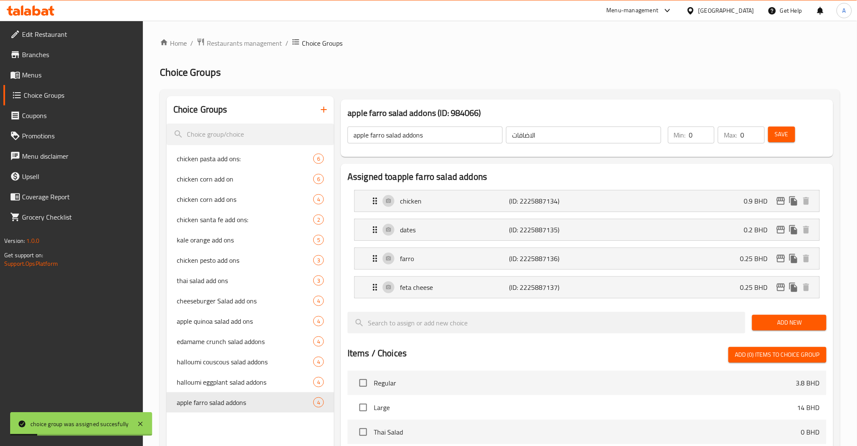
click at [323, 106] on icon "button" at bounding box center [324, 109] width 10 height 10
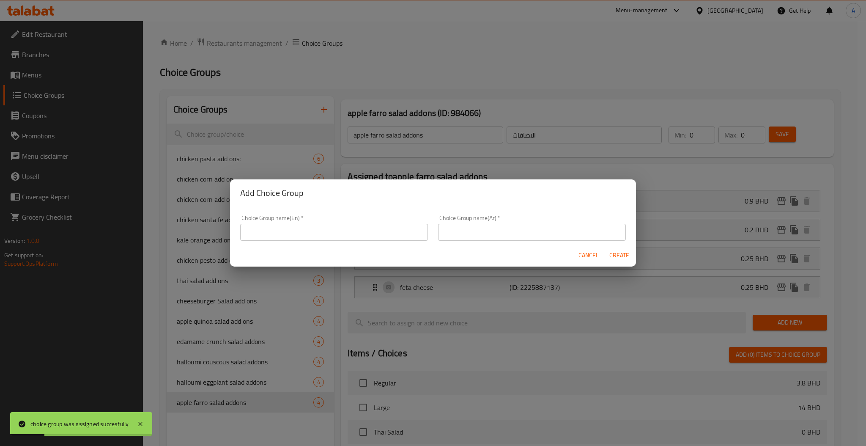
click at [375, 229] on input "text" at bounding box center [334, 232] width 188 height 17
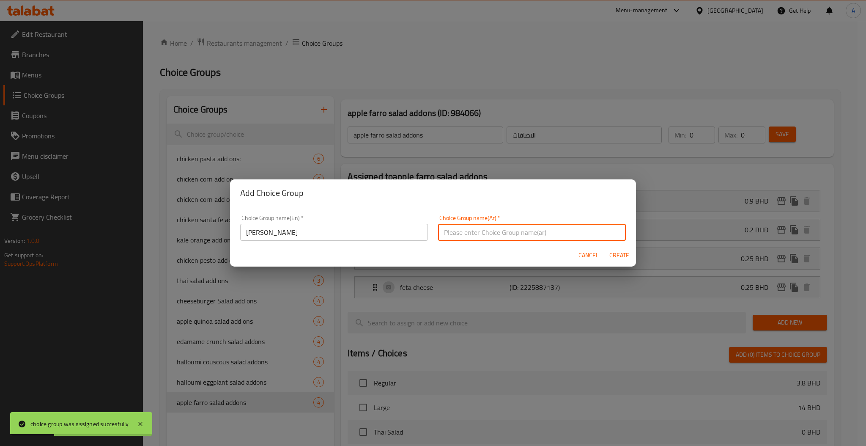
click at [492, 229] on input "text" at bounding box center [532, 232] width 188 height 17
click at [341, 242] on div "Choice Group name(En)   * pani puri Choice Group name(En) *" at bounding box center [334, 228] width 198 height 36
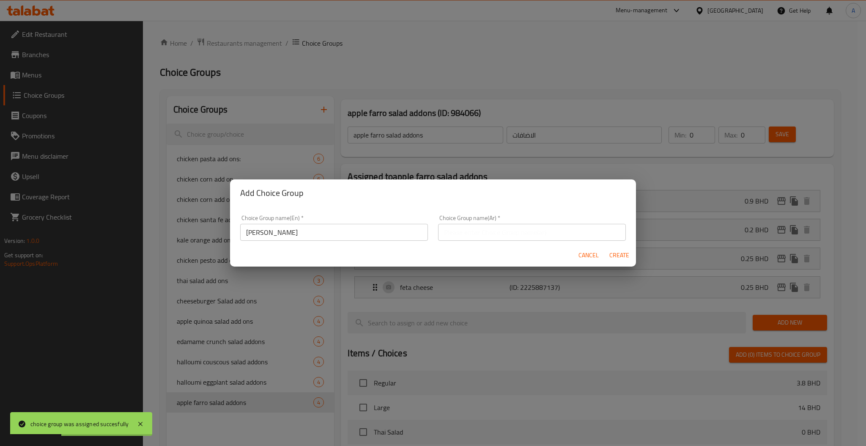
click at [336, 232] on input "pani puri" at bounding box center [334, 232] width 188 height 17
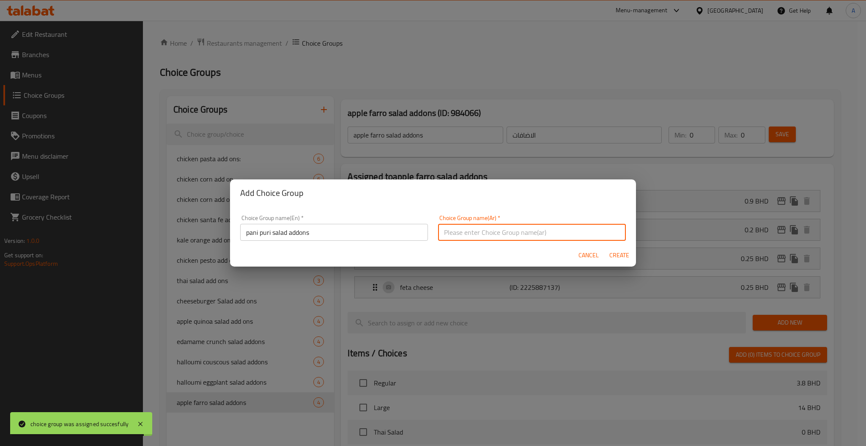
click at [508, 239] on input "text" at bounding box center [532, 232] width 188 height 17
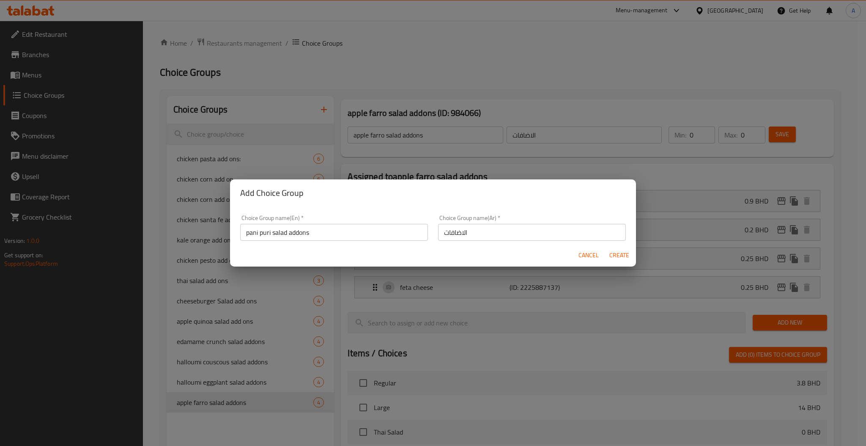
click at [626, 265] on div "Cancel Create" at bounding box center [433, 255] width 406 height 22
click at [623, 257] on span "Create" at bounding box center [619, 255] width 20 height 11
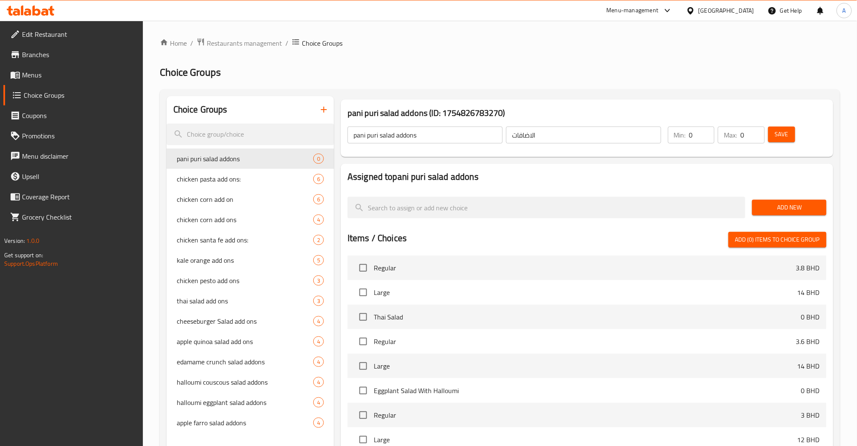
click at [797, 200] on button "Add New" at bounding box center [789, 208] width 74 height 16
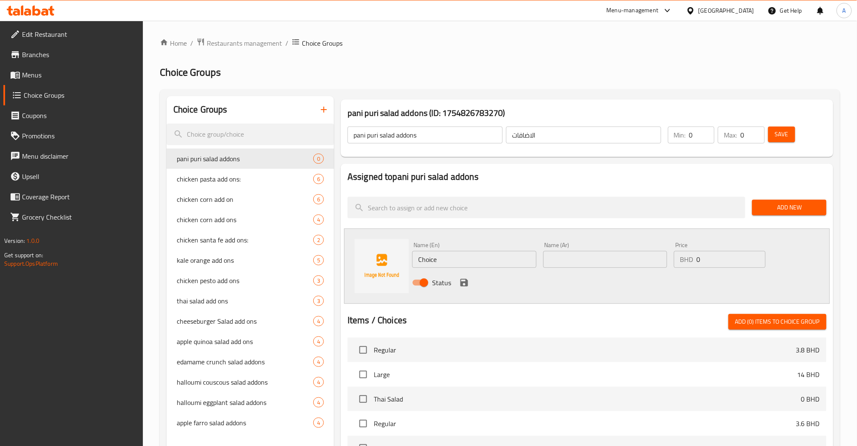
drag, startPoint x: 438, startPoint y: 257, endPoint x: 333, endPoint y: 259, distance: 105.3
click at [379, 257] on div "Name (En) Choice Name (En) Name (Ar) Name (Ar) Price BHD 0 Price Status" at bounding box center [587, 265] width 486 height 75
click at [599, 263] on input "text" at bounding box center [605, 259] width 124 height 17
drag, startPoint x: 681, startPoint y: 268, endPoint x: 566, endPoint y: 276, distance: 116.1
click at [641, 275] on div "Name (En) chicken Name (En) Name (Ar) دجاج Name (Ar) Price BHD 0 Price Status" at bounding box center [605, 265] width 393 height 55
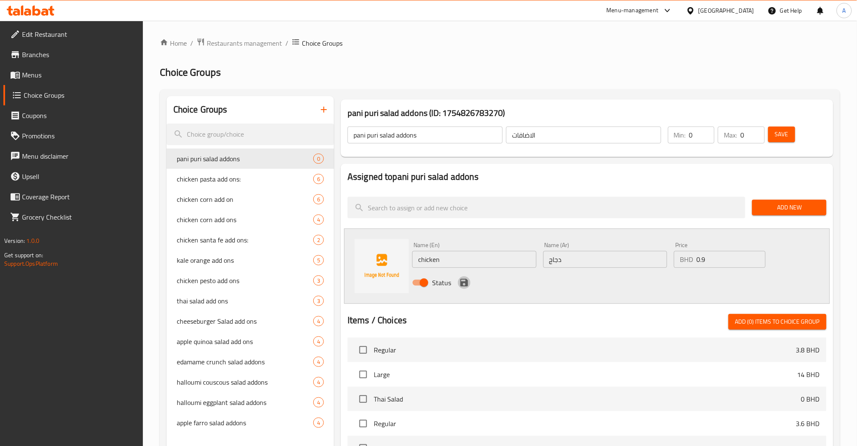
click at [462, 282] on icon "save" at bounding box center [464, 283] width 8 height 8
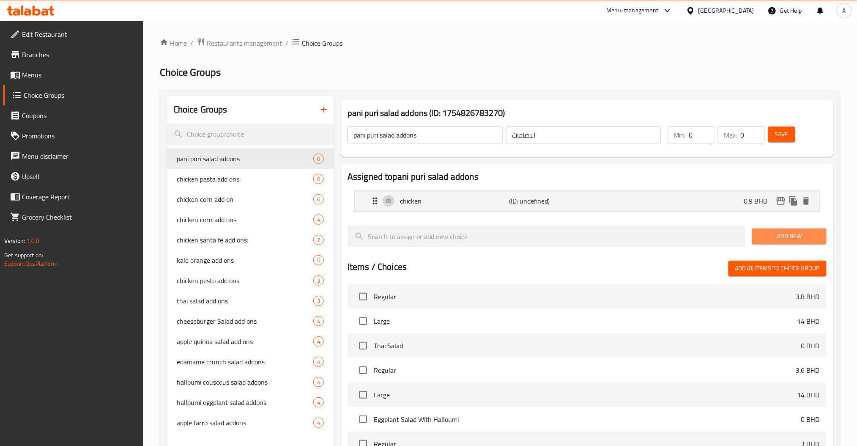
click at [777, 233] on span "Add New" at bounding box center [789, 236] width 60 height 11
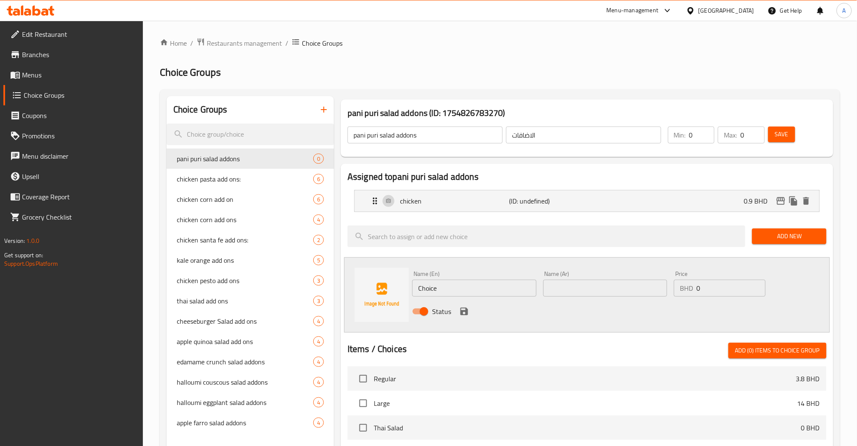
drag, startPoint x: 450, startPoint y: 284, endPoint x: 373, endPoint y: 287, distance: 76.6
click at [410, 284] on div "Name (En) Choice Name (En)" at bounding box center [474, 283] width 131 height 33
click at [596, 290] on input "text" at bounding box center [605, 287] width 124 height 17
click at [623, 286] on div "Name (En) potato Name (En) Name (Ar) بطاطس Name (Ar) Price BHD 0 Price Status" at bounding box center [605, 294] width 393 height 55
click at [457, 310] on div "Status" at bounding box center [605, 311] width 393 height 23
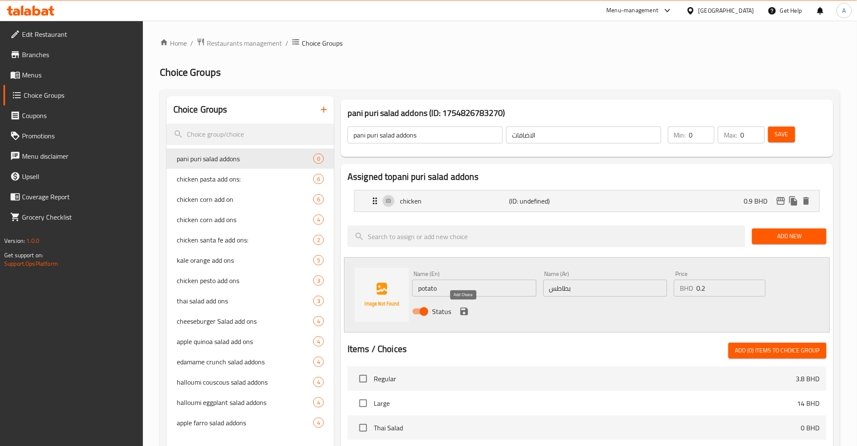
click at [464, 308] on icon "save" at bounding box center [464, 311] width 8 height 8
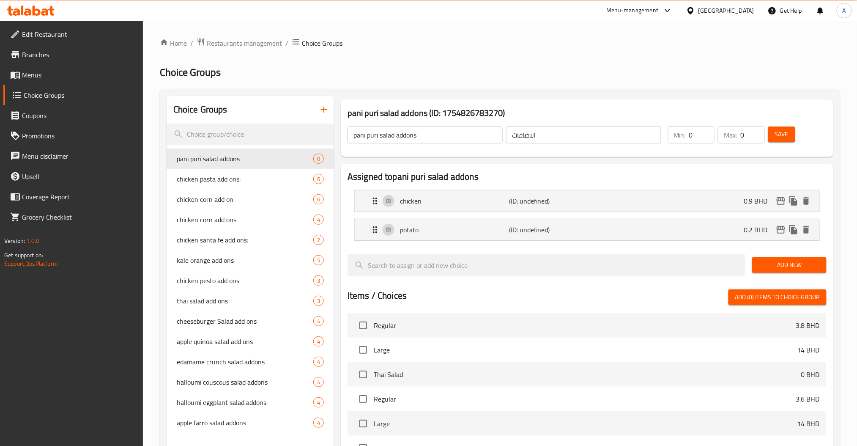
click at [758, 269] on button "Add New" at bounding box center [789, 265] width 74 height 16
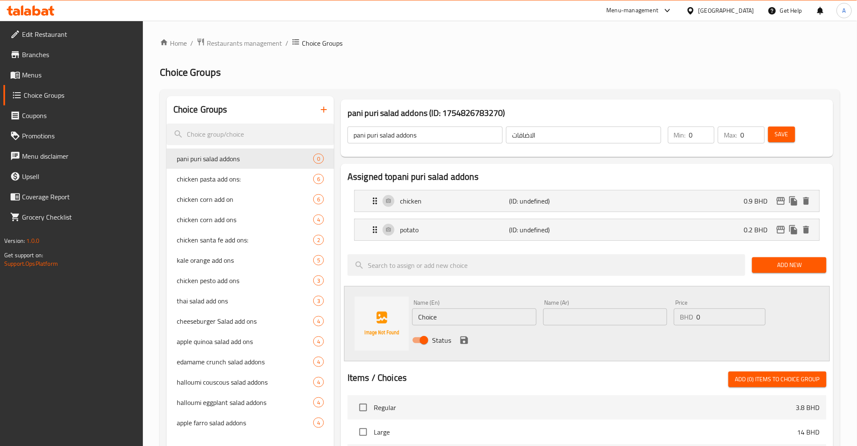
click at [365, 318] on div "Name (En) Choice Name (En) Name (Ar) Name (Ar) Price BHD 0 Price Status" at bounding box center [587, 323] width 486 height 75
click at [596, 312] on input "text" at bounding box center [605, 316] width 124 height 17
drag, startPoint x: 697, startPoint y: 314, endPoint x: 629, endPoint y: 317, distance: 68.5
click at [652, 317] on div "Name (En) matai Name (En) Name (Ar) ماتاي Name (Ar) Price BHD 0 Price Status" at bounding box center [605, 323] width 393 height 55
click at [464, 340] on icon "save" at bounding box center [464, 340] width 8 height 8
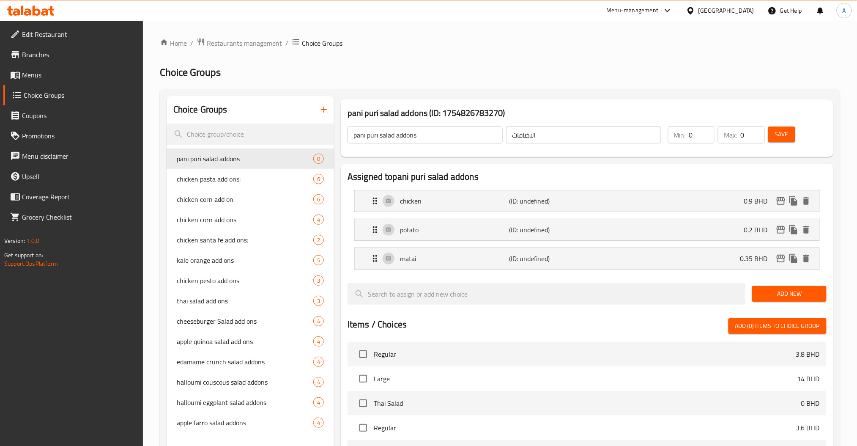
click at [806, 290] on span "Add New" at bounding box center [789, 293] width 60 height 11
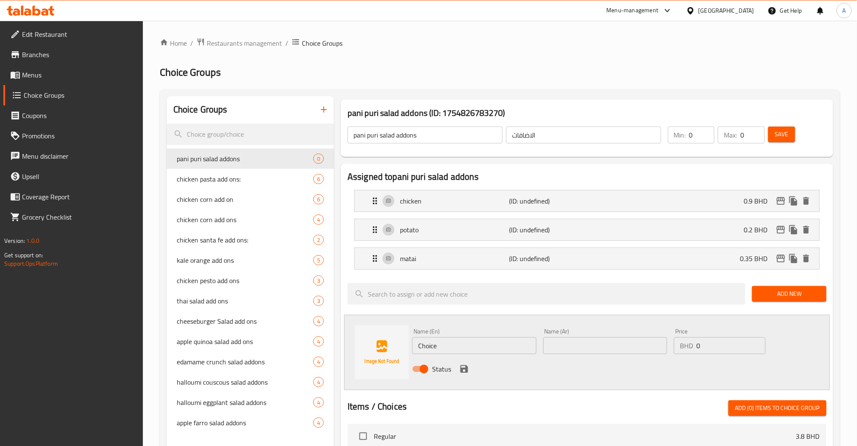
click at [468, 350] on input "Choice" at bounding box center [474, 345] width 124 height 17
click at [612, 340] on input "text" at bounding box center [605, 345] width 124 height 17
drag, startPoint x: 700, startPoint y: 345, endPoint x: 630, endPoint y: 351, distance: 70.8
click at [640, 351] on div "Name (En) sauce Name (En) Name (Ar) صلصة Name (Ar) Price BHD 0 Price Status" at bounding box center [605, 352] width 393 height 55
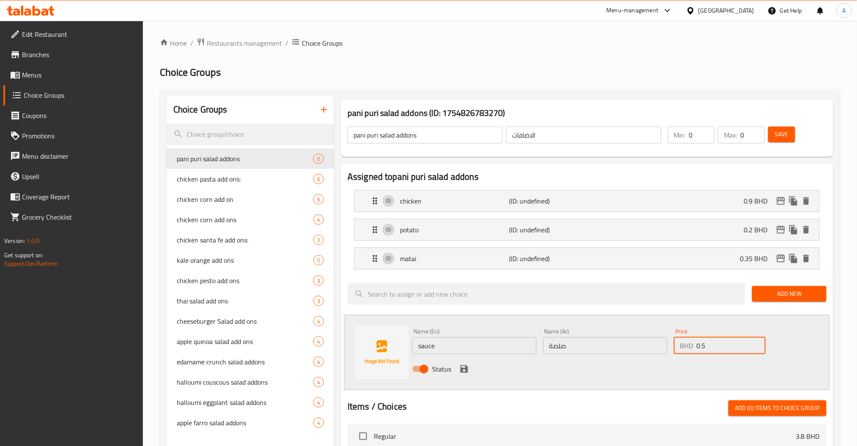
click at [468, 367] on icon "save" at bounding box center [464, 369] width 10 height 10
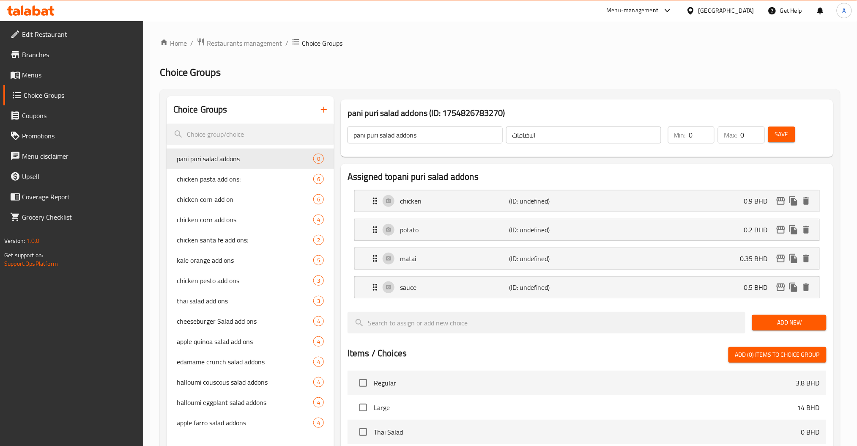
click at [782, 324] on span "Add New" at bounding box center [789, 322] width 60 height 11
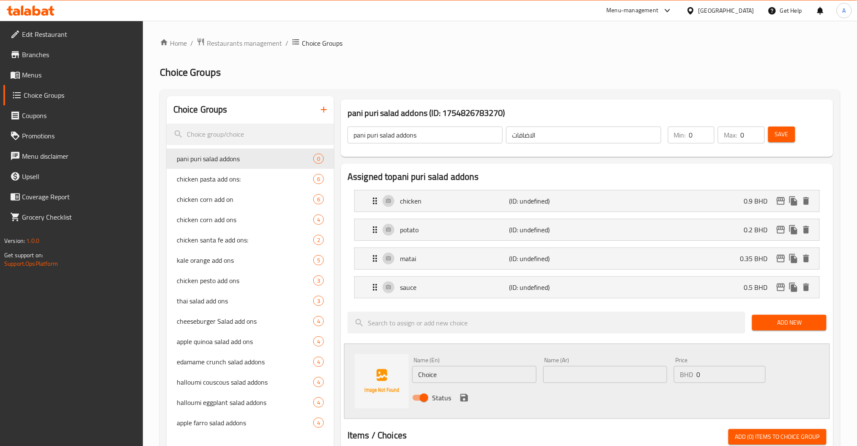
click at [432, 374] on input "Choice" at bounding box center [474, 374] width 124 height 17
click at [548, 386] on div "Status" at bounding box center [605, 397] width 393 height 23
click at [548, 381] on input "text" at bounding box center [605, 374] width 124 height 17
drag, startPoint x: 652, startPoint y: 381, endPoint x: 619, endPoint y: 383, distance: 33.0
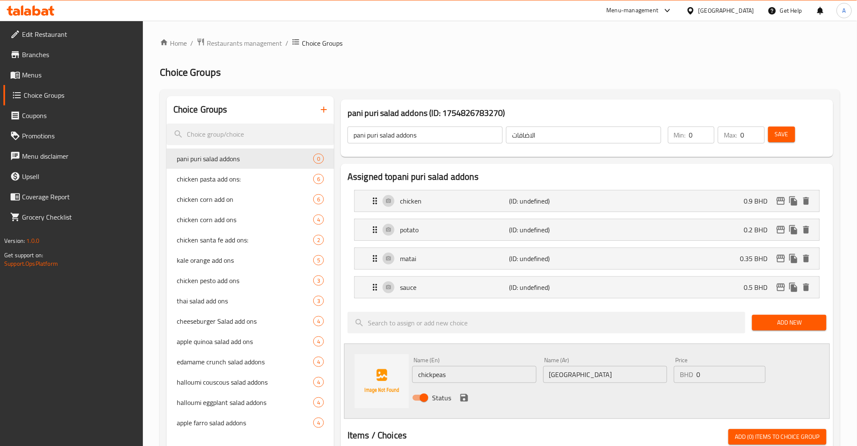
click at [626, 383] on div "Name (En) chickpeas Name (En) Name (Ar) حمص Name (Ar) Price BHD 0 Price Status" at bounding box center [605, 380] width 393 height 55
click at [462, 398] on icon "save" at bounding box center [464, 398] width 8 height 8
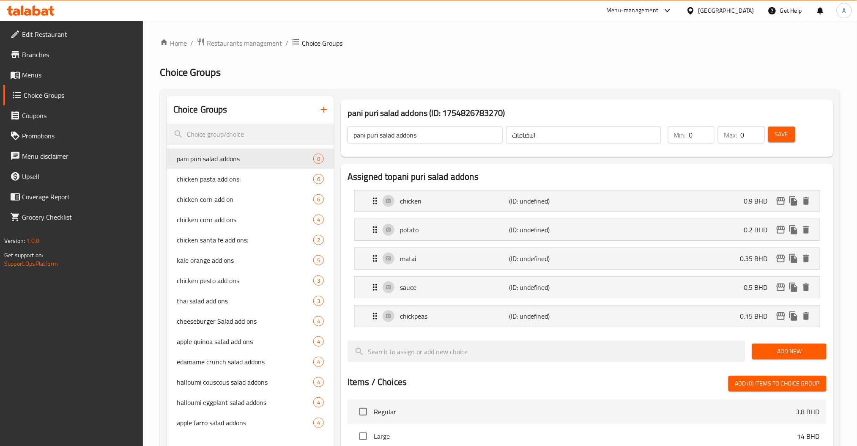
click at [776, 135] on span "Save" at bounding box center [782, 134] width 14 height 11
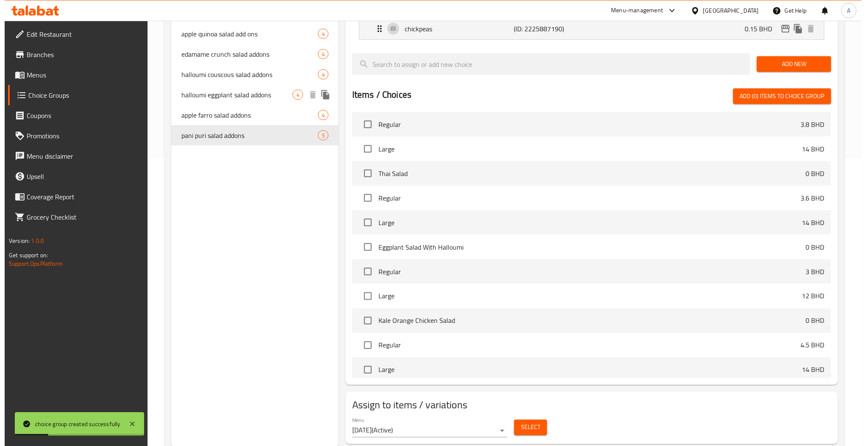
scroll to position [313, 0]
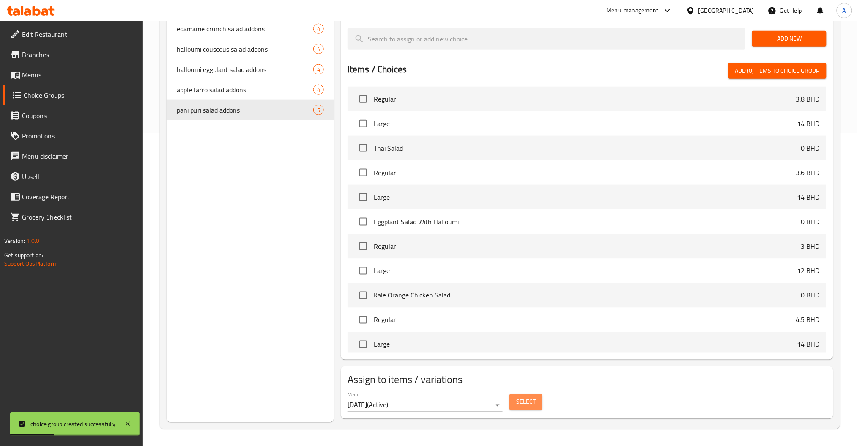
click at [537, 402] on button "Select" at bounding box center [525, 402] width 33 height 16
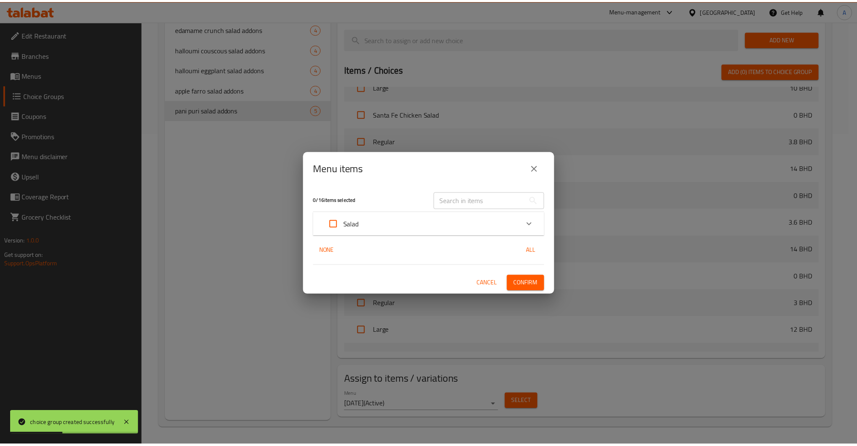
scroll to position [433, 0]
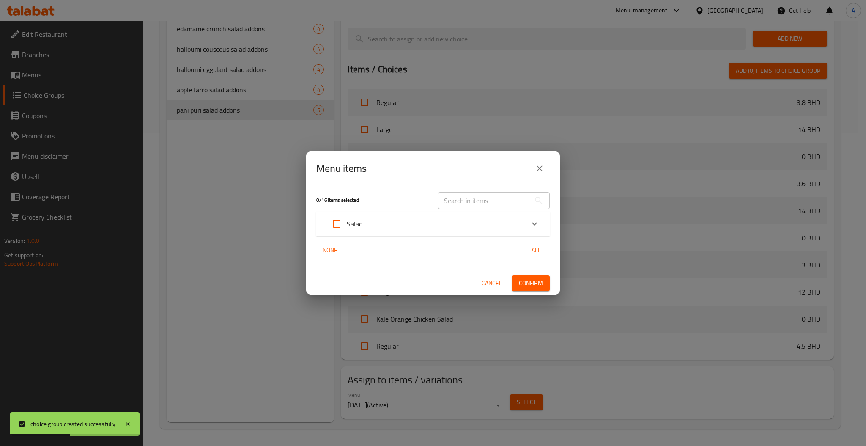
click at [470, 198] on input "text" at bounding box center [484, 200] width 92 height 17
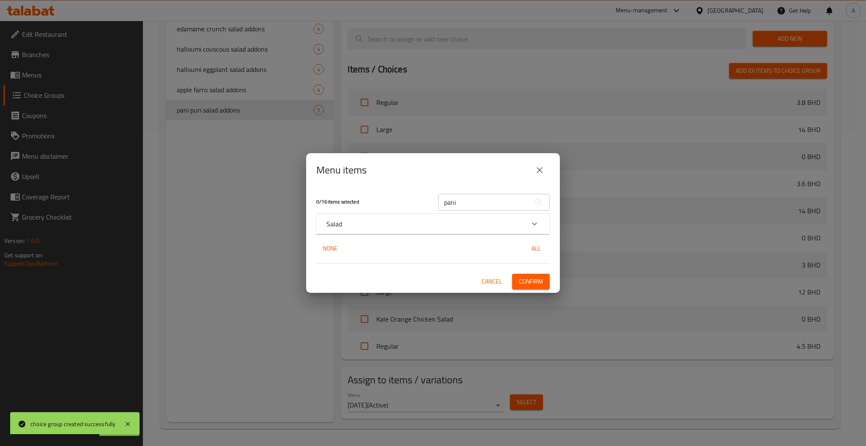
click at [524, 220] on div "Salad" at bounding box center [425, 224] width 198 height 10
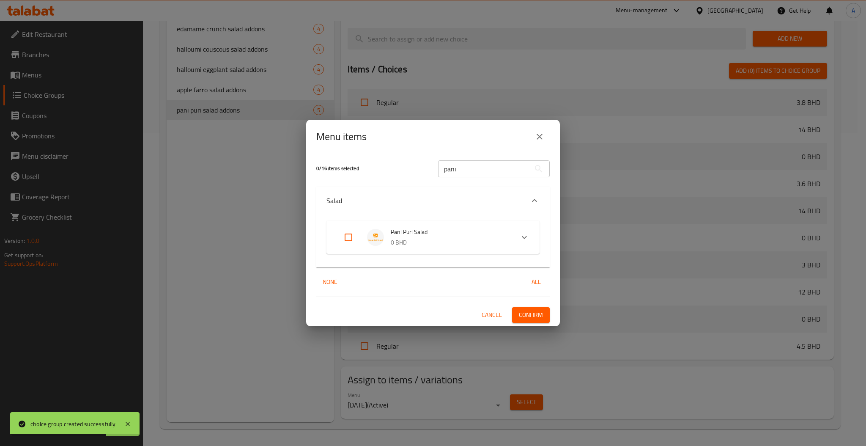
click at [346, 231] on input "Expand" at bounding box center [348, 237] width 20 height 20
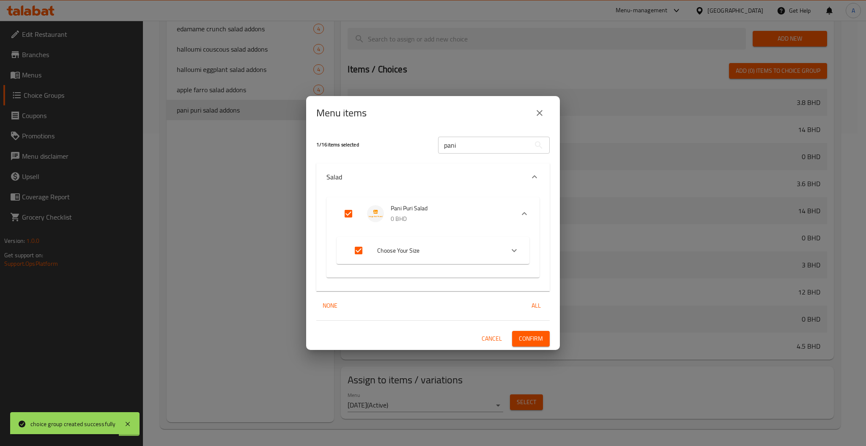
click at [529, 328] on div "1 / 16 items selected pani ​ Salad Pani Puri Salad 0 BHD Choose Your Size Regul…" at bounding box center [433, 240] width 254 height 220
click at [528, 331] on button "Confirm" at bounding box center [531, 339] width 38 height 16
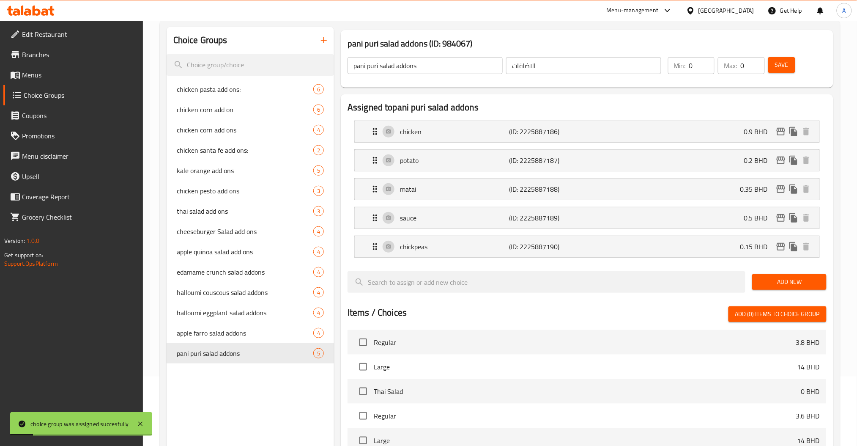
scroll to position [0, 0]
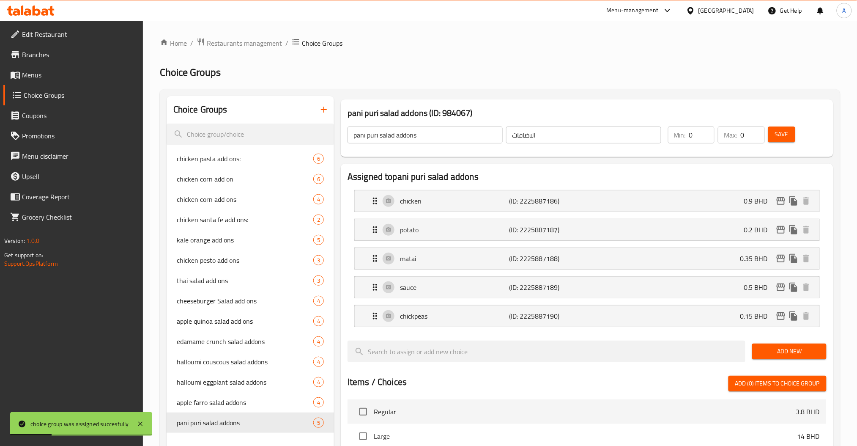
click at [318, 107] on button "button" at bounding box center [324, 109] width 20 height 20
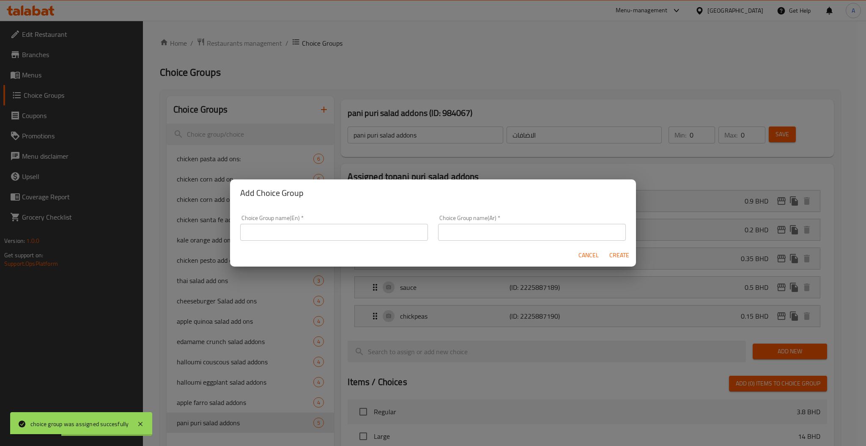
click at [302, 232] on input "text" at bounding box center [334, 232] width 188 height 17
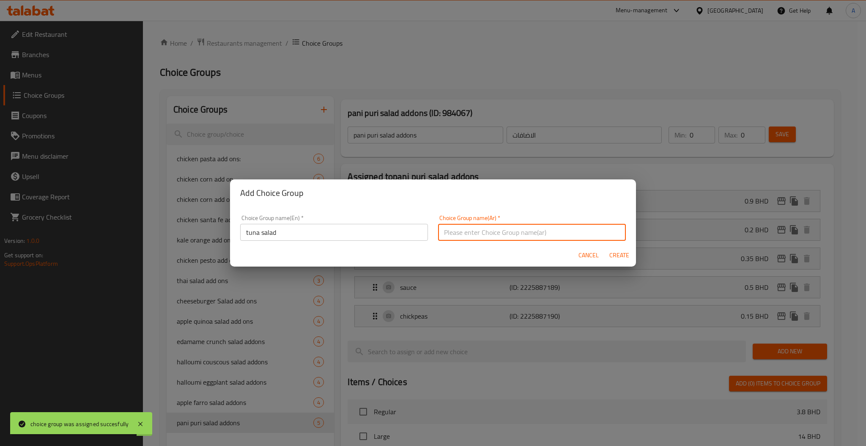
click at [527, 233] on input "text" at bounding box center [532, 232] width 188 height 17
click at [630, 254] on button "Create" at bounding box center [618, 255] width 27 height 16
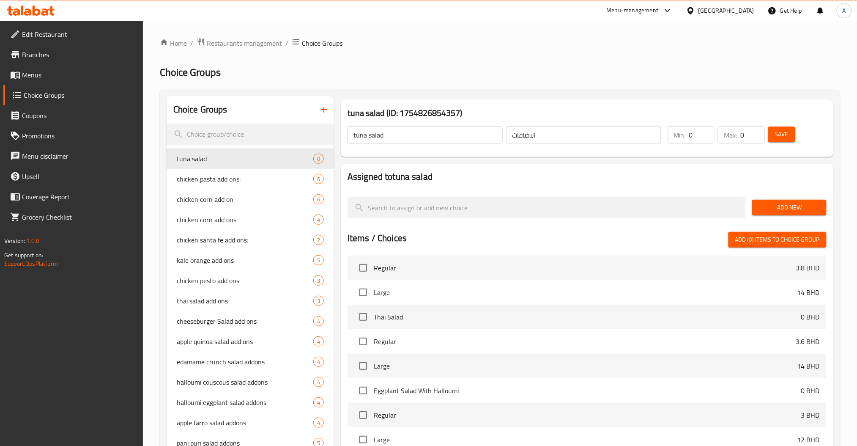
click at [791, 208] on span "Add New" at bounding box center [789, 207] width 60 height 11
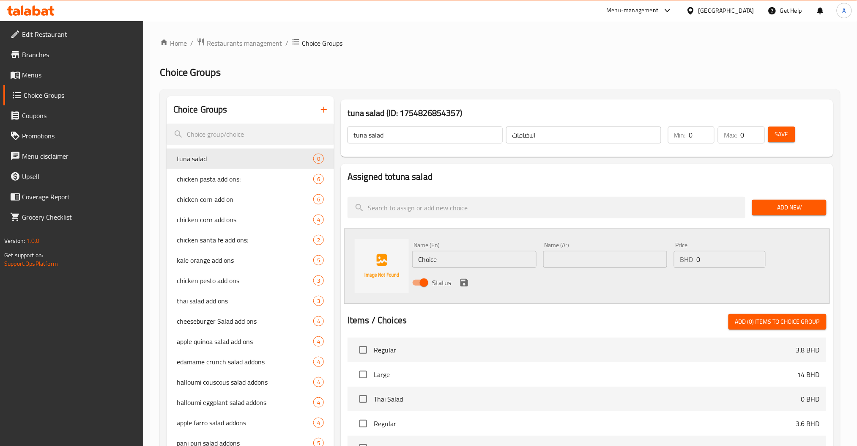
drag, startPoint x: 411, startPoint y: 262, endPoint x: 338, endPoint y: 262, distance: 73.1
click at [383, 262] on div "Name (En) Choice Name (En) Name (Ar) Name (Ar) Price BHD 0 Price Status" at bounding box center [587, 265] width 486 height 75
click at [593, 266] on input "text" at bounding box center [605, 259] width 124 height 17
drag, startPoint x: 724, startPoint y: 266, endPoint x: 597, endPoint y: 275, distance: 127.5
click at [664, 269] on div "Name (En) tuna Name (En) Name (Ar) تونة Name (Ar) Price BHD 0 Price Status" at bounding box center [605, 265] width 393 height 55
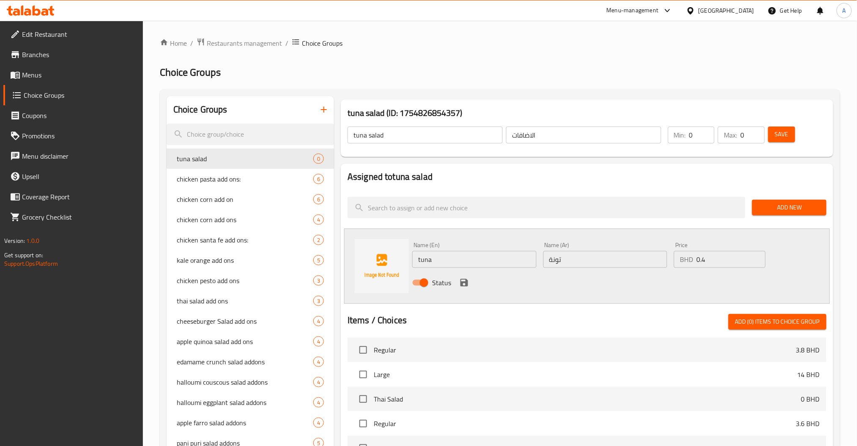
click at [457, 287] on div "Status" at bounding box center [605, 282] width 393 height 23
click at [461, 284] on icon "save" at bounding box center [464, 283] width 8 height 8
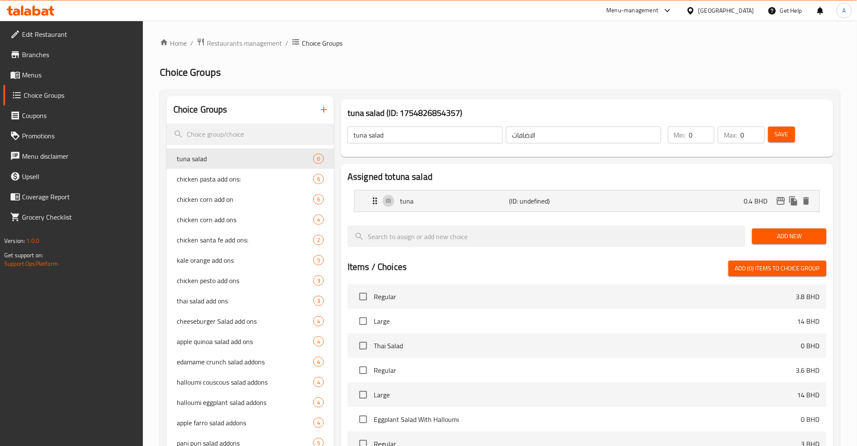
click at [778, 238] on span "Add New" at bounding box center [789, 236] width 60 height 11
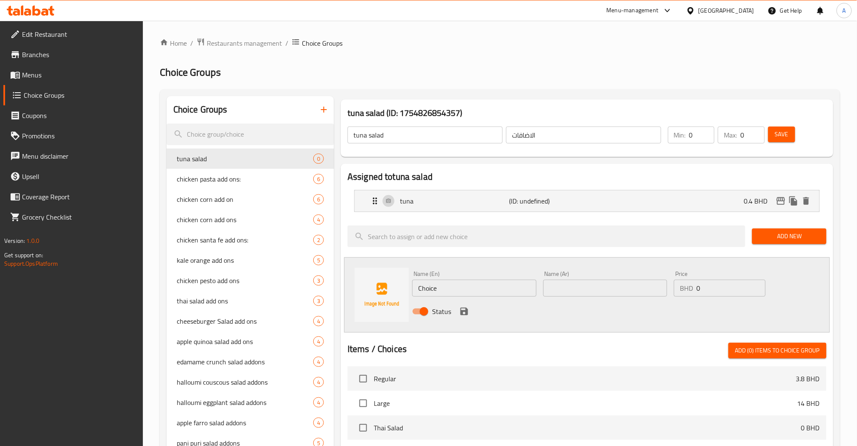
click at [346, 295] on div "Name (En) Choice Name (En) Name (Ar) Name (Ar) Price BHD 0 Price Status" at bounding box center [587, 294] width 486 height 75
click at [591, 293] on input "text" at bounding box center [605, 287] width 124 height 17
drag, startPoint x: 719, startPoint y: 281, endPoint x: 556, endPoint y: 283, distance: 162.8
click at [646, 283] on div "Name (En) chickpeas Name (En) Name (Ar) حمص Name (Ar) Price BHD 0 Price Status" at bounding box center [605, 294] width 393 height 55
click at [465, 312] on icon "save" at bounding box center [464, 311] width 8 height 8
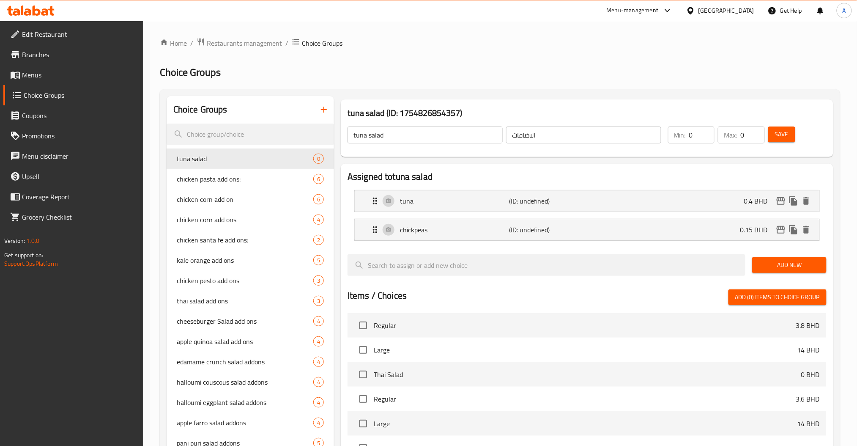
click at [792, 264] on span "Add New" at bounding box center [789, 265] width 60 height 11
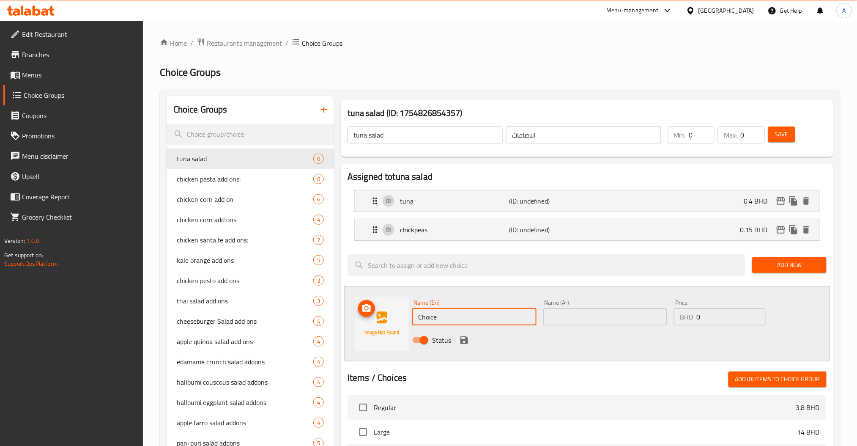
drag, startPoint x: 449, startPoint y: 317, endPoint x: 300, endPoint y: 317, distance: 149.6
click at [363, 319] on div "Name (En) Choice Name (En) Name (Ar) Name (Ar) Price BHD 0 Price Status" at bounding box center [587, 323] width 486 height 75
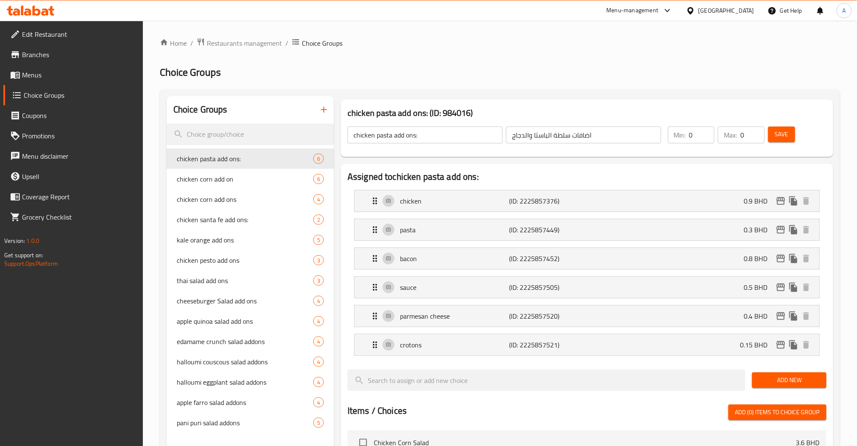
click at [467, 53] on div "Home / Restaurants management / Choice Groups Choice Groups Choice Groups chick…" at bounding box center [500, 404] width 680 height 732
click at [219, 133] on input "search" at bounding box center [250, 134] width 167 height 22
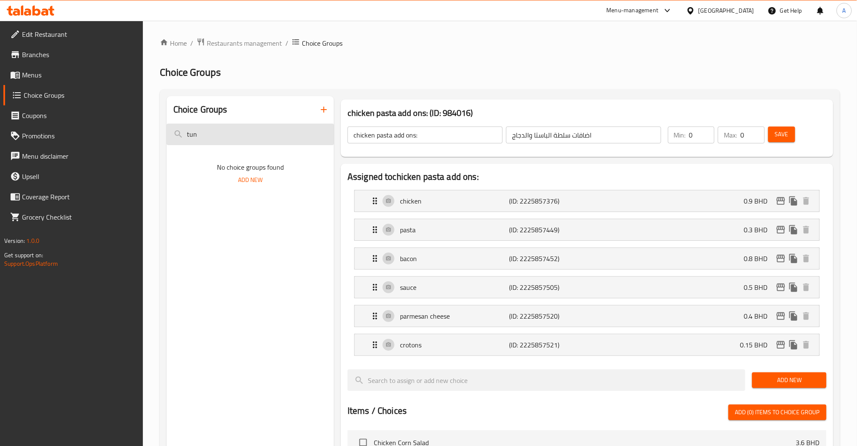
type input "tuna"
drag, startPoint x: 219, startPoint y: 134, endPoint x: 121, endPoint y: 140, distance: 98.7
click at [137, 137] on div "Edit Restaurant Branches Menus Choice Groups Coupons Promotions Menu disclaimer…" at bounding box center [428, 404] width 857 height 766
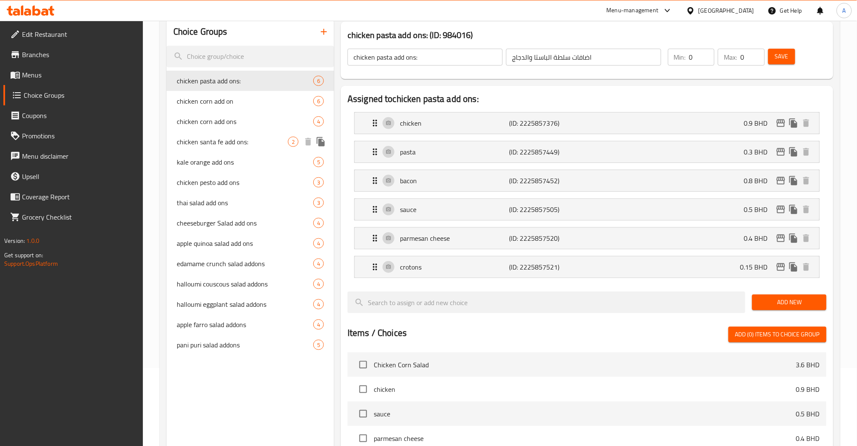
scroll to position [3, 0]
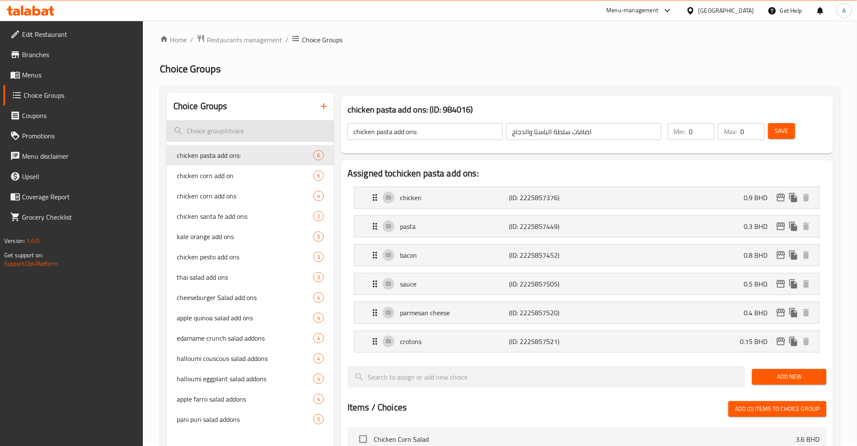
click at [257, 133] on input "search" at bounding box center [250, 131] width 167 height 22
click at [328, 105] on icon "button" at bounding box center [324, 106] width 10 height 10
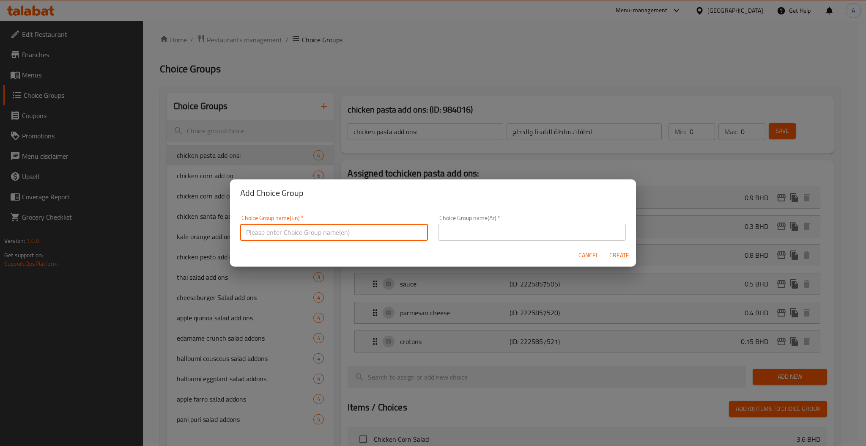
click at [343, 229] on input "text" at bounding box center [334, 232] width 188 height 17
paste input "pickeld onions"
type input "pickeld onions"
type input "Tuna salad addons"
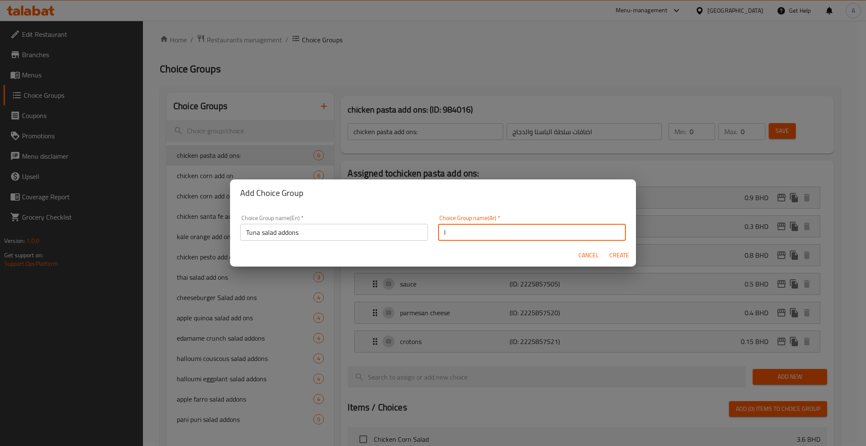
type input "الاضافات"
click at [628, 250] on span "Create" at bounding box center [619, 255] width 20 height 11
type input "Tuna salad addons"
type input "الاضافات"
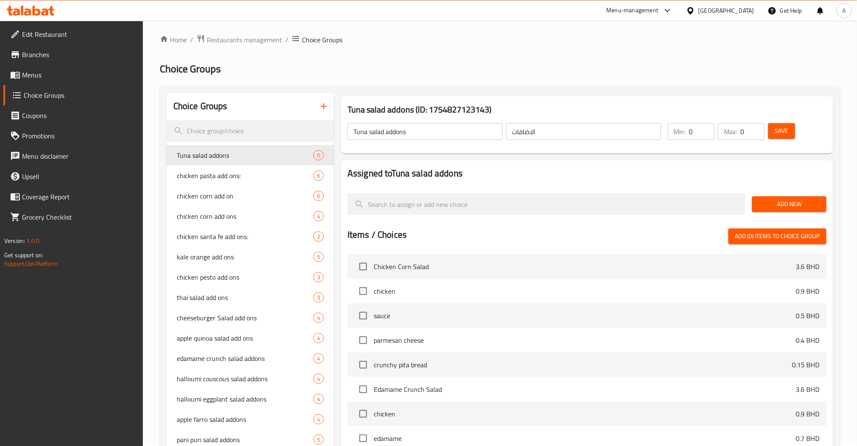
click at [809, 210] on button "Add New" at bounding box center [789, 204] width 74 height 16
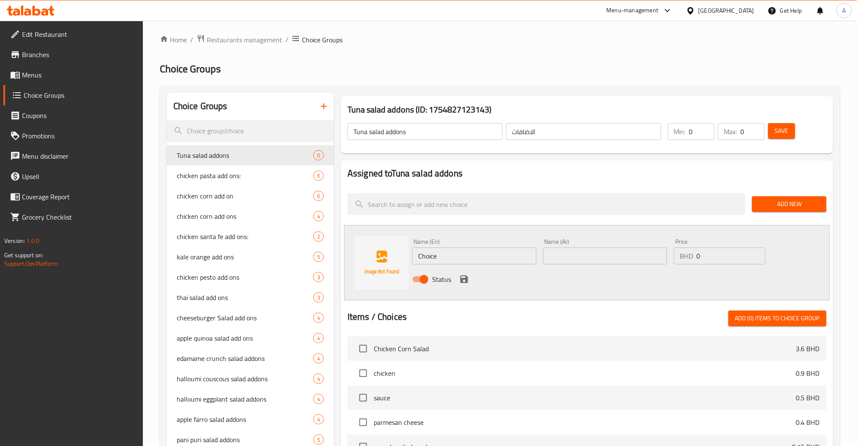
drag, startPoint x: 460, startPoint y: 255, endPoint x: 353, endPoint y: 255, distance: 106.9
click at [364, 255] on div "Name (En) Choice Name (En) Name (Ar) Name (Ar) Price BHD 0 Price Status" at bounding box center [587, 262] width 486 height 75
paste input "tuna"
type input "tuna"
drag, startPoint x: 577, startPoint y: 256, endPoint x: 582, endPoint y: 256, distance: 4.2
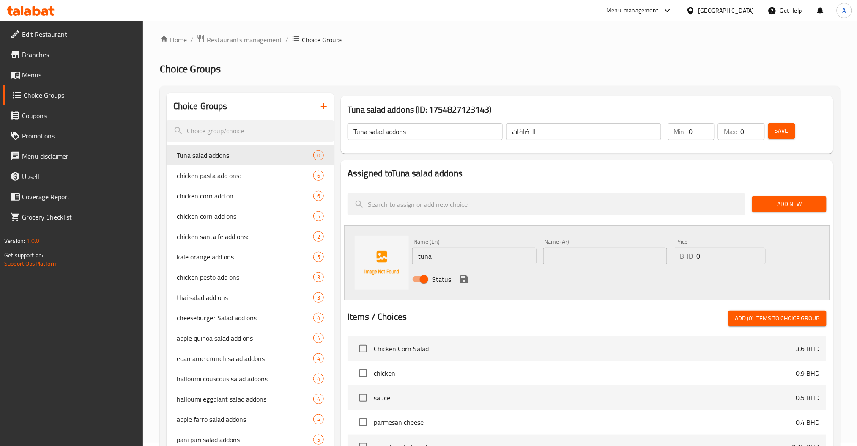
click at [577, 256] on input "text" at bounding box center [605, 255] width 124 height 17
paste input "تونة"
type input "تونة"
click at [672, 246] on div "Price BHD 0 Price" at bounding box center [719, 251] width 98 height 33
drag, startPoint x: 704, startPoint y: 274, endPoint x: 654, endPoint y: 273, distance: 49.5
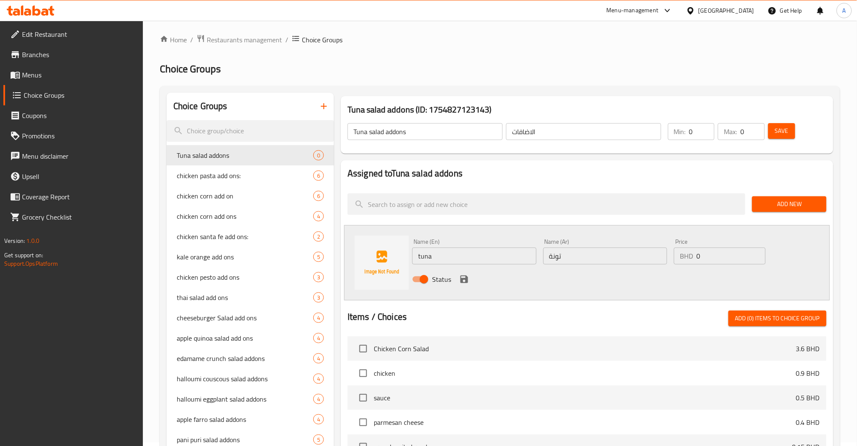
click at [674, 274] on div "Status" at bounding box center [605, 279] width 393 height 23
drag, startPoint x: 702, startPoint y: 259, endPoint x: 579, endPoint y: 261, distance: 123.4
click at [646, 260] on div "Name (En) tuna Name (En) Name (Ar) تونة Name (Ar) Price BHD 0 Price Status" at bounding box center [605, 262] width 393 height 55
paste input ".4"
type input "0.4"
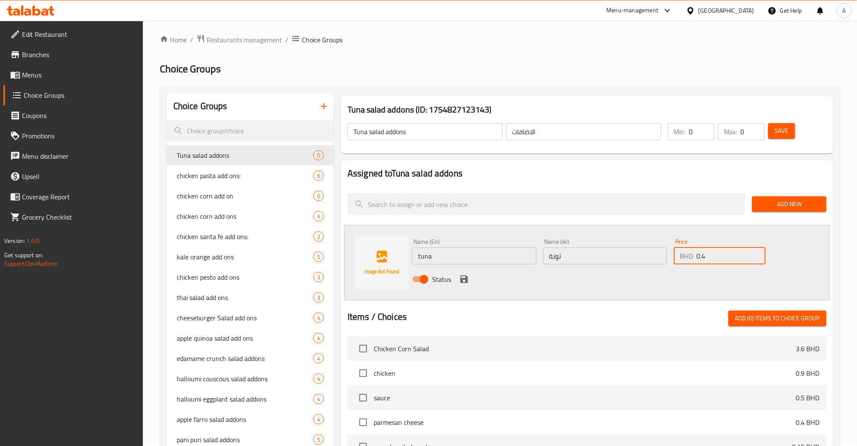
click at [466, 275] on icon "save" at bounding box center [464, 279] width 10 height 10
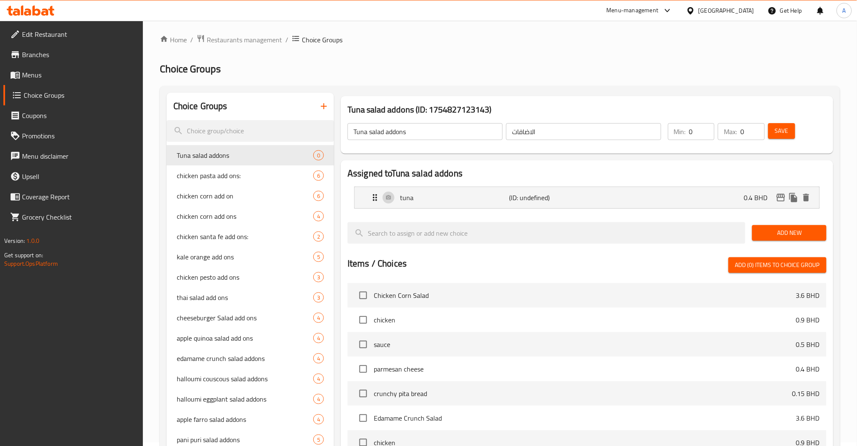
click at [793, 238] on button "Add New" at bounding box center [789, 233] width 74 height 16
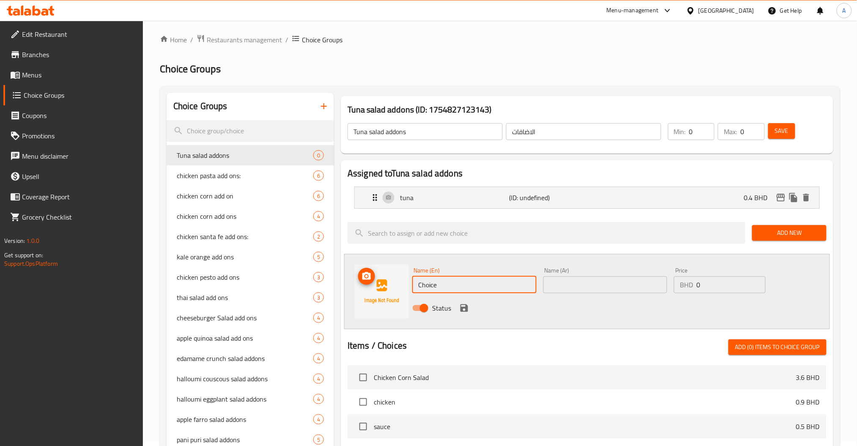
drag, startPoint x: 404, startPoint y: 284, endPoint x: 363, endPoint y: 284, distance: 41.0
click at [380, 284] on div "Name (En) Choice Name (En) Name (Ar) Name (Ar) Price BHD 0 Price Status" at bounding box center [587, 291] width 486 height 75
paste input "chickpeas"
type input "chickpeas"
click at [563, 303] on div "Status" at bounding box center [605, 307] width 393 height 23
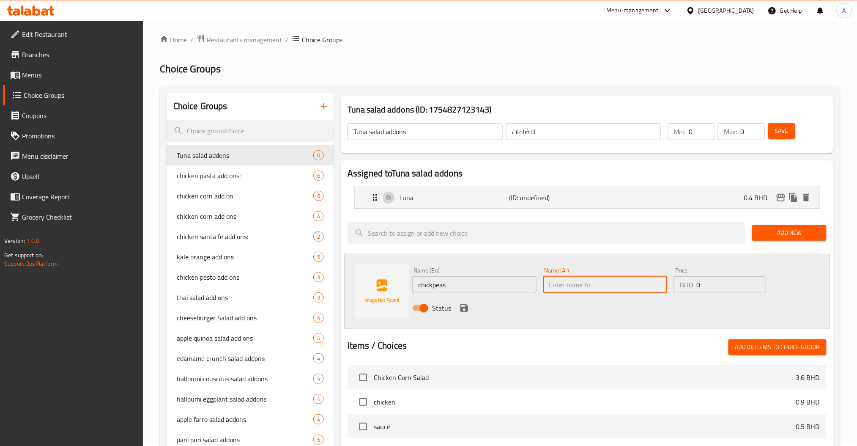
click at [566, 288] on input "text" at bounding box center [605, 284] width 124 height 17
paste input "حمص"
type input "حمص"
click at [663, 284] on div "Name (En) chickpeas Name (En) Name (Ar) حمص Name (Ar) Price BHD 0 Price Status" at bounding box center [605, 291] width 393 height 55
paste input ".15"
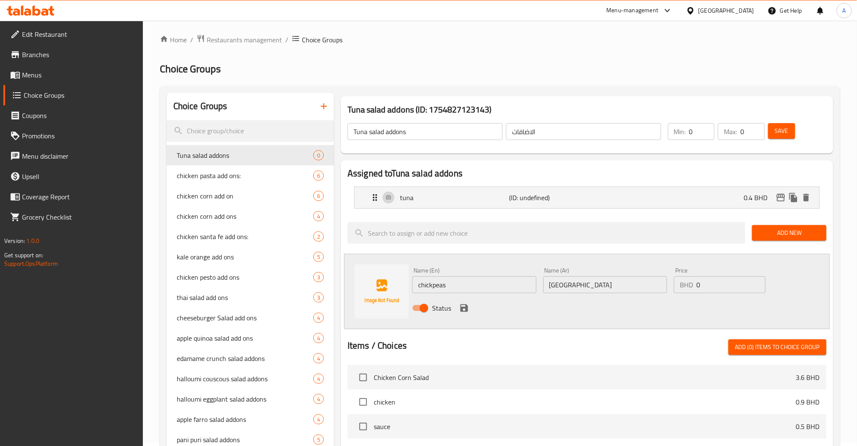
type input "0.15"
click at [462, 302] on button "save" at bounding box center [464, 307] width 13 height 13
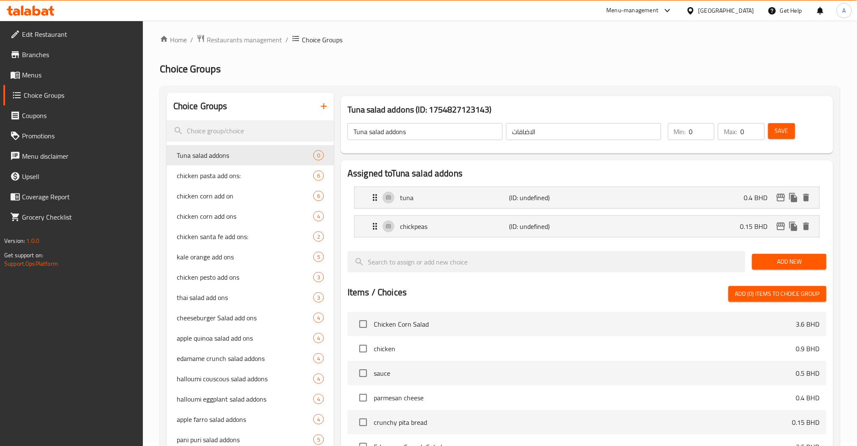
click at [817, 259] on span "Add New" at bounding box center [789, 261] width 60 height 11
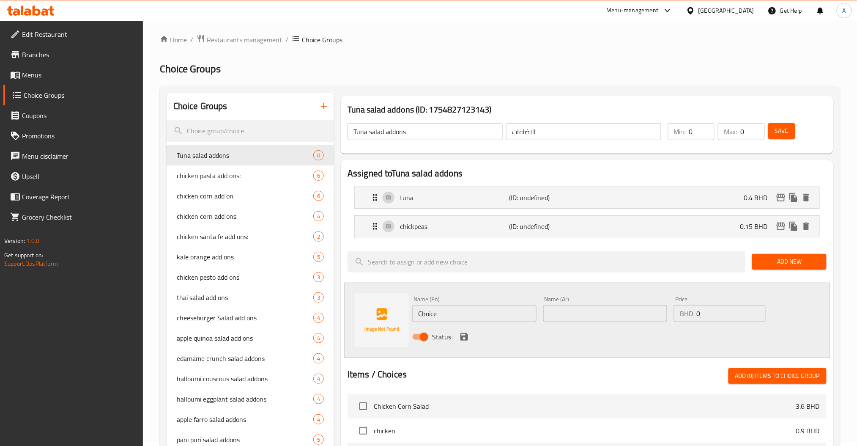
drag, startPoint x: 394, startPoint y: 312, endPoint x: 289, endPoint y: 310, distance: 105.7
click at [365, 312] on div "Name (En) Choice Name (En) Name (Ar) Name (Ar) Price BHD 0 Price Status" at bounding box center [587, 319] width 486 height 75
paste input "pickeld onions"
type input "pickeld onions"
click at [593, 307] on input "text" at bounding box center [605, 313] width 124 height 17
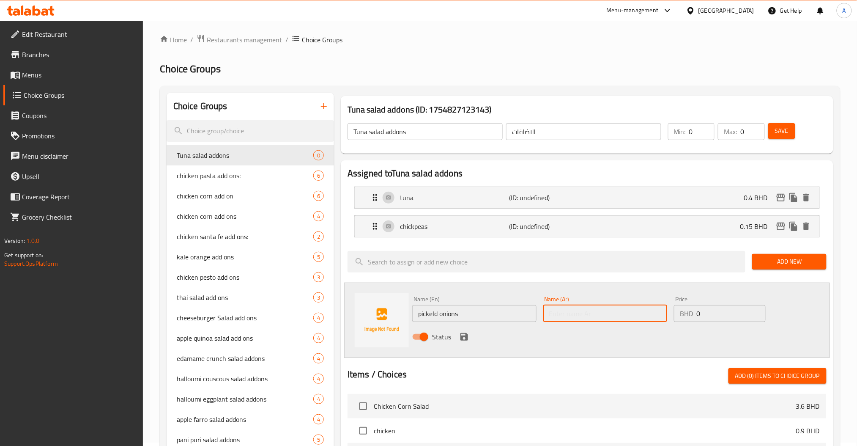
paste input "بصل مخلل"
type input "بصل مخلل"
drag, startPoint x: 705, startPoint y: 309, endPoint x: 600, endPoint y: 309, distance: 104.8
click at [614, 309] on div "Name (En) pickeld onions Name (En) Name (Ar) بصل مخلل Name (Ar) Price BHD 0 Pri…" at bounding box center [605, 320] width 393 height 55
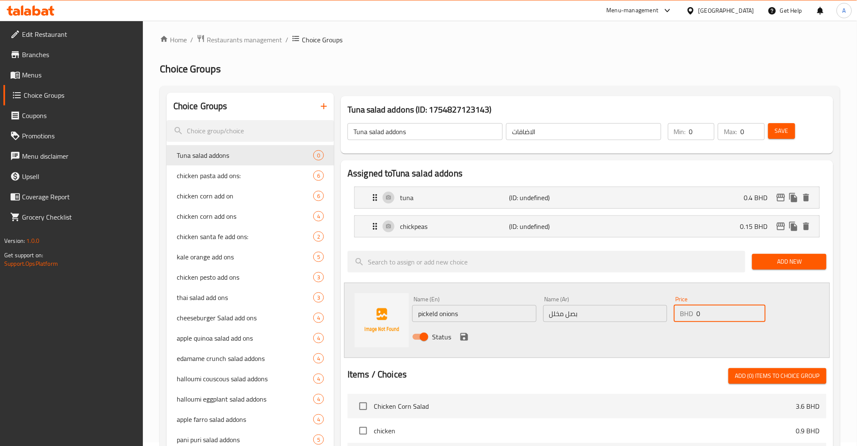
paste input ".1"
type input "0.1"
click at [457, 340] on div "Status" at bounding box center [605, 336] width 393 height 23
click at [460, 338] on icon "save" at bounding box center [464, 337] width 8 height 8
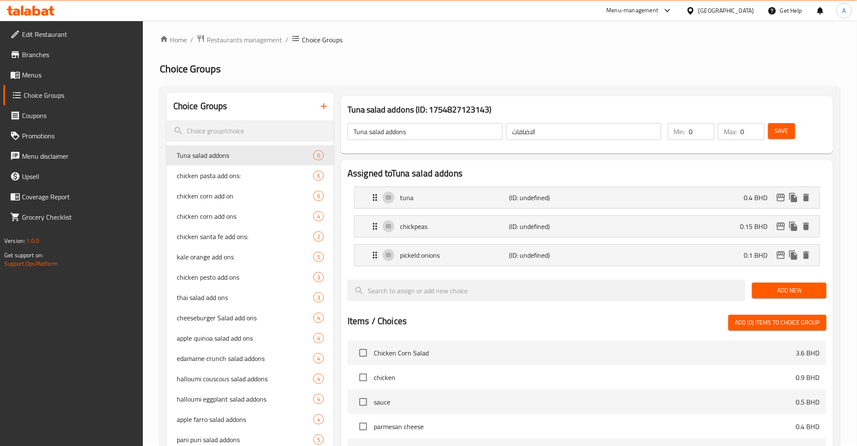
click at [765, 290] on span "Add New" at bounding box center [789, 290] width 60 height 11
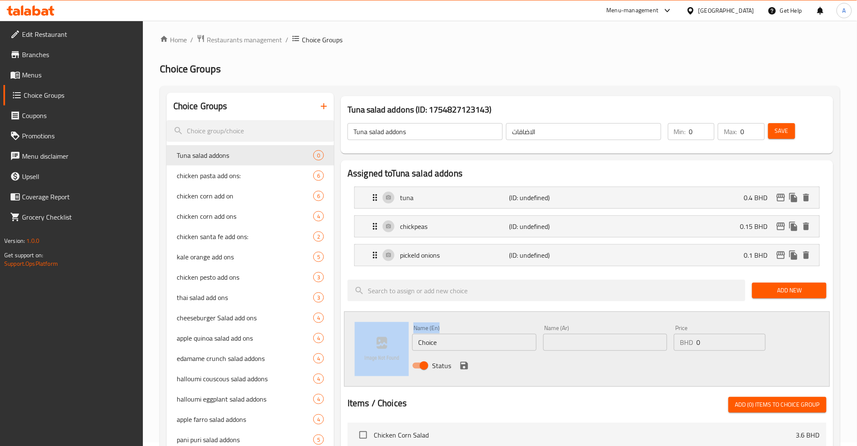
drag, startPoint x: 416, startPoint y: 352, endPoint x: 293, endPoint y: 353, distance: 122.2
click at [360, 353] on div "Name (En) Choice Name (En) Name (Ar) Name (Ar) Price BHD 0 Price Status" at bounding box center [587, 348] width 486 height 75
click at [470, 334] on input "Choice" at bounding box center [474, 342] width 124 height 17
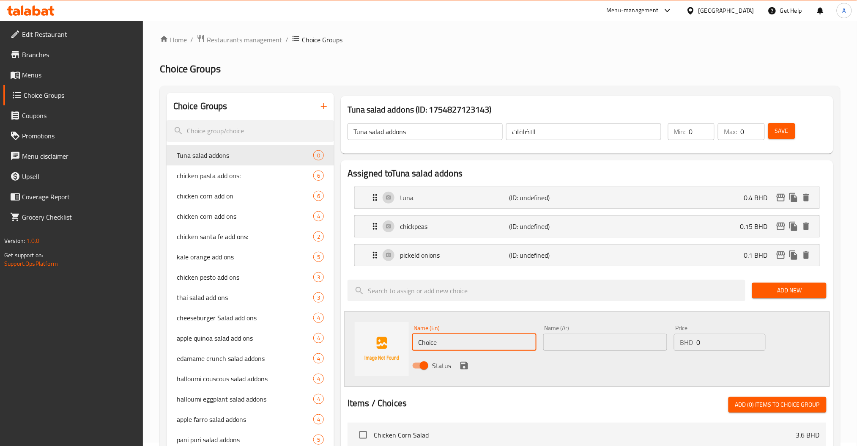
click at [470, 334] on input "Choice" at bounding box center [474, 342] width 124 height 17
paste input "walnut"
type input "walnut"
click at [575, 344] on input "text" at bounding box center [605, 342] width 124 height 17
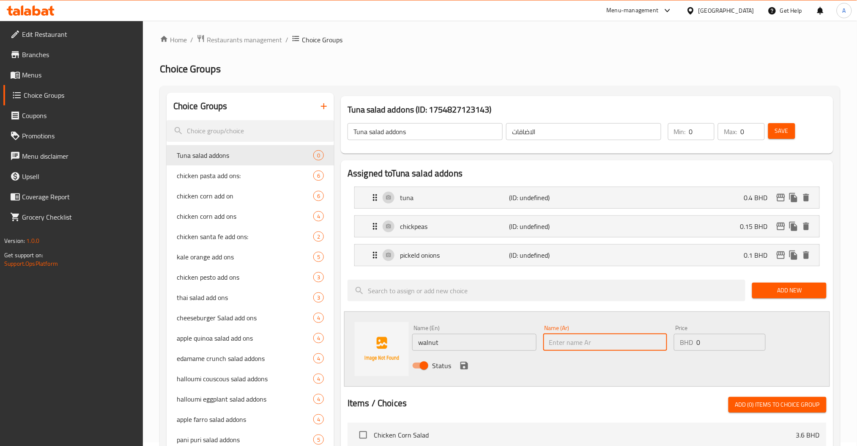
paste input "جوز"
type input "جوز"
click at [710, 342] on input "0" at bounding box center [730, 342] width 69 height 17
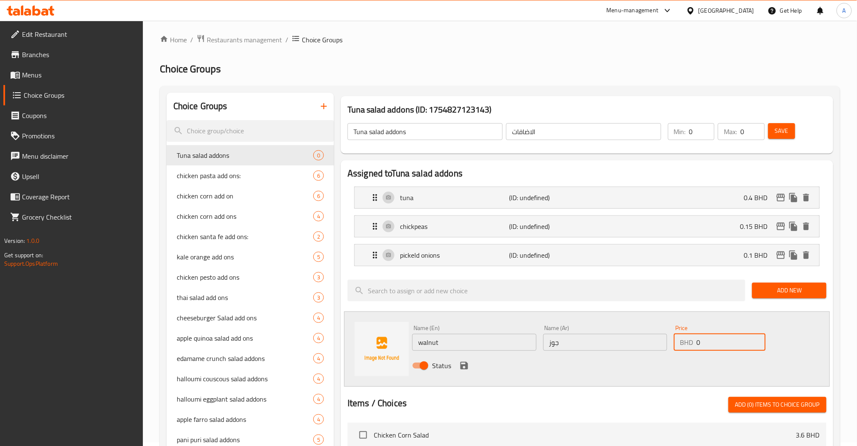
paste input ".15"
type input "0.15"
click at [466, 361] on icon "save" at bounding box center [464, 365] width 10 height 10
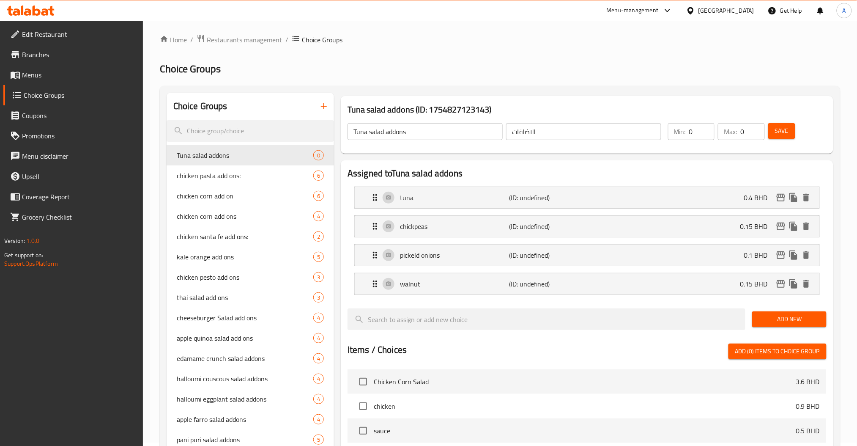
click at [815, 313] on button "Add New" at bounding box center [789, 319] width 74 height 16
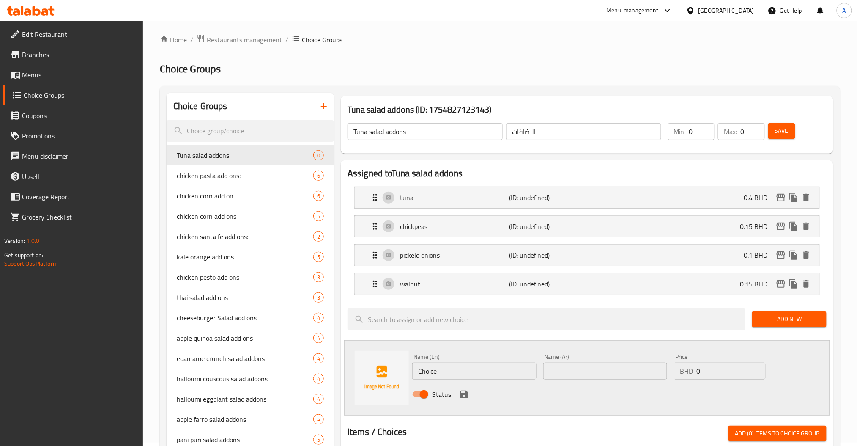
drag, startPoint x: 451, startPoint y: 368, endPoint x: 351, endPoint y: 372, distance: 100.2
click at [399, 372] on div "Name (En) Choice Name (En) Name (Ar) Name (Ar) Price BHD 0 Price Status" at bounding box center [587, 377] width 486 height 75
paste input "sau"
type input "sauce"
click at [550, 377] on input "text" at bounding box center [605, 370] width 124 height 17
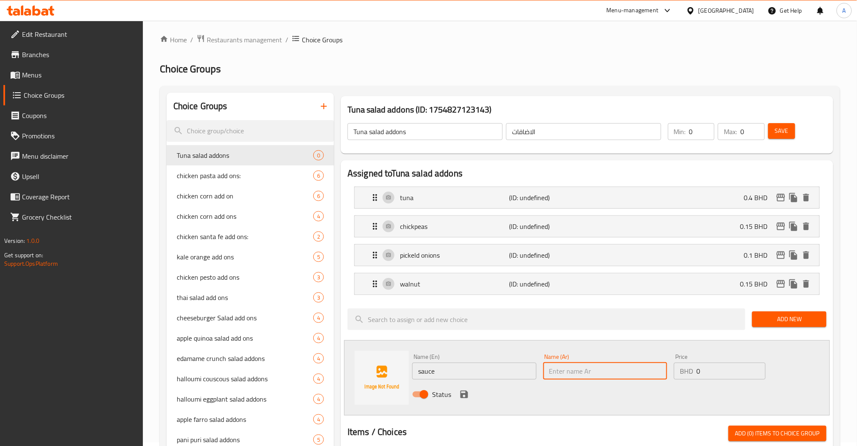
paste input "صلصة"
type input "صلصة"
drag, startPoint x: 727, startPoint y: 374, endPoint x: 629, endPoint y: 374, distance: 98.1
click at [675, 373] on div "BHD 0 Price" at bounding box center [719, 370] width 91 height 17
paste input ".5"
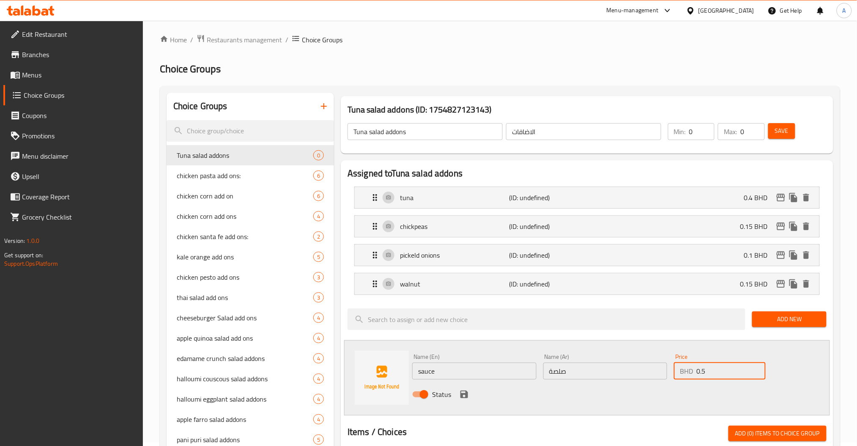
type input "0.5"
click at [467, 391] on icon "save" at bounding box center [464, 394] width 10 height 10
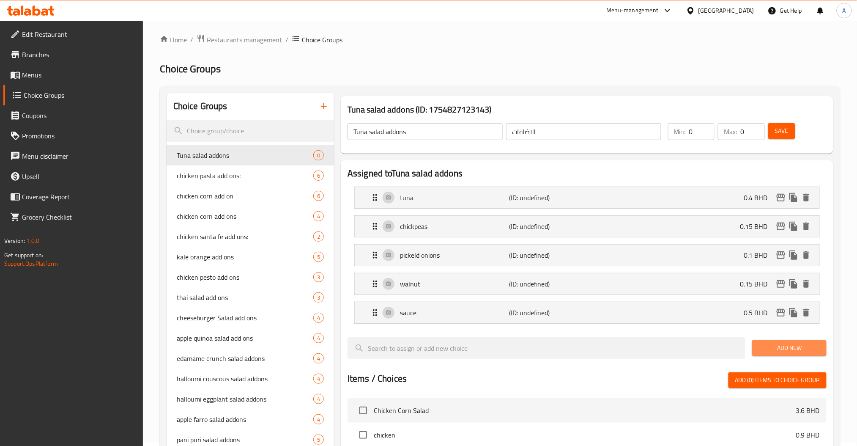
click at [810, 349] on span "Add New" at bounding box center [789, 347] width 60 height 11
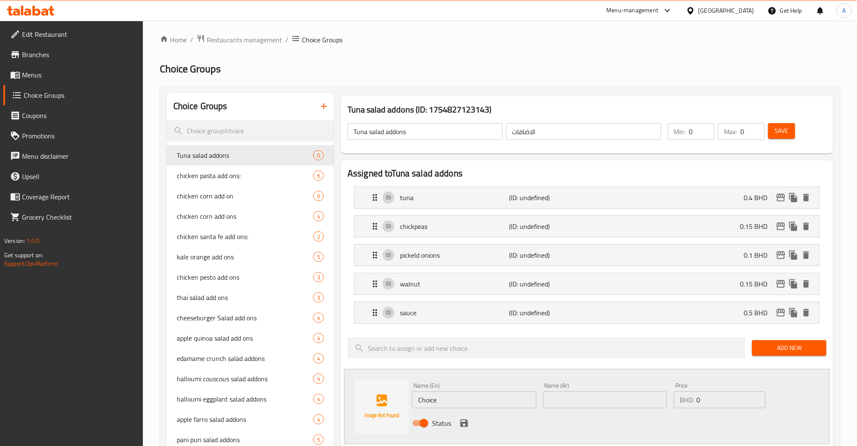
click at [387, 406] on div "Name (En) Choice Name (En) Name (Ar) Name (Ar) Price BHD 0 Price Status" at bounding box center [587, 406] width 486 height 75
paste input "feta chees"
type input "feta cheese"
click at [608, 399] on input "text" at bounding box center [605, 399] width 124 height 17
paste input "جبن فيتا"
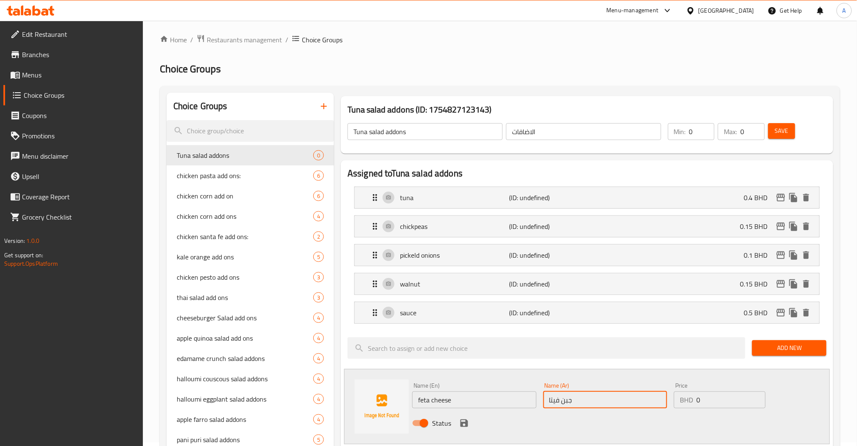
type input "جبن فيتا"
click at [675, 404] on div "BHD 0 Price" at bounding box center [719, 399] width 91 height 17
paste input ".25"
type input "0.25"
click at [462, 422] on icon "save" at bounding box center [464, 423] width 8 height 8
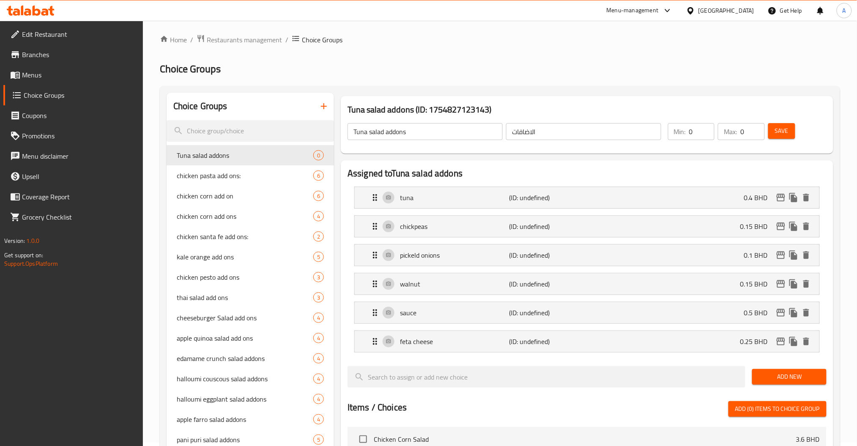
click at [779, 132] on span "Save" at bounding box center [782, 131] width 14 height 11
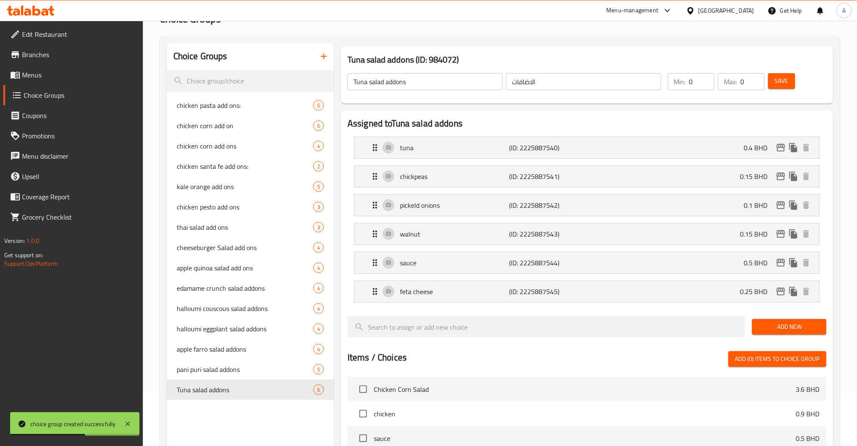
scroll to position [342, 0]
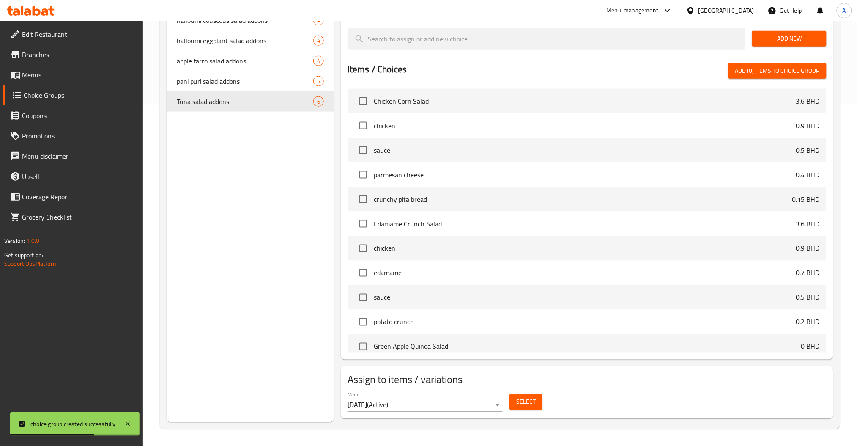
click at [532, 408] on button "Select" at bounding box center [525, 402] width 33 height 16
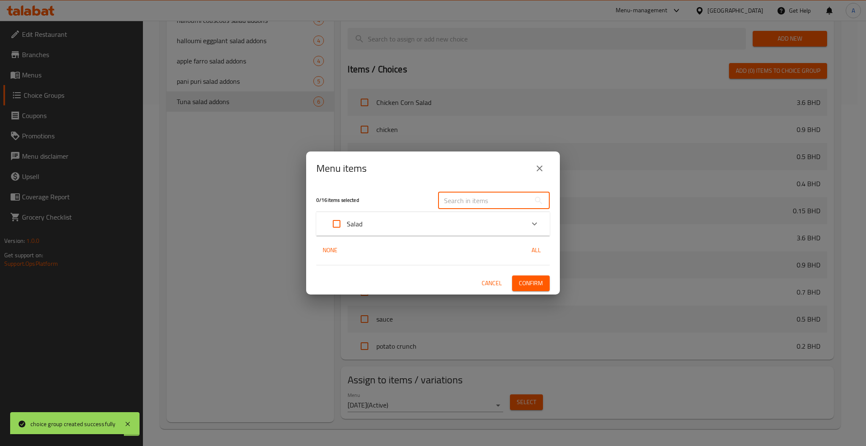
click at [470, 202] on input "text" at bounding box center [484, 200] width 92 height 17
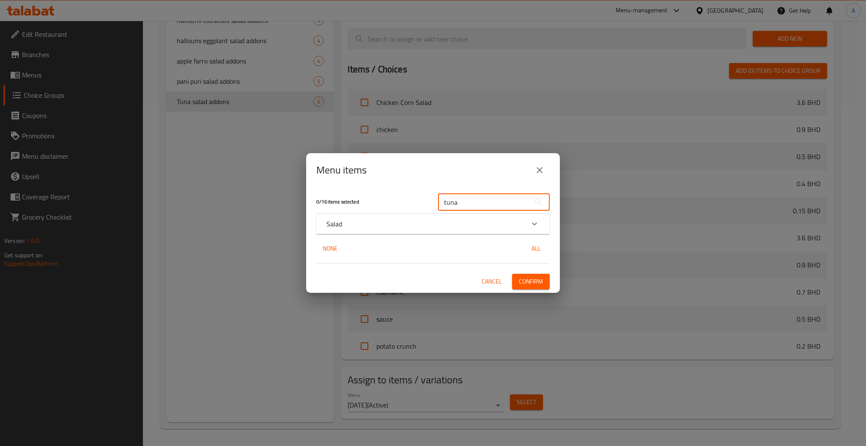
type input "tuna"
click at [489, 223] on div "Salad" at bounding box center [425, 224] width 198 height 10
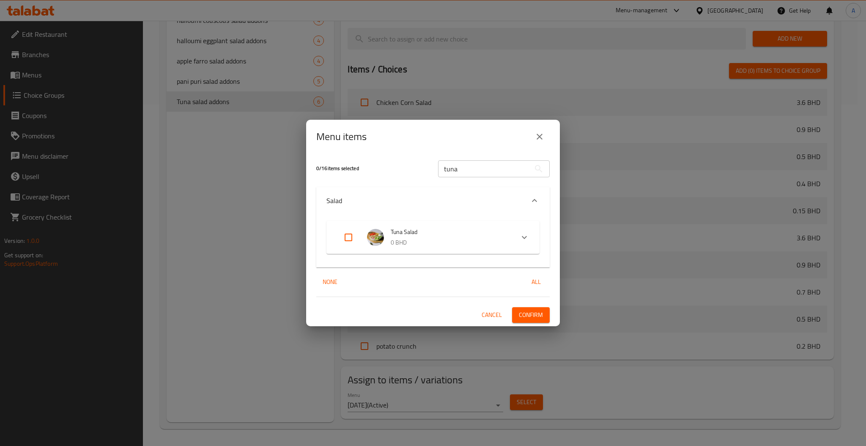
click at [350, 239] on input "Expand" at bounding box center [348, 237] width 20 height 20
checkbox input "true"
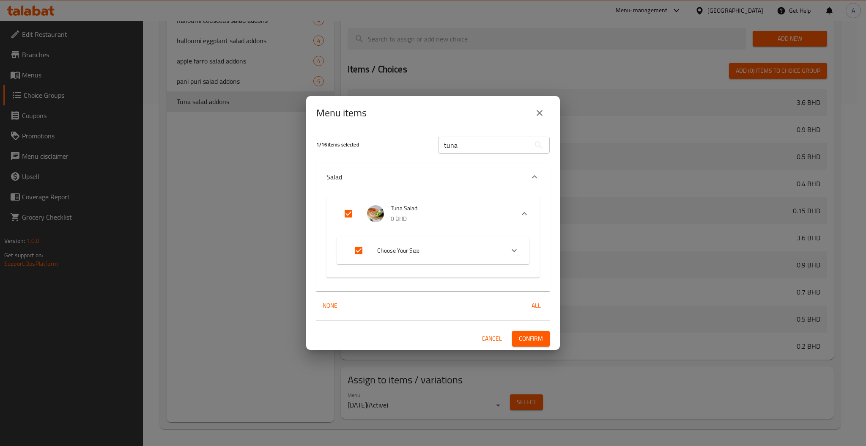
click at [524, 331] on div "Cancel Confirm" at bounding box center [432, 339] width 233 height 16
click at [530, 339] on span "Confirm" at bounding box center [531, 338] width 24 height 11
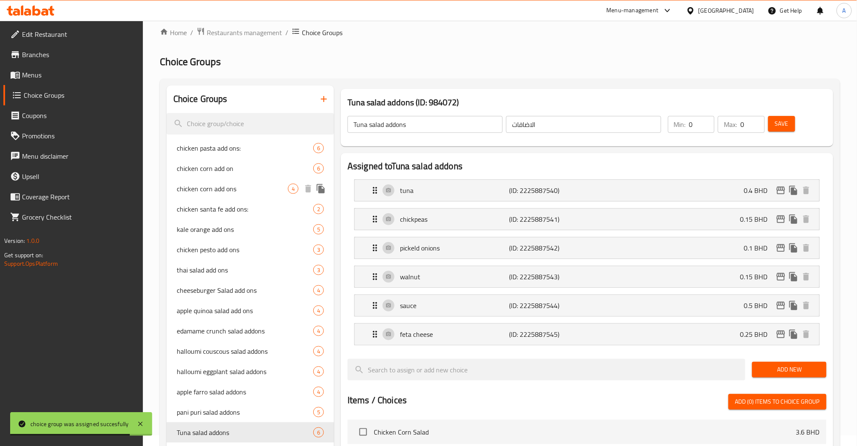
scroll to position [0, 0]
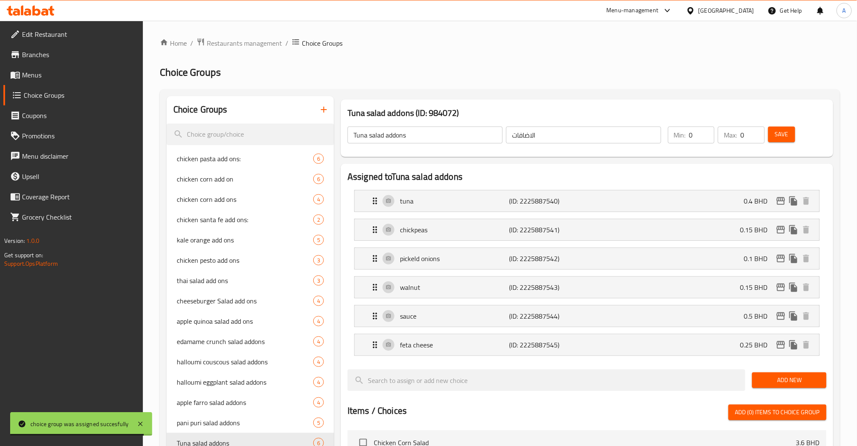
click at [44, 67] on link "Menus" at bounding box center [73, 75] width 140 height 20
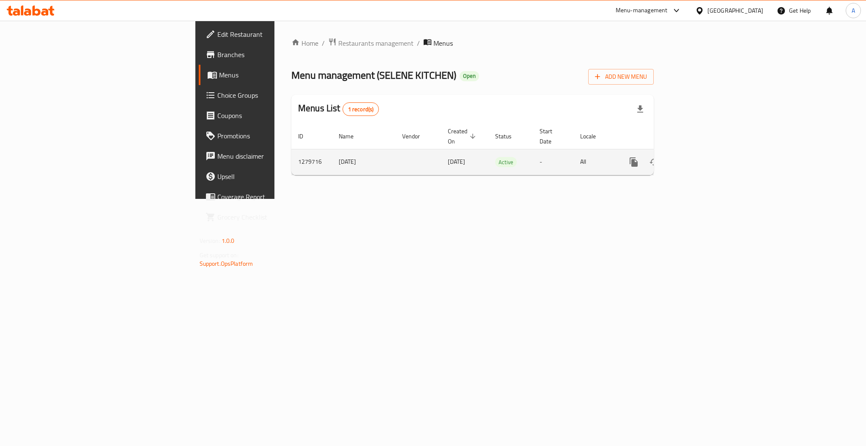
click at [705, 153] on link "enhanced table" at bounding box center [694, 162] width 20 height 20
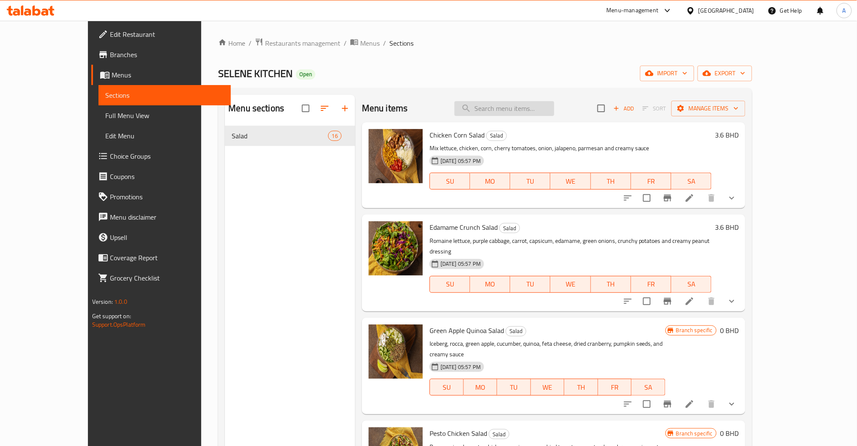
click at [515, 108] on input "search" at bounding box center [504, 108] width 100 height 15
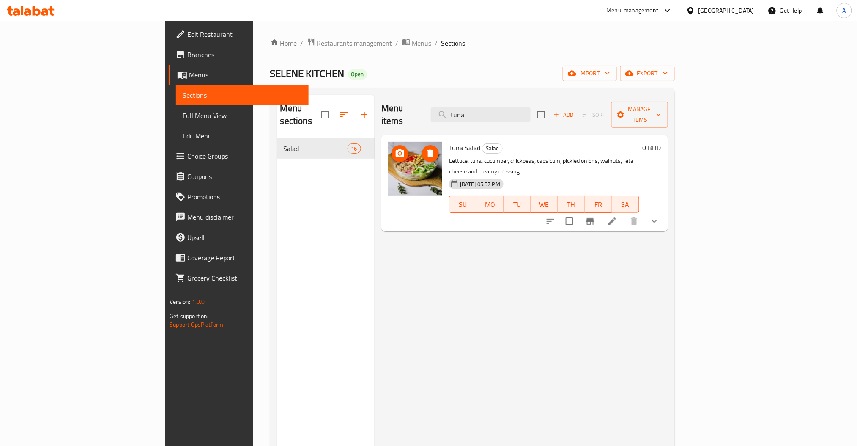
type input "tuna"
click at [396, 149] on icon "upload picture" at bounding box center [400, 153] width 8 height 8
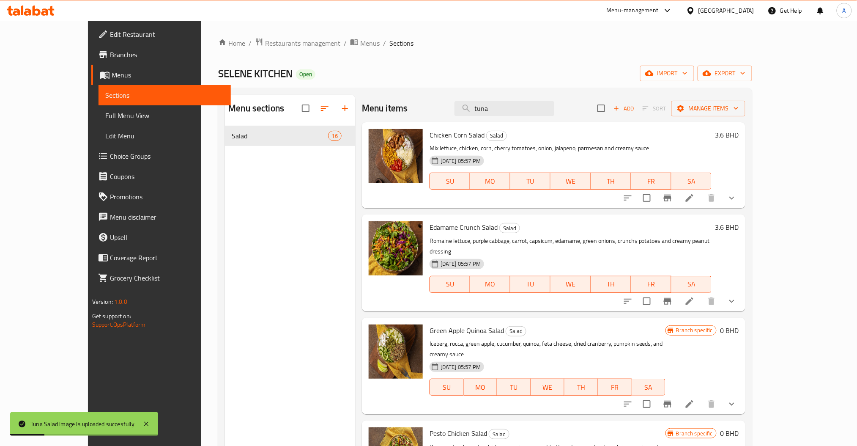
click at [534, 117] on div "Menu items tuna Add Sort Manage items" at bounding box center [553, 108] width 383 height 27
click at [539, 108] on input "tuna" at bounding box center [504, 108] width 100 height 15
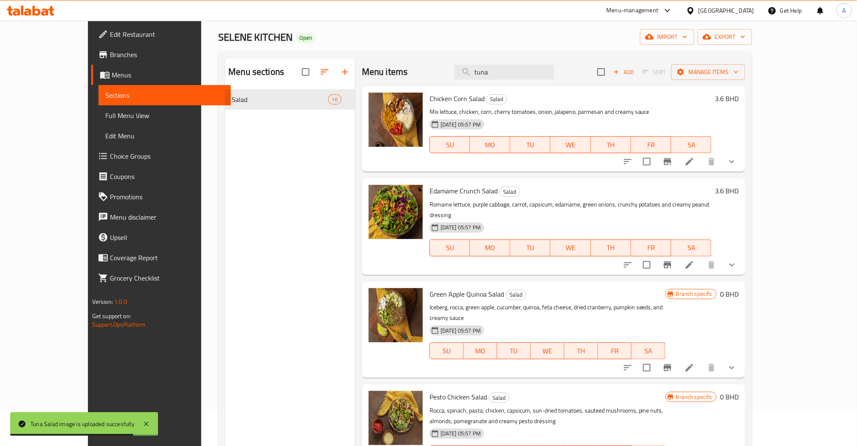
scroll to position [56, 0]
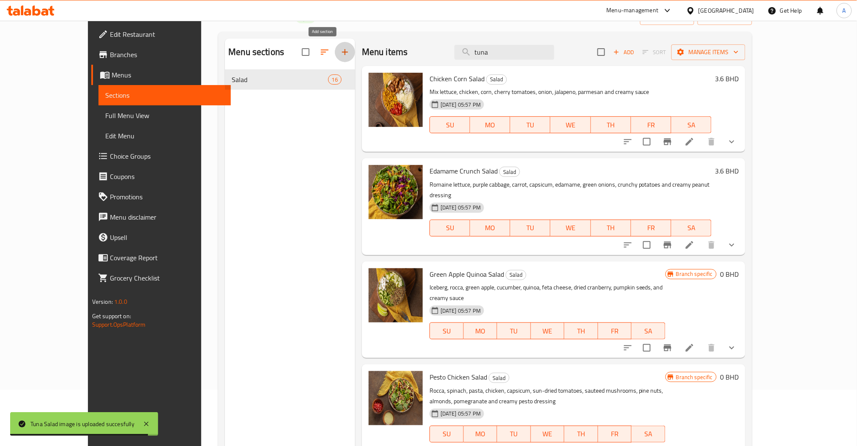
click at [342, 51] on icon "button" at bounding box center [345, 52] width 6 height 6
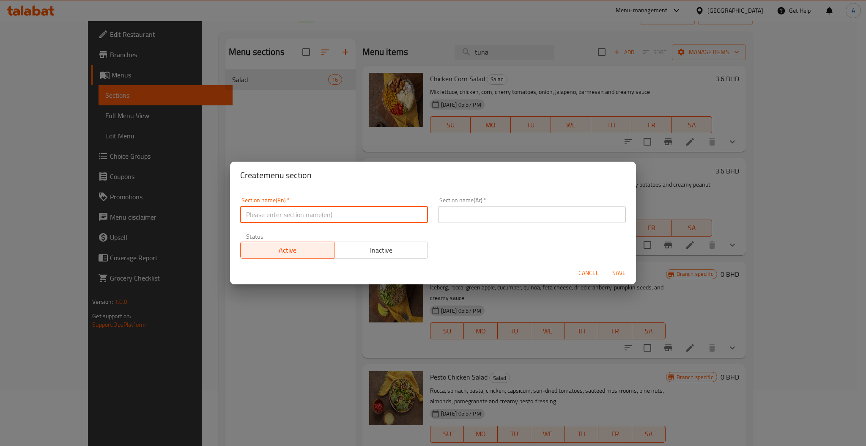
click at [335, 222] on input "text" at bounding box center [334, 214] width 188 height 17
click at [333, 217] on input "text" at bounding box center [334, 214] width 188 height 17
click at [329, 214] on input "text" at bounding box center [334, 214] width 188 height 17
type input "Desserts"
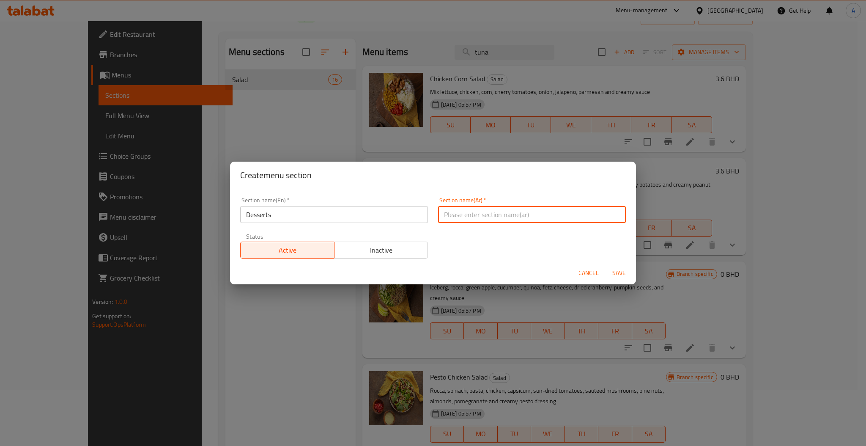
click at [469, 209] on input "text" at bounding box center [532, 214] width 188 height 17
type input "الحلويات"
click at [612, 277] on span "Save" at bounding box center [619, 273] width 20 height 11
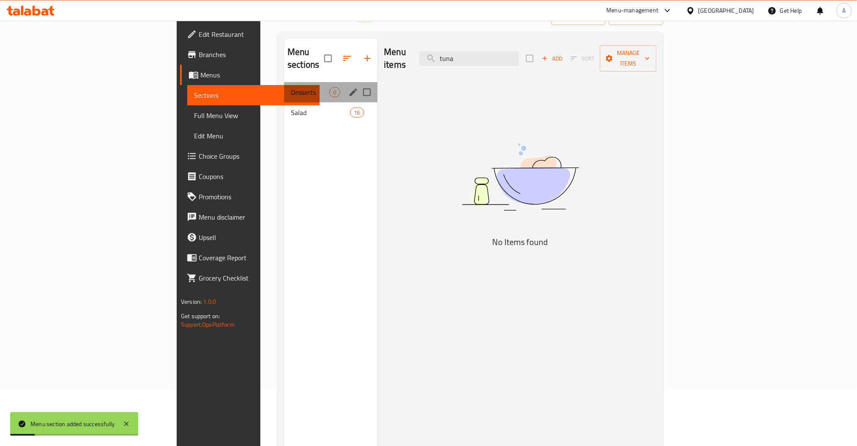
click at [291, 87] on span "Desserts" at bounding box center [310, 92] width 38 height 10
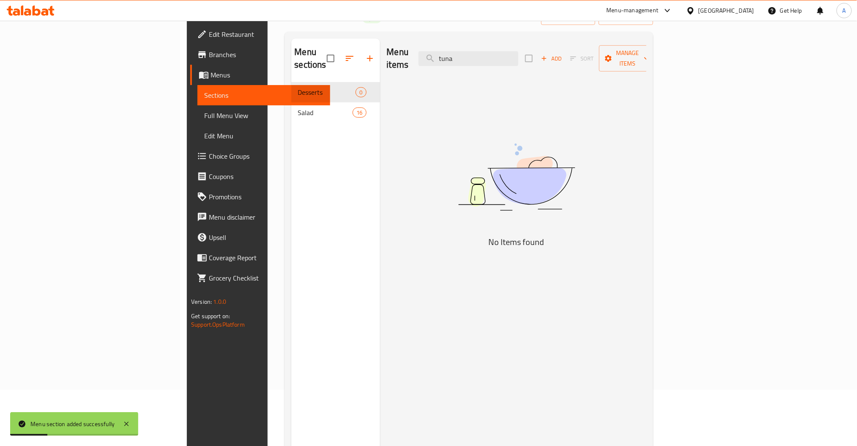
click at [563, 54] on span "Add" at bounding box center [551, 59] width 23 height 10
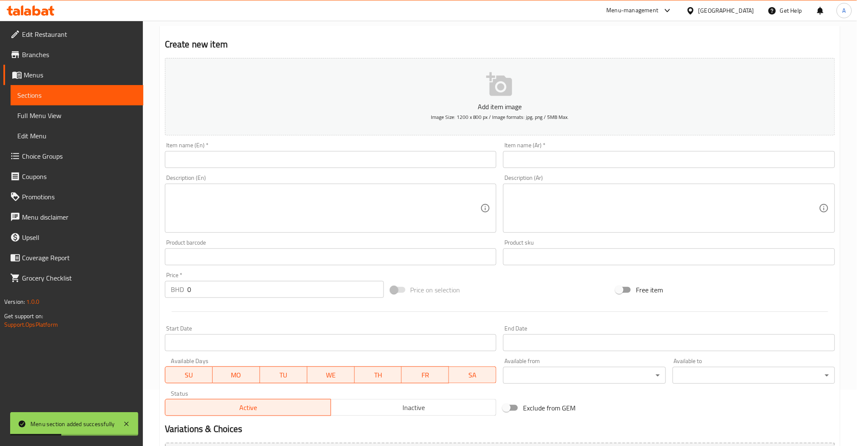
click at [269, 175] on div "Description (En) Description (En)" at bounding box center [331, 204] width 332 height 58
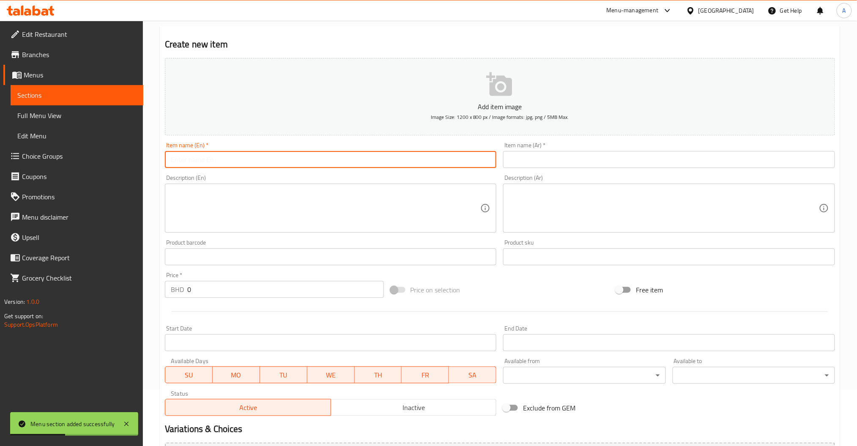
drag, startPoint x: 257, startPoint y: 162, endPoint x: 253, endPoint y: 148, distance: 14.1
click at [257, 161] on input "text" at bounding box center [331, 159] width 332 height 17
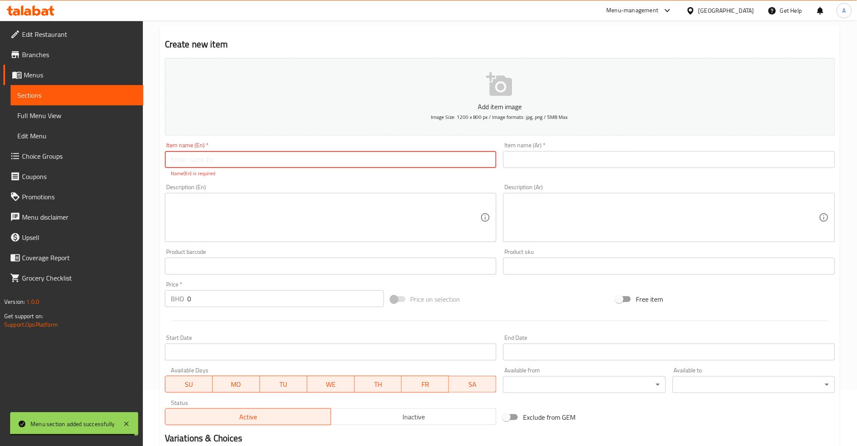
paste input "Rozzeya"
type input "Rozzeya"
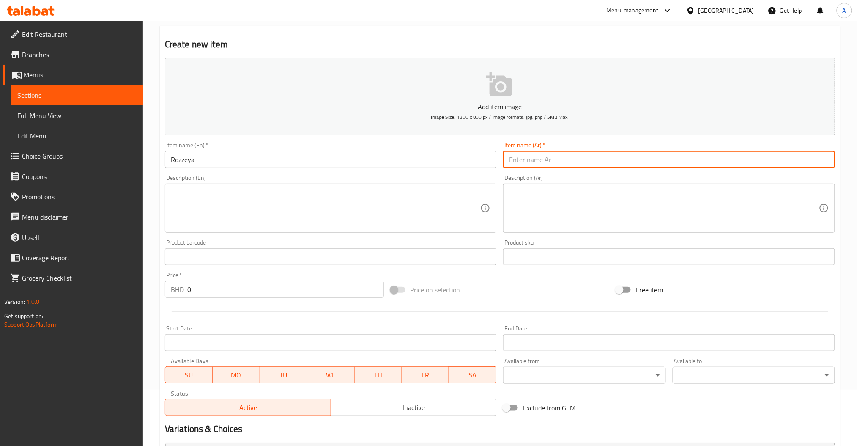
click at [530, 163] on input "text" at bounding box center [669, 159] width 332 height 17
type input "روزية"
click at [422, 195] on textarea at bounding box center [326, 208] width 310 height 40
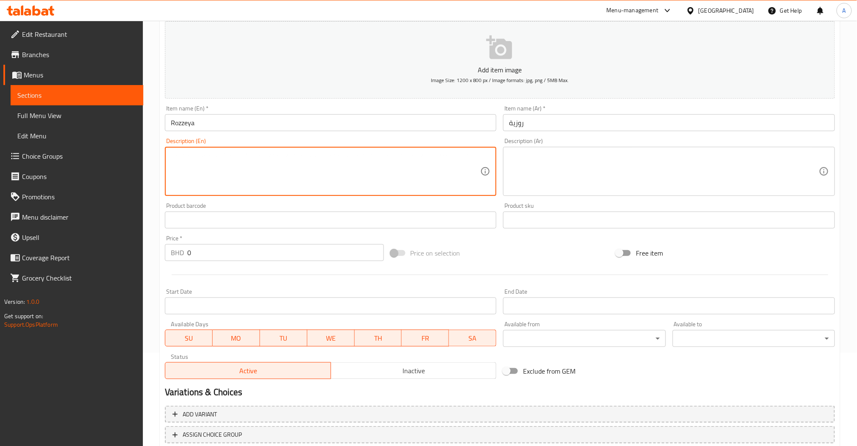
scroll to position [112, 0]
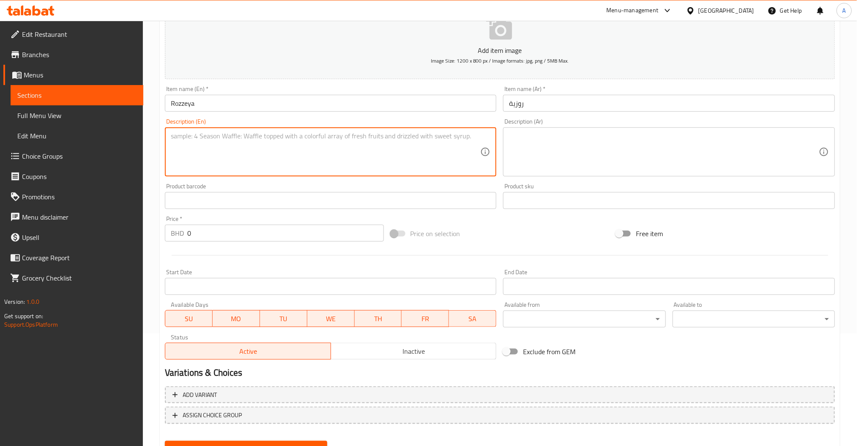
click at [215, 227] on input "0" at bounding box center [285, 232] width 197 height 17
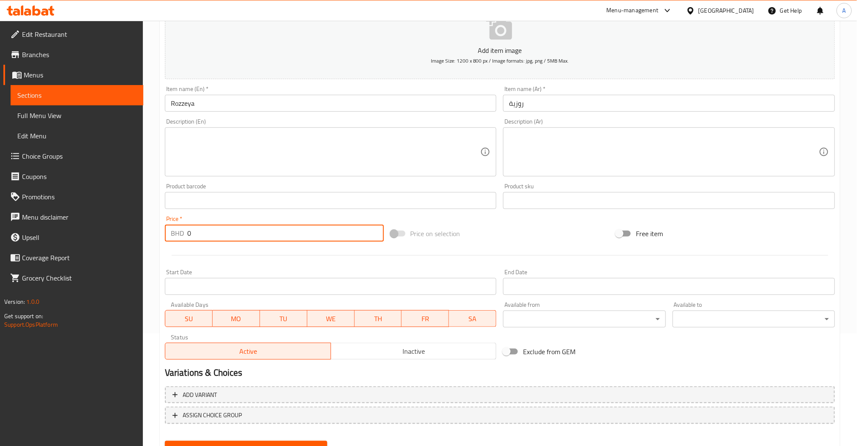
click at [415, 353] on span "Inactive" at bounding box center [413, 351] width 159 height 12
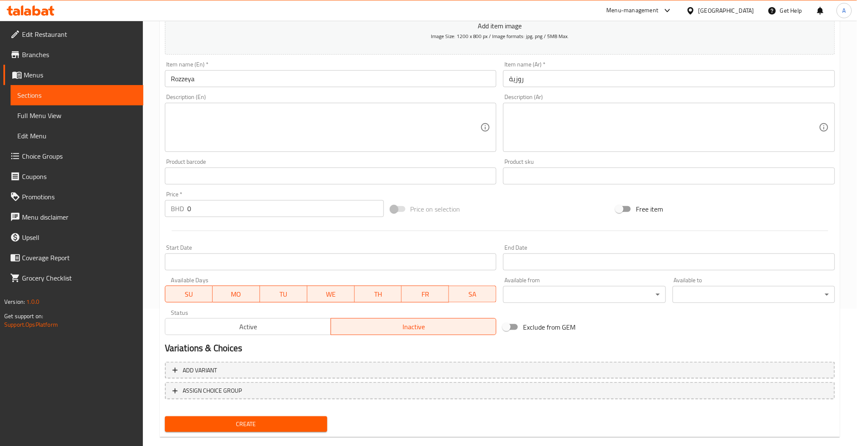
scroll to position [150, 0]
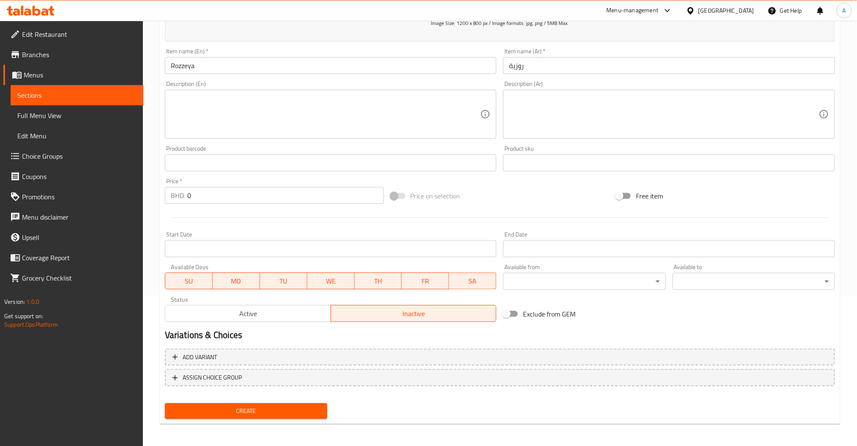
click at [173, 197] on div "BHD 0 Price *" at bounding box center [274, 195] width 219 height 17
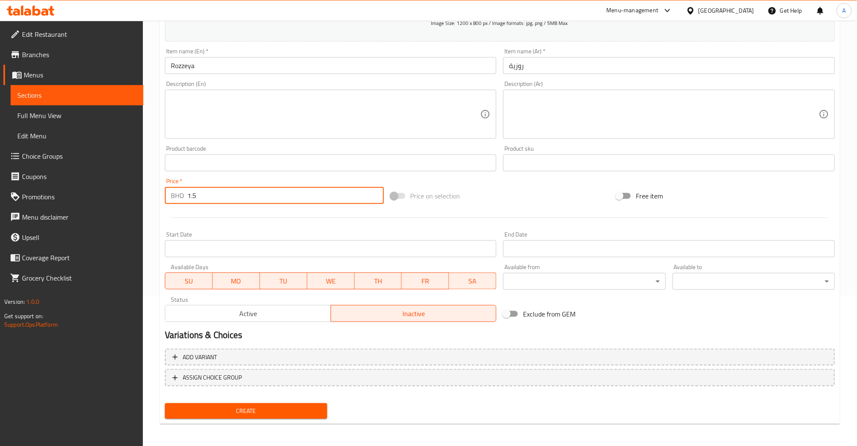
type input "1.5"
click at [285, 407] on span "Create" at bounding box center [246, 410] width 149 height 11
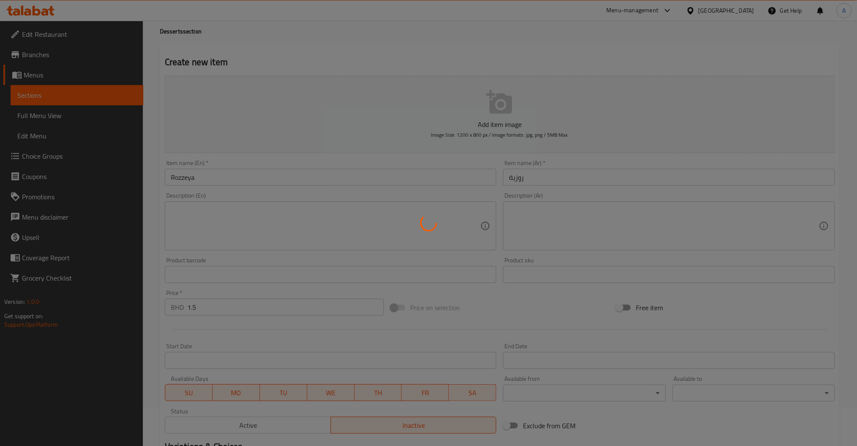
scroll to position [0, 0]
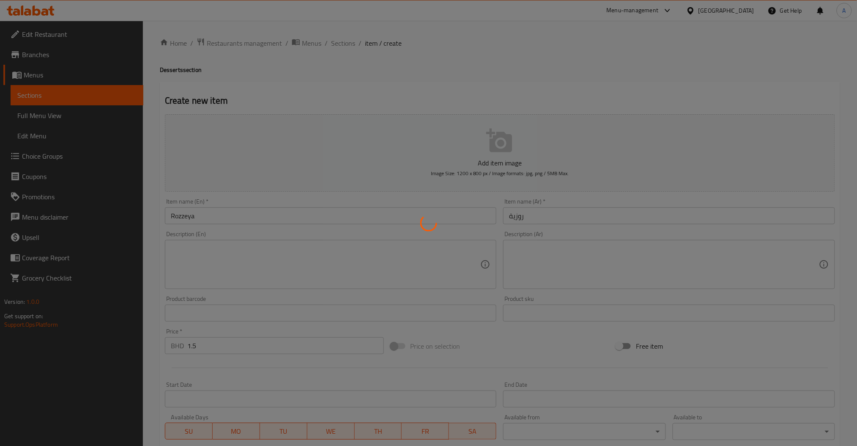
type input "0"
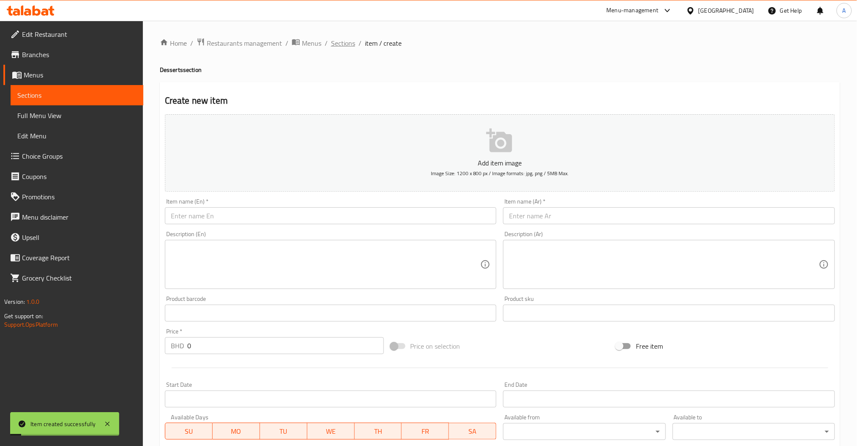
click at [340, 39] on span "Sections" at bounding box center [343, 43] width 24 height 10
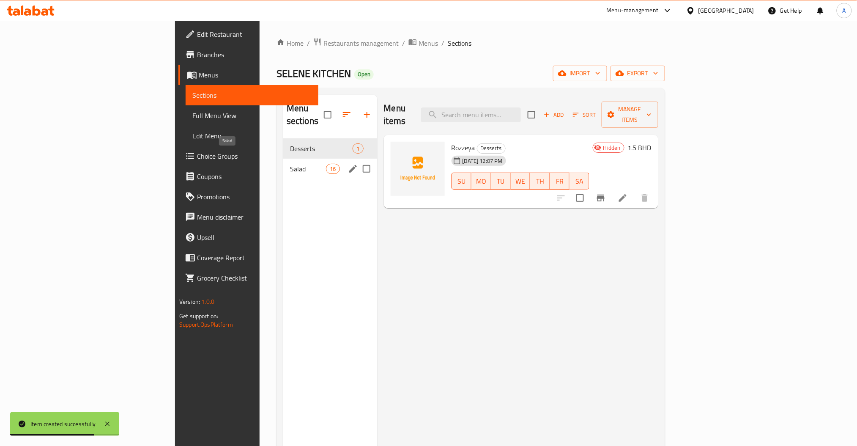
click at [290, 164] on span "Salad" at bounding box center [308, 169] width 36 height 10
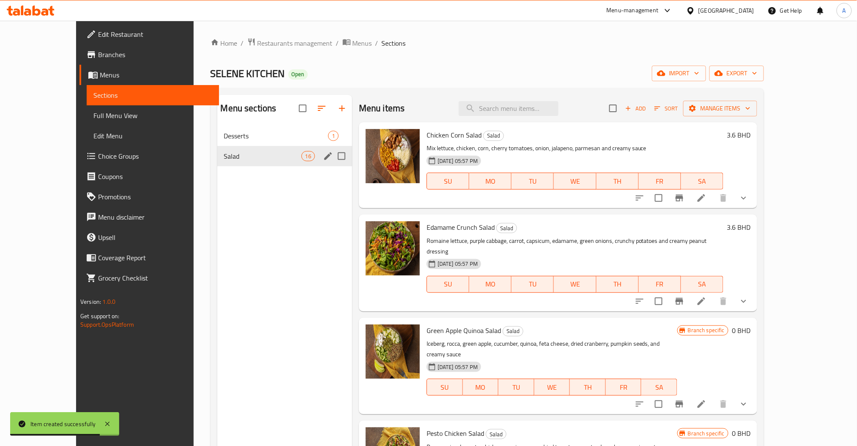
click at [243, 138] on span "Desserts" at bounding box center [276, 136] width 104 height 10
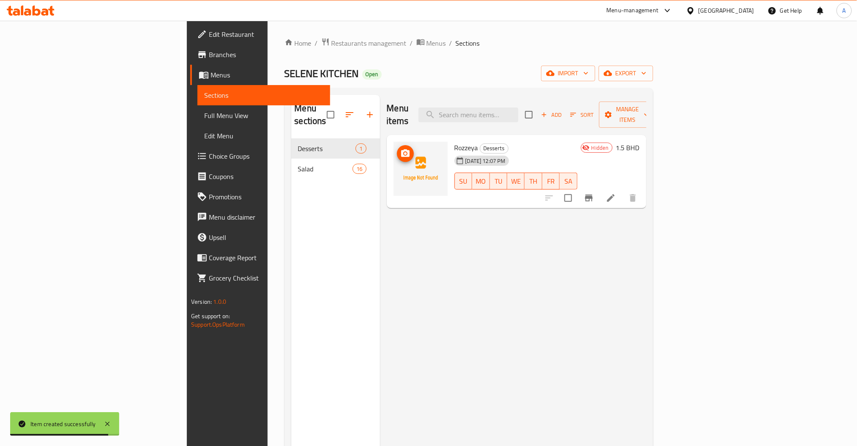
click at [400, 148] on icon "upload picture" at bounding box center [405, 153] width 10 height 10
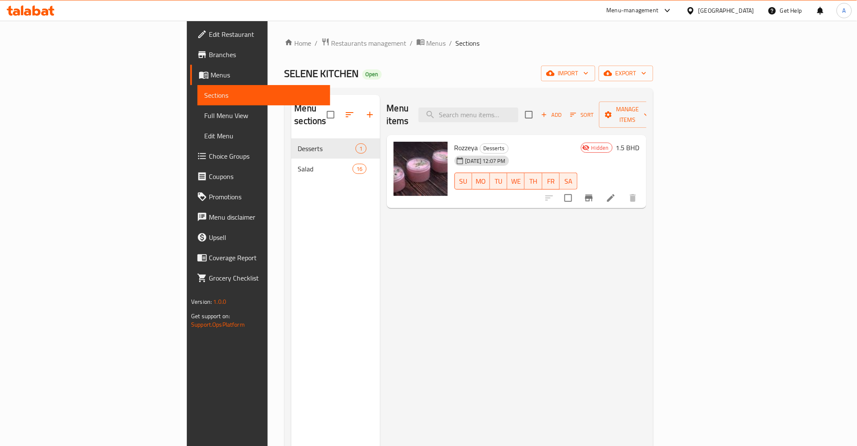
click at [380, 432] on div "Menu items Add Sort Manage items Rozzeya Desserts 10-08-2025 12:07 PM SU MO TU …" at bounding box center [513, 318] width 266 height 446
click at [646, 275] on div "Menu items Add Sort Manage items Rozzeya Desserts 10-08-2025 12:07 PM SU MO TU …" at bounding box center [513, 318] width 266 height 446
click at [518, 115] on input "search" at bounding box center [468, 114] width 100 height 15
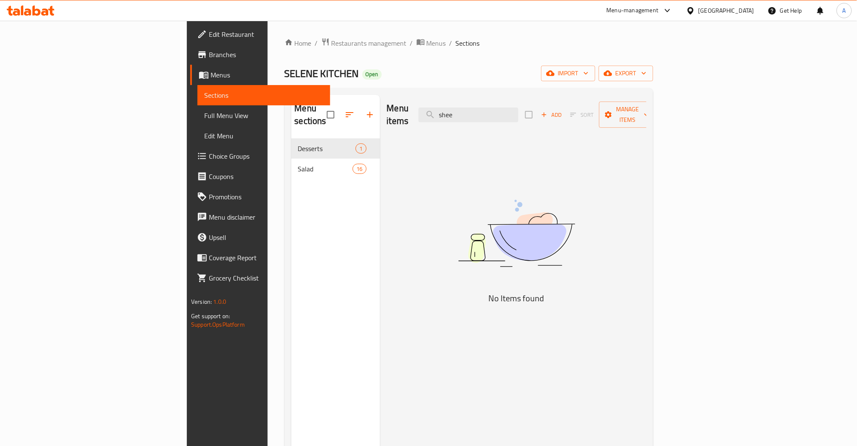
drag, startPoint x: 560, startPoint y: 115, endPoint x: 362, endPoint y: 144, distance: 200.0
click at [396, 135] on div "Menu items shee Add Sort Manage items No Items found" at bounding box center [513, 318] width 266 height 446
drag, startPoint x: 528, startPoint y: 111, endPoint x: 383, endPoint y: 124, distance: 144.7
click at [440, 120] on div "Menu items rice Add Sort Manage items" at bounding box center [517, 115] width 260 height 40
paste input "Chicken Corn"
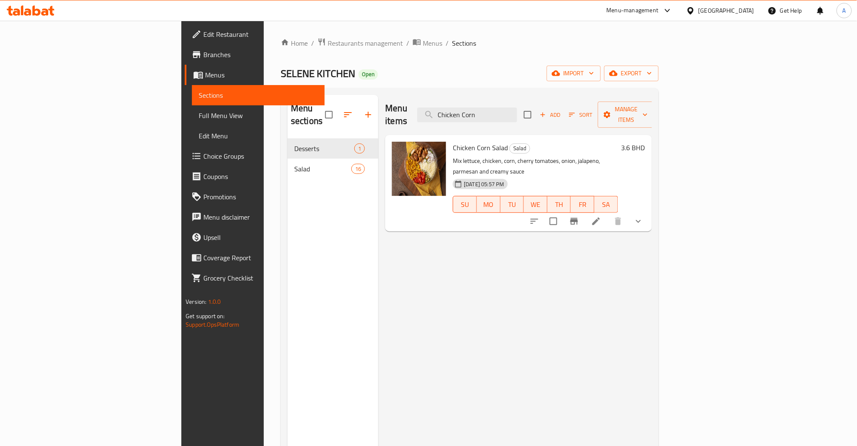
click at [465, 266] on div "Menu items Chicken Corn Add Sort Manage items Chicken Corn Salad Salad Mix lett…" at bounding box center [514, 318] width 273 height 446
drag, startPoint x: 519, startPoint y: 104, endPoint x: 339, endPoint y: 100, distance: 179.7
click at [386, 102] on div "Menu items Chicken Corn Add Sort Manage items" at bounding box center [518, 115] width 266 height 40
paste input "Blueberry Broccoli"
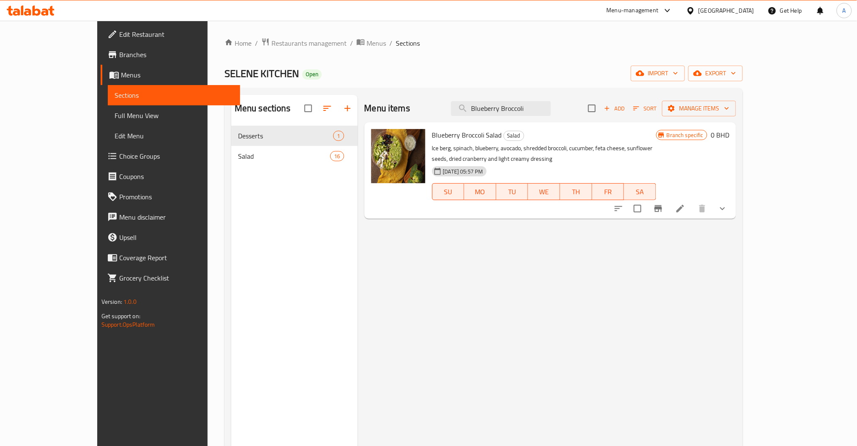
type input "Blueberry Broccoli"
click at [668, 198] on button "Branch-specific-item" at bounding box center [658, 208] width 20 height 20
click at [733, 198] on button "show more" at bounding box center [722, 208] width 20 height 20
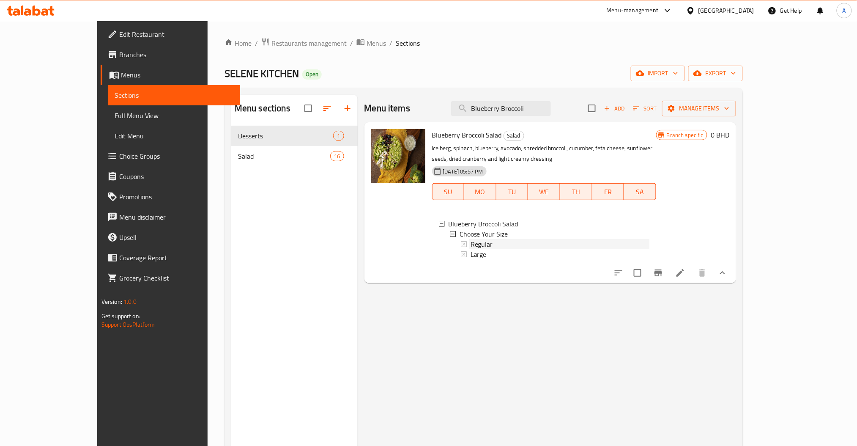
click at [461, 241] on icon at bounding box center [464, 244] width 6 height 6
click at [470, 249] on div "Large" at bounding box center [559, 254] width 179 height 10
click at [551, 115] on input "Blueberry Broccoli" at bounding box center [501, 108] width 100 height 15
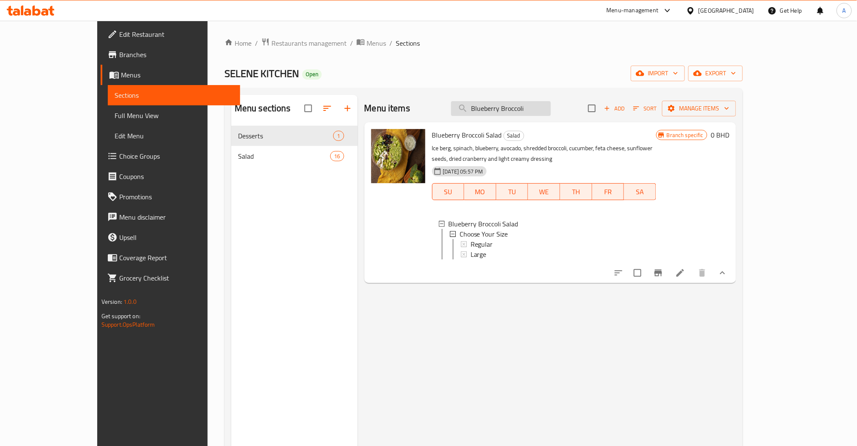
paste input "Strawberry Avocado"
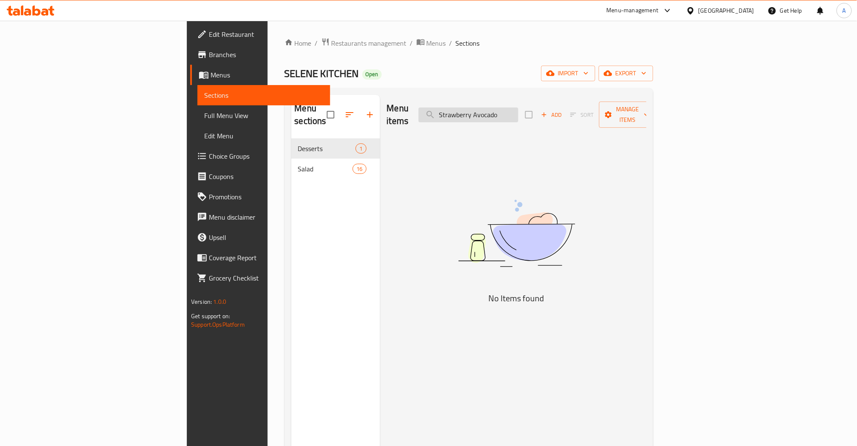
click at [518, 107] on input "Strawberry Avocado" at bounding box center [468, 114] width 100 height 15
type input "Strawberry Avocado"
click at [565, 114] on button "Add" at bounding box center [551, 114] width 27 height 13
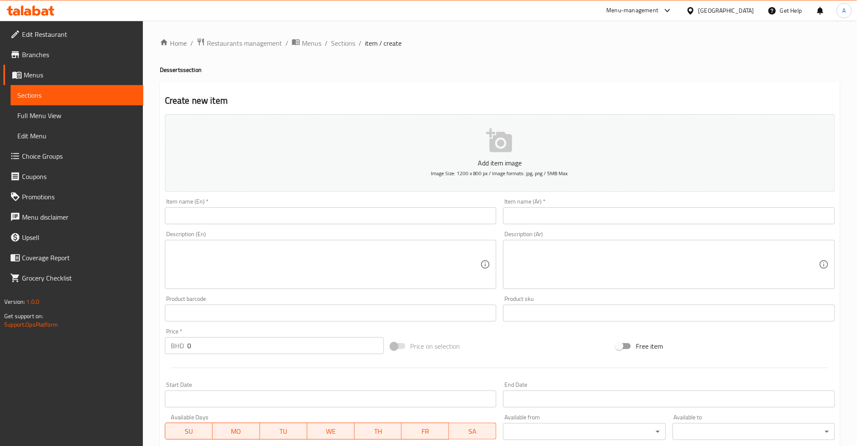
click at [277, 216] on input "text" at bounding box center [331, 215] width 332 height 17
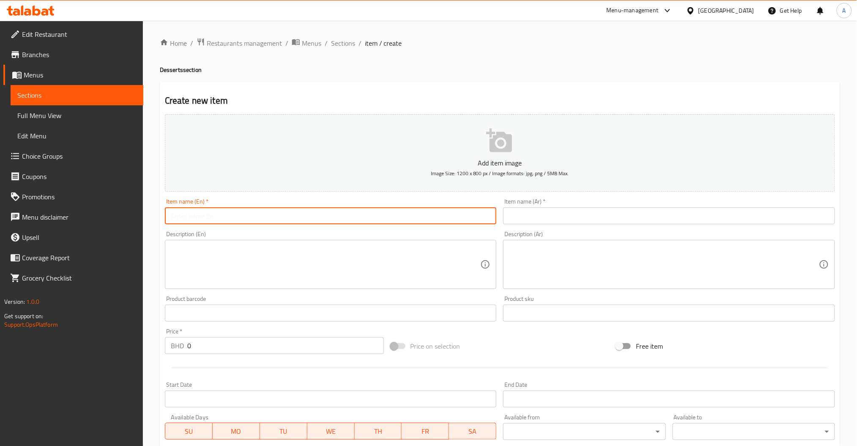
paste input "Strawberry Avocado"
type input "Strawberry Avocado"
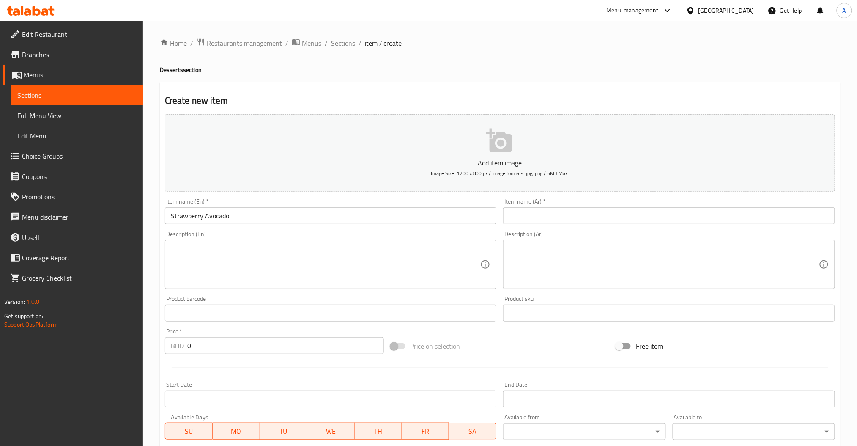
click at [575, 214] on input "text" at bounding box center [669, 215] width 332 height 17
paste input "سلطة فراولة مع أفوكادو"
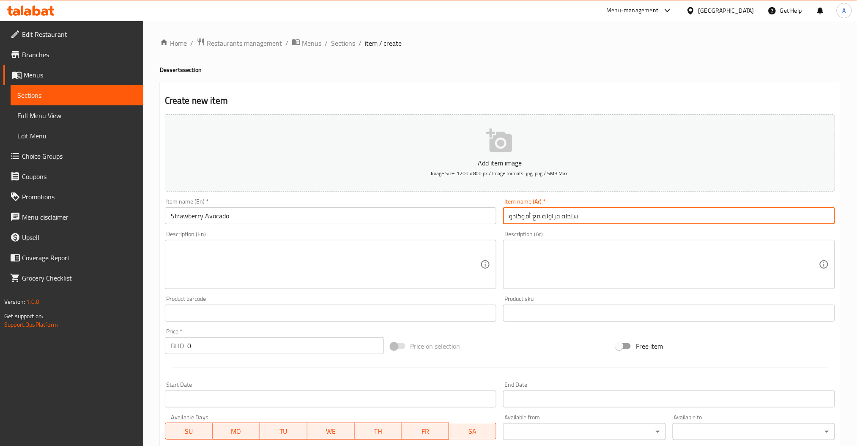
type input "سلطة فراولة مع أفوكادو"
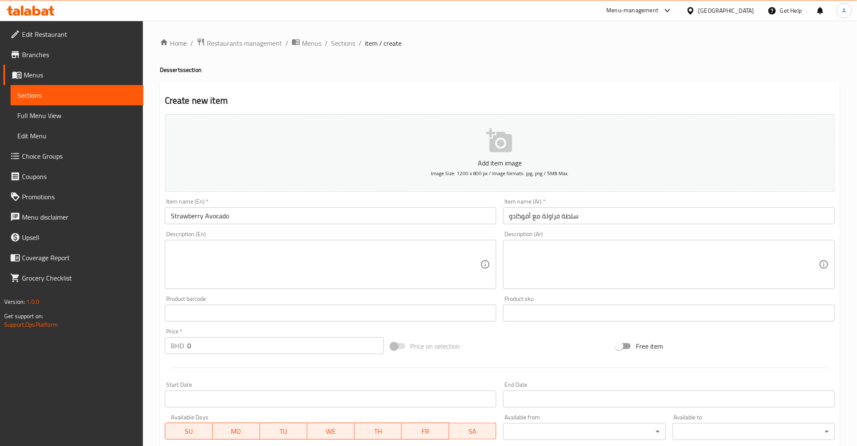
click at [278, 260] on textarea at bounding box center [326, 264] width 310 height 40
paste textarea "mixed greens, kale, strawberry, avocado, grilled corn,sauteed mushroom, parmesa…"
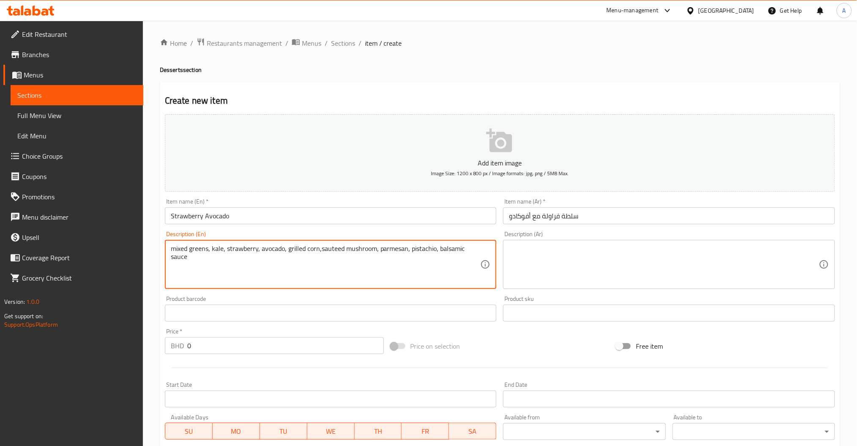
type textarea "mixed greens, kale, strawberry, avocado, grilled corn,sauteed mushroom, parmesa…"
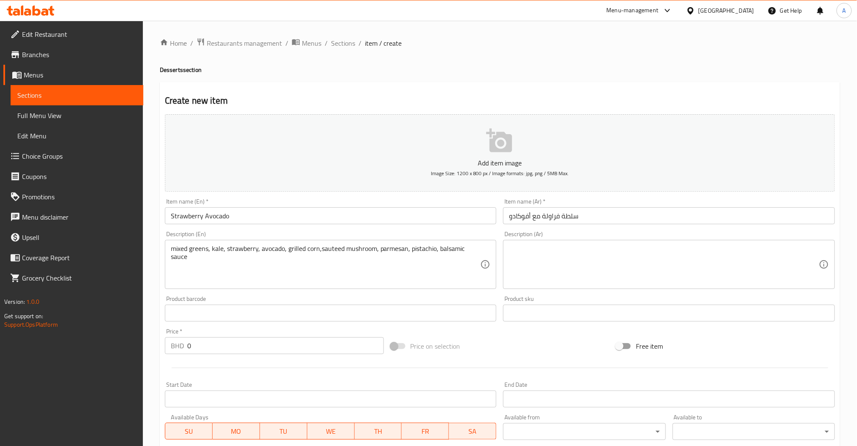
click at [656, 253] on textarea at bounding box center [664, 264] width 310 height 40
paste textarea "خس مشكل, كييل, فراولة, افوكادو, ذرة مشويه, مشروم, بارميزان, صلصه بلسيمك"
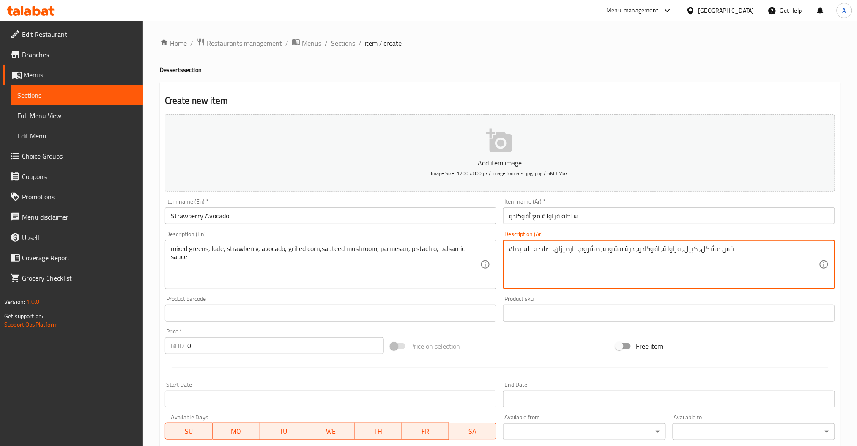
type textarea "خس مشكل, كييل, فراولة, افوكادو, ذرة مشويه, مشروم, بارميزان, صلصه بلسيمك"
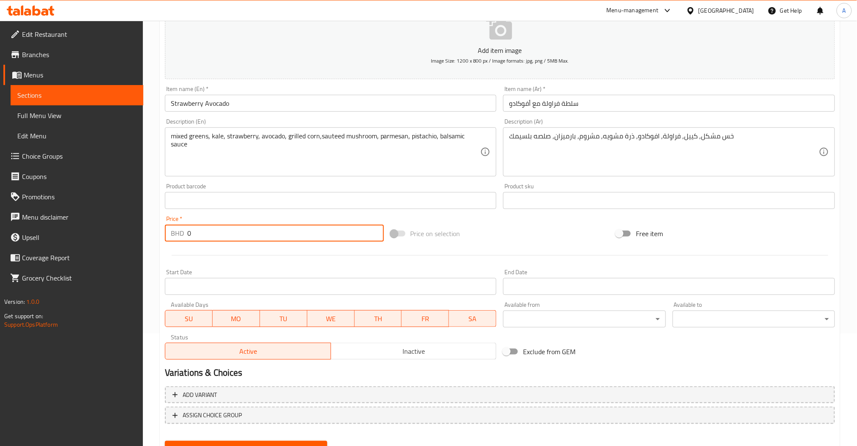
drag, startPoint x: 231, startPoint y: 237, endPoint x: 85, endPoint y: 237, distance: 146.7
click at [147, 237] on div "Home / Restaurants management / Menus / Sections / item / create Desserts secti…" at bounding box center [500, 196] width 714 height 577
paste input "5"
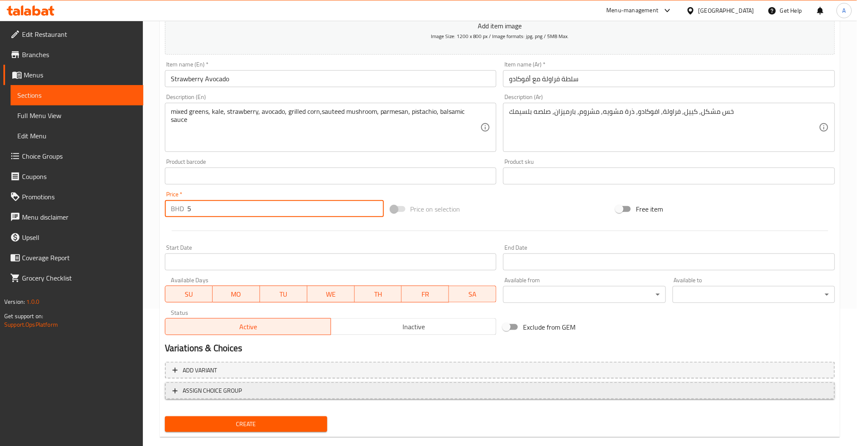
scroll to position [150, 0]
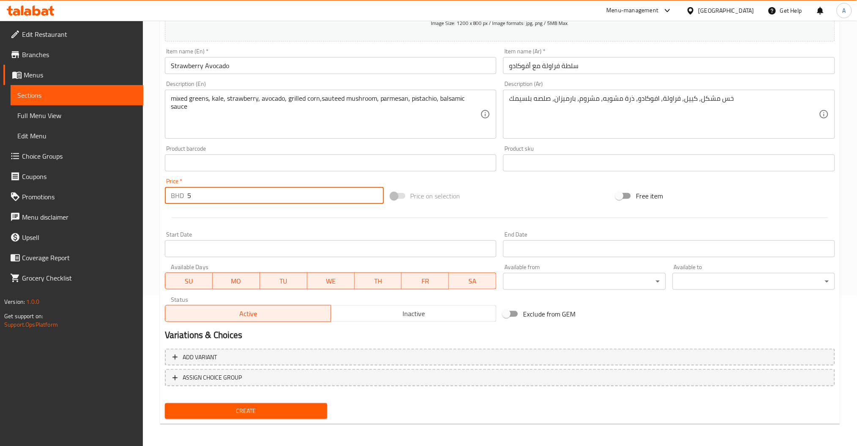
type input "5"
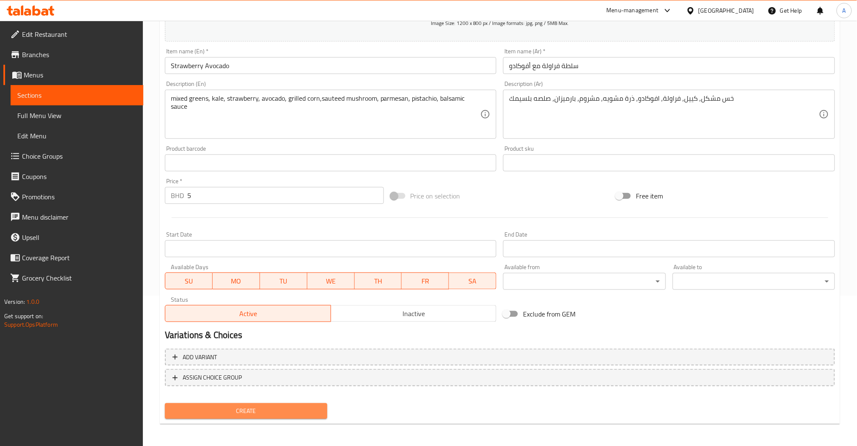
click at [288, 408] on span "Create" at bounding box center [246, 410] width 149 height 11
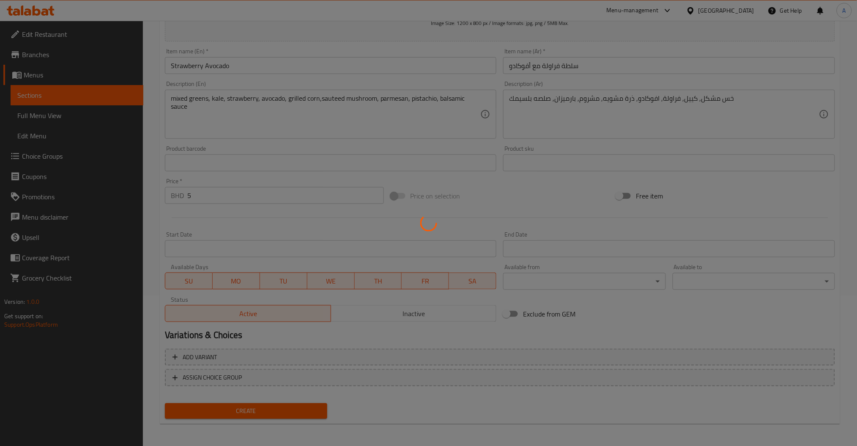
type input "0"
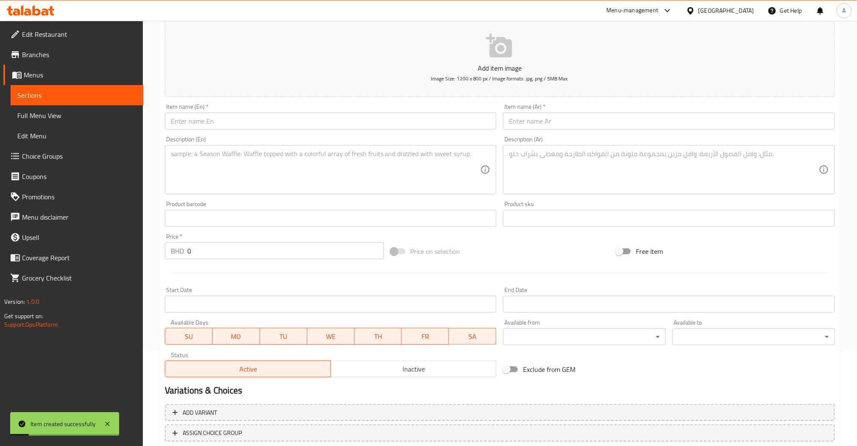
scroll to position [0, 0]
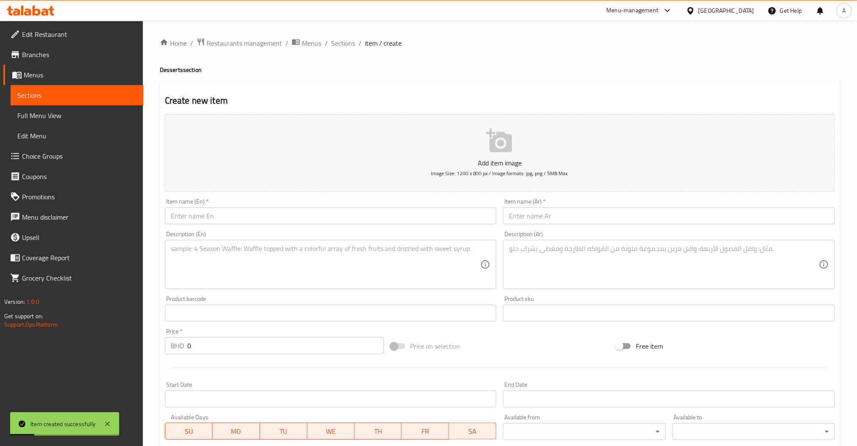
click at [264, 213] on input "text" at bounding box center [331, 215] width 332 height 17
paste input "Chicken Corn"
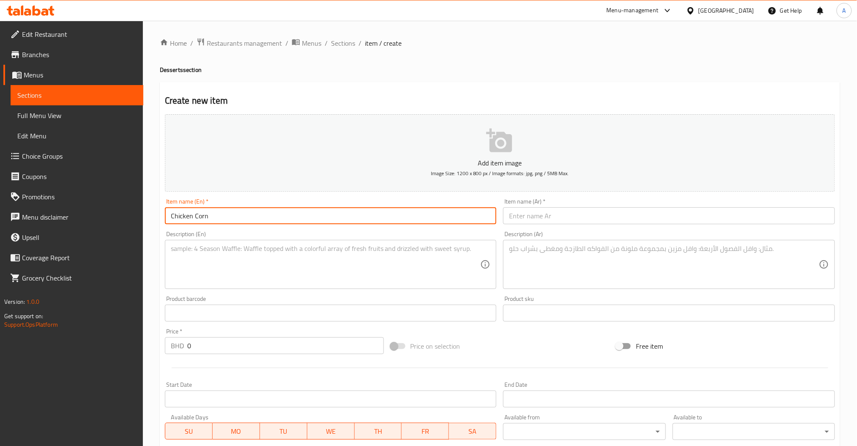
type input "Chicken Corn"
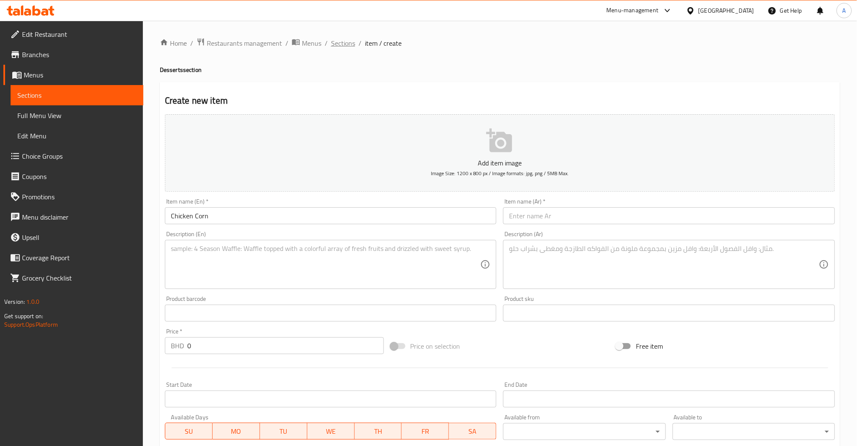
click at [336, 42] on span "Sections" at bounding box center [343, 43] width 24 height 10
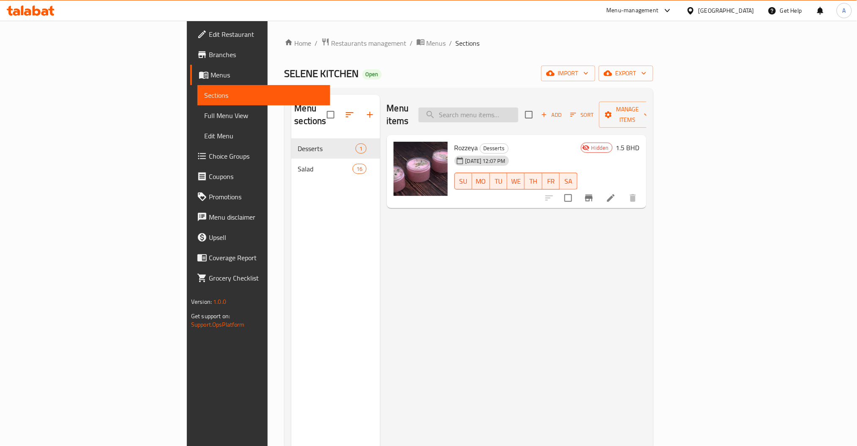
click at [518, 107] on input "search" at bounding box center [468, 114] width 100 height 15
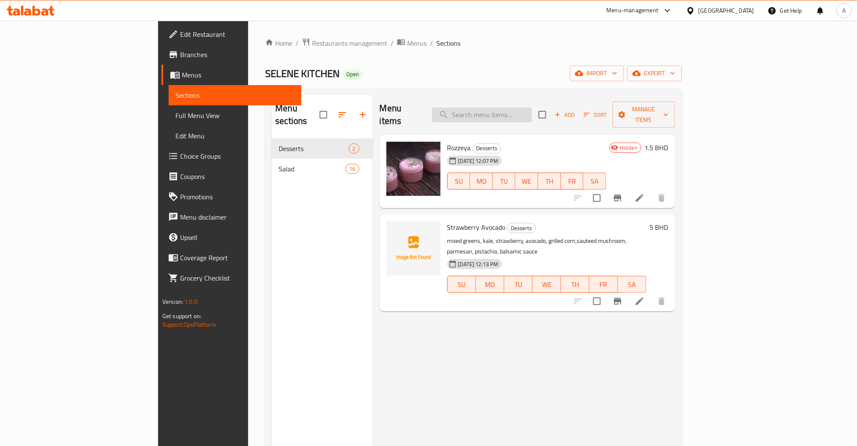
paste input "Edamame Crunch"
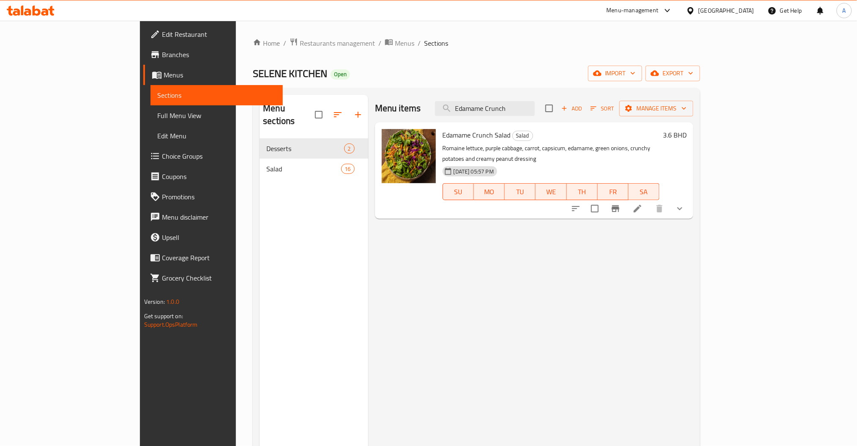
type input "Edamame Crunch"
click at [690, 198] on button "show more" at bounding box center [680, 208] width 20 height 20
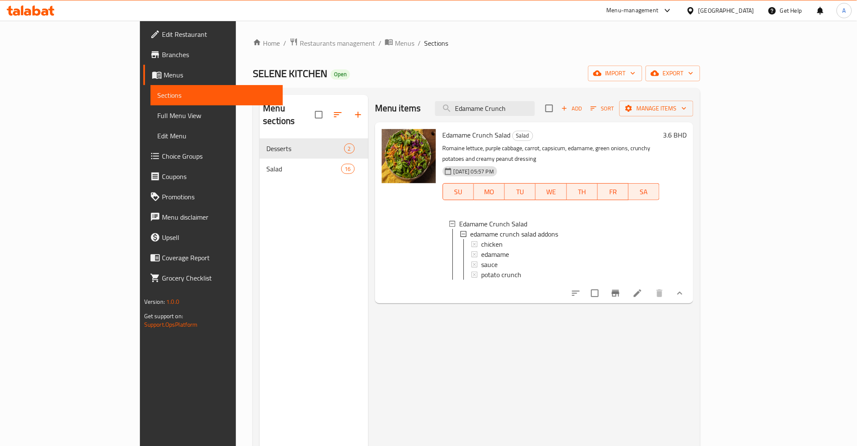
click at [686, 137] on h6 "3.6 BHD" at bounding box center [675, 135] width 24 height 12
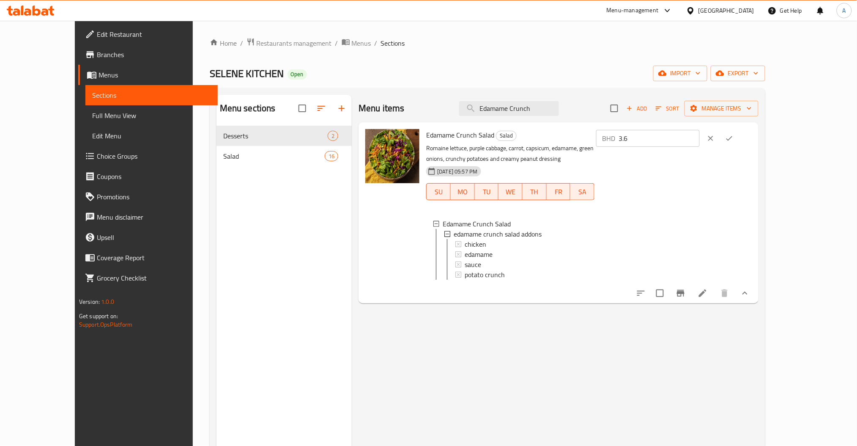
drag, startPoint x: 736, startPoint y: 143, endPoint x: 639, endPoint y: 143, distance: 97.2
click at [653, 143] on div "Edamame Crunch Salad Salad Romaine lettuce, purple cabbage, carrot, capsicum, e…" at bounding box center [589, 213] width 332 height 174
type input "0"
click at [752, 140] on div "BHD 0 ​" at bounding box center [674, 138] width 156 height 19
click at [733, 139] on icon "ok" at bounding box center [729, 138] width 8 height 8
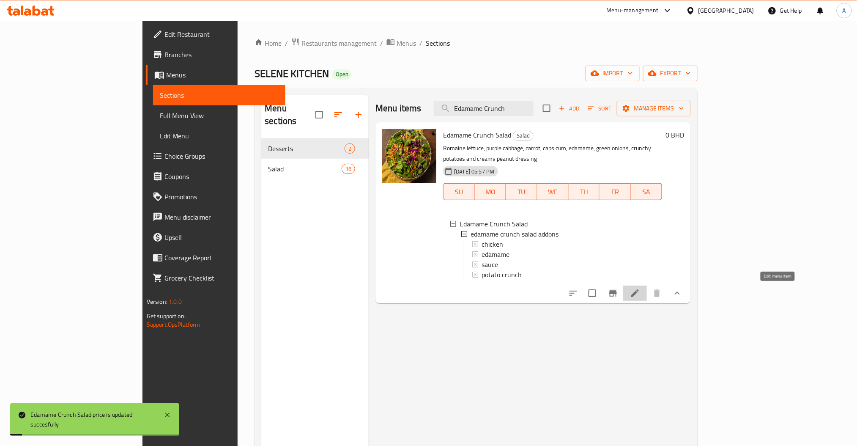
click at [640, 294] on icon at bounding box center [635, 293] width 10 height 10
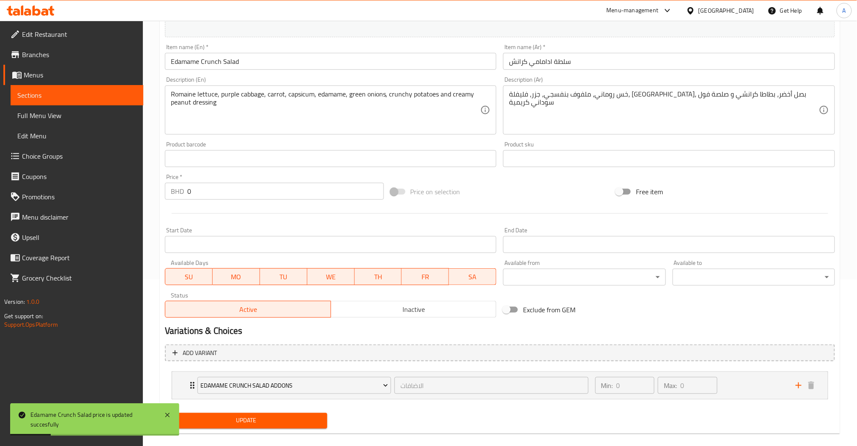
scroll to position [172, 0]
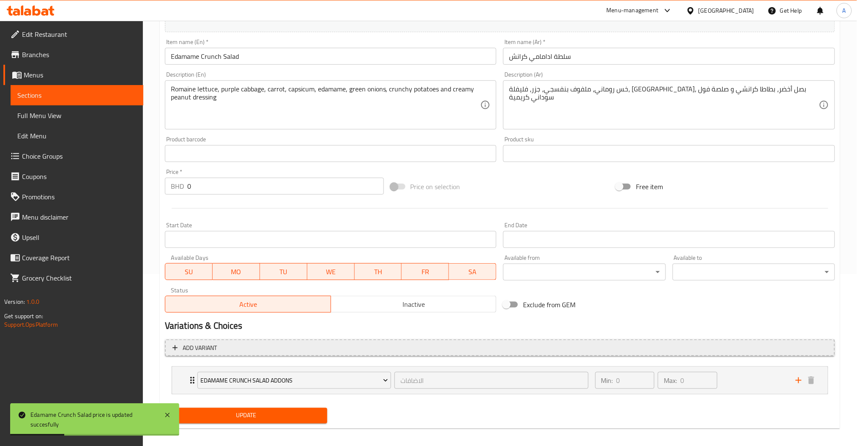
click at [211, 353] on button "Add variant" at bounding box center [500, 347] width 670 height 17
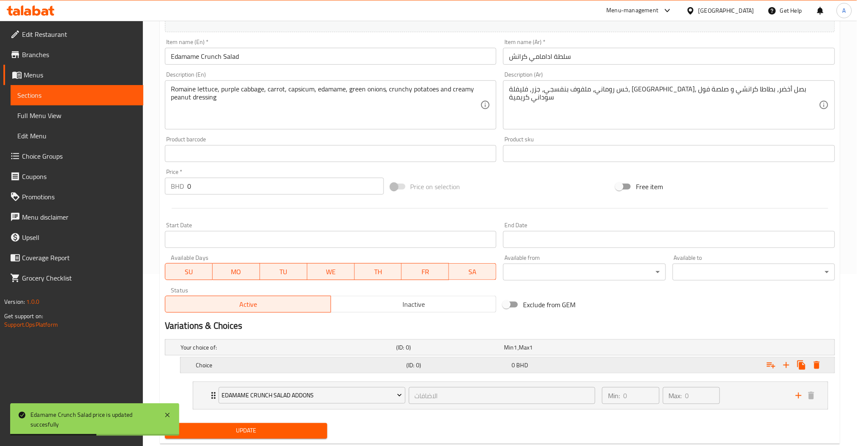
click at [218, 356] on div "Choice (ID: 0) 0 BHD" at bounding box center [502, 347] width 647 height 19
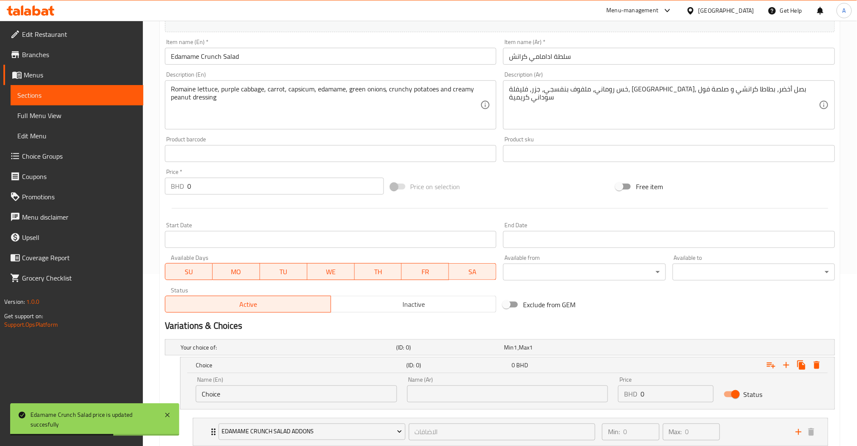
click at [193, 400] on div "Name (En) Choice Name (En)" at bounding box center [296, 389] width 211 height 36
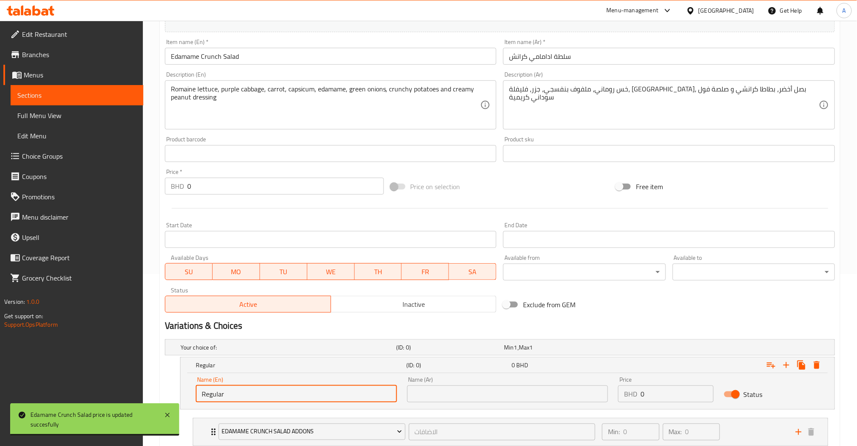
type input "Regular"
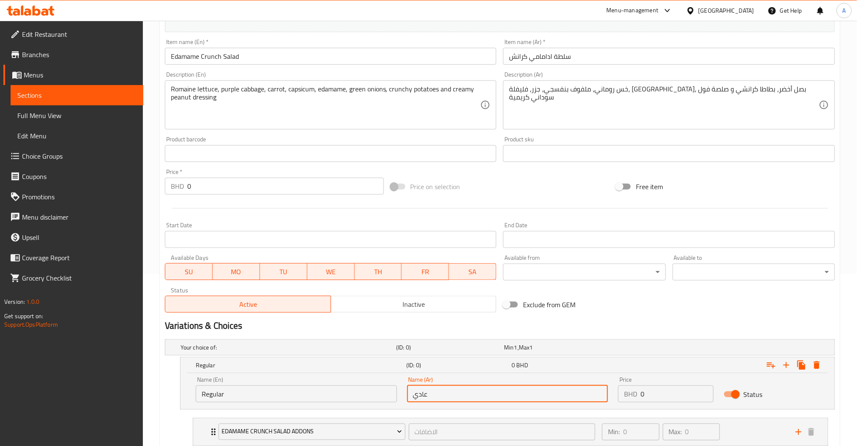
type input "عادي"
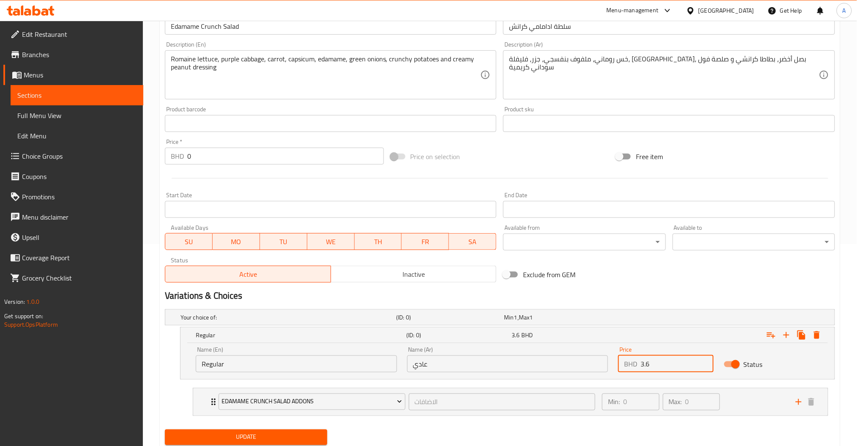
scroll to position [229, 0]
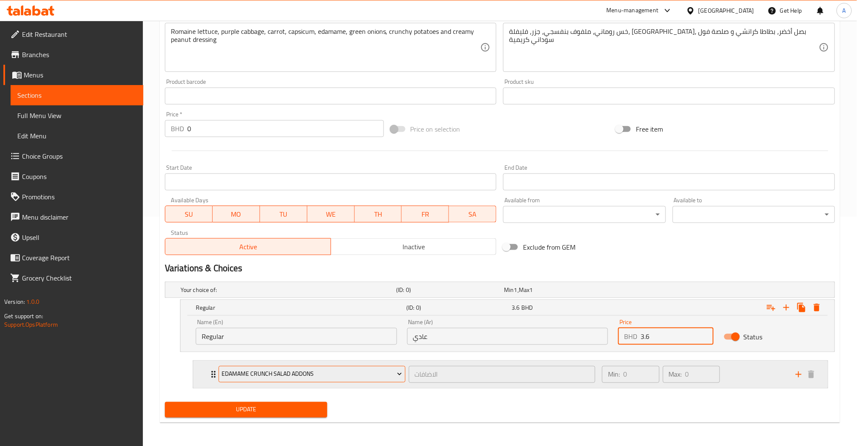
type input "3.6"
click at [336, 366] on button "edamame crunch salad addons" at bounding box center [312, 374] width 187 height 17
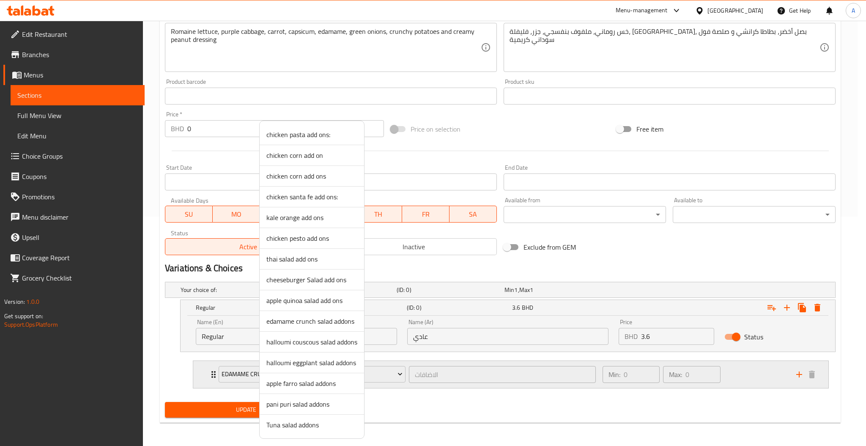
click at [708, 372] on div at bounding box center [433, 223] width 866 height 446
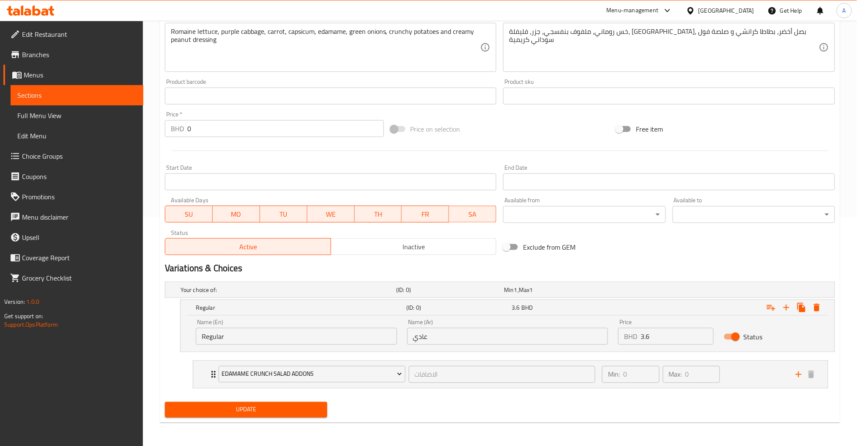
click at [765, 344] on div "Status" at bounding box center [772, 336] width 106 height 26
click at [771, 307] on icon "Expand" at bounding box center [771, 307] width 10 height 10
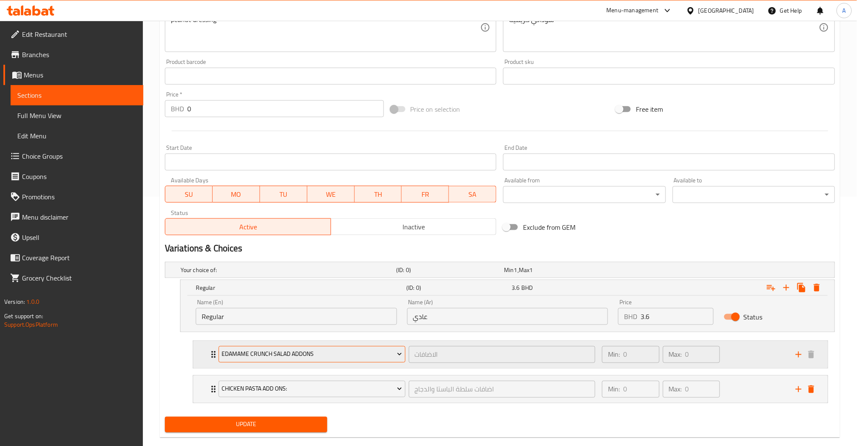
scroll to position [264, 0]
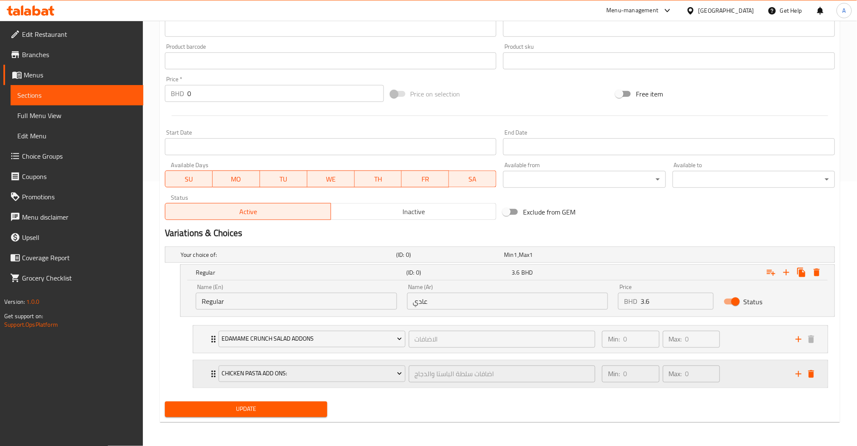
click at [814, 369] on icon "delete" at bounding box center [811, 374] width 10 height 10
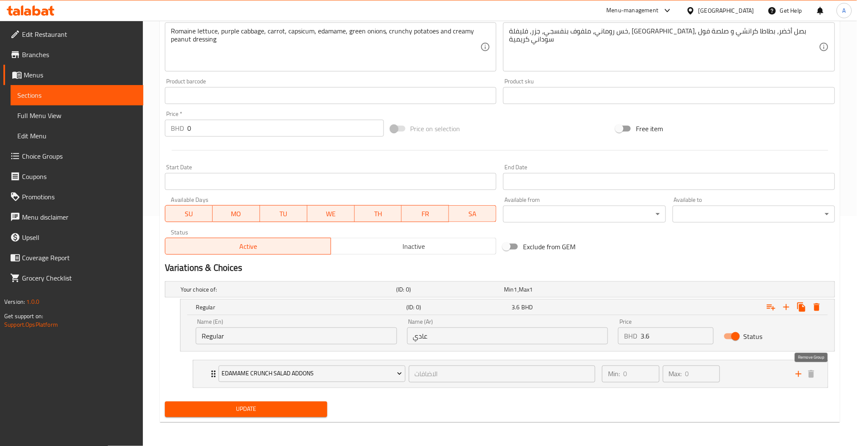
scroll to position [229, 0]
click at [789, 307] on icon "Expand" at bounding box center [786, 307] width 10 height 10
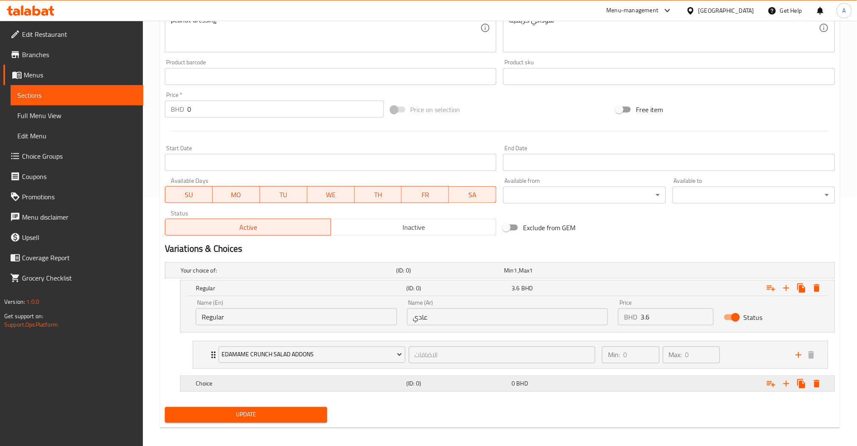
scroll to position [254, 0]
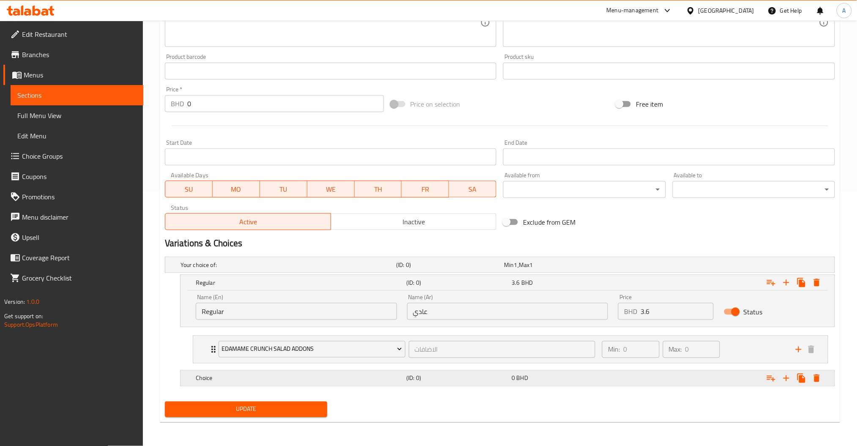
click at [314, 269] on h5 "Choice" at bounding box center [286, 264] width 212 height 8
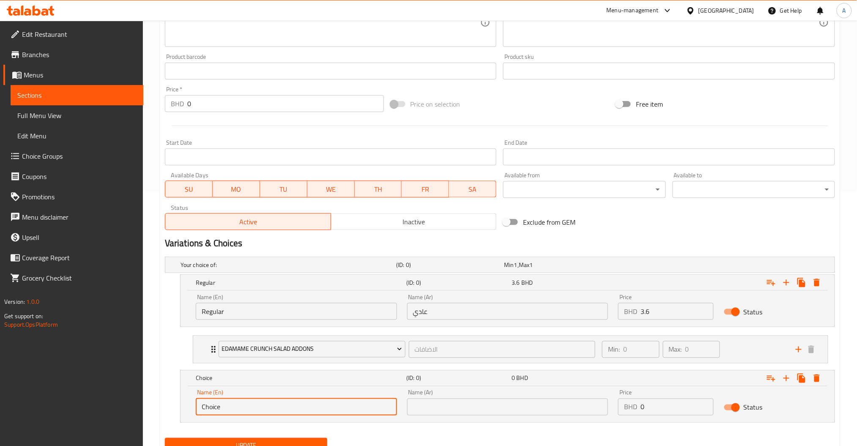
drag, startPoint x: 233, startPoint y: 405, endPoint x: 85, endPoint y: 404, distance: 148.4
click at [114, 404] on div "Edit Restaurant Branches Menus Sections Full Menu View Edit Menu Choice Groups …" at bounding box center [428, 124] width 857 height 715
type input "Large"
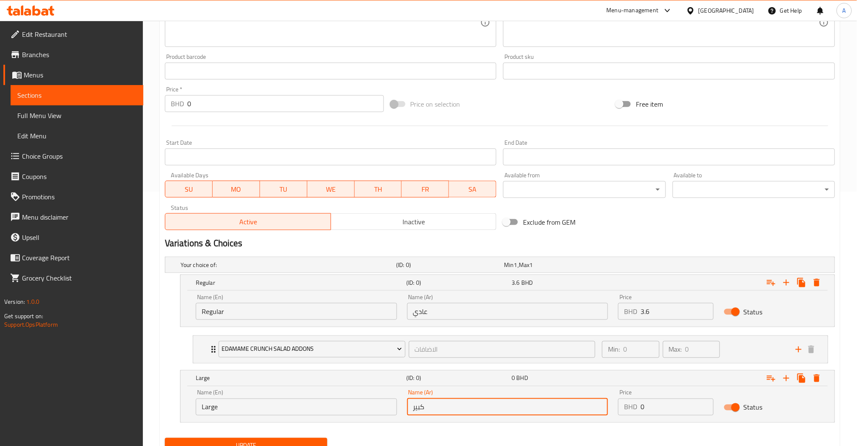
type input "كبير"
click at [606, 410] on div "Name (En) Large Name (En) Name (Ar) كبير Name (Ar) Price BHD 0 Price Status" at bounding box center [508, 402] width 634 height 36
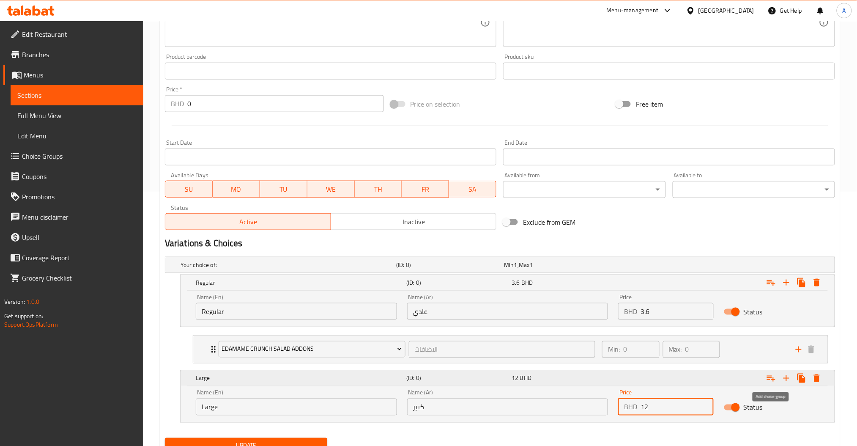
type input "12"
click at [775, 377] on icon "Expand" at bounding box center [771, 378] width 10 height 10
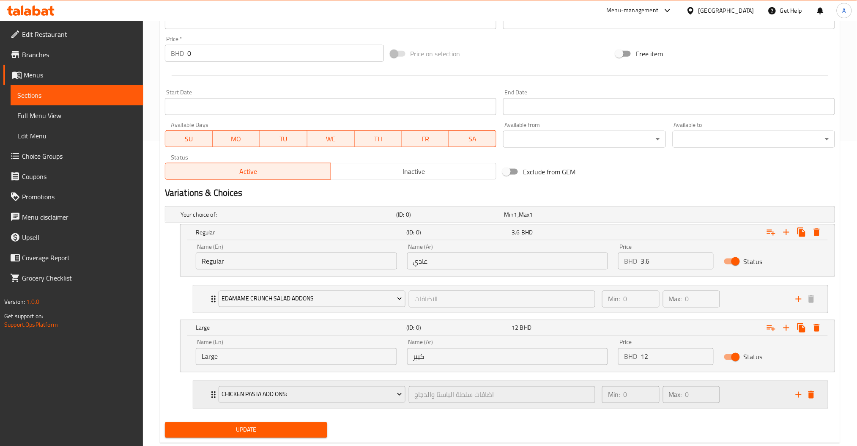
scroll to position [310, 0]
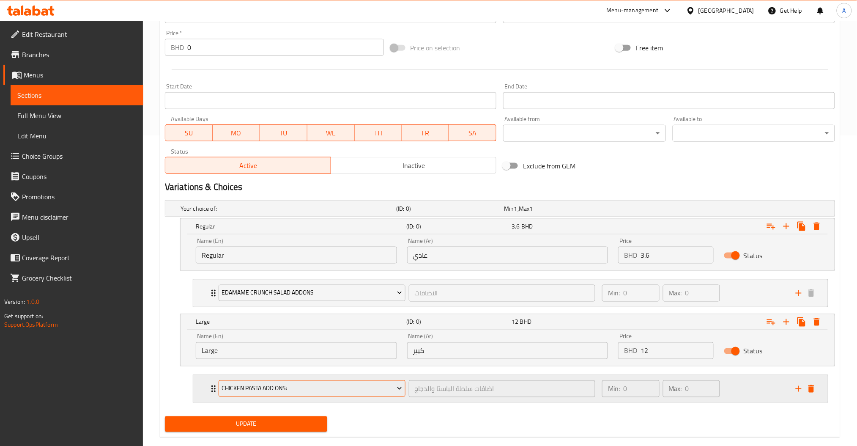
click at [283, 389] on span "chicken pasta add ons:" at bounding box center [311, 388] width 180 height 11
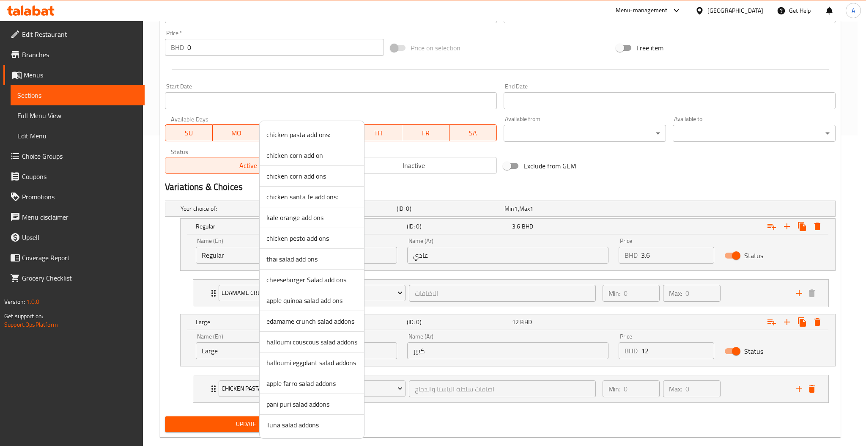
click at [305, 321] on span "edamame crunch salad addons" at bounding box center [311, 321] width 91 height 10
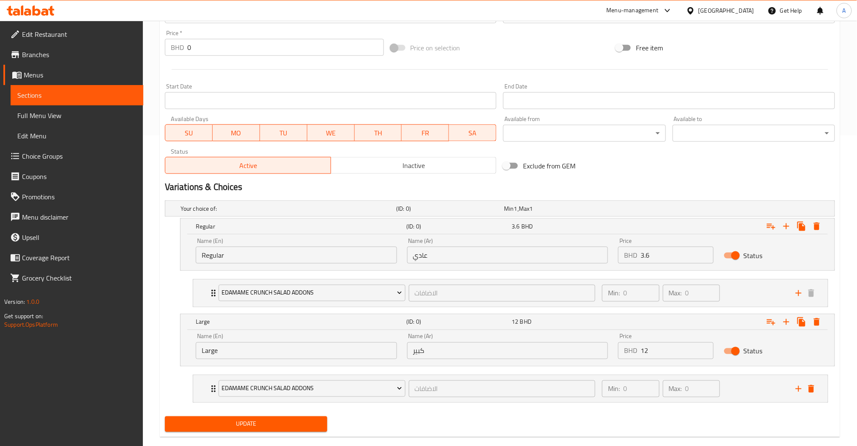
click at [311, 423] on span "Update" at bounding box center [246, 423] width 149 height 11
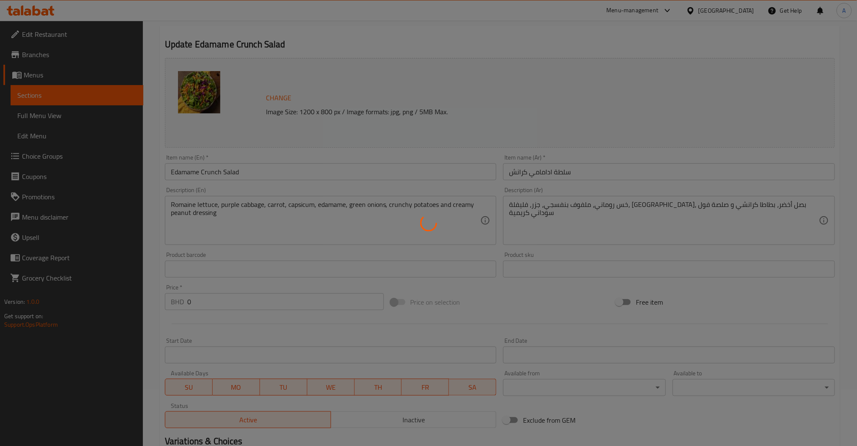
scroll to position [0, 0]
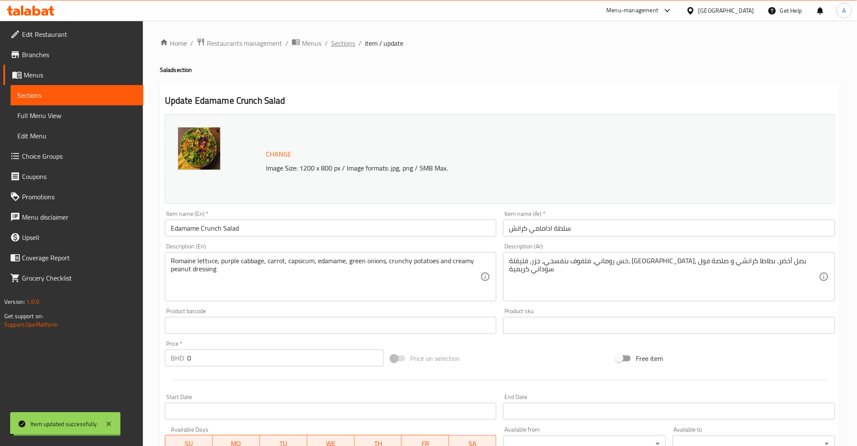
click at [332, 46] on span "Sections" at bounding box center [343, 43] width 24 height 10
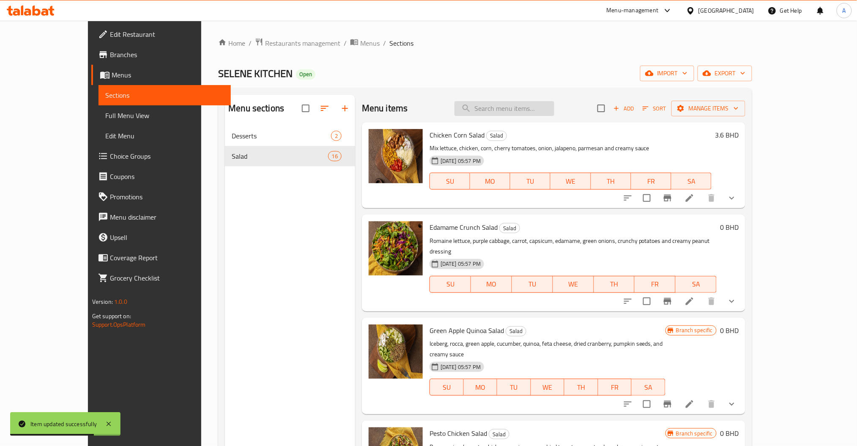
click at [536, 112] on input "search" at bounding box center [504, 108] width 100 height 15
paste input "Strawberry Avocado"
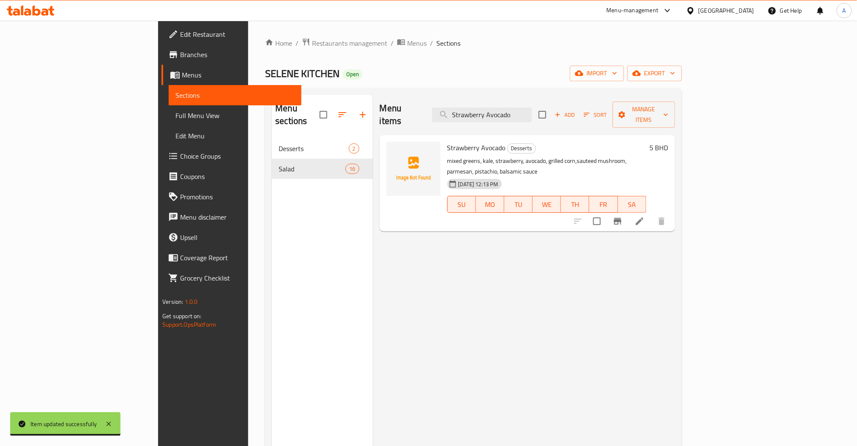
drag, startPoint x: 570, startPoint y: 113, endPoint x: 539, endPoint y: 120, distance: 32.2
click at [539, 120] on div "Menu items Strawberry Avocado Add Sort Manage items" at bounding box center [527, 115] width 295 height 40
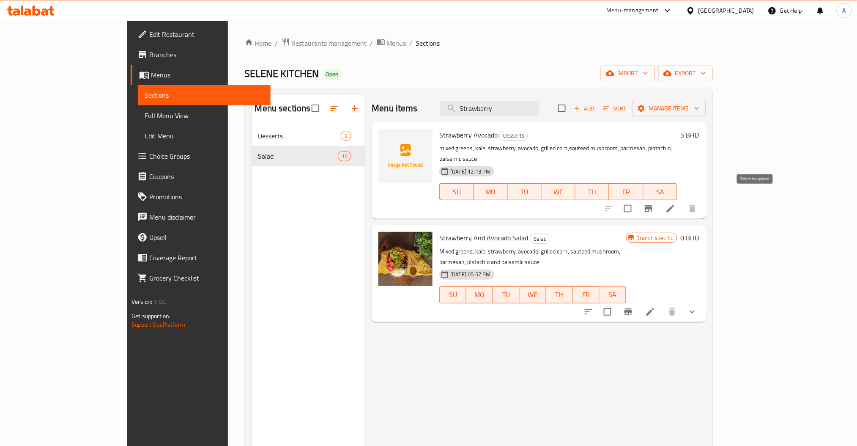
type input "Strawberry"
click at [637, 200] on input "checkbox" at bounding box center [628, 209] width 18 height 18
click at [699, 104] on span "Manage items" at bounding box center [669, 108] width 60 height 11
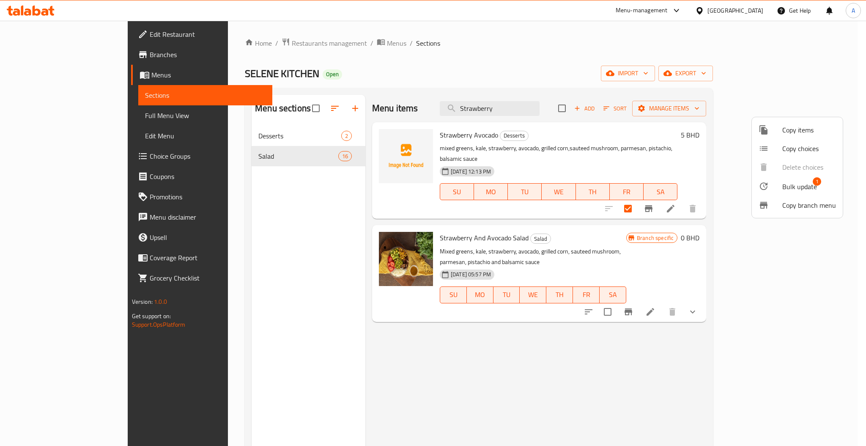
click at [790, 183] on span "Bulk update" at bounding box center [799, 186] width 35 height 10
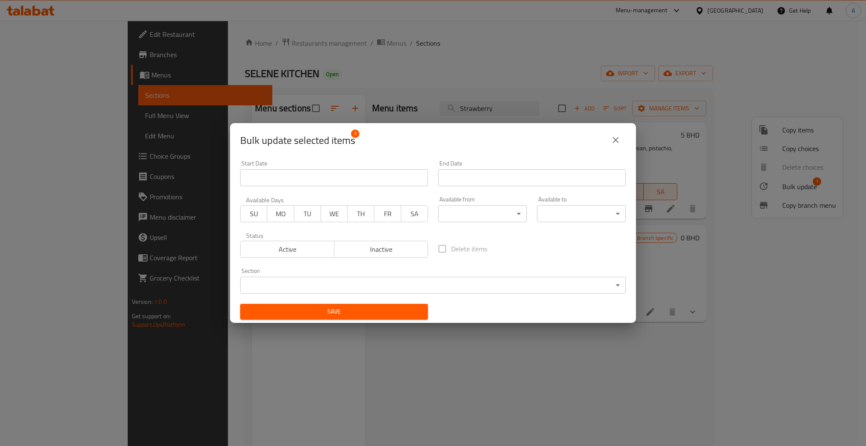
click at [376, 252] on span "Inactive" at bounding box center [381, 249] width 87 height 12
click at [381, 316] on span "Save" at bounding box center [334, 311] width 174 height 11
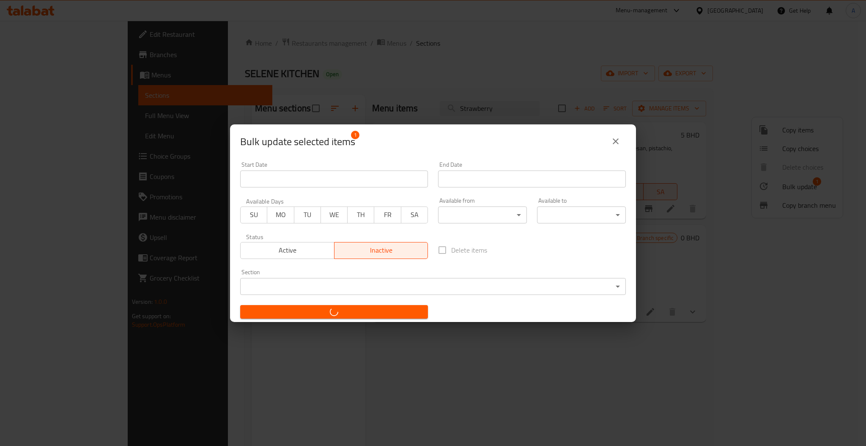
checkbox input "false"
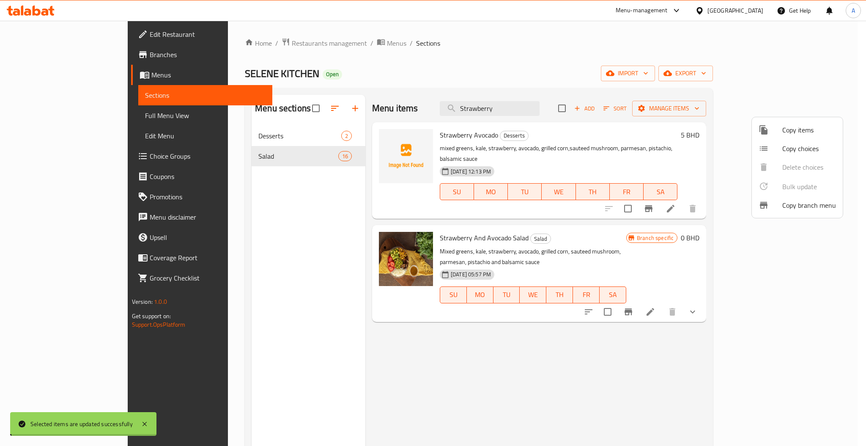
click at [644, 389] on div at bounding box center [433, 223] width 866 height 446
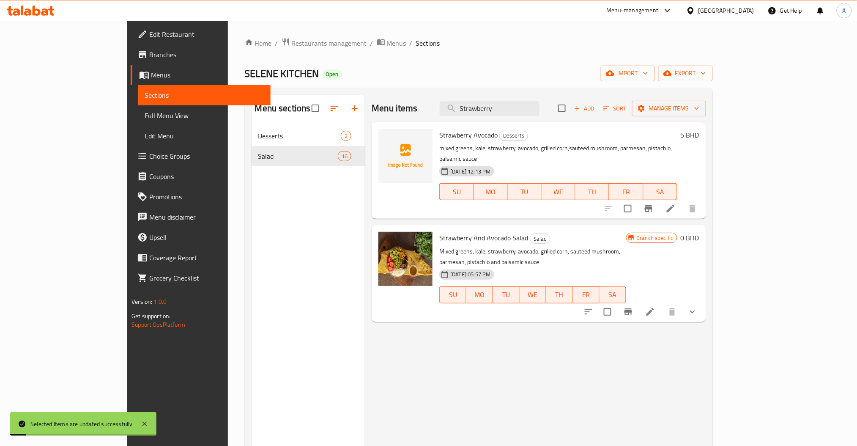
click at [632, 308] on icon "Branch-specific-item" at bounding box center [628, 311] width 8 height 7
click at [703, 301] on button "show more" at bounding box center [692, 311] width 20 height 20
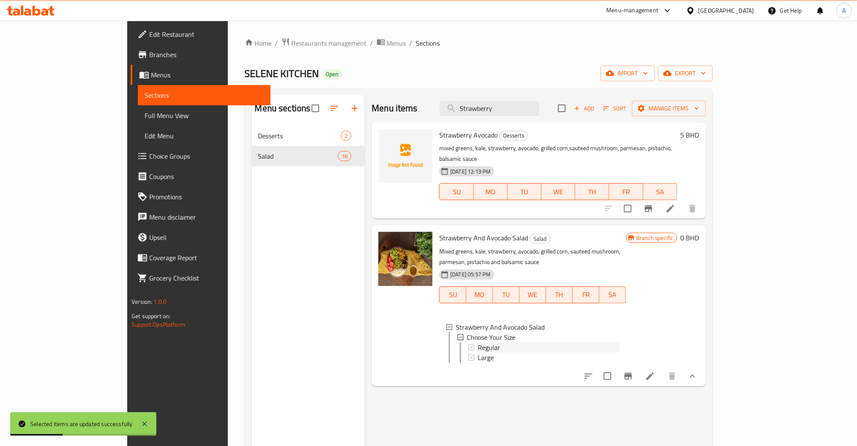
click at [495, 342] on div "Regular" at bounding box center [548, 347] width 141 height 10
click at [479, 352] on div "Large" at bounding box center [548, 357] width 141 height 10
click at [654, 372] on icon at bounding box center [650, 376] width 8 height 8
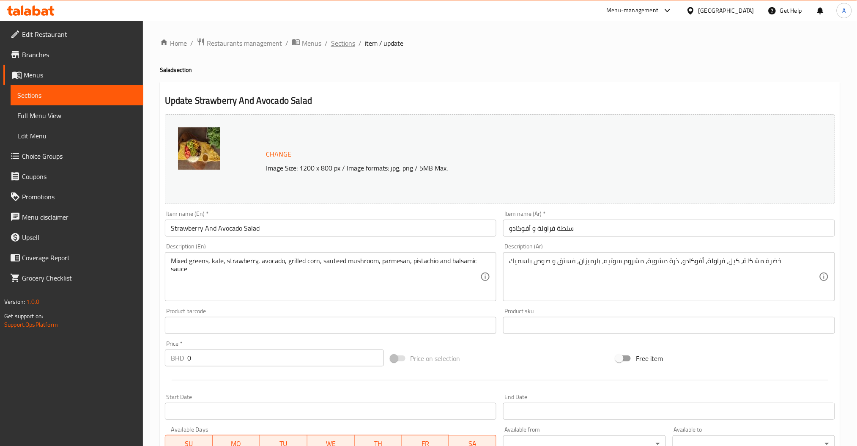
click at [334, 38] on span "Sections" at bounding box center [343, 43] width 24 height 10
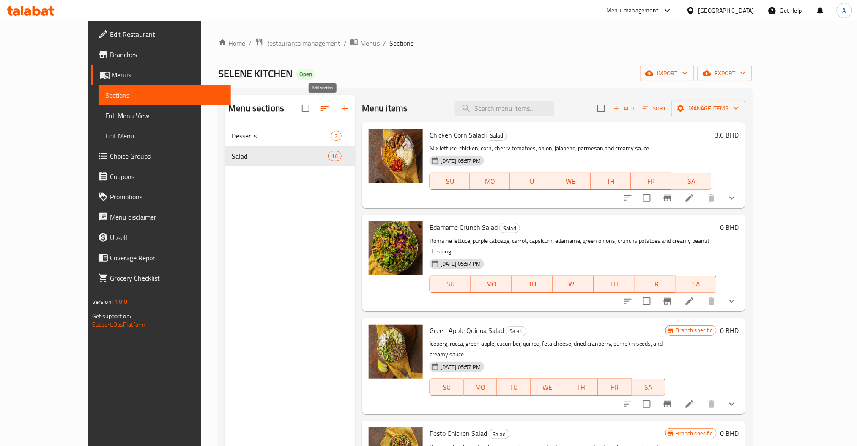
click at [335, 102] on button "button" at bounding box center [345, 108] width 20 height 20
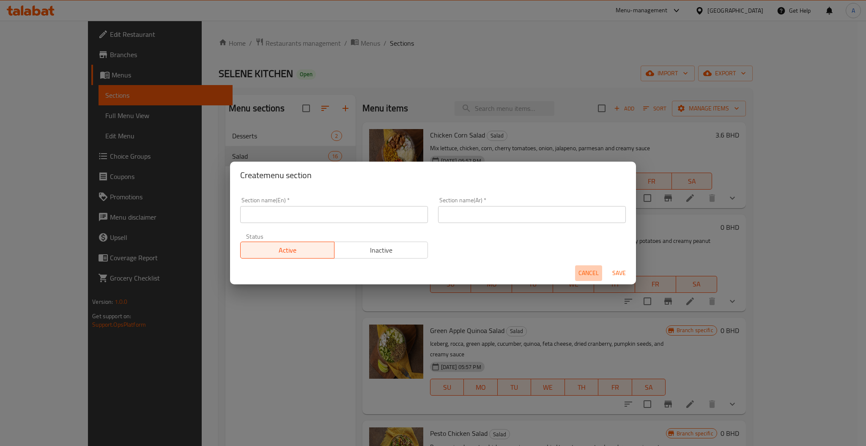
click at [595, 268] on span "Cancel" at bounding box center [588, 273] width 20 height 11
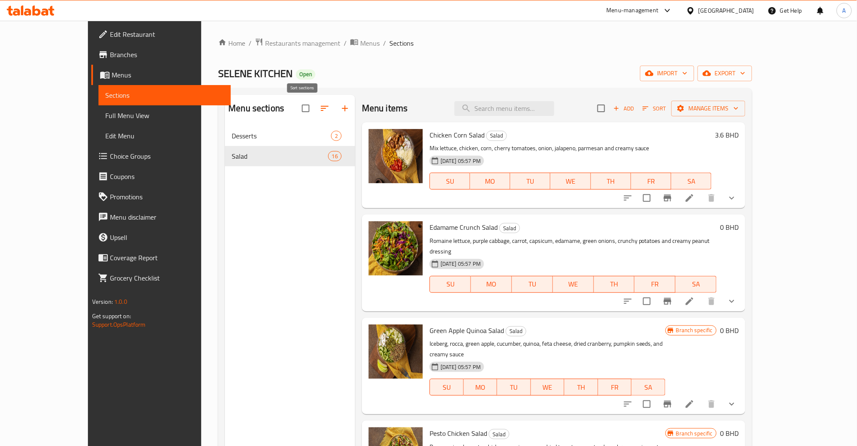
click at [320, 111] on icon "button" at bounding box center [325, 108] width 10 height 10
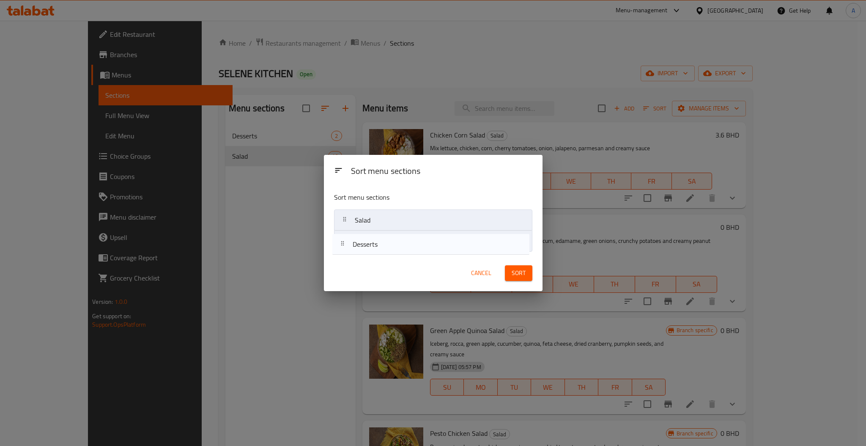
drag, startPoint x: 336, startPoint y: 229, endPoint x: 346, endPoint y: 253, distance: 26.0
click at [341, 252] on div "Sort menu sections Desserts Salad" at bounding box center [433, 220] width 219 height 70
click at [528, 270] on button "Sort" at bounding box center [518, 273] width 27 height 16
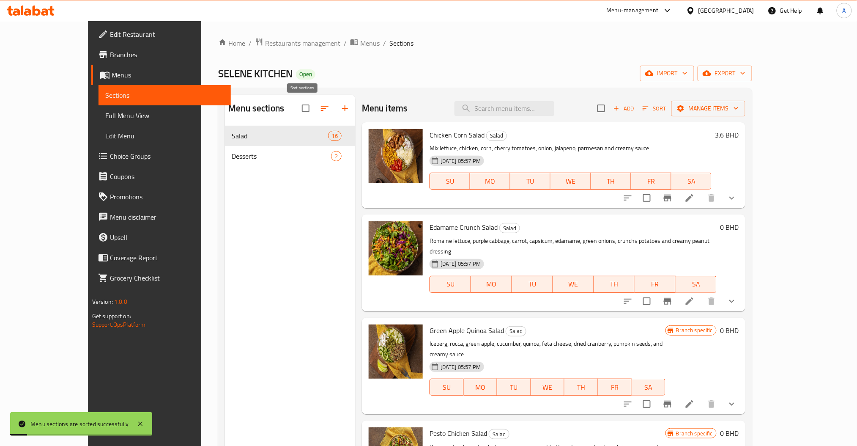
click at [314, 101] on button "button" at bounding box center [324, 108] width 20 height 20
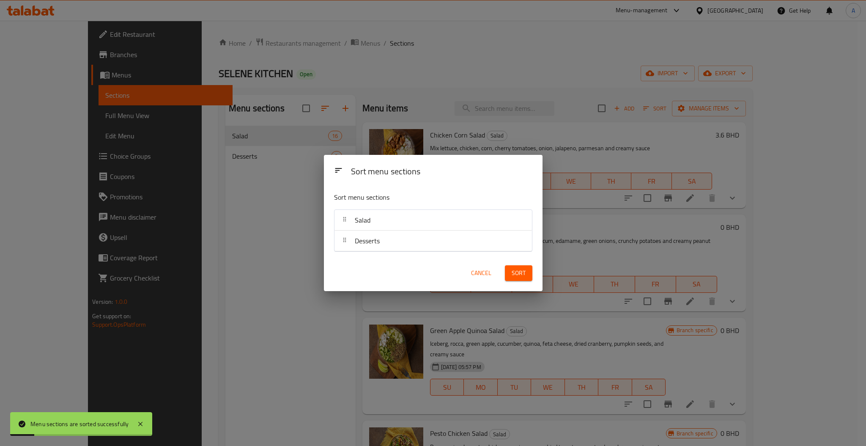
click at [429, 109] on div "Sort menu sections Sort menu sections Salad Desserts Cancel Sort" at bounding box center [433, 223] width 866 height 446
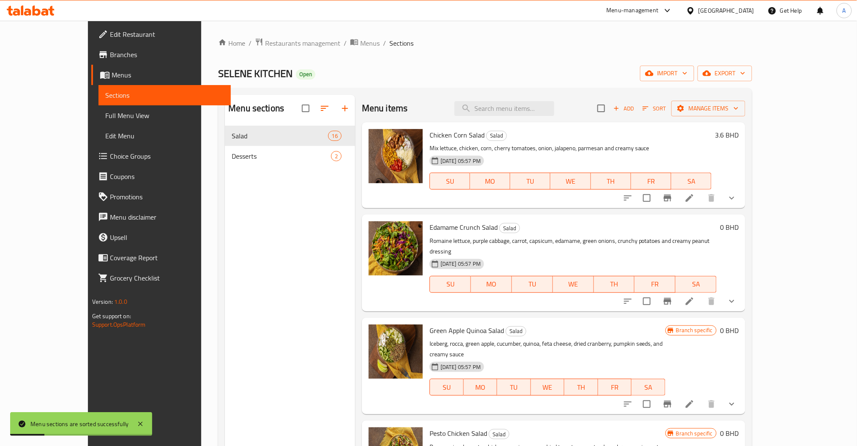
click at [340, 107] on icon "button" at bounding box center [345, 108] width 10 height 10
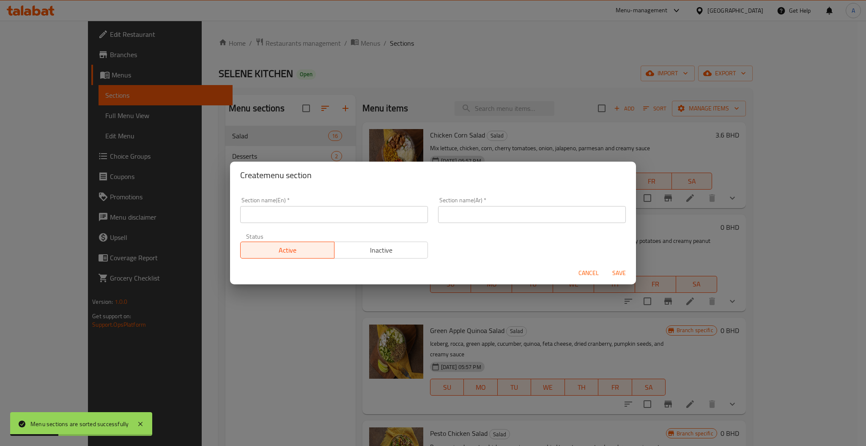
click at [313, 214] on input "text" at bounding box center [334, 214] width 188 height 17
type input "Rice Bowls"
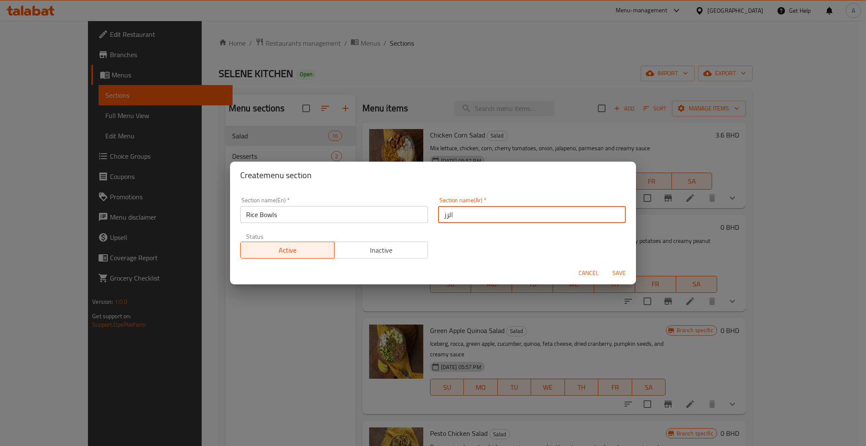
type input "الرز"
click at [605, 265] on button "Save" at bounding box center [618, 273] width 27 height 16
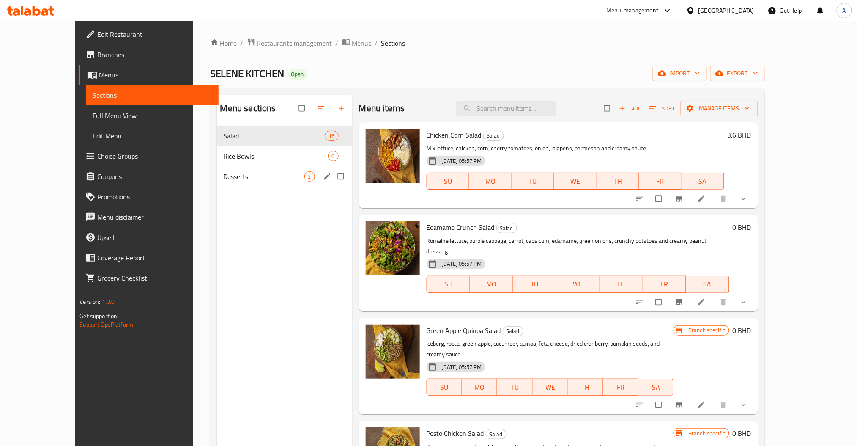
click at [217, 171] on div "Desserts 2" at bounding box center [284, 176] width 135 height 20
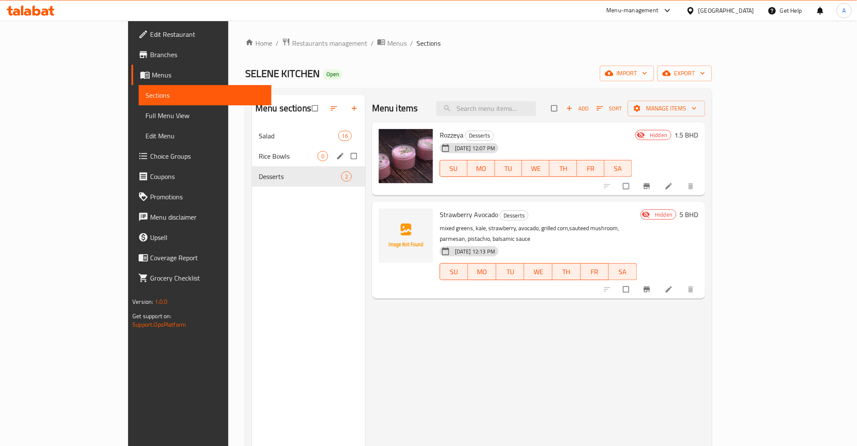
click at [252, 162] on div "Rice Bowls 0" at bounding box center [308, 156] width 113 height 20
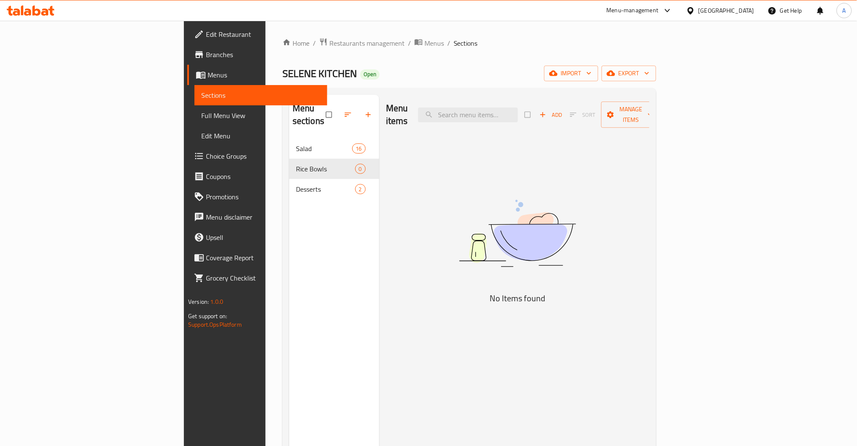
click at [562, 110] on span "Add" at bounding box center [550, 115] width 23 height 10
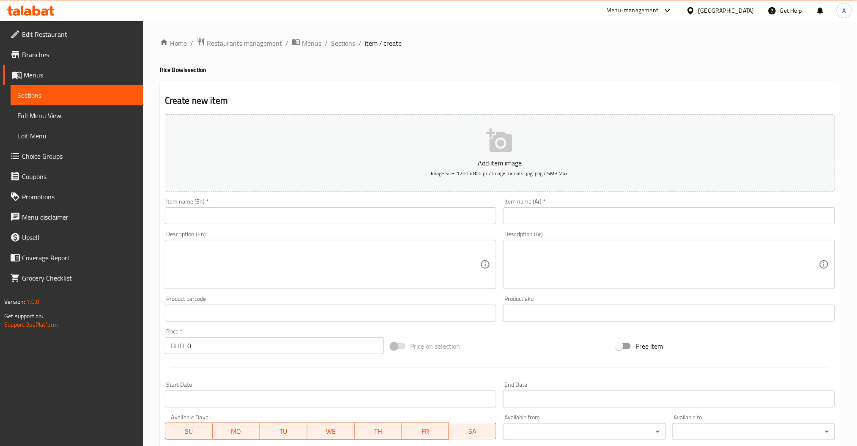
click at [222, 217] on input "text" at bounding box center [331, 215] width 332 height 17
paste input "asian beef rice bowl"
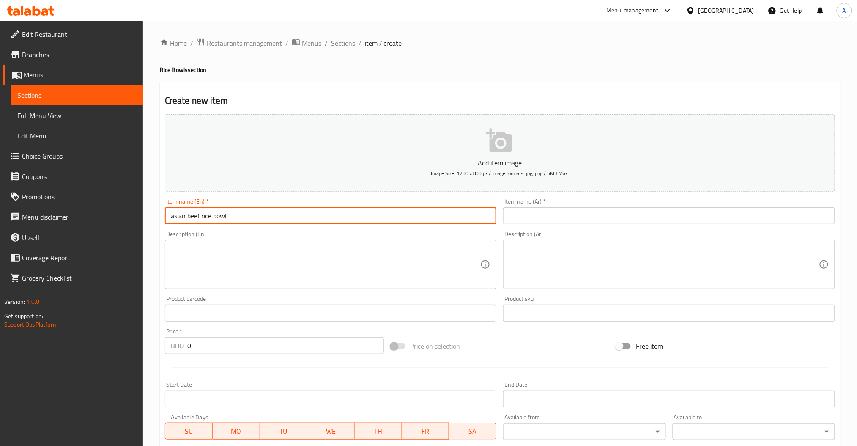
type input "asian beef rice bowl"
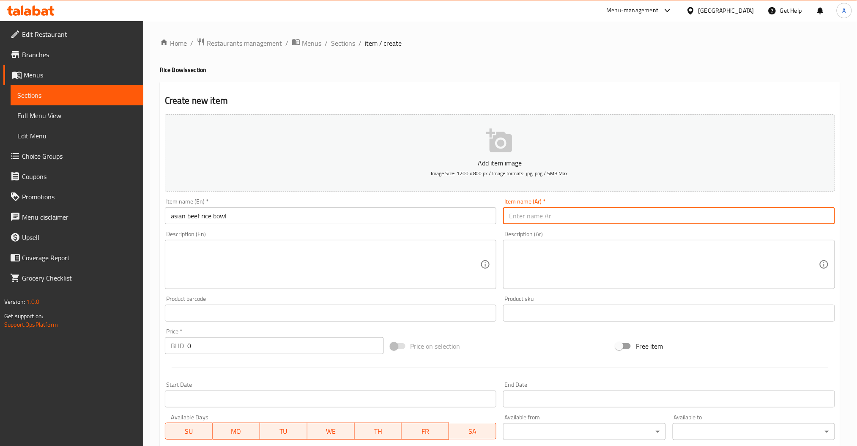
click at [551, 218] on input "text" at bounding box center [669, 215] width 332 height 17
paste input "لحم آسيوي"
type input "لحم آسيوي"
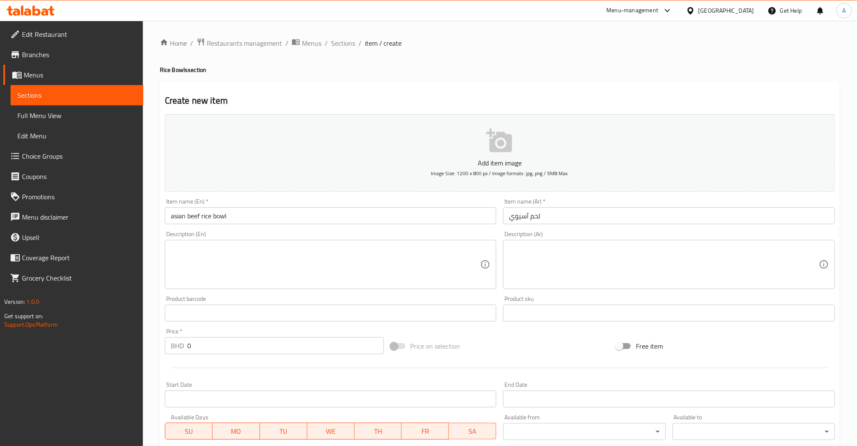
click at [331, 287] on div "Description (En)" at bounding box center [331, 264] width 332 height 49
paste textarea "sticky rice, asian beef, cabbage, carrot, cucumber, green onion"
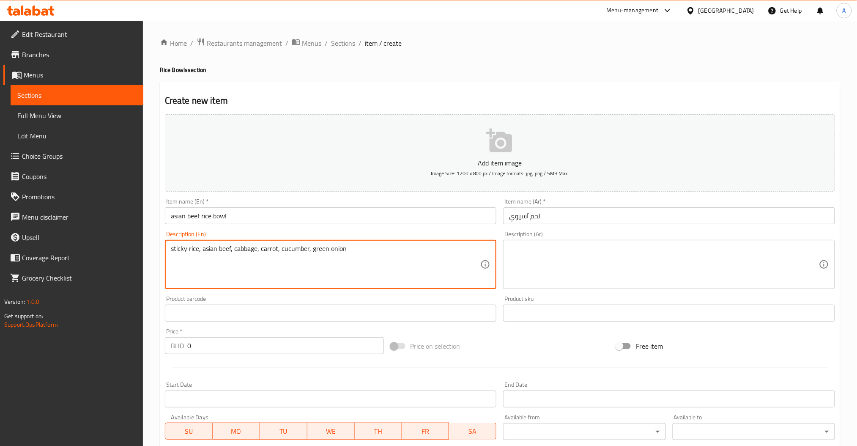
type textarea "sticky rice, asian beef, cabbage, carrot, cucumber, green onion"
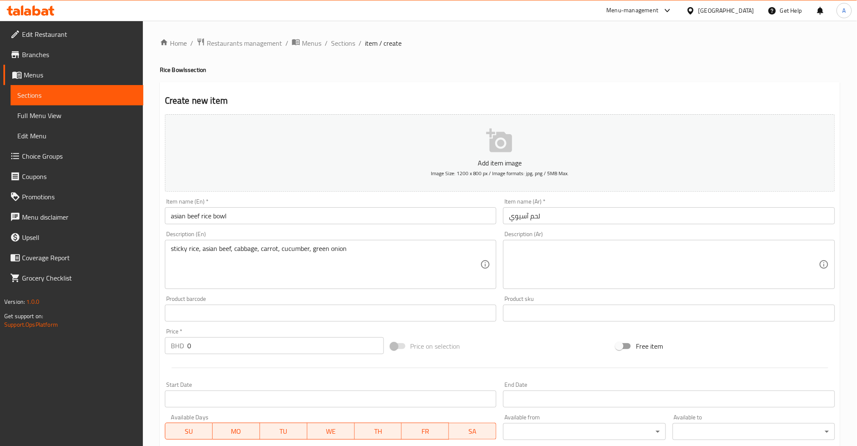
click at [596, 256] on textarea at bounding box center [664, 264] width 310 height 40
paste textarea "عيش ستيكي مع ملفوف, خيار, جزر وبصل اخضر"
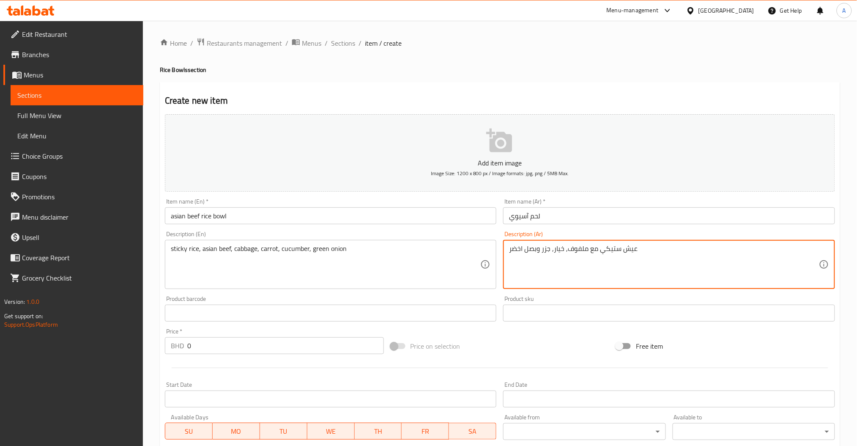
type textarea "عيش ستيكي مع ملفوف, خيار, جزر وبصل اخضر"
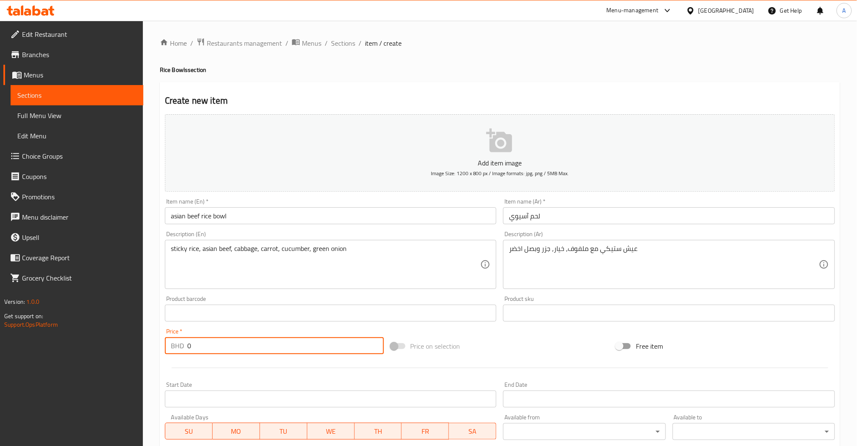
drag, startPoint x: 218, startPoint y: 342, endPoint x: 98, endPoint y: 354, distance: 120.2
click at [153, 354] on div "Home / Restaurants management / Menus / Sections / item / create Rice Bowls sec…" at bounding box center [500, 309] width 714 height 577
paste input "3.5"
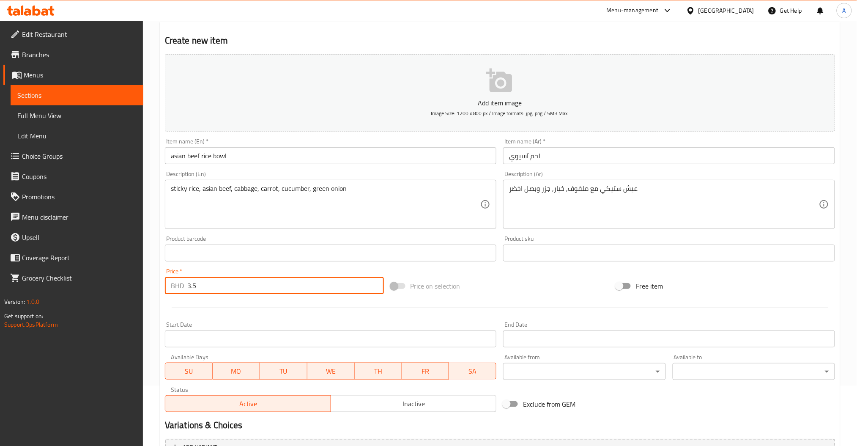
scroll to position [150, 0]
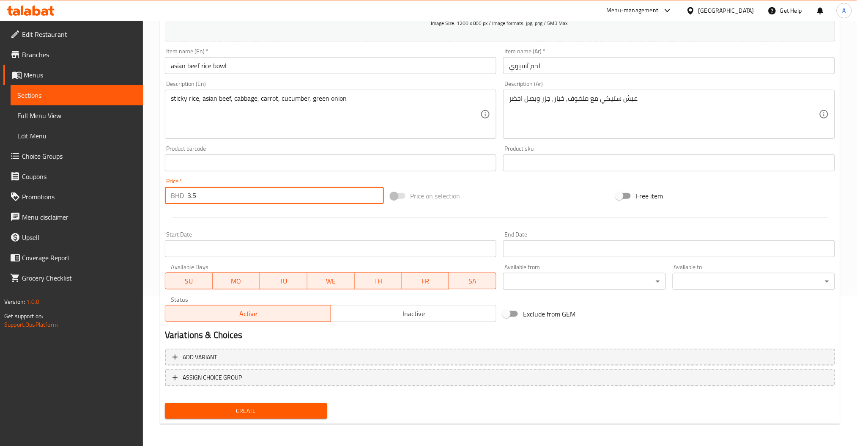
type input "3.5"
click at [251, 410] on span "Create" at bounding box center [246, 410] width 149 height 11
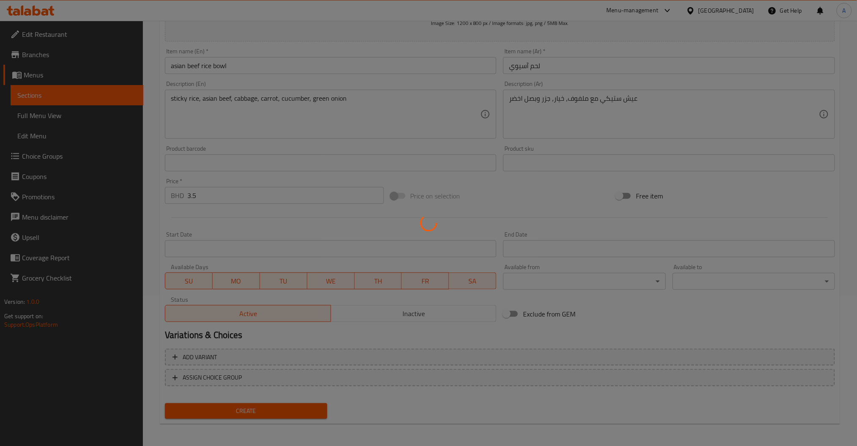
type input "0"
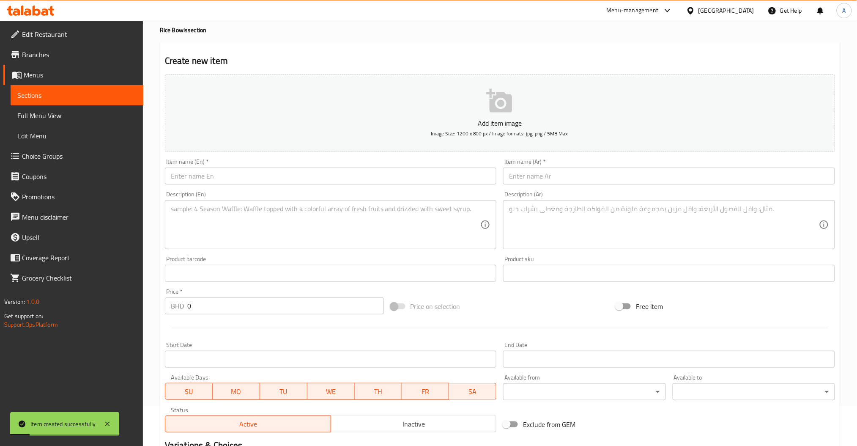
scroll to position [0, 0]
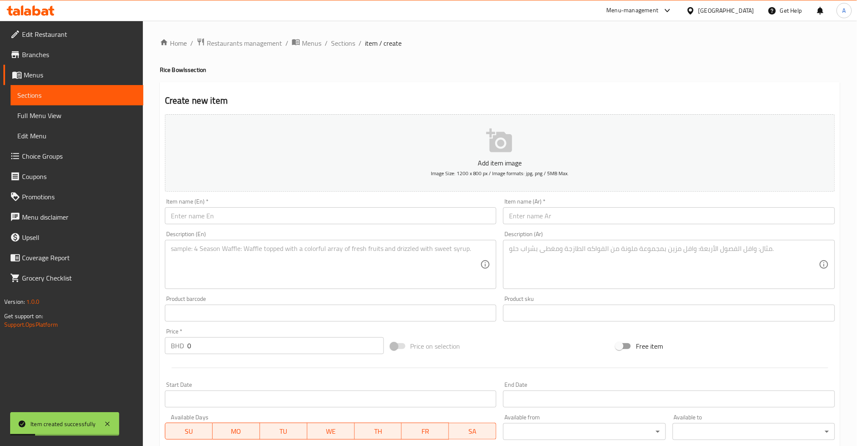
click at [241, 215] on input "text" at bounding box center [331, 215] width 332 height 17
paste input "shesh tawooq rice bowl"
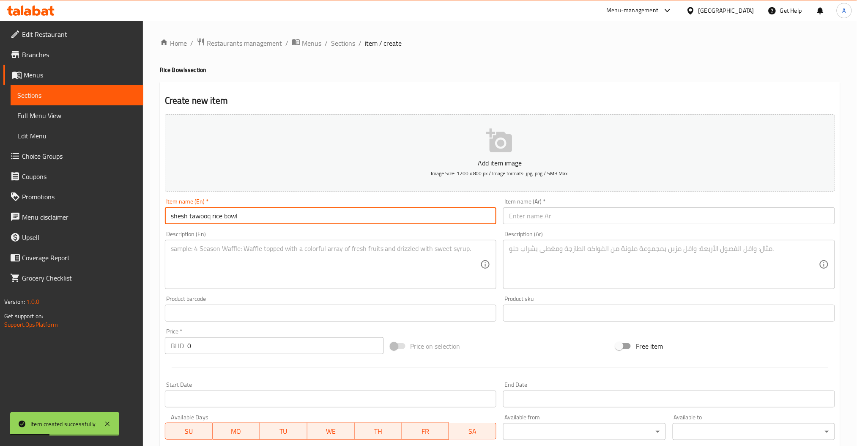
type input "shesh tawooq rice bowl"
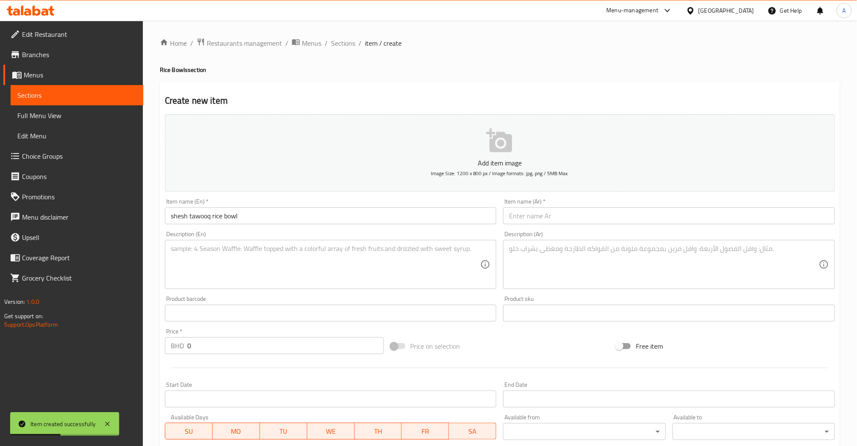
click at [516, 218] on input "text" at bounding box center [669, 215] width 332 height 17
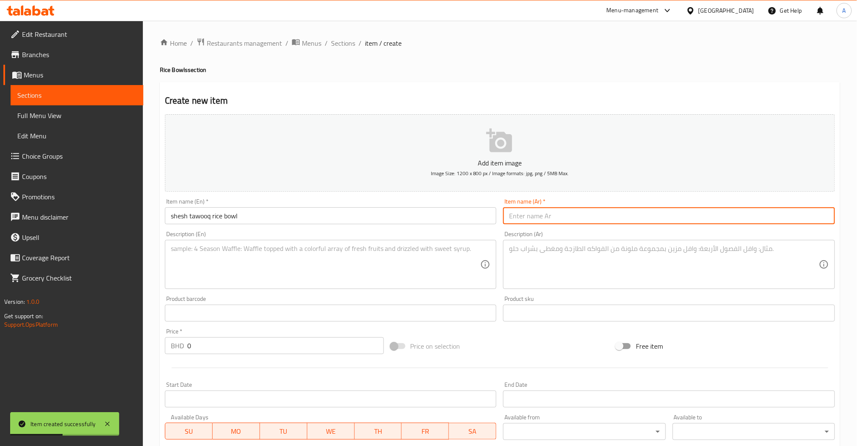
paste input "شيش طاووق"
type input "شيش طاووق"
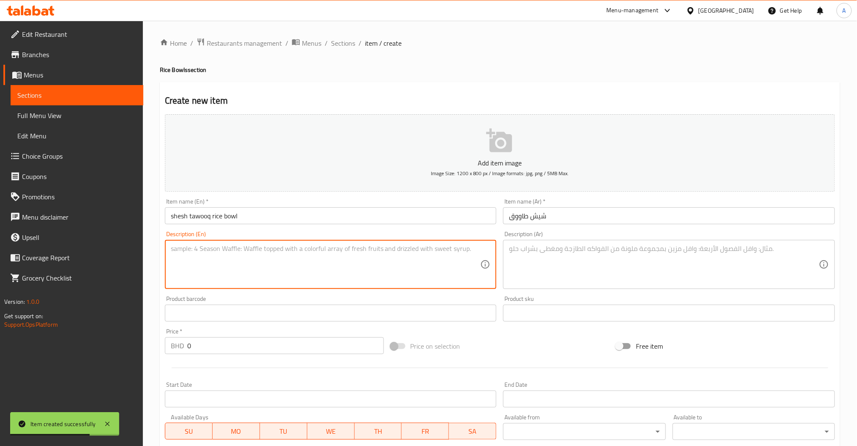
click at [295, 276] on textarea at bounding box center [326, 264] width 310 height 40
paste textarea "yellow rice, shesh tawoq, green olives, capsicum, cherry tomatoe,cucumber and c…"
type textarea "yellow rice, shesh tawoq, green olives, capsicum, cherry tomatoe,cucumber and c…"
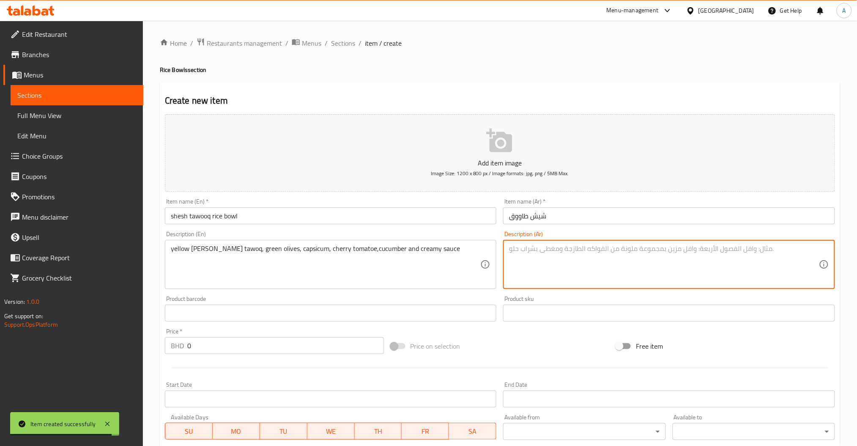
click at [648, 279] on textarea at bounding box center [664, 264] width 310 height 40
paste textarea "رز أصفر, شيش طاووق, زيتون أخضر, طماطم كرزية, فلفل بارد مع صلصه كريميه"
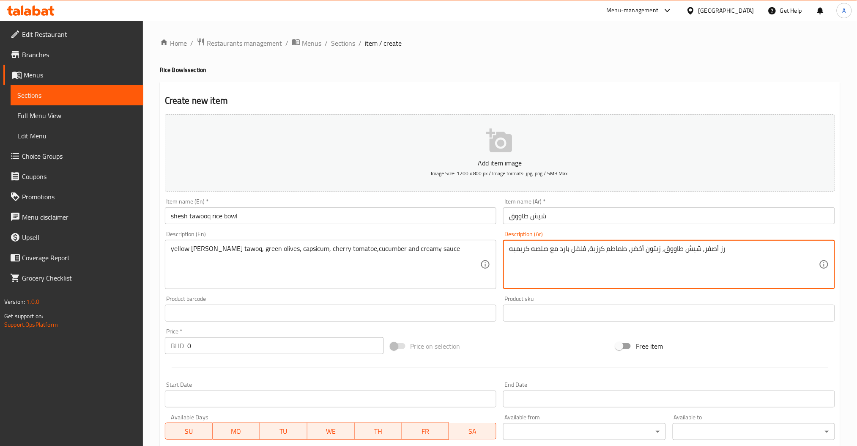
type textarea "رز أصفر, شيش طاووق, زيتون أخضر, طماطم كرزية, فلفل بارد مع صلصه كريميه"
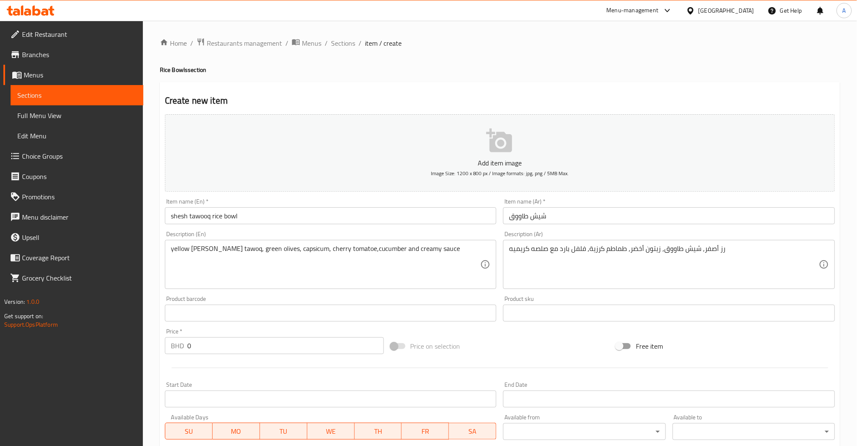
scroll to position [56, 0]
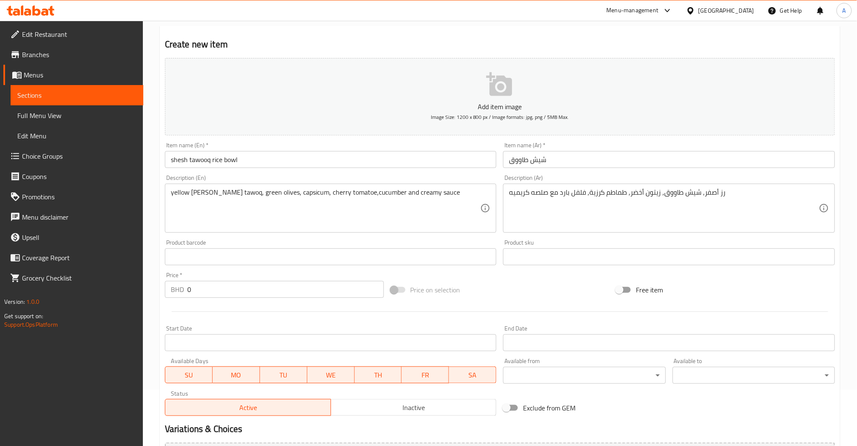
click at [154, 293] on div "Home / Restaurants management / Menus / Sections / item / create Rice Bowls sec…" at bounding box center [500, 252] width 714 height 577
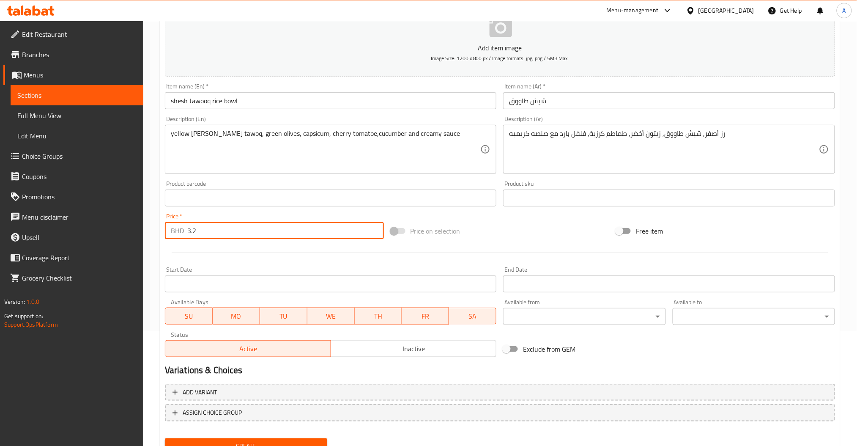
scroll to position [150, 0]
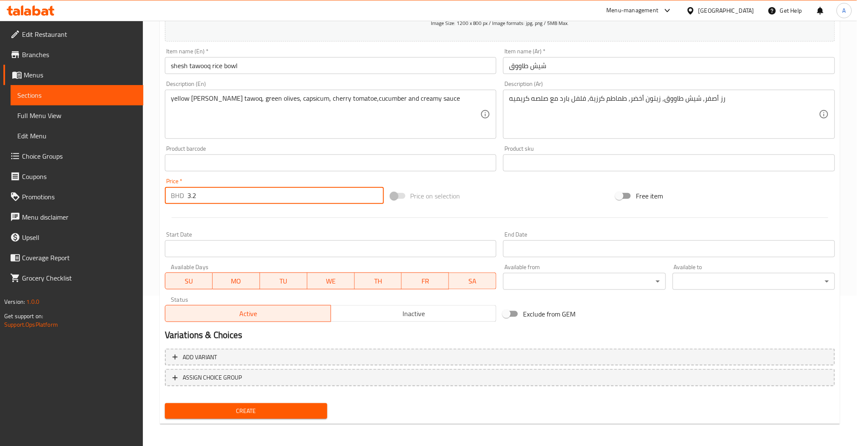
type input "3.2"
click at [288, 418] on div "Create" at bounding box center [245, 410] width 169 height 22
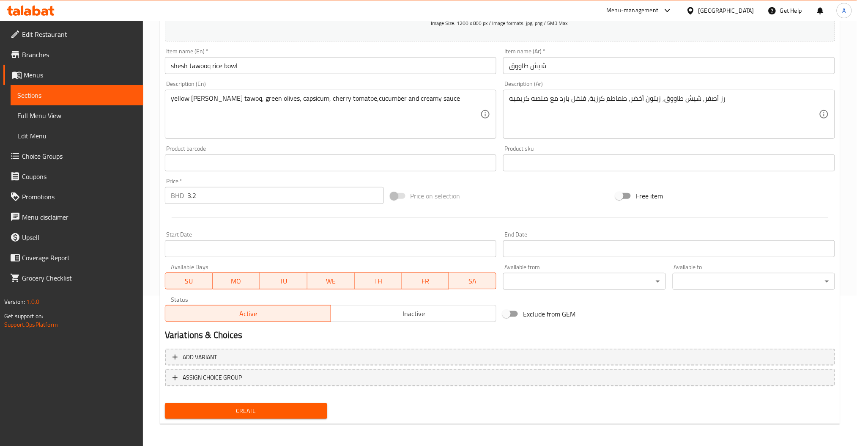
click at [284, 408] on span "Create" at bounding box center [246, 410] width 149 height 11
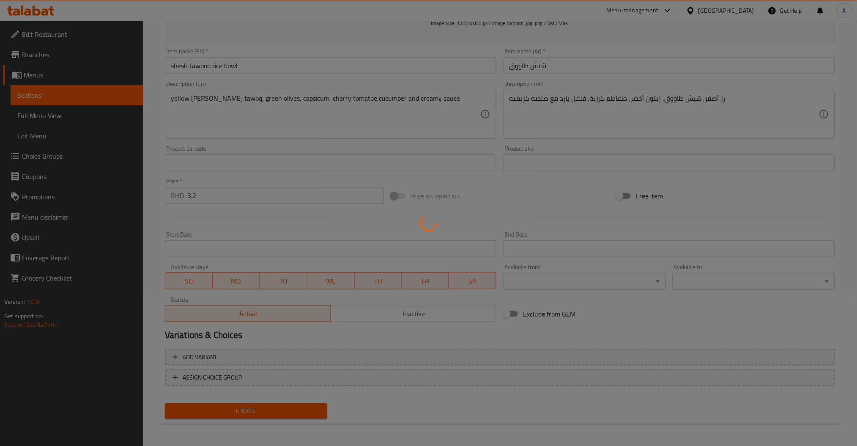
type input "0"
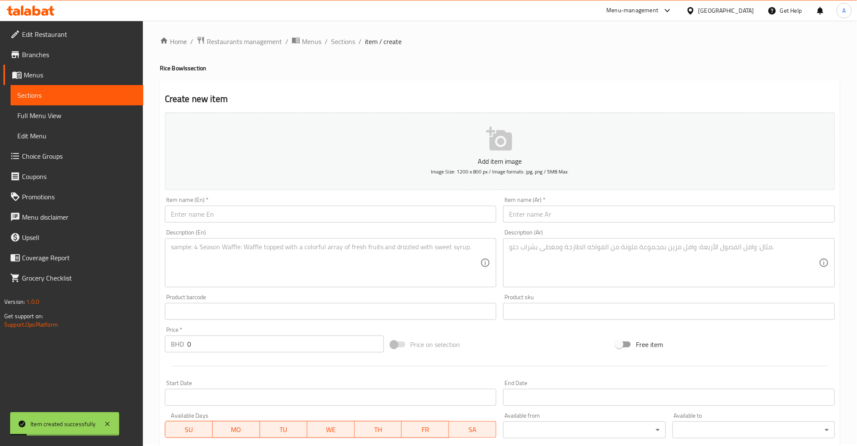
scroll to position [0, 0]
click at [214, 224] on div "Item name (En)   * Item name (En) *" at bounding box center [330, 211] width 339 height 33
paste input "mexican chicken rice bowl"
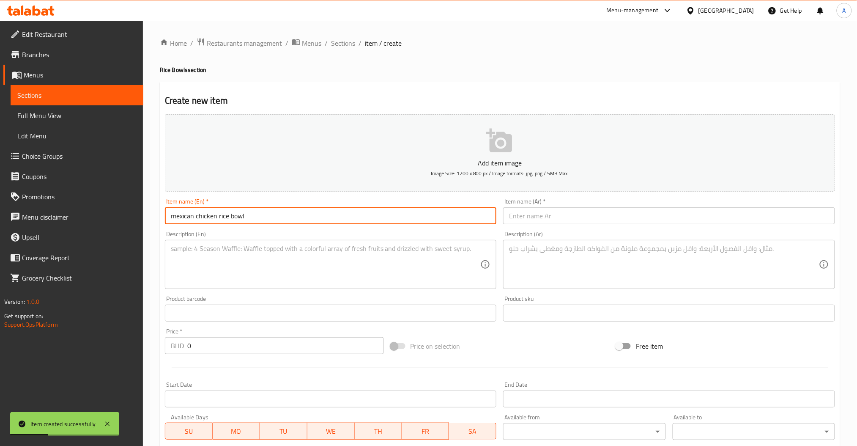
type input "mexican chicken rice bowl"
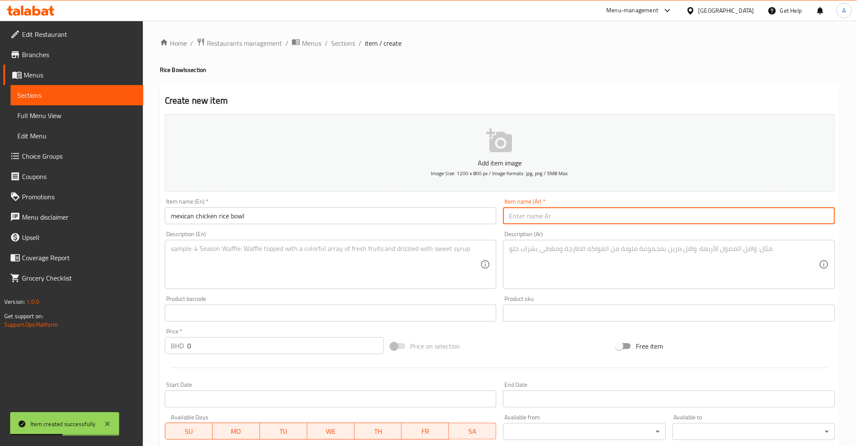
click at [539, 209] on input "text" at bounding box center [669, 215] width 332 height 17
paste input "دجاج مكسيكي"
type input "دجاج مكسيكي"
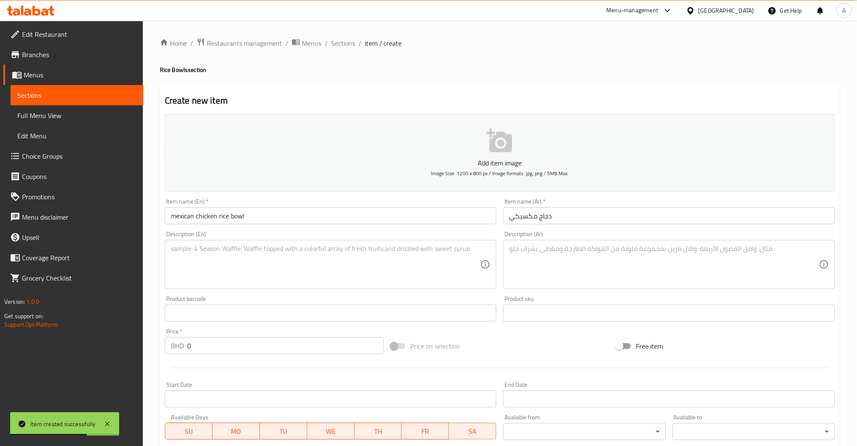
click at [211, 255] on textarea at bounding box center [326, 264] width 310 height 40
paste textarea "cilantro lime rice, grilled chicken, grilled corn, red beans, lettuce and cream…"
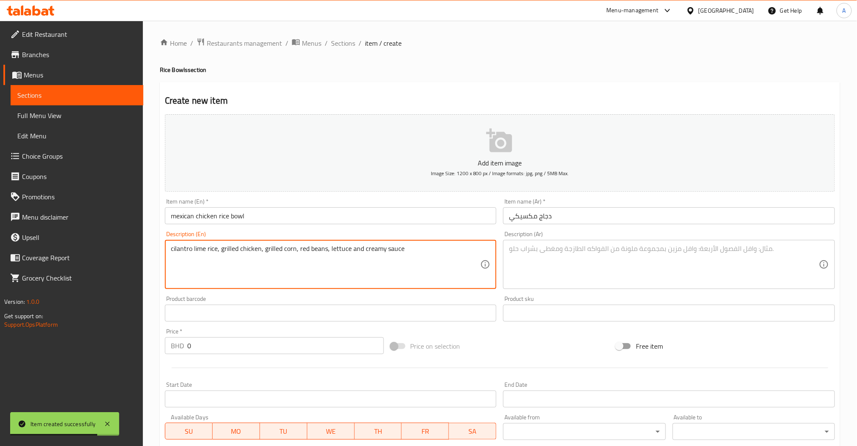
type textarea "cilantro lime rice, grilled chicken, grilled corn, red beans, lettuce and cream…"
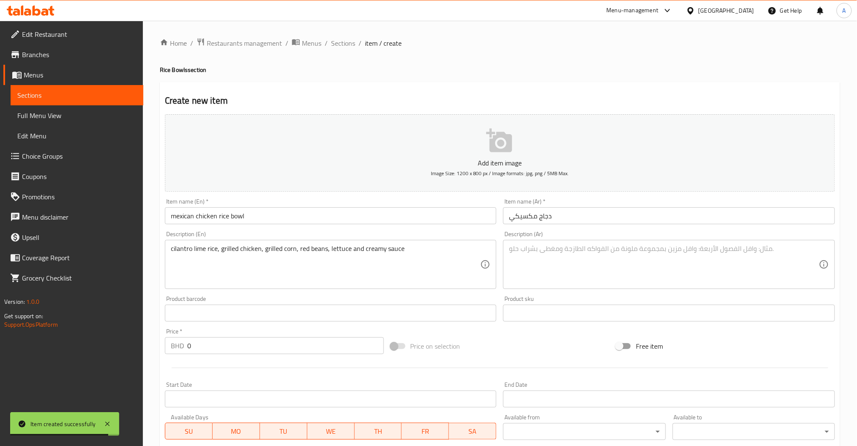
click at [548, 250] on textarea at bounding box center [664, 264] width 310 height 40
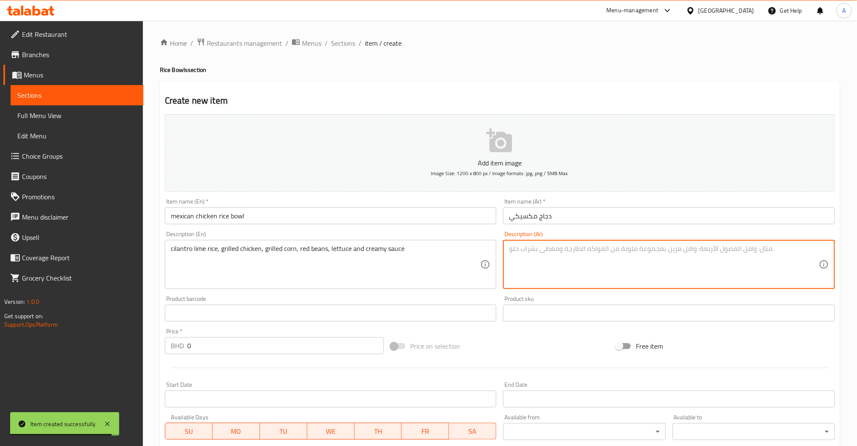
paste textarea "رز بالليمون والكزبرة, دجاج مشوي, ذرة مشوية, فاصوليا حمرة, خس مع صلصه كريميه"
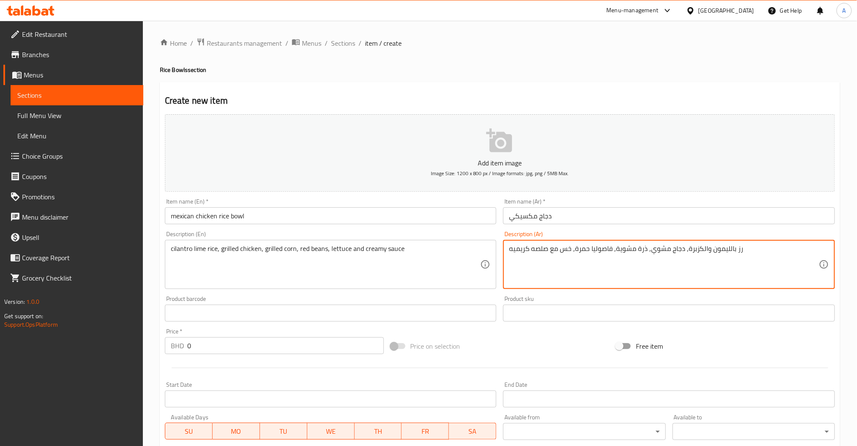
type textarea "رز بالليمون والكزبرة, دجاج مشوي, ذرة مشوية, فاصوليا حمرة, خس مع صلصه كريميه"
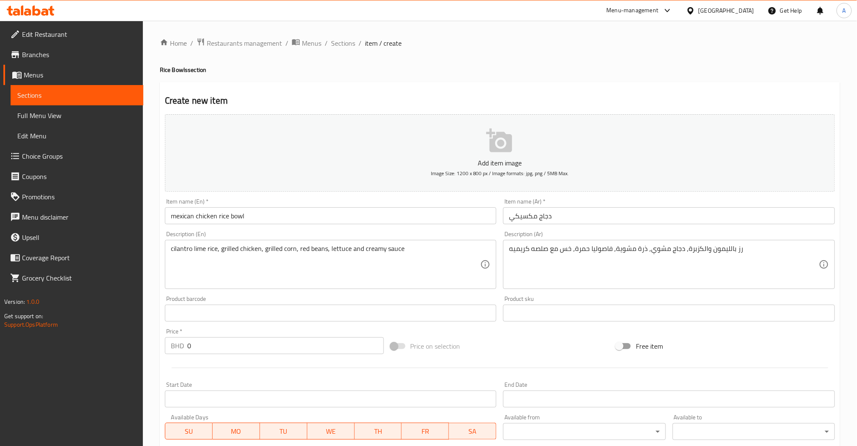
click at [154, 347] on div "Home / Restaurants management / Menus / Sections / item / create Rice Bowls sec…" at bounding box center [500, 309] width 714 height 577
paste input "3.3"
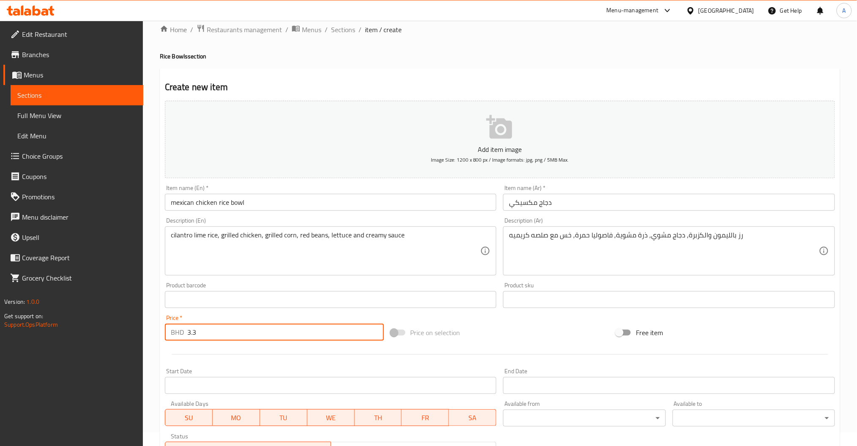
scroll to position [150, 0]
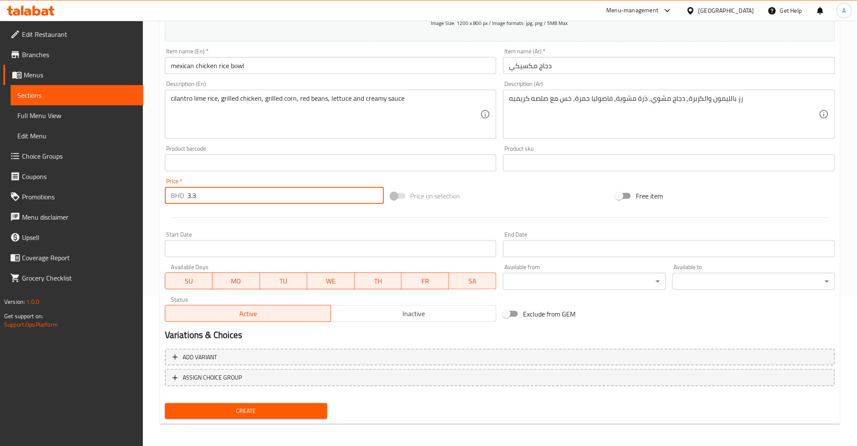
type input "3.3"
click at [262, 412] on span "Create" at bounding box center [246, 410] width 149 height 11
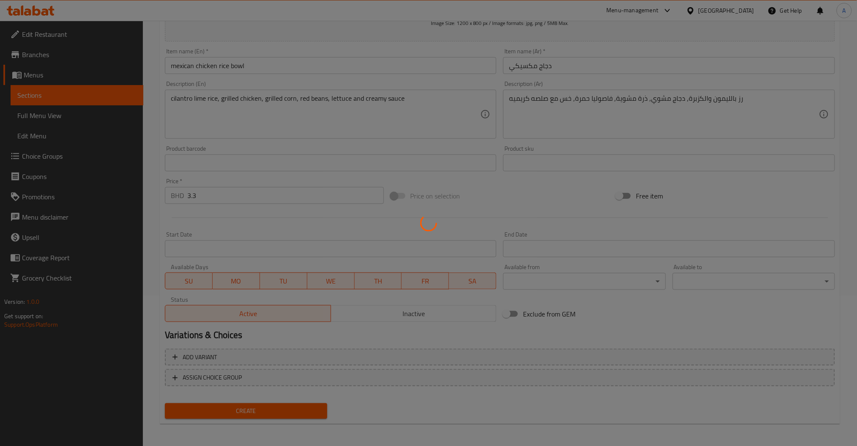
type input "0"
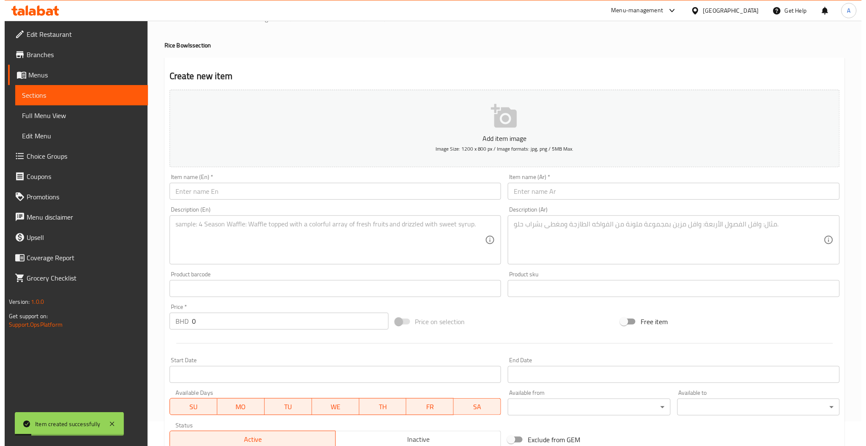
scroll to position [0, 0]
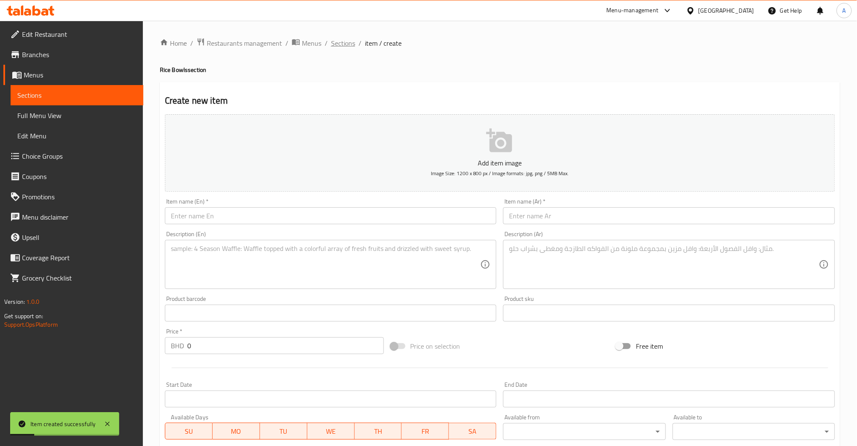
click at [337, 39] on span "Sections" at bounding box center [343, 43] width 24 height 10
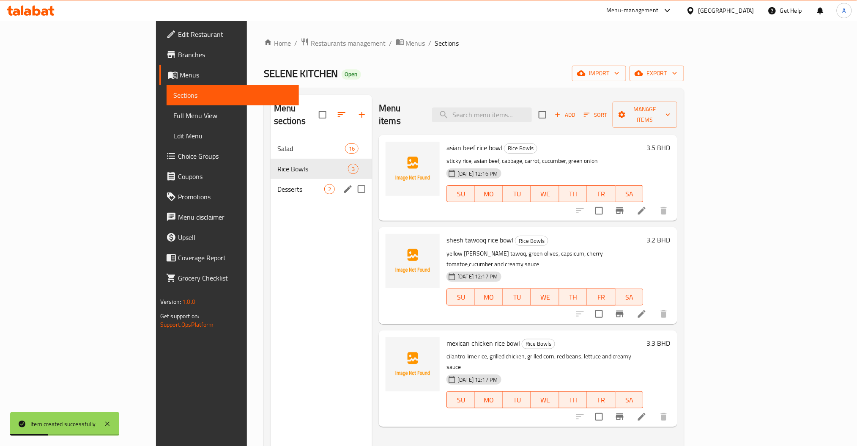
click at [277, 184] on span "Desserts" at bounding box center [300, 189] width 47 height 10
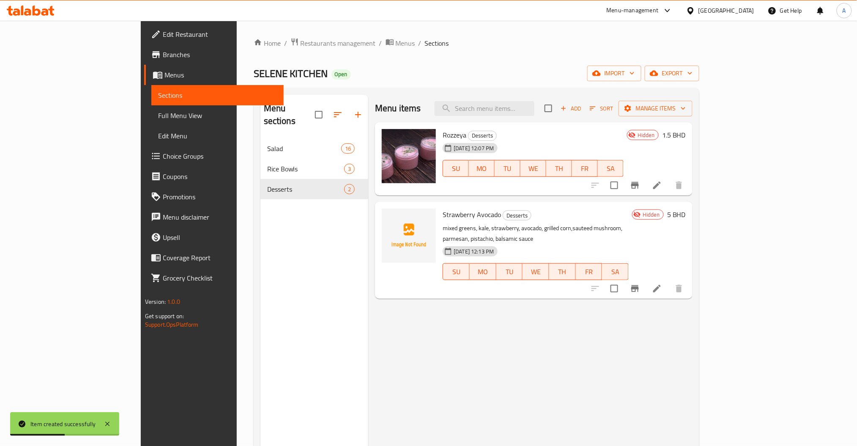
click at [662, 184] on icon at bounding box center [657, 185] width 10 height 10
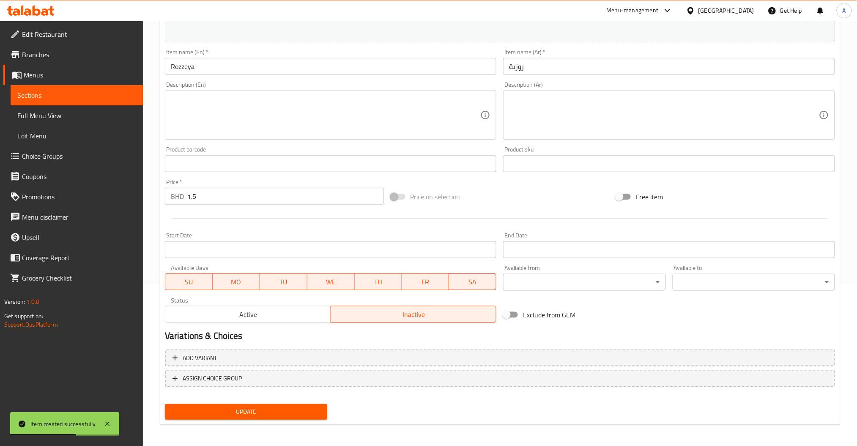
scroll to position [163, 0]
click at [224, 194] on input "1.5" at bounding box center [285, 194] width 197 height 17
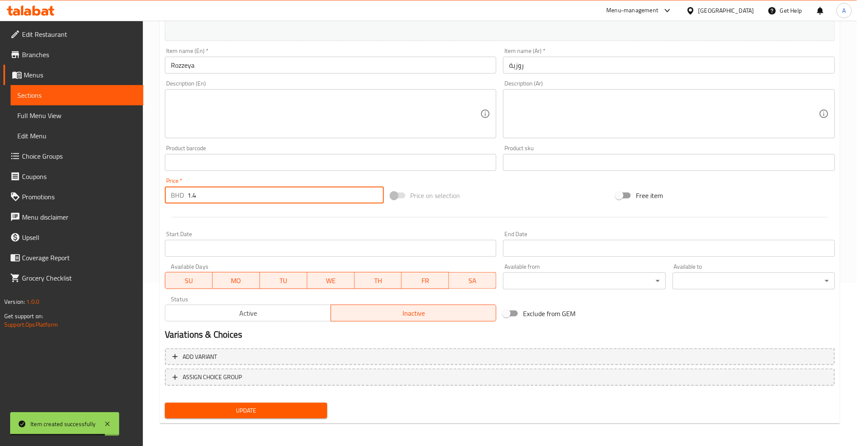
type input "1.4"
click at [221, 317] on span "Active" at bounding box center [248, 313] width 159 height 12
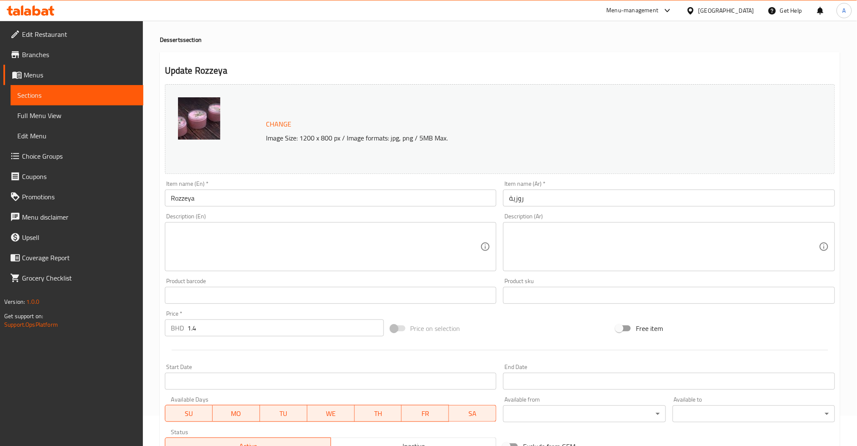
scroll to position [0, 0]
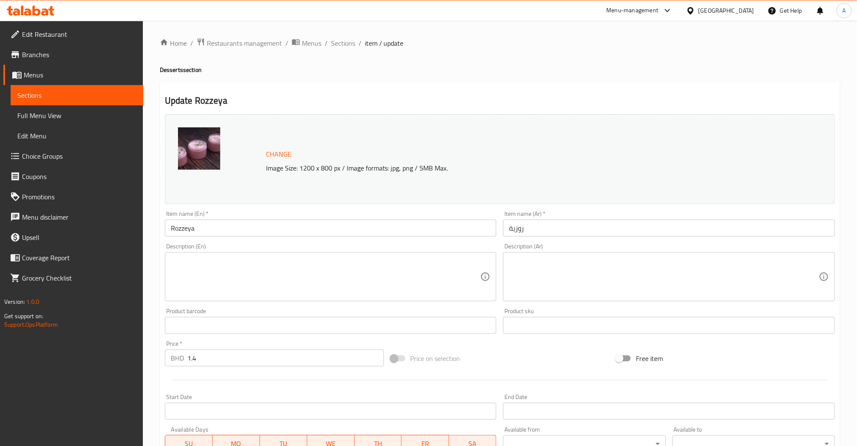
click at [251, 268] on textarea at bounding box center [326, 277] width 310 height 40
paste textarea "rose flavor dessert with pinapple, vermicelli and pistachio - 200ml"
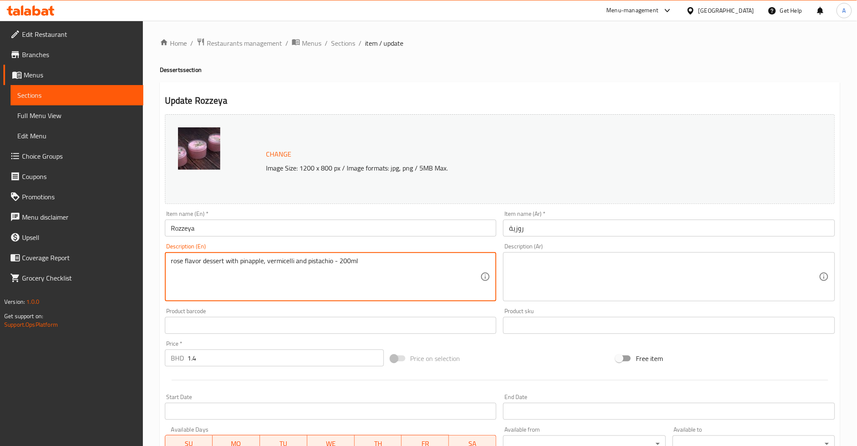
type textarea "rose flavor dessert with pinapple, vermicelli and pistachio - 200ml"
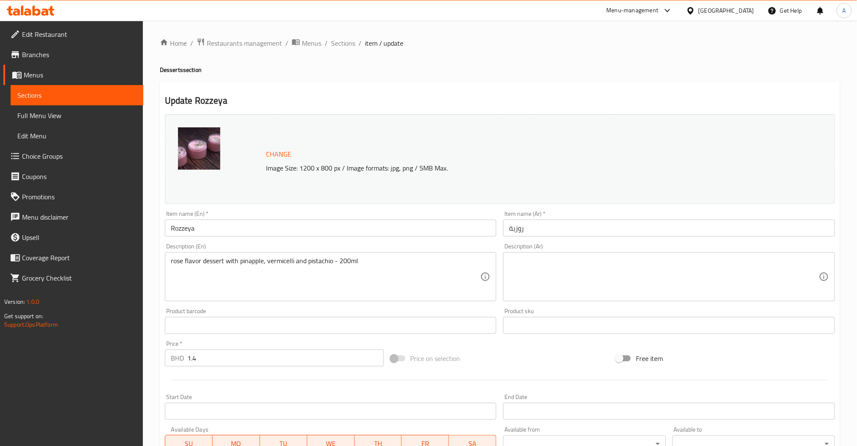
click at [530, 277] on textarea at bounding box center [664, 277] width 310 height 40
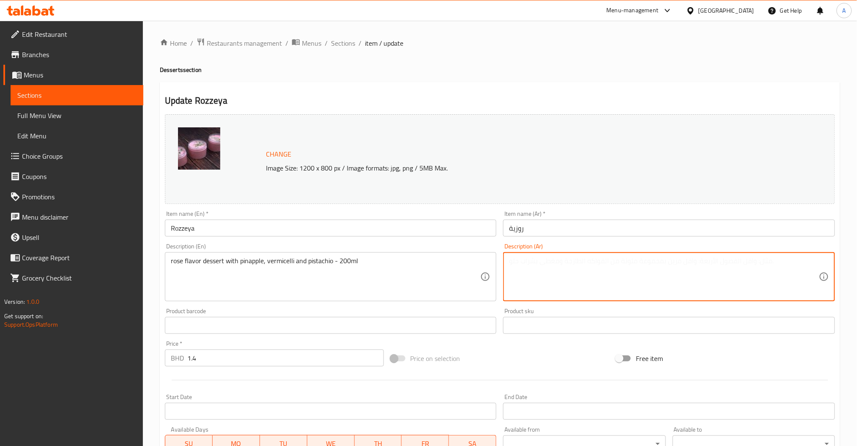
paste textarea "حلاوة بنكهة الورد مع الشعيريه والأناناس والفتسق - 200مل"
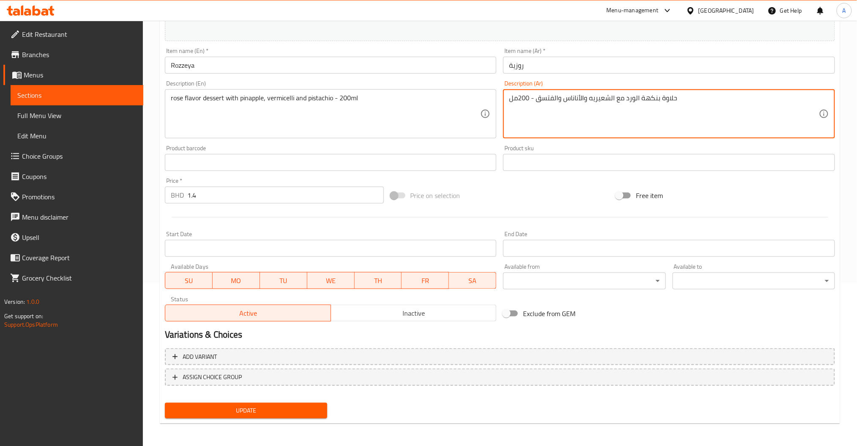
type textarea "حلاوة بنكهة الورد مع الشعيريه والأناناس والفتسق - 200مل"
click at [268, 413] on span "Update" at bounding box center [246, 410] width 149 height 11
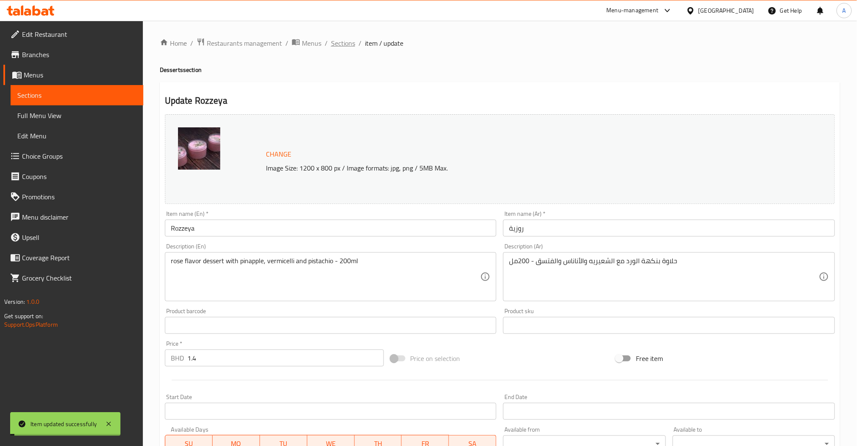
click at [342, 43] on span "Sections" at bounding box center [343, 43] width 24 height 10
